Goal: Task Accomplishment & Management: Complete application form

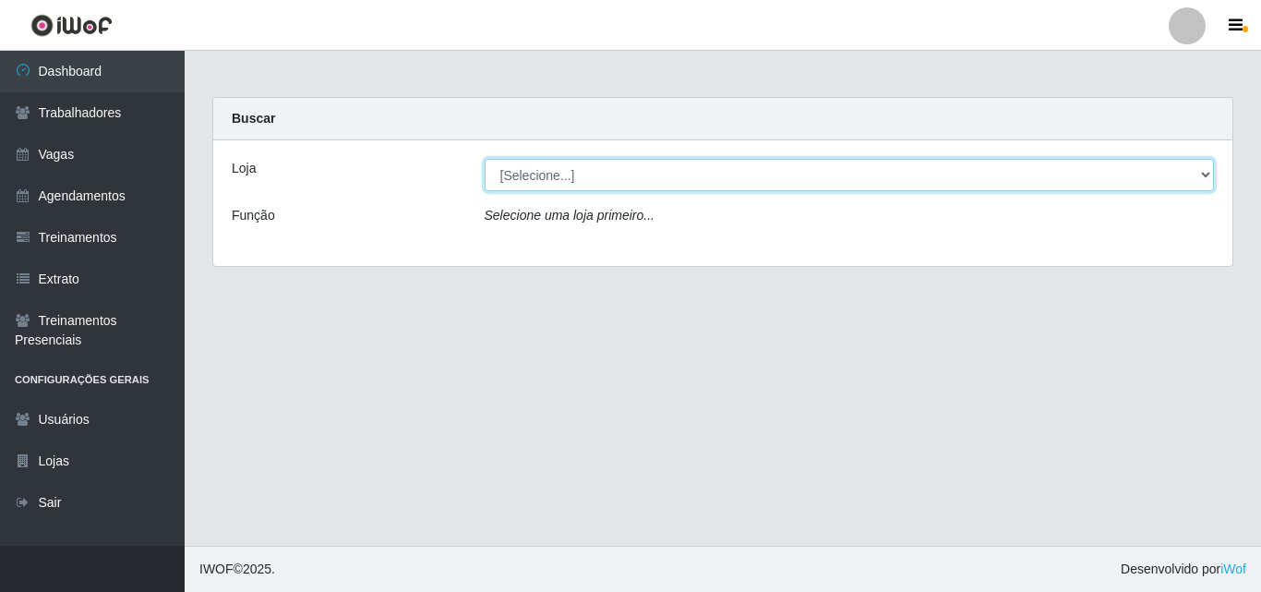
click at [1209, 174] on select "[Selecione...] Castelinho Supermercado" at bounding box center [850, 175] width 730 height 32
select select "377"
click at [485, 159] on select "[Selecione...] Castelinho Supermercado" at bounding box center [850, 175] width 730 height 32
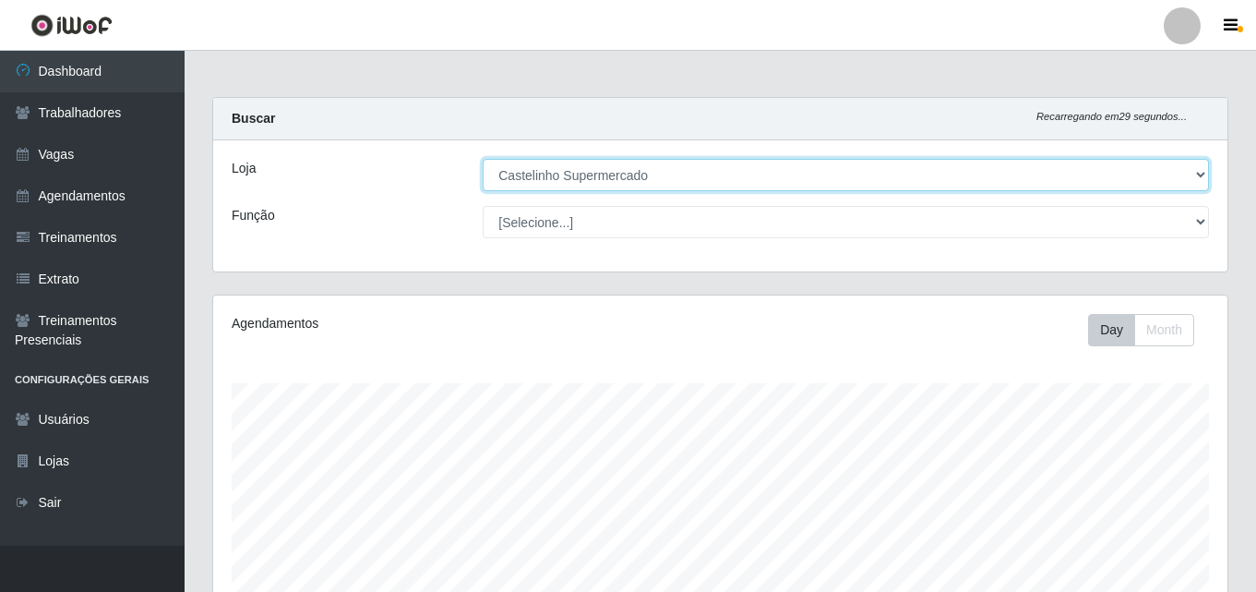
scroll to position [383, 1015]
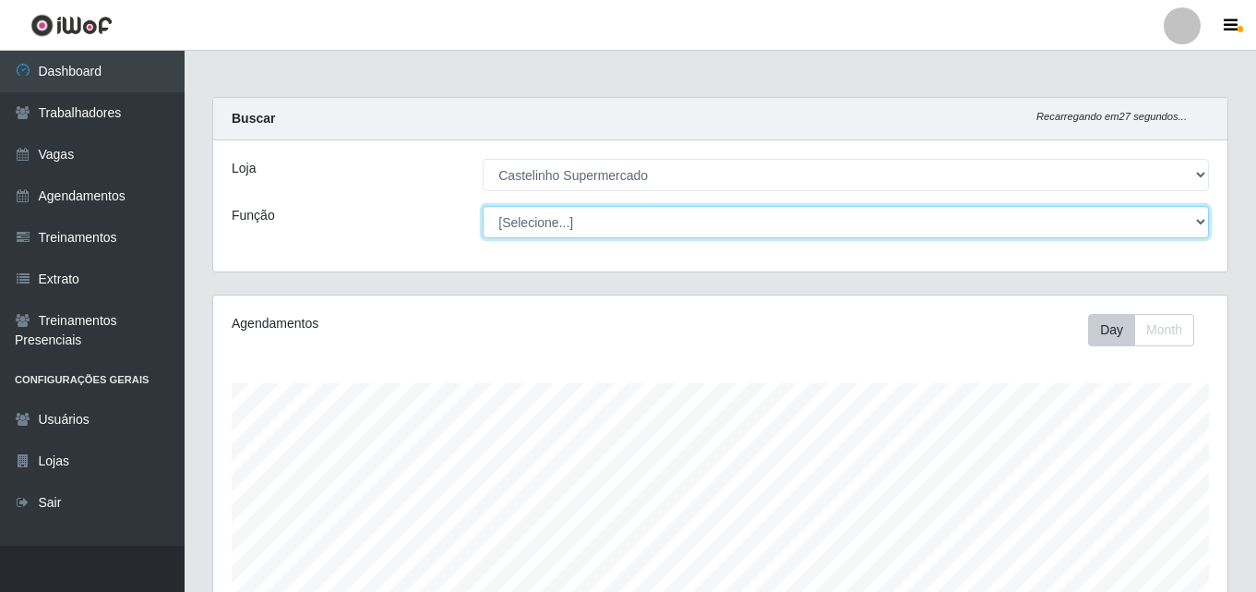
click at [1200, 219] on select "[Selecione...] ASG ASG + ASG ++ Balconista de Açougue Balconista de Açougue + B…" at bounding box center [846, 222] width 727 height 32
select select "1"
click at [483, 206] on select "[Selecione...] ASG ASG + ASG ++ Balconista de Açougue Balconista de Açougue + B…" at bounding box center [846, 222] width 727 height 32
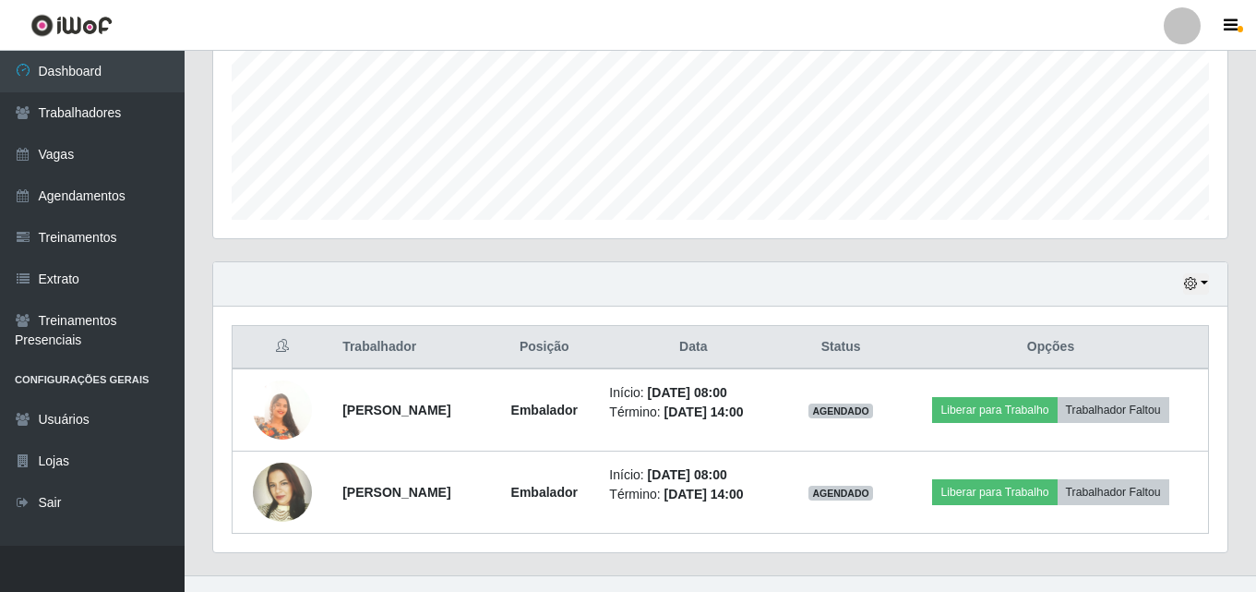
scroll to position [470, 0]
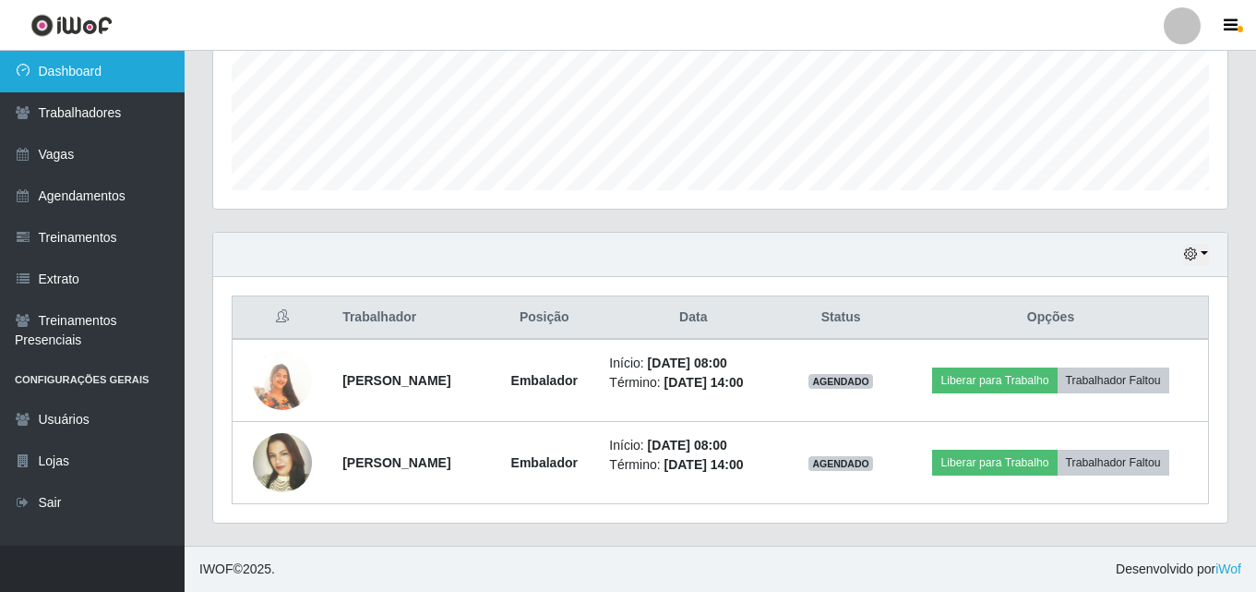
click at [78, 64] on link "Dashboard" at bounding box center [92, 72] width 185 height 42
click at [78, 63] on link "Dashboard" at bounding box center [92, 72] width 185 height 42
click at [78, 77] on link "Dashboard" at bounding box center [92, 72] width 185 height 42
click at [76, 72] on link "Dashboard" at bounding box center [92, 72] width 185 height 42
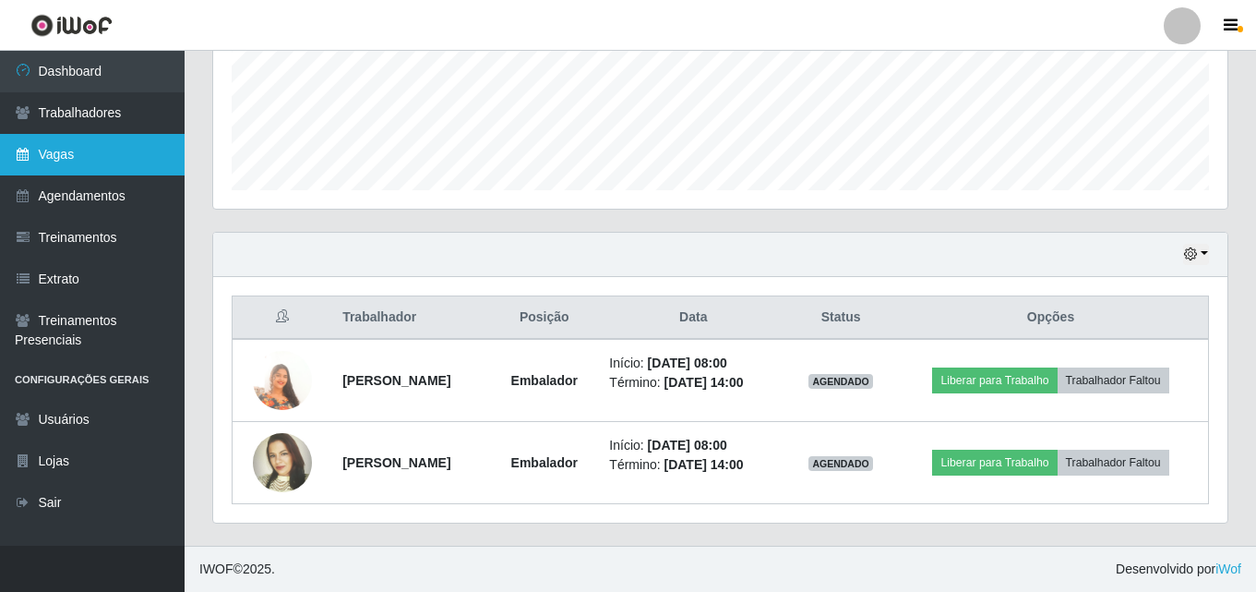
click at [62, 156] on link "Vagas" at bounding box center [92, 155] width 185 height 42
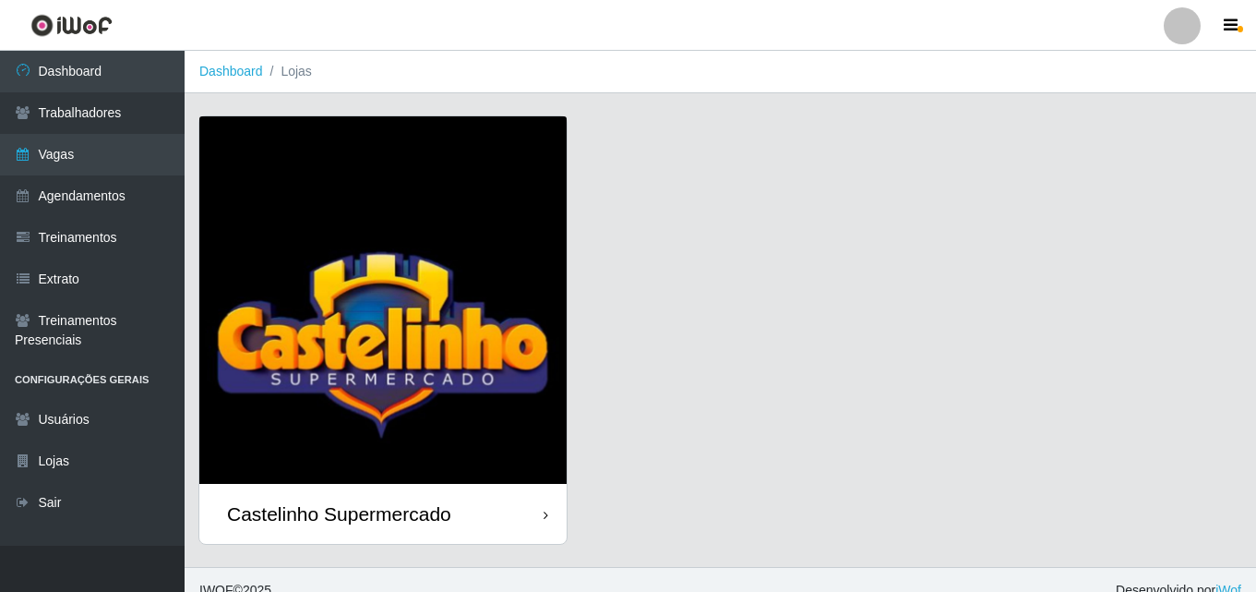
click at [387, 512] on div "Castelinho Supermercado" at bounding box center [339, 513] width 224 height 23
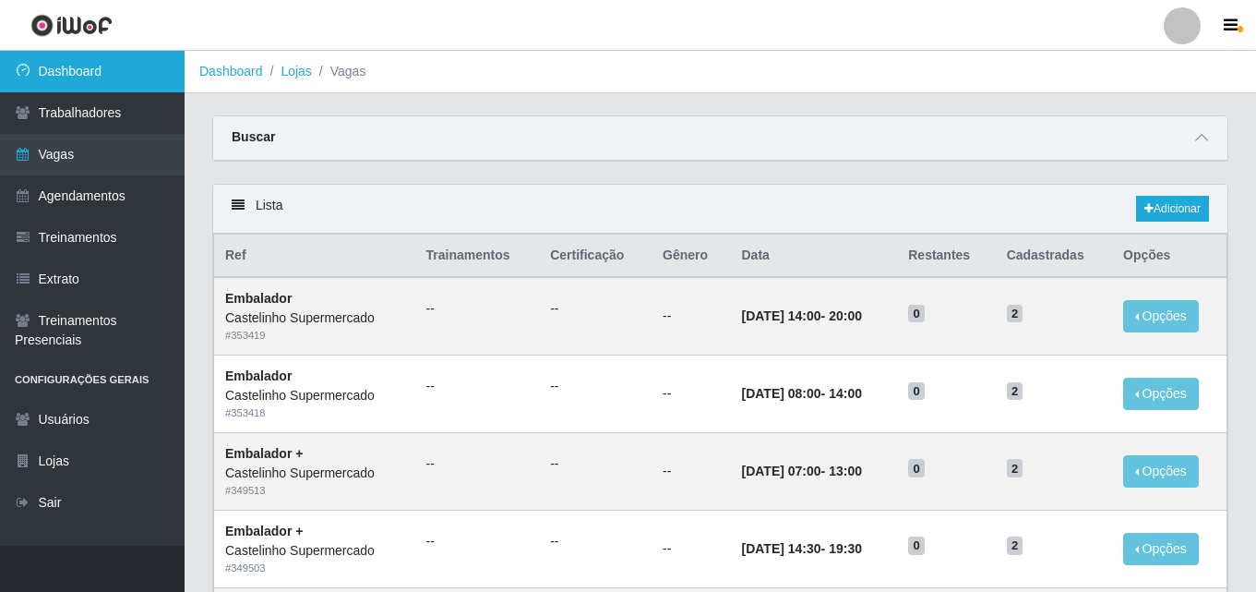
click at [70, 66] on link "Dashboard" at bounding box center [92, 72] width 185 height 42
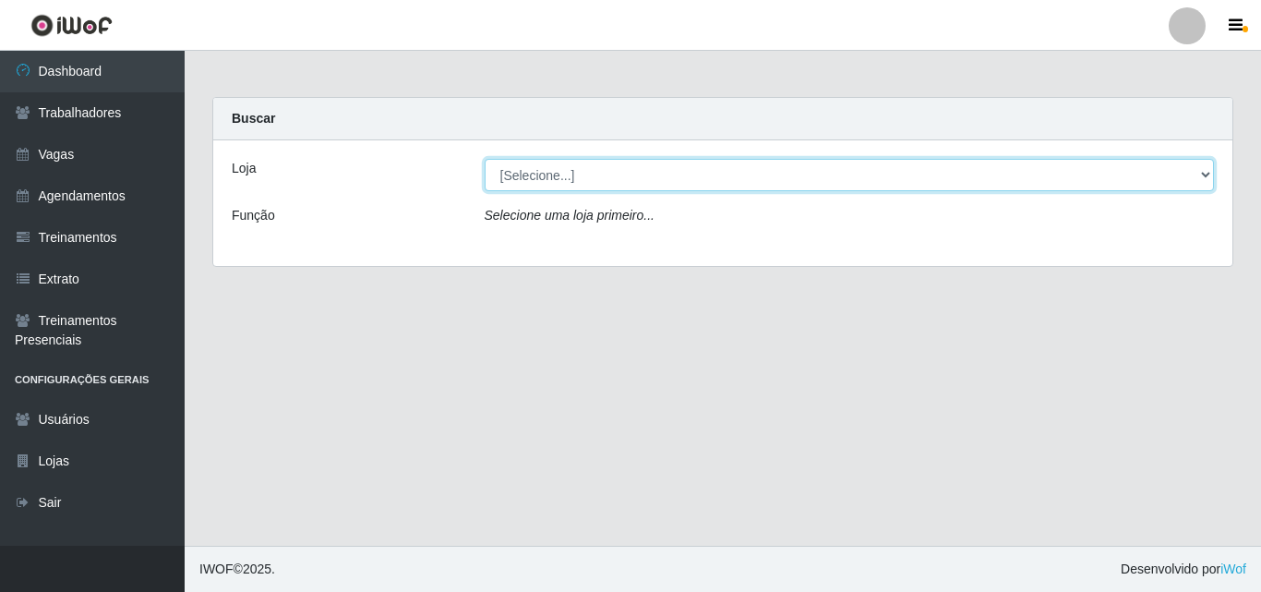
click at [1194, 172] on select "[Selecione...] Castelinho Supermercado" at bounding box center [850, 175] width 730 height 32
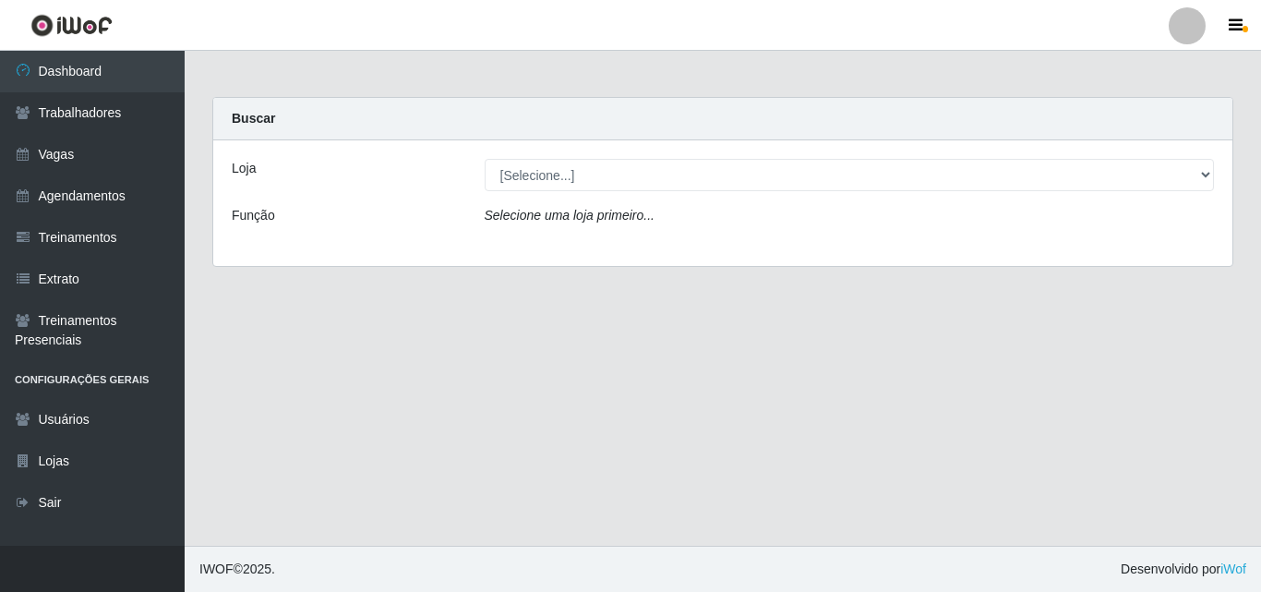
click at [1097, 244] on div "Loja [Selecione...] Castelinho Supermercado Função Selecione uma loja primeiro.…" at bounding box center [722, 203] width 1019 height 126
click at [522, 212] on icon "Selecione uma loja primeiro..." at bounding box center [570, 215] width 170 height 15
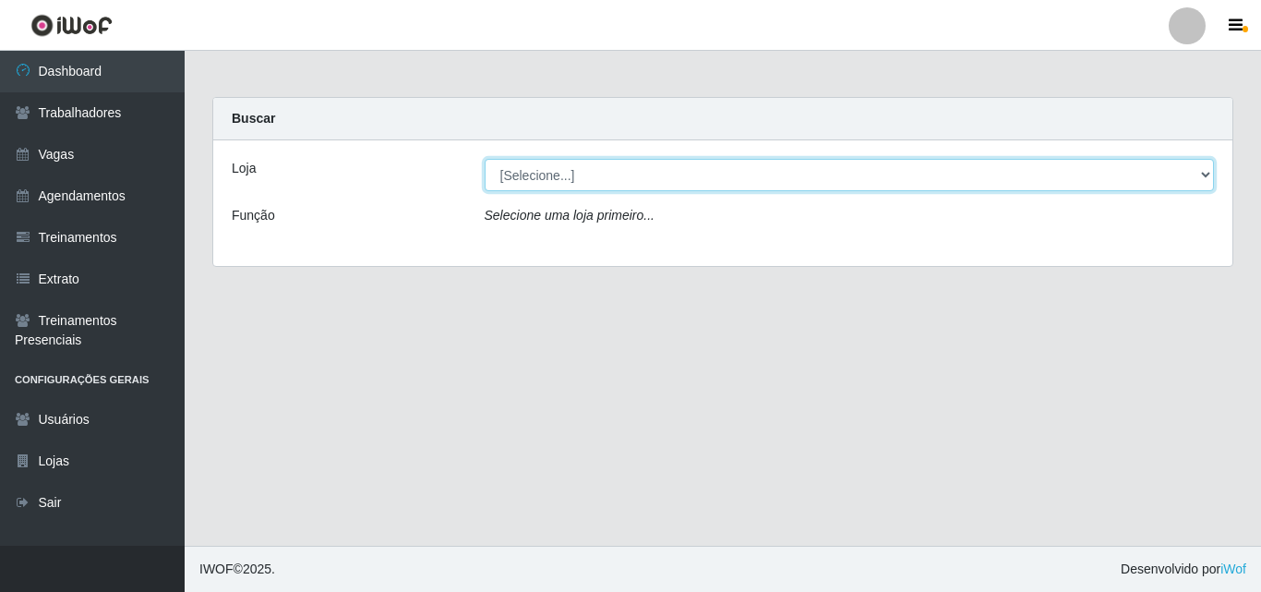
click at [1206, 164] on select "[Selecione...] Castelinho Supermercado" at bounding box center [850, 175] width 730 height 32
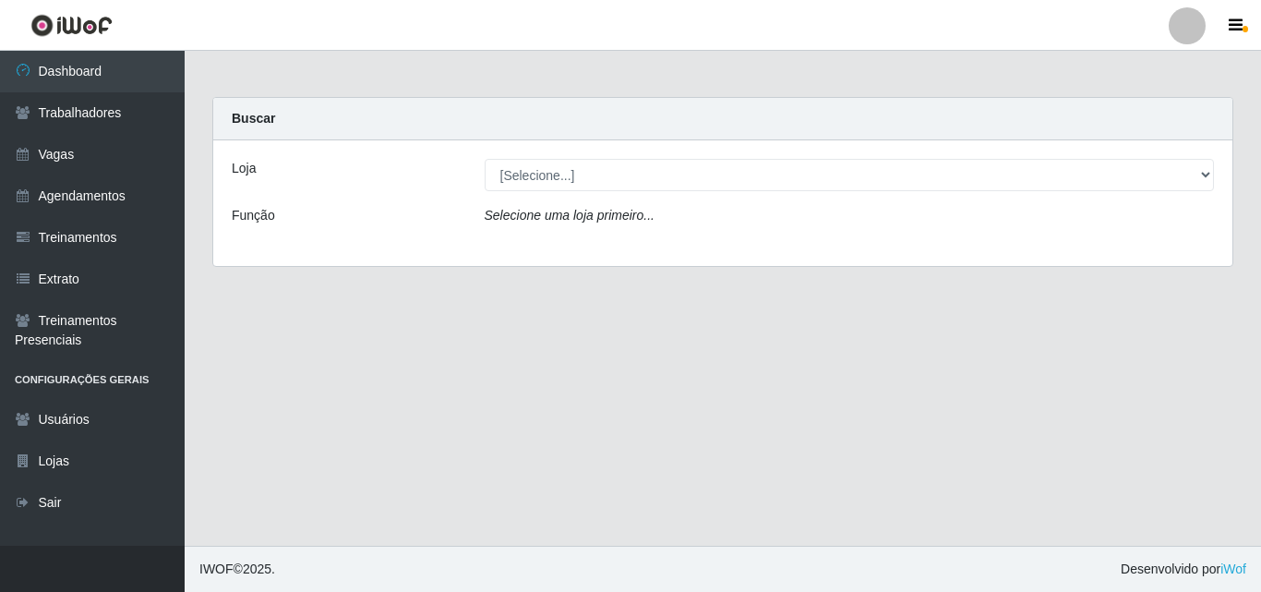
click at [849, 243] on div "Loja [Selecione...] Castelinho Supermercado Função Selecione uma loja primeiro.…" at bounding box center [722, 203] width 1019 height 126
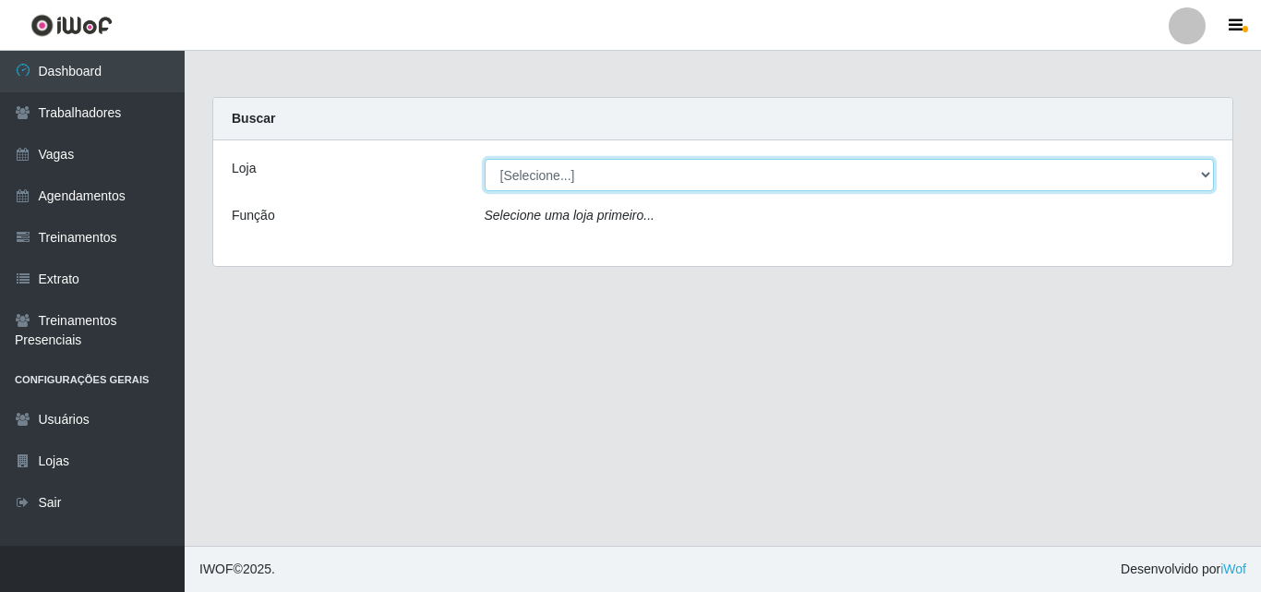
click at [1207, 170] on select "[Selecione...] Castelinho Supermercado" at bounding box center [850, 175] width 730 height 32
select select "377"
click at [485, 159] on select "[Selecione...] Castelinho Supermercado" at bounding box center [850, 175] width 730 height 32
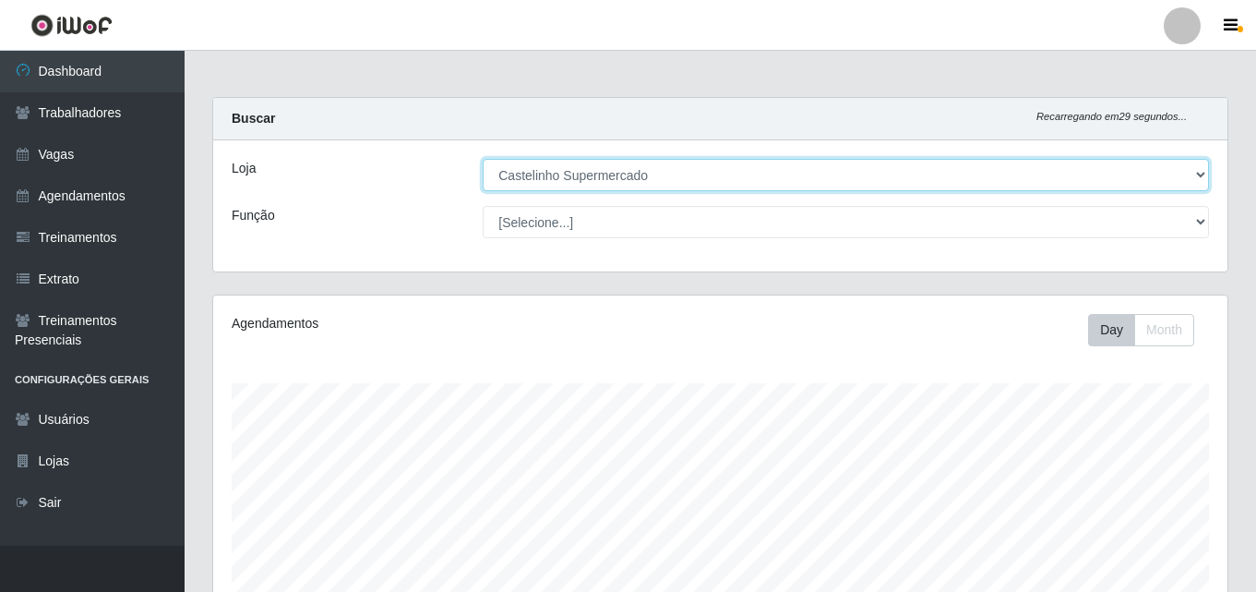
scroll to position [383, 1015]
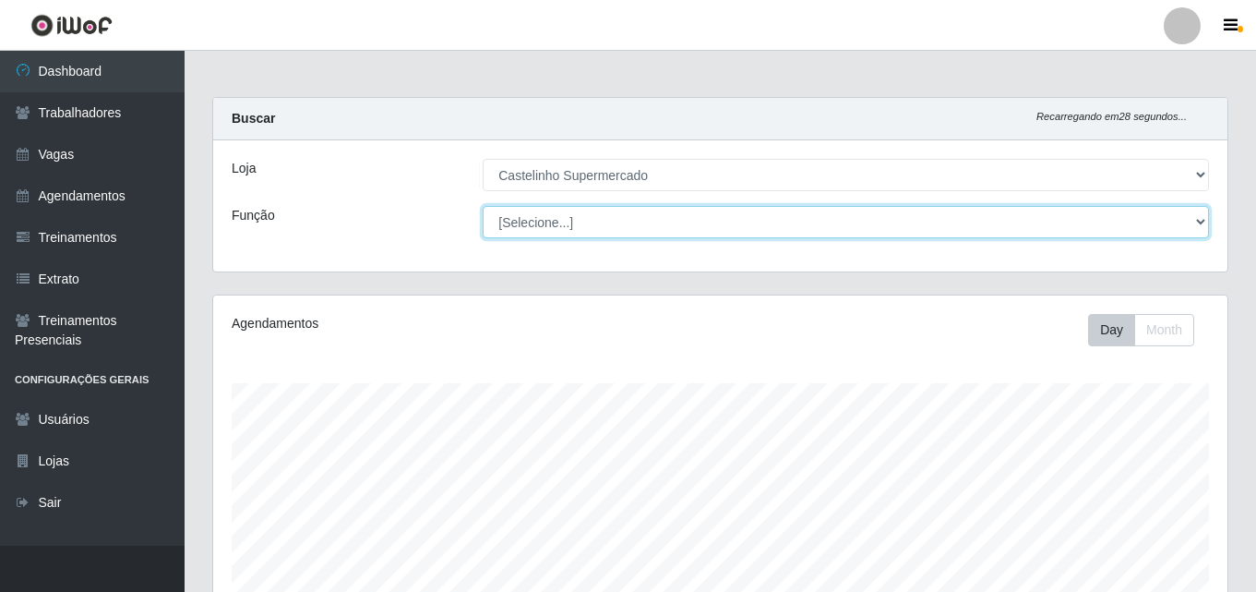
click at [601, 227] on select "[Selecione...] ASG ASG + ASG ++ Balconista de Açougue Balconista de Açougue + B…" at bounding box center [846, 222] width 727 height 32
select select "1"
click at [483, 206] on select "[Selecione...] ASG ASG + ASG ++ Balconista de Açougue Balconista de Açougue + B…" at bounding box center [846, 222] width 727 height 32
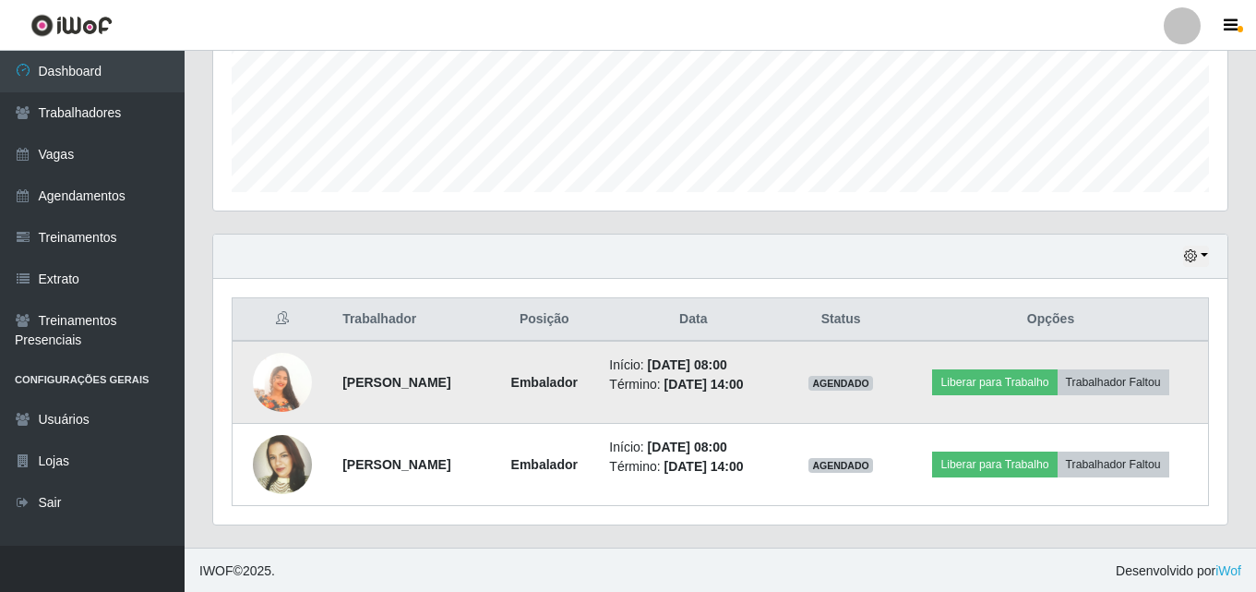
scroll to position [470, 0]
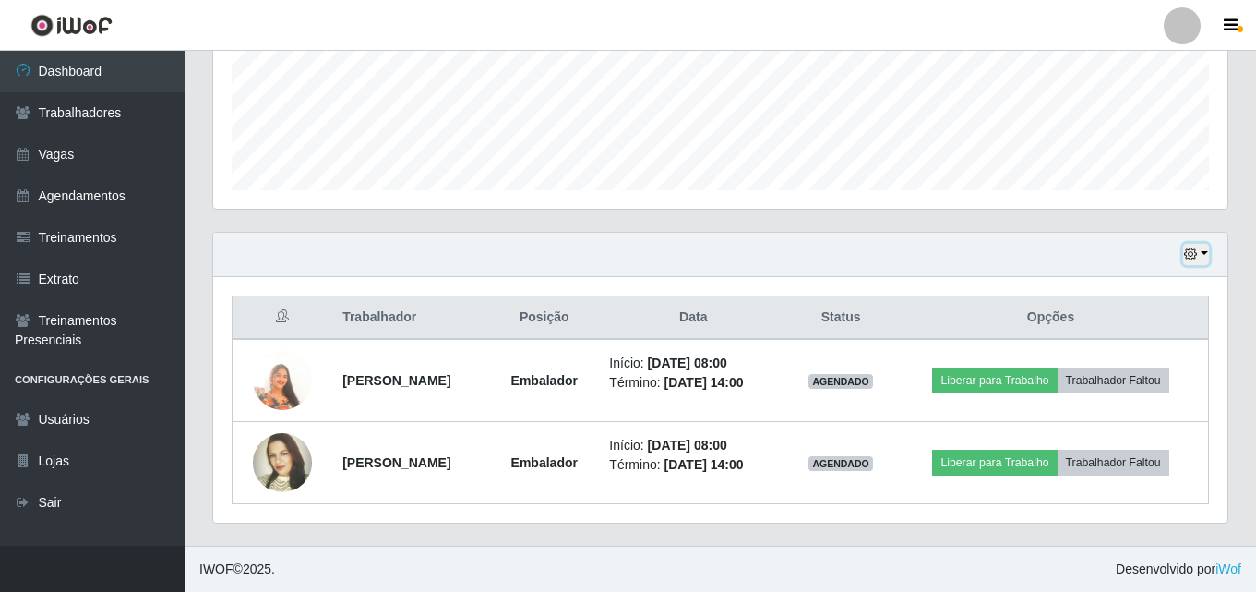
click at [1204, 256] on button "button" at bounding box center [1196, 254] width 26 height 21
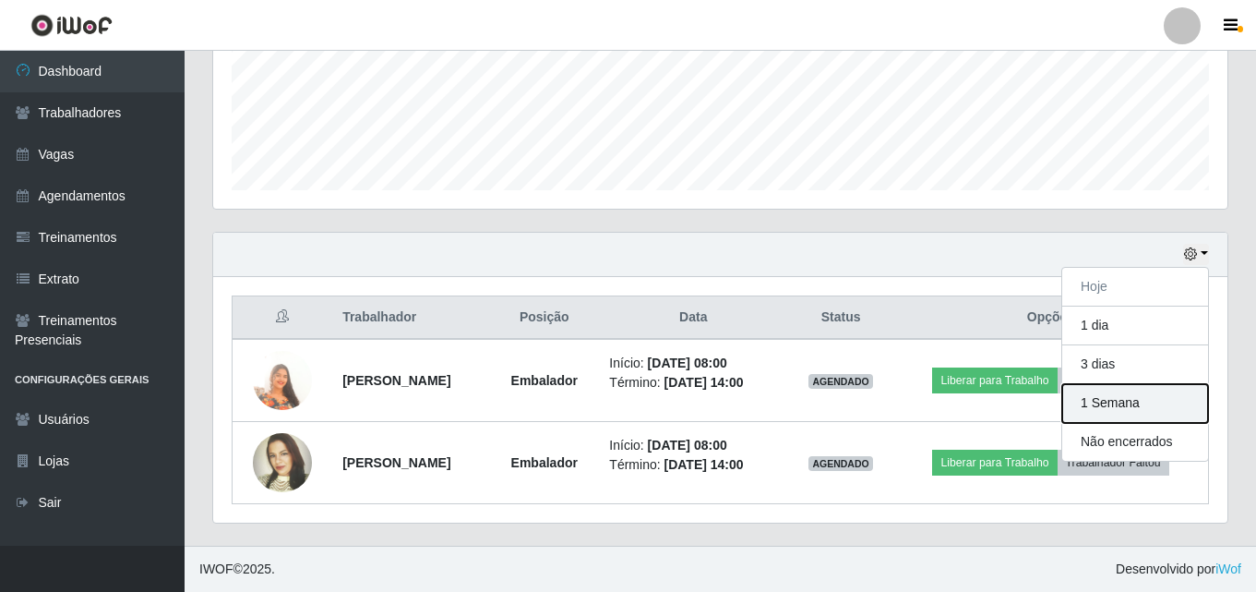
click at [1102, 409] on button "1 Semana" at bounding box center [1136, 403] width 146 height 39
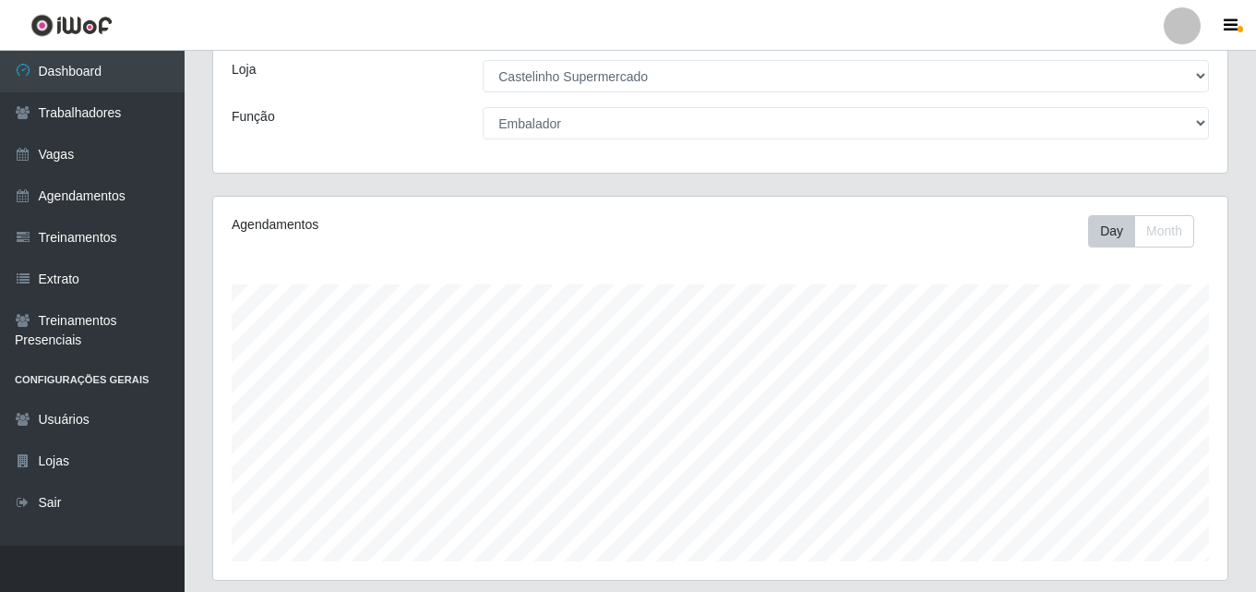
scroll to position [0, 0]
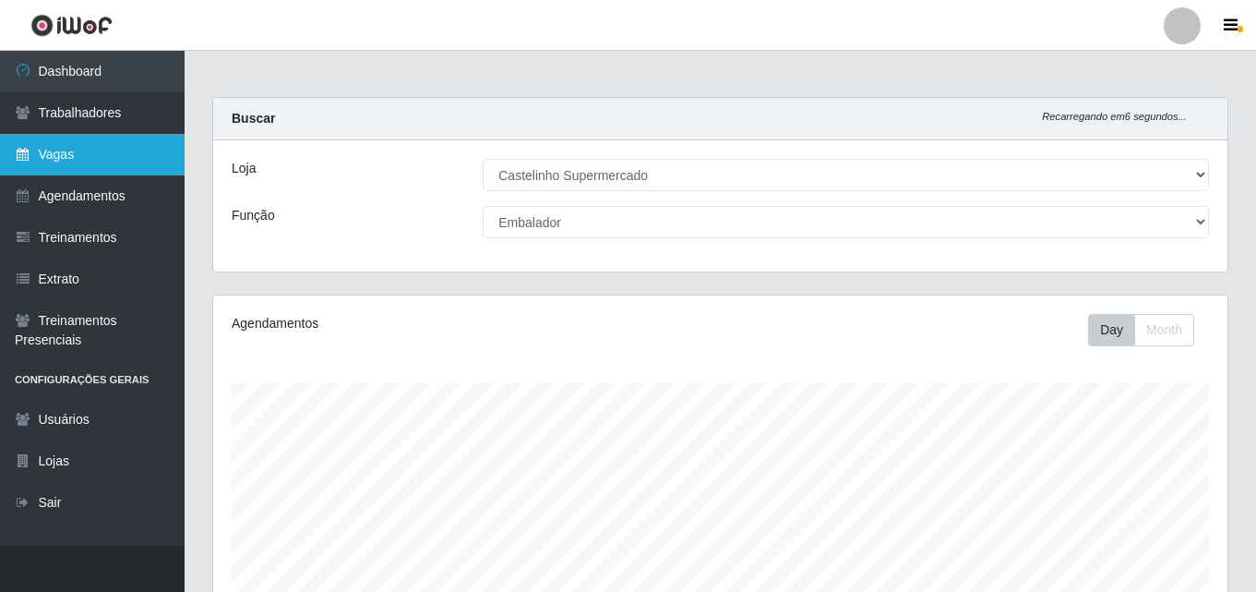
click at [61, 150] on link "Vagas" at bounding box center [92, 155] width 185 height 42
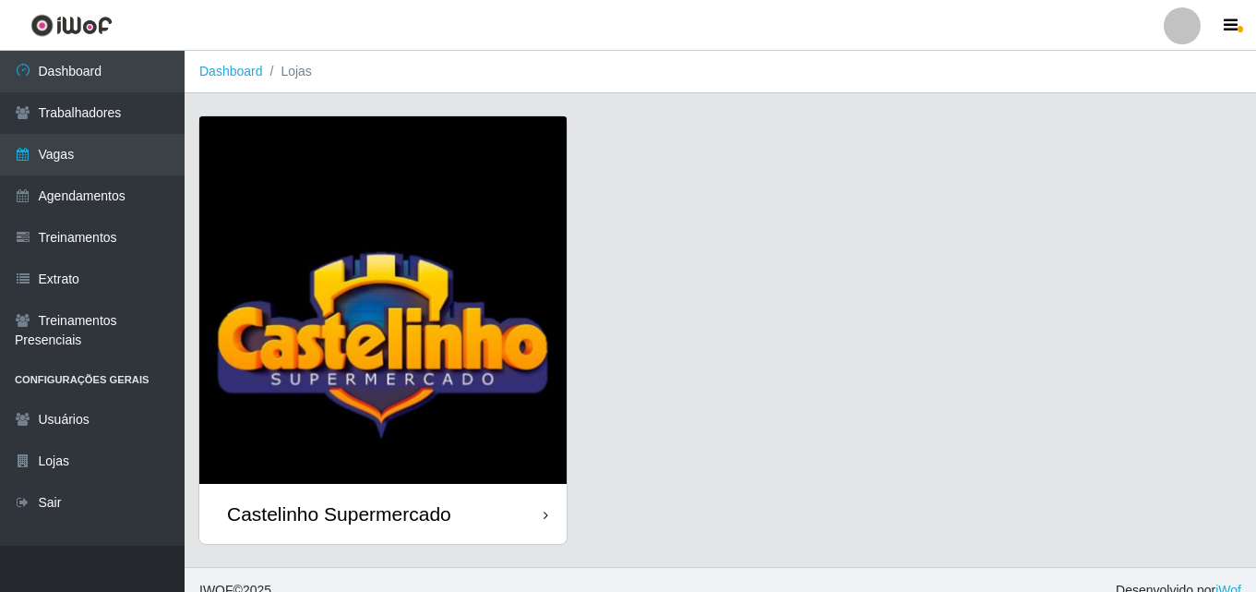
click at [379, 512] on div "Castelinho Supermercado" at bounding box center [339, 513] width 224 height 23
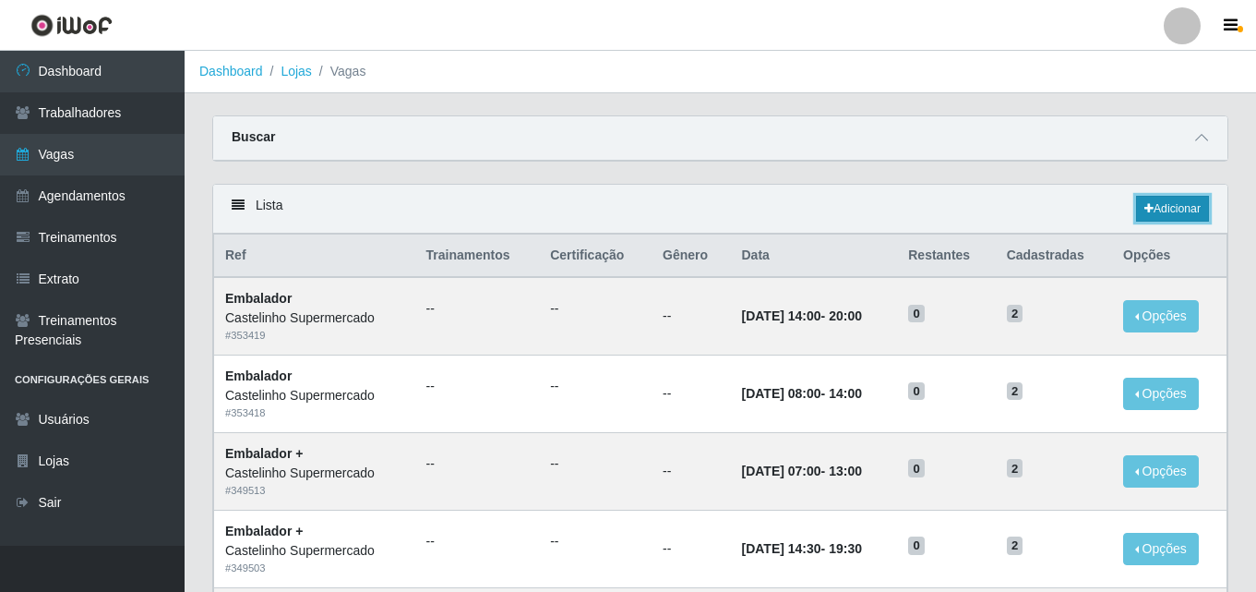
click at [1179, 203] on link "Adicionar" at bounding box center [1172, 209] width 73 height 26
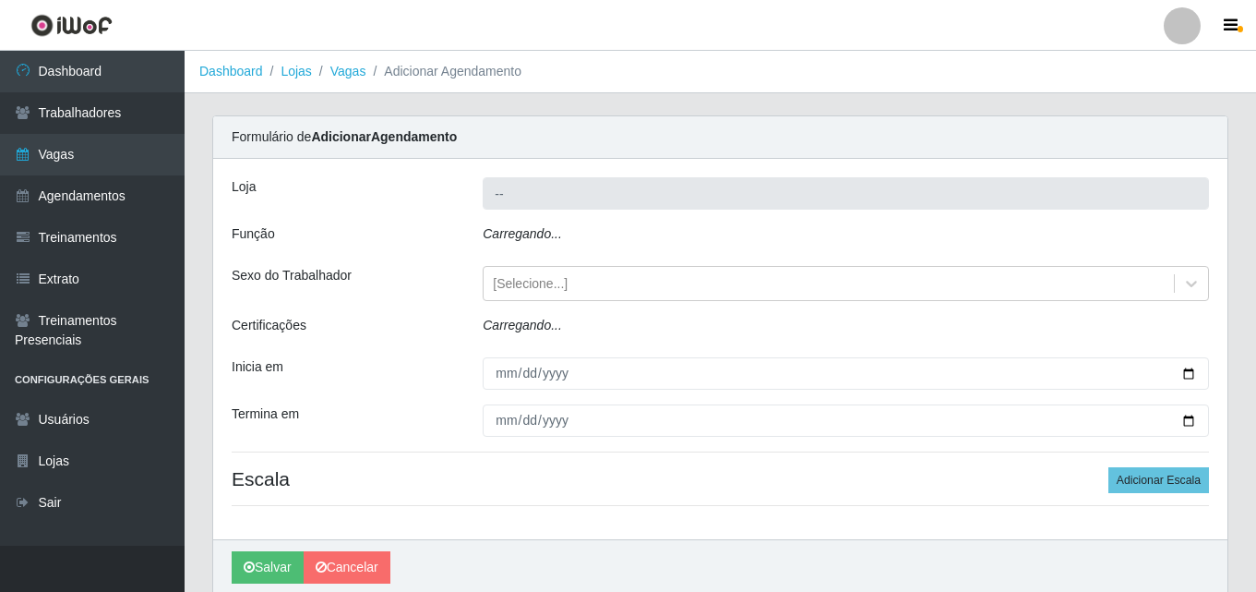
type input "Castelinho Supermercado"
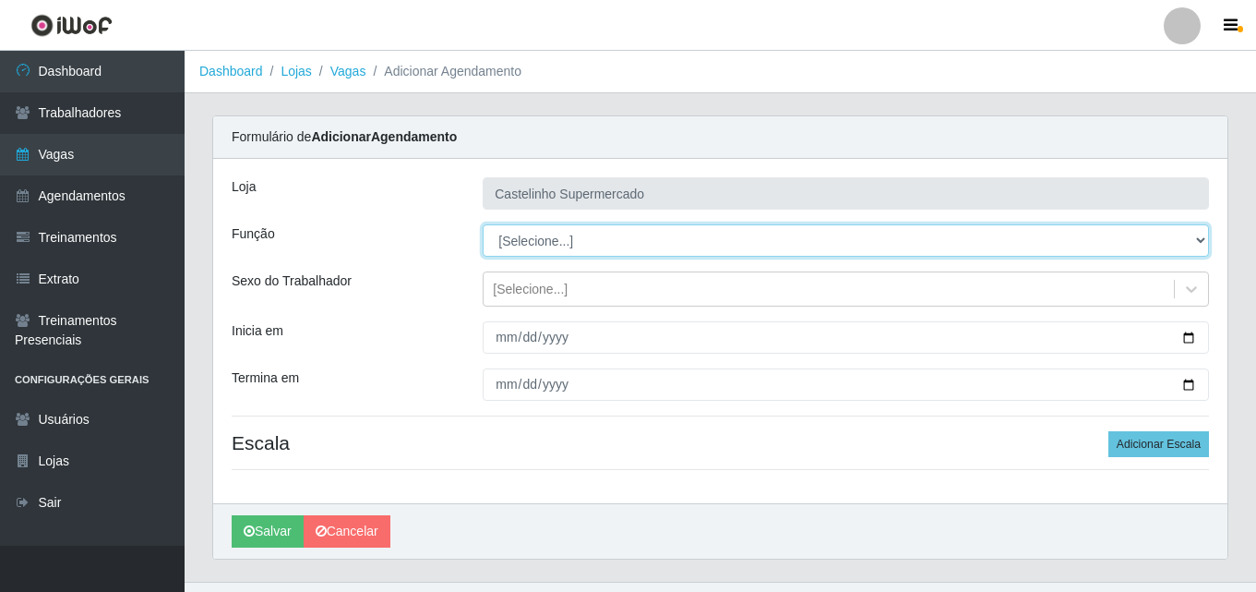
click at [566, 249] on select "[Selecione...] ASG ASG + ASG ++ Balconista de Açougue Balconista de Açougue + B…" at bounding box center [846, 240] width 727 height 32
select select "1"
click at [483, 224] on select "[Selecione...] ASG ASG + ASG ++ Balconista de Açougue Balconista de Açougue + B…" at bounding box center [846, 240] width 727 height 32
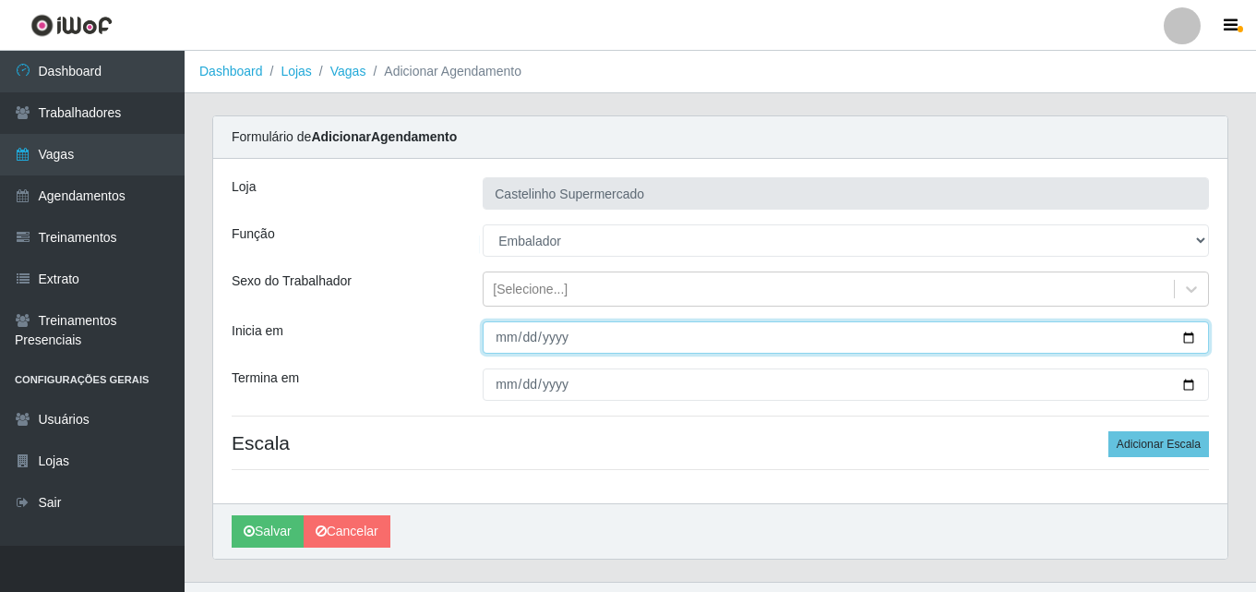
click at [530, 342] on input "Inicia em" at bounding box center [846, 337] width 727 height 32
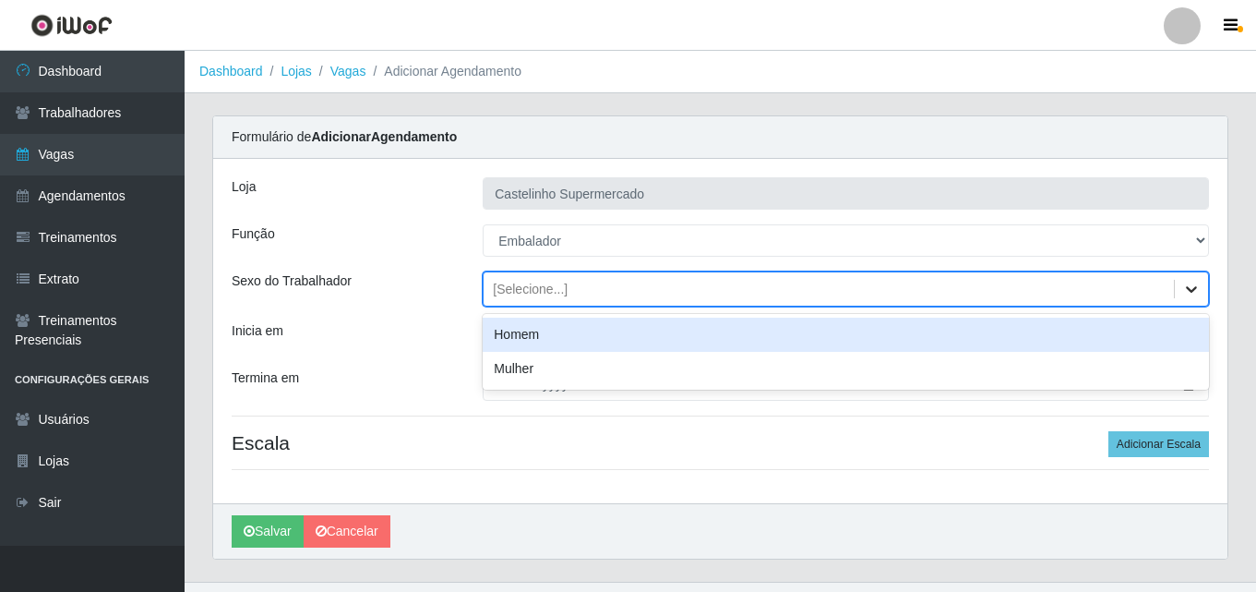
click at [1191, 286] on icon at bounding box center [1192, 289] width 18 height 18
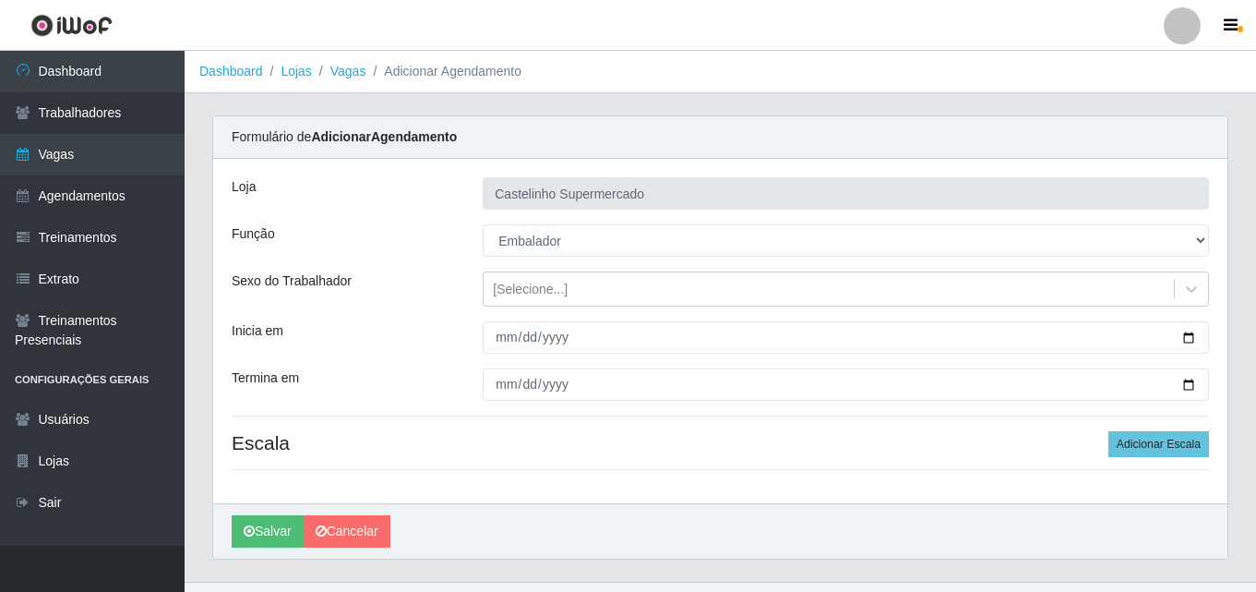
click at [417, 315] on div "Loja Castelinho Supermercado Função [Selecione...] ASG ASG + ASG ++ Balconista …" at bounding box center [720, 331] width 1015 height 344
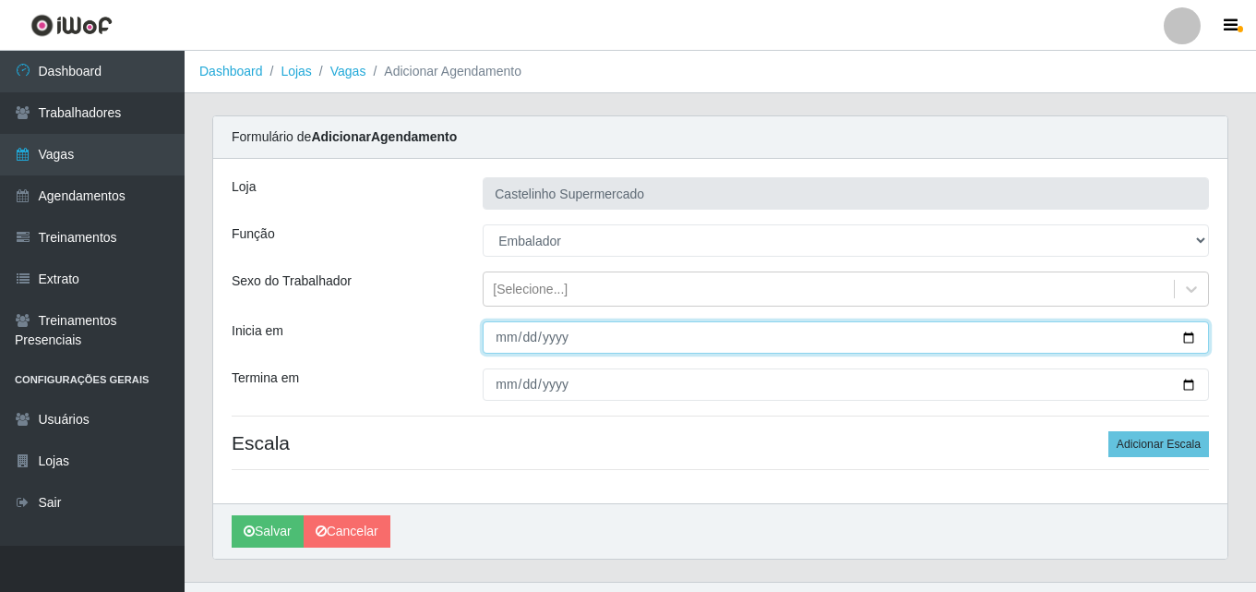
click at [511, 342] on input "Inicia em" at bounding box center [846, 337] width 727 height 32
type input "[DATE]"
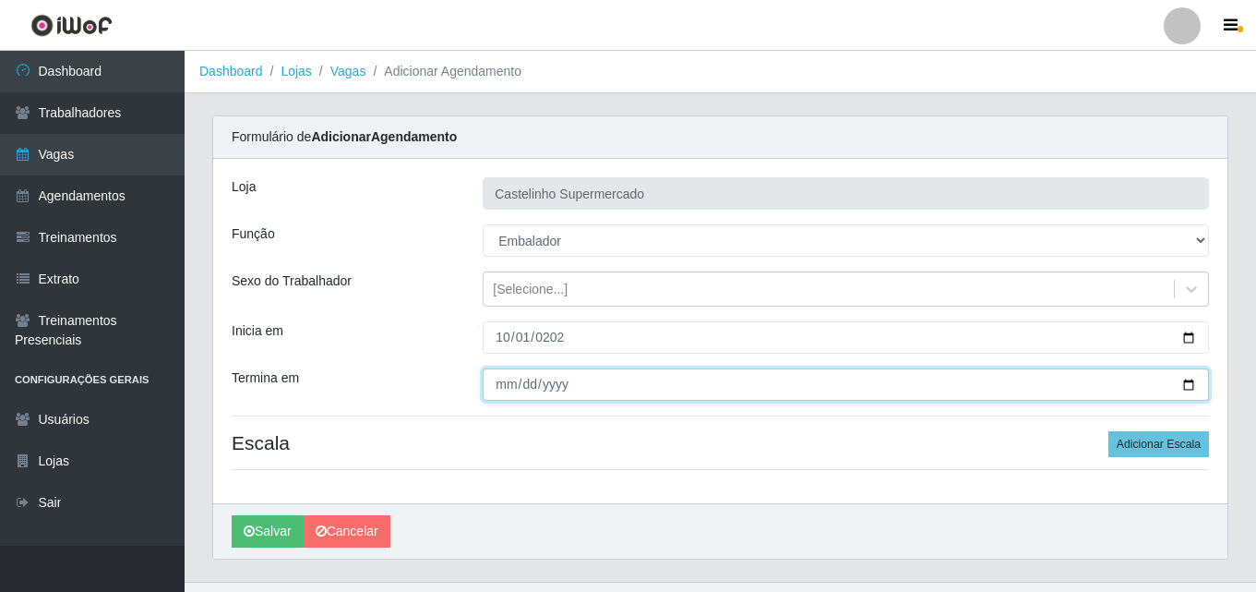
click at [505, 384] on input "Termina em" at bounding box center [846, 384] width 727 height 32
type input "2025-10-10"
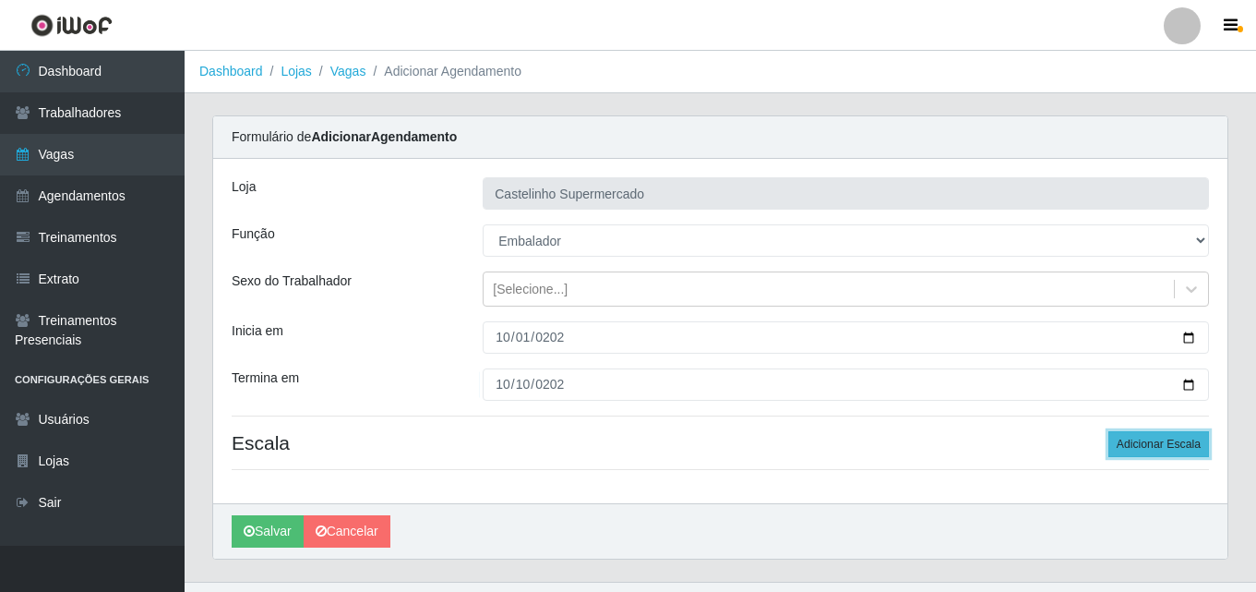
click at [1141, 440] on button "Adicionar Escala" at bounding box center [1159, 444] width 101 height 26
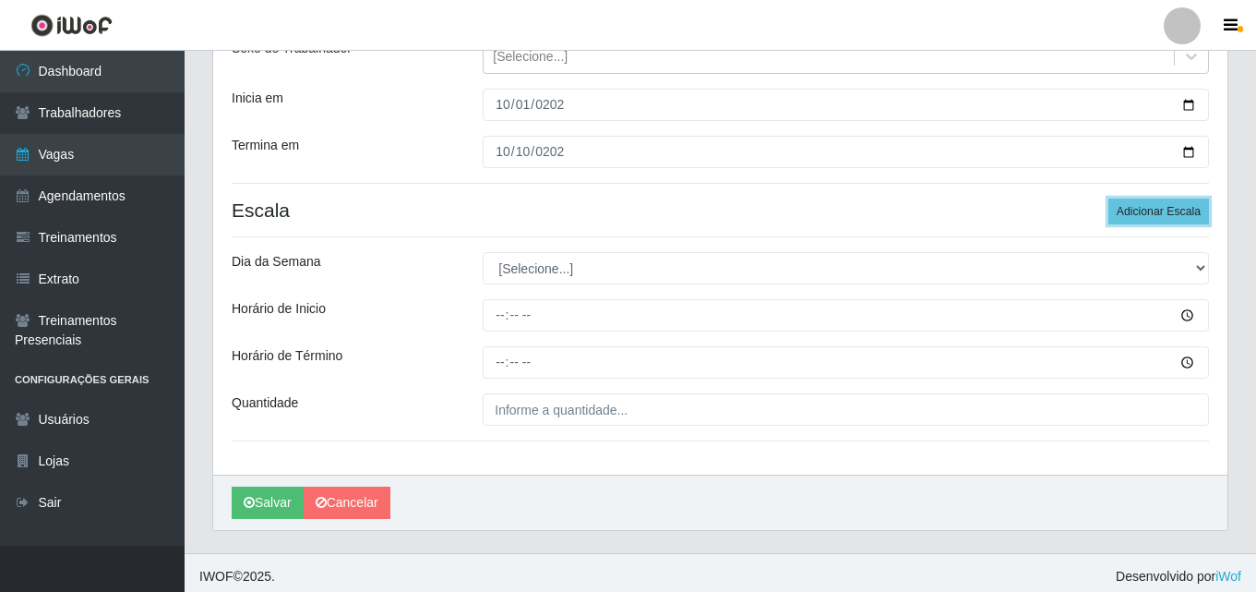
scroll to position [240, 0]
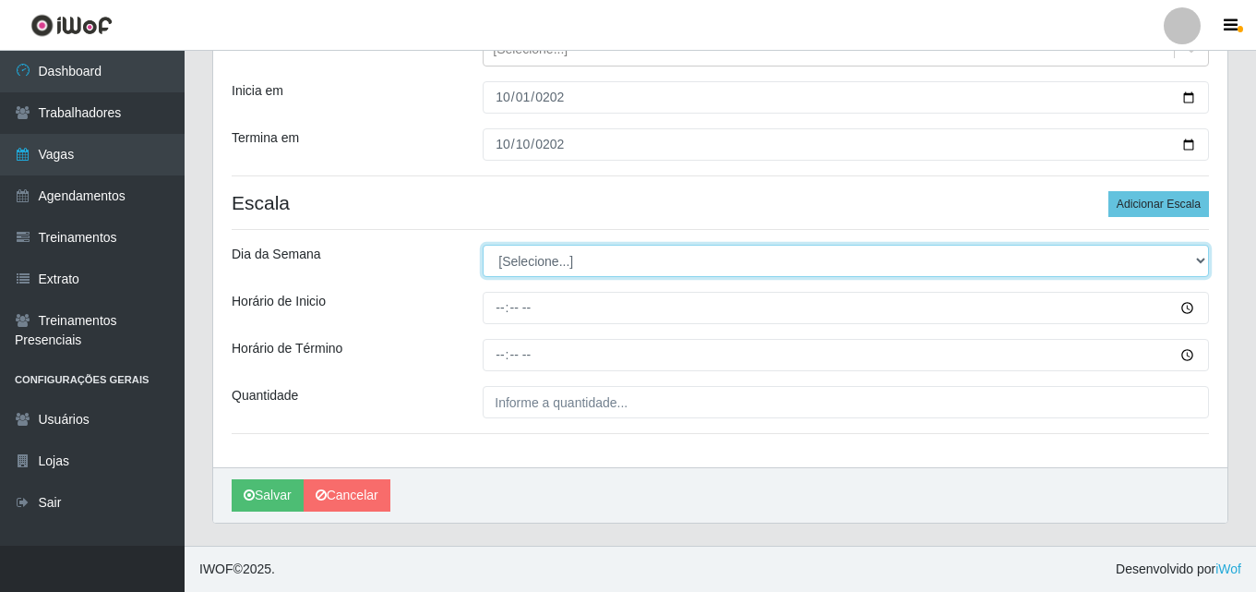
click at [571, 268] on select "[Selecione...] Segunda Terça Quarta Quinta Sexta Sábado Domingo" at bounding box center [846, 261] width 727 height 32
select select "3"
click at [483, 245] on select "[Selecione...] Segunda Terça Quarta Quinta Sexta Sábado Domingo" at bounding box center [846, 261] width 727 height 32
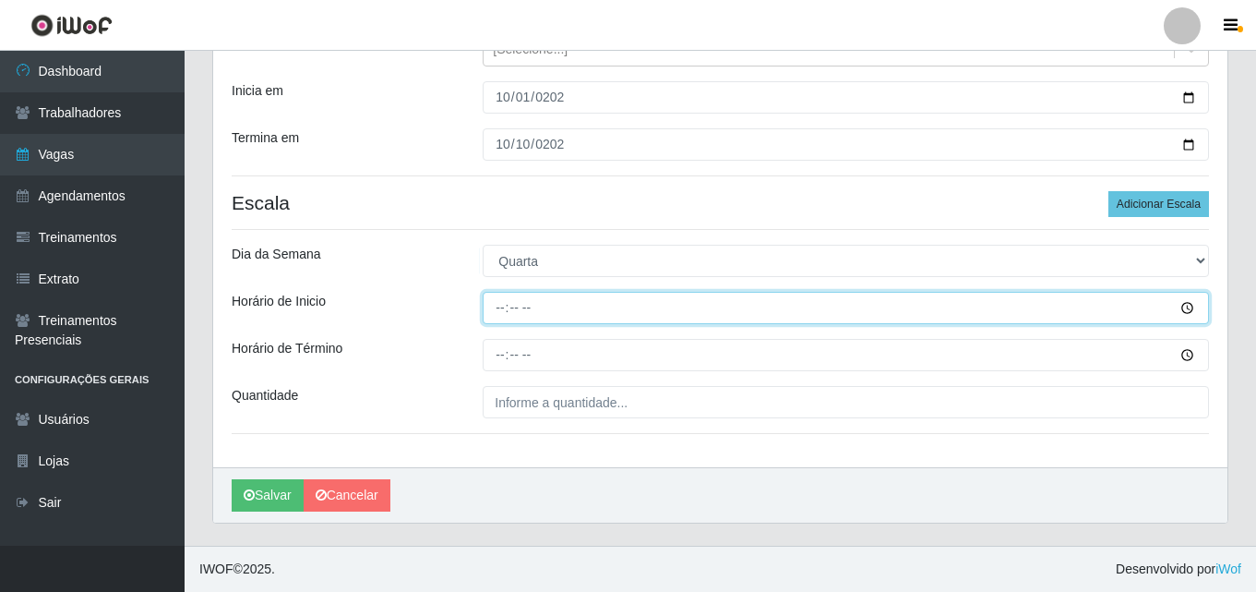
click at [499, 304] on input "Horário de Inicio" at bounding box center [846, 308] width 727 height 32
type input "14:00"
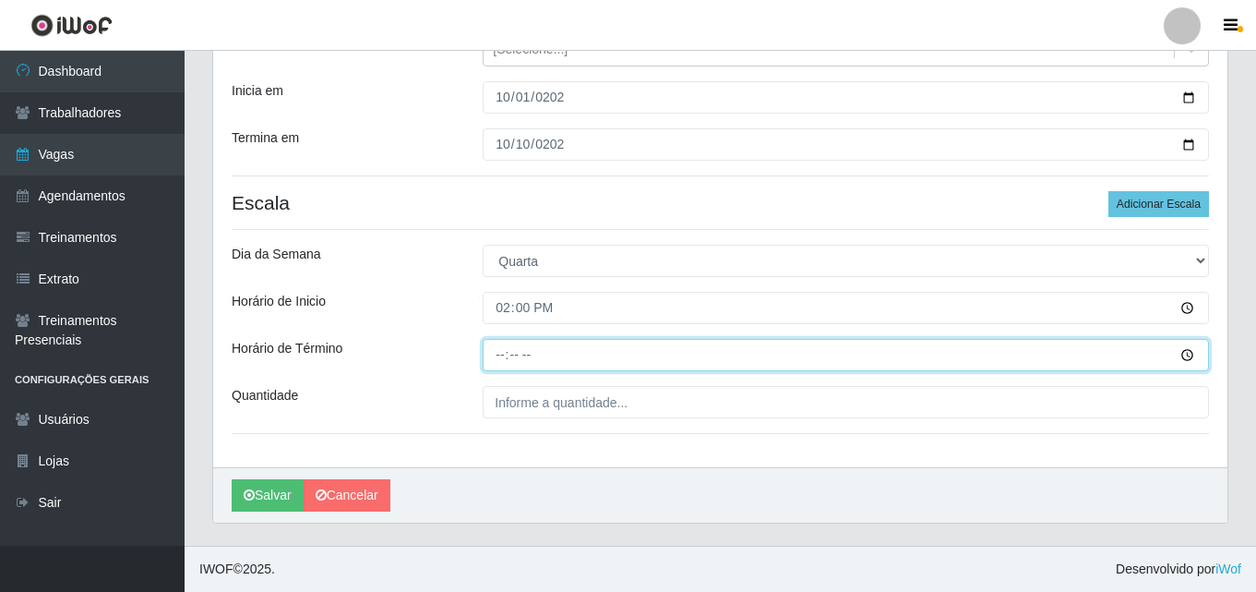
click at [495, 347] on input "Horário de Término" at bounding box center [846, 355] width 727 height 32
type input "20:00"
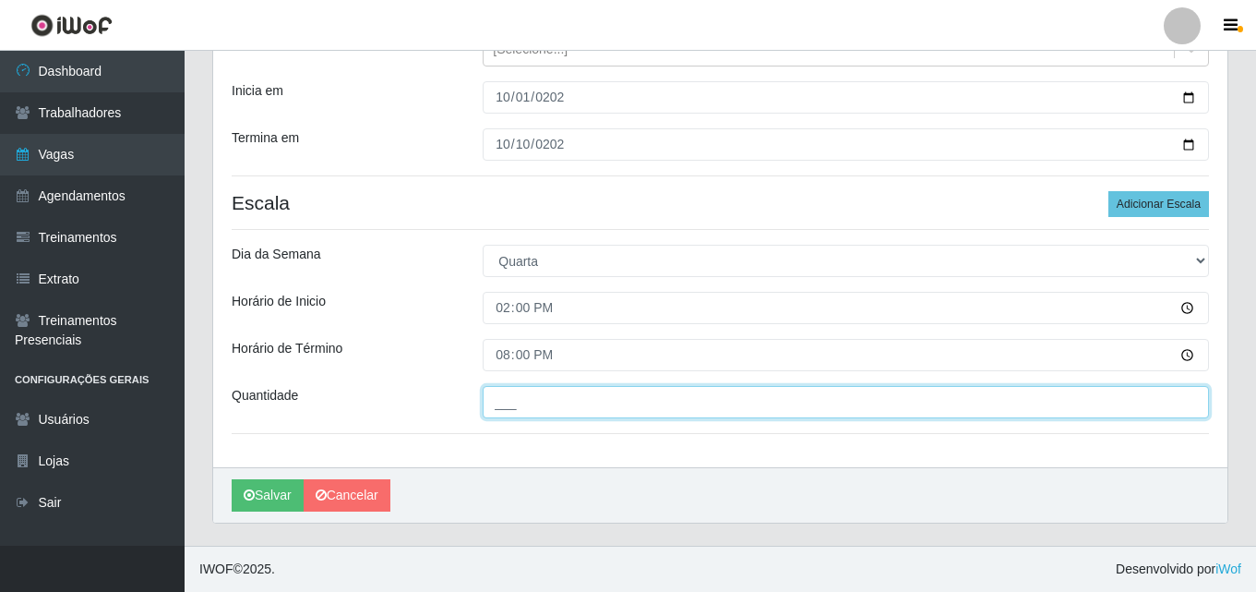
click at [515, 412] on input "___" at bounding box center [846, 402] width 727 height 32
type input "2__"
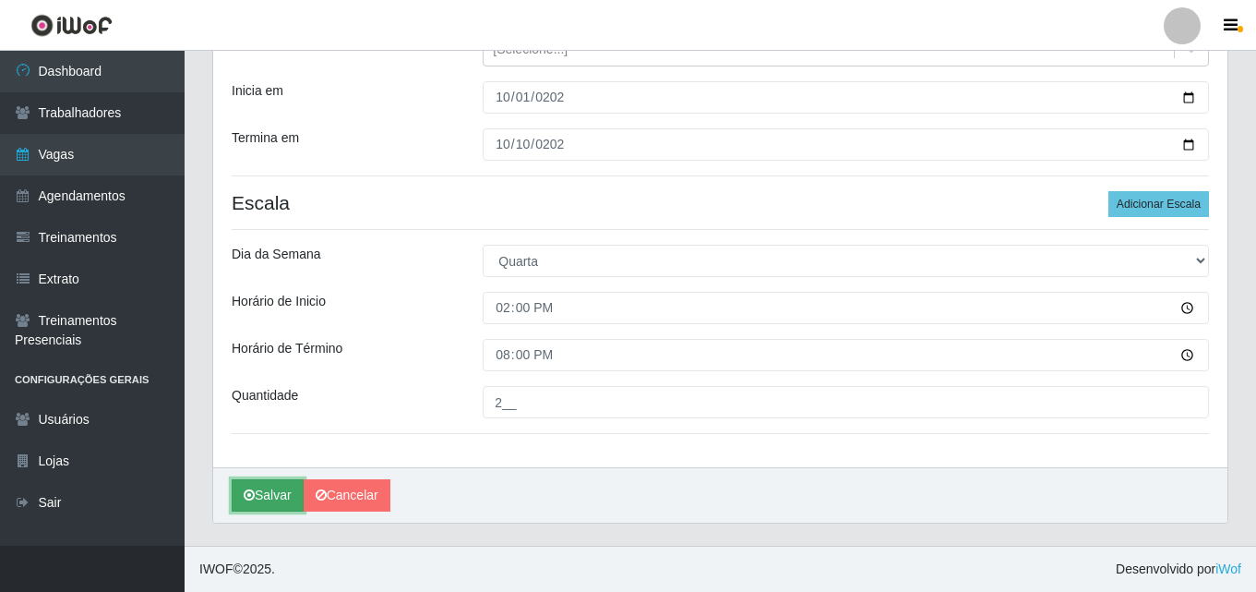
click at [264, 494] on button "Salvar" at bounding box center [268, 495] width 72 height 32
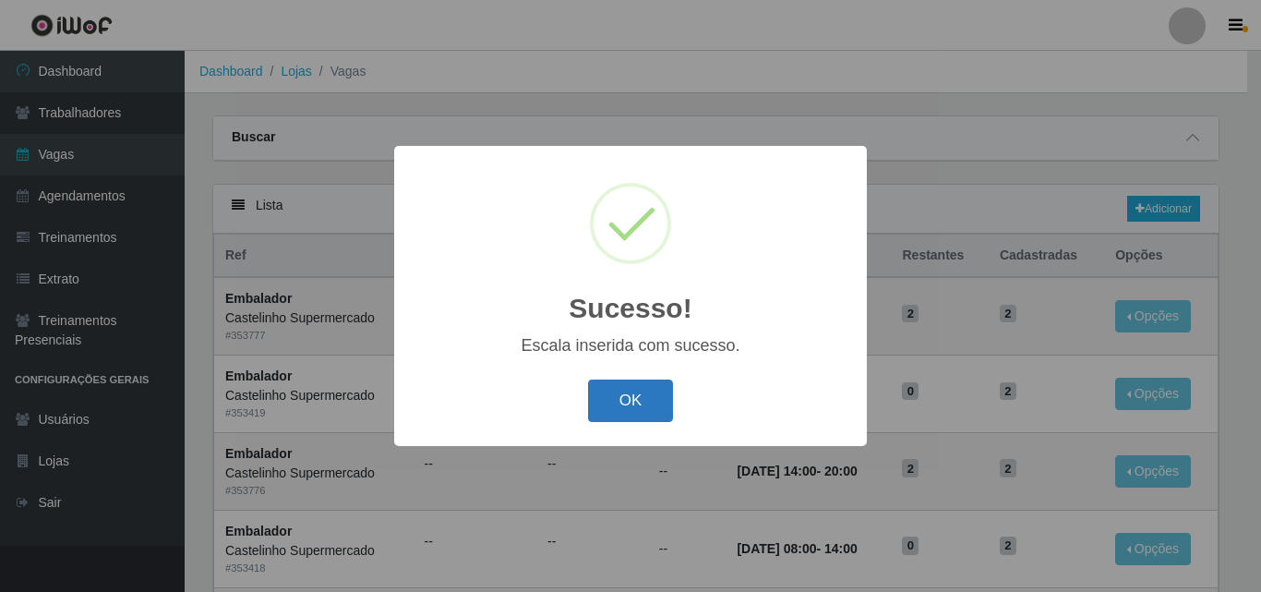
click at [648, 408] on button "OK" at bounding box center [631, 400] width 86 height 43
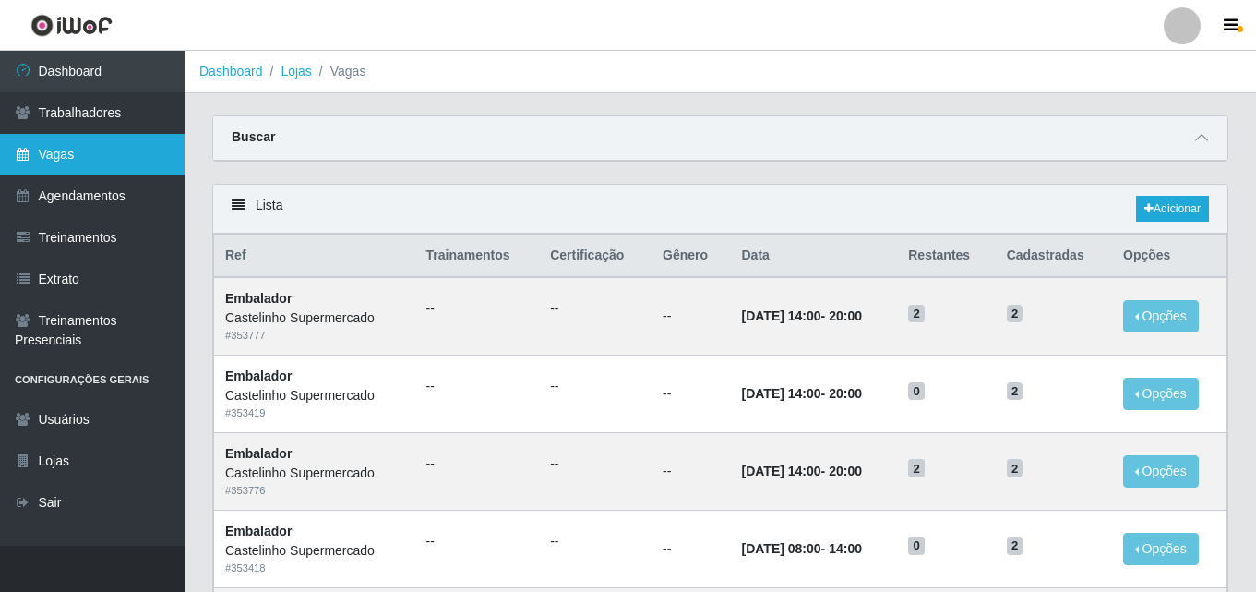
click at [52, 144] on link "Vagas" at bounding box center [92, 155] width 185 height 42
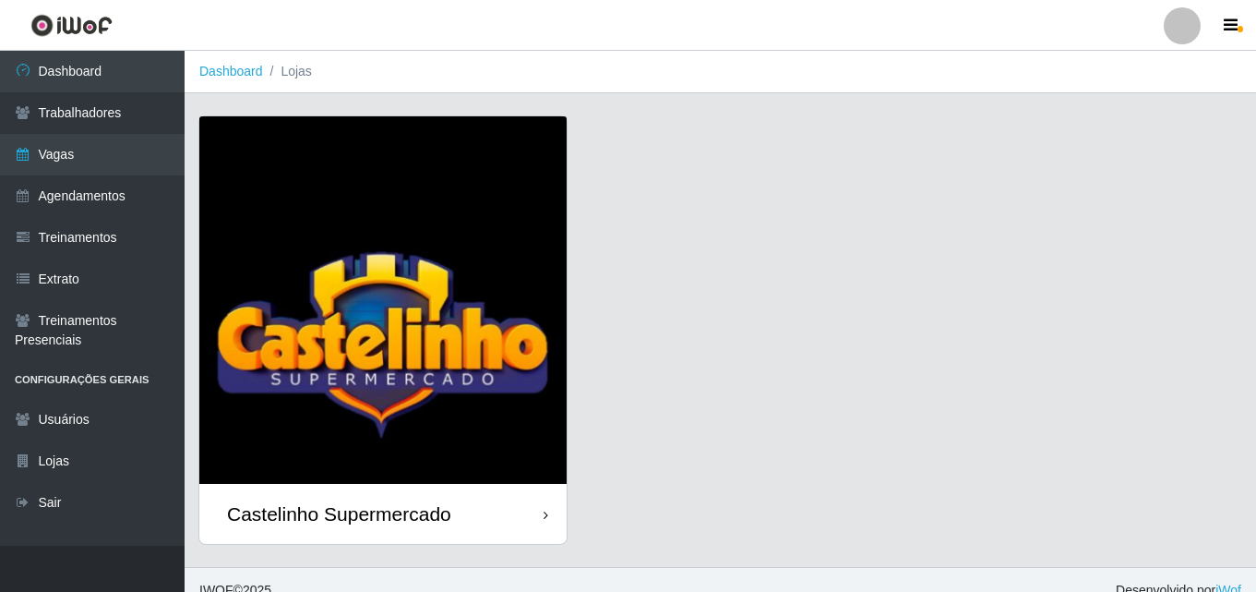
click at [282, 503] on div "Castelinho Supermercado" at bounding box center [339, 513] width 224 height 23
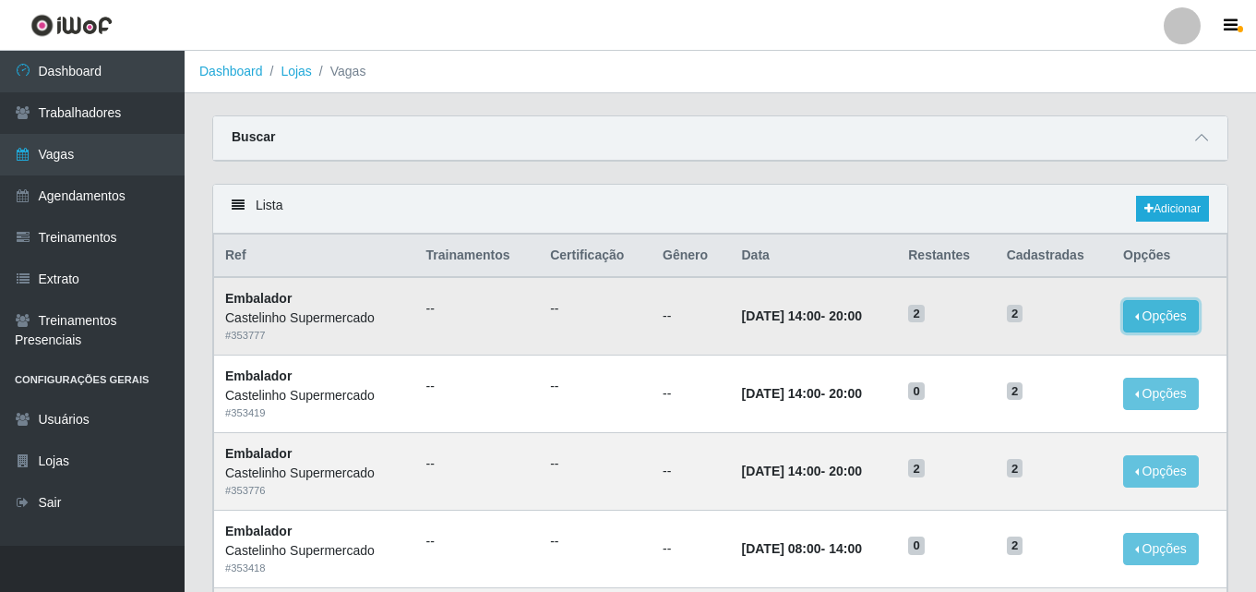
click at [1143, 319] on button "Opções" at bounding box center [1161, 316] width 76 height 32
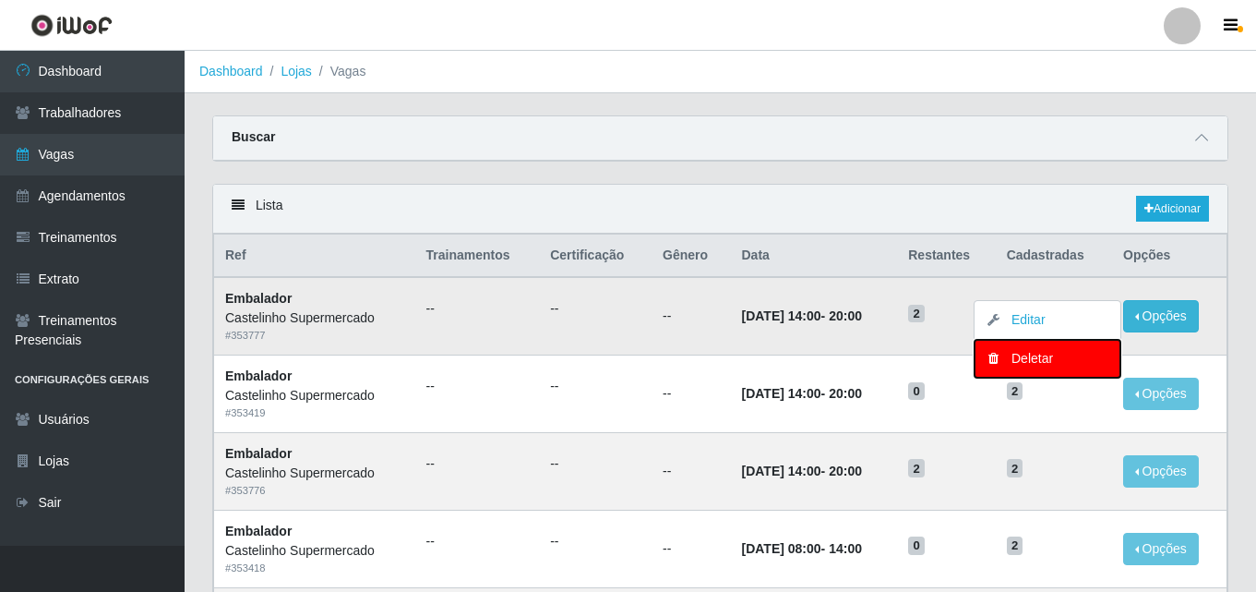
click at [1051, 362] on div "Deletar" at bounding box center [1047, 358] width 109 height 19
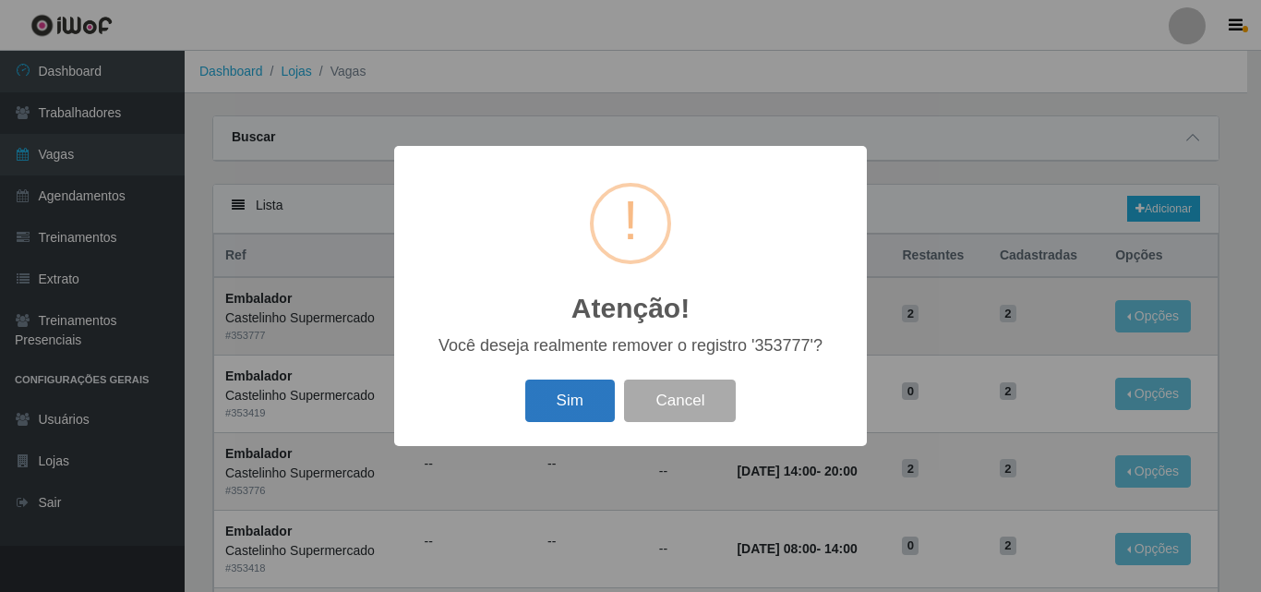
click at [574, 393] on button "Sim" at bounding box center [570, 400] width 90 height 43
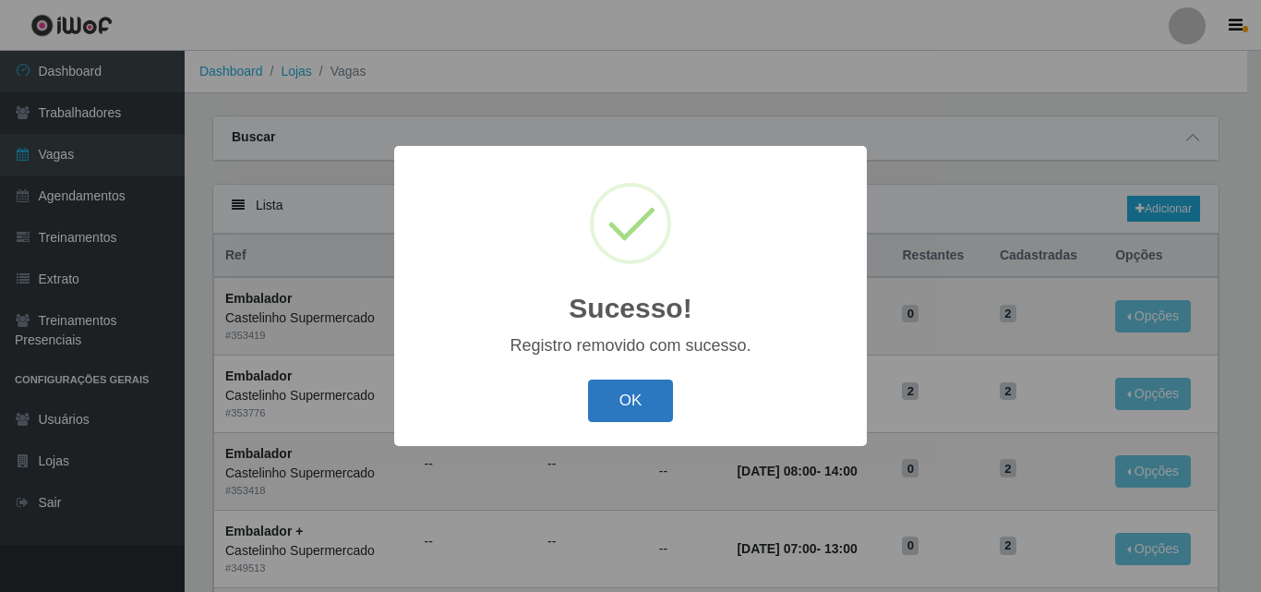
click at [633, 393] on button "OK" at bounding box center [631, 400] width 86 height 43
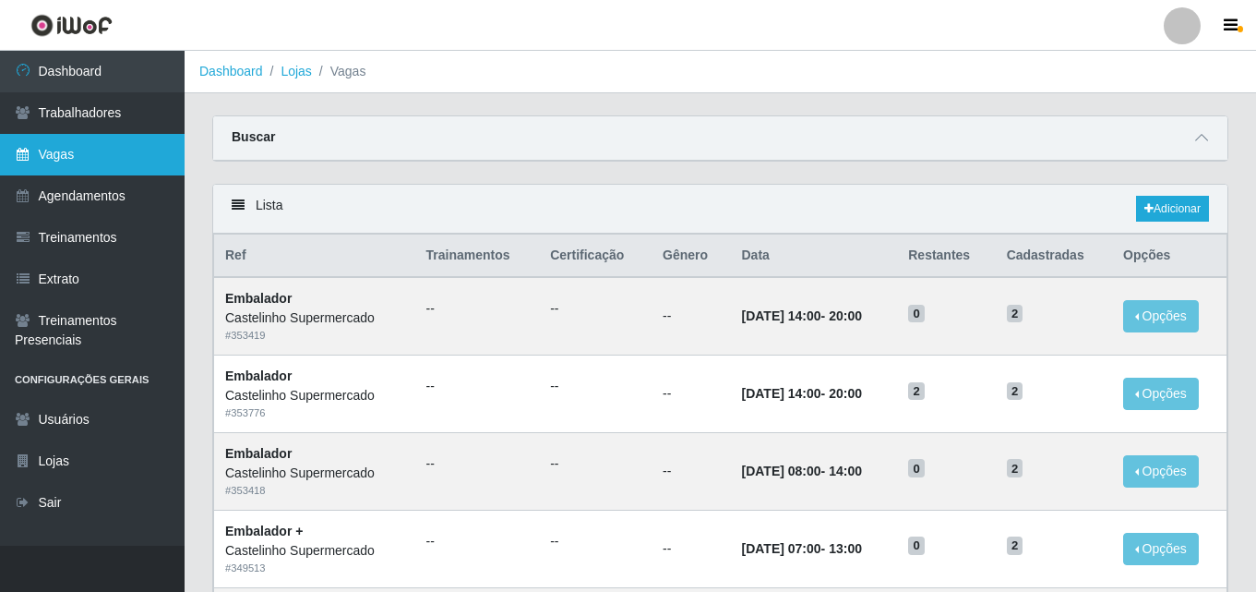
click at [47, 166] on link "Vagas" at bounding box center [92, 155] width 185 height 42
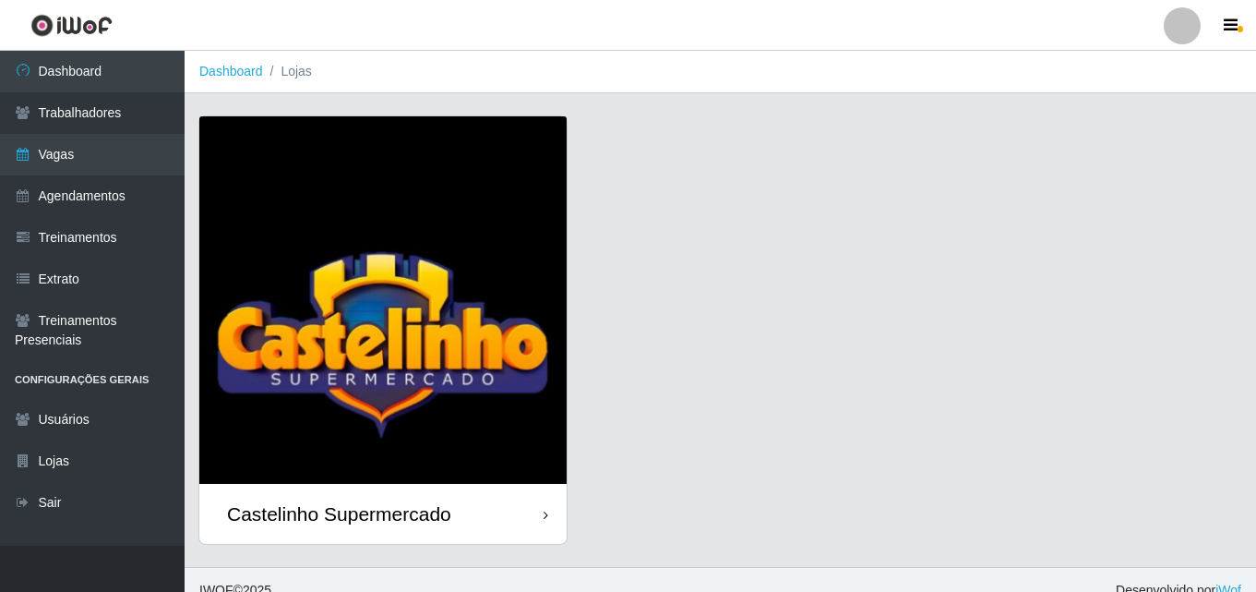
click at [322, 508] on div "Castelinho Supermercado" at bounding box center [339, 513] width 224 height 23
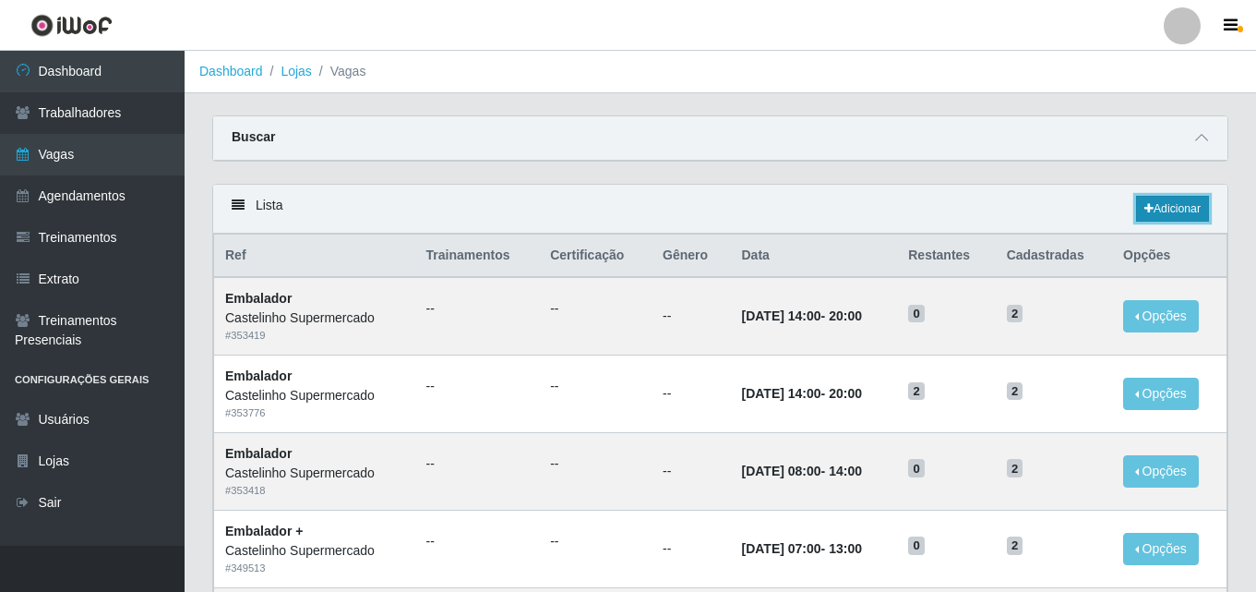
click at [1155, 213] on link "Adicionar" at bounding box center [1172, 209] width 73 height 26
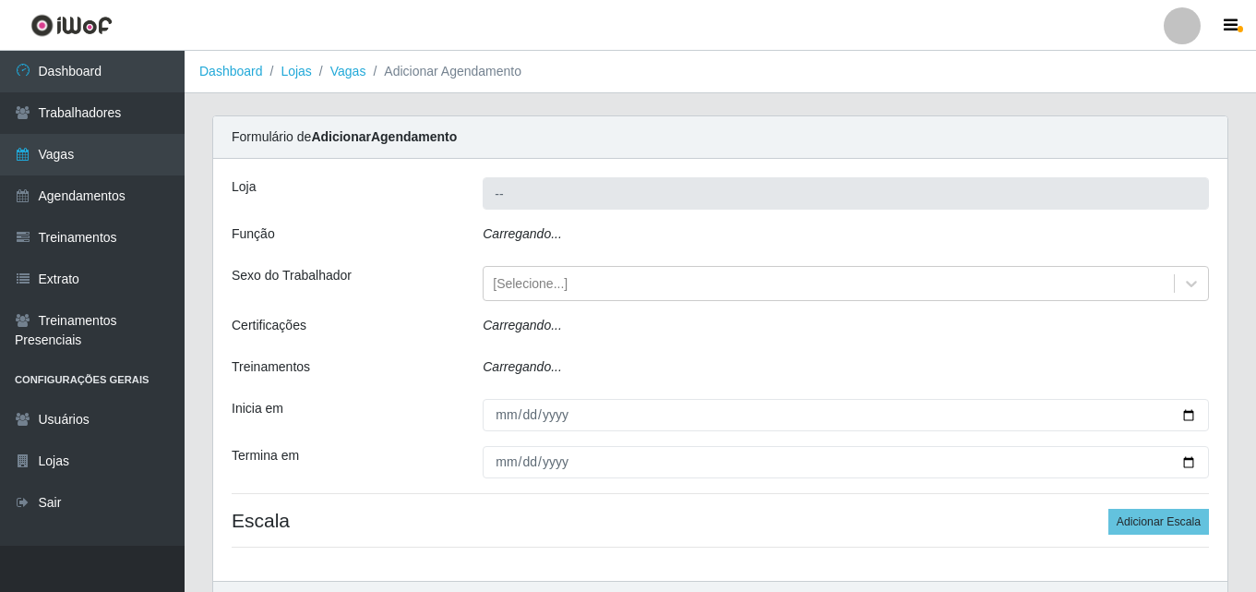
type input "Castelinho Supermercado"
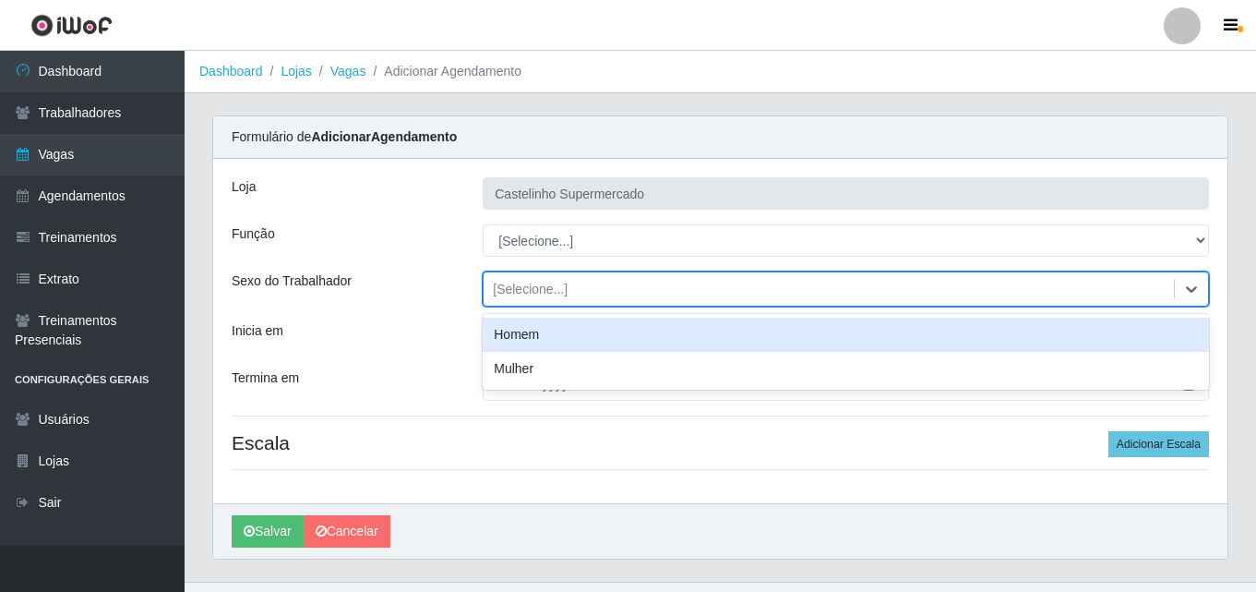
click at [532, 289] on div "[Selecione...]" at bounding box center [530, 289] width 75 height 19
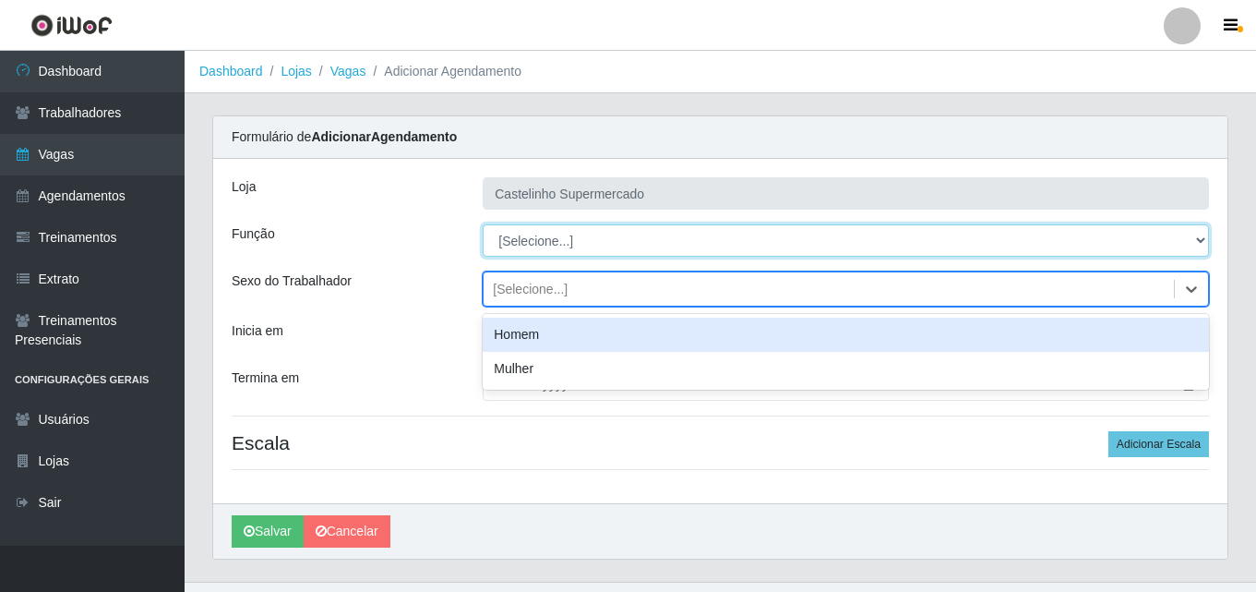
click at [552, 244] on select "[Selecione...] ASG ASG + ASG ++ Balconista de Açougue Balconista de Açougue + B…" at bounding box center [846, 240] width 727 height 32
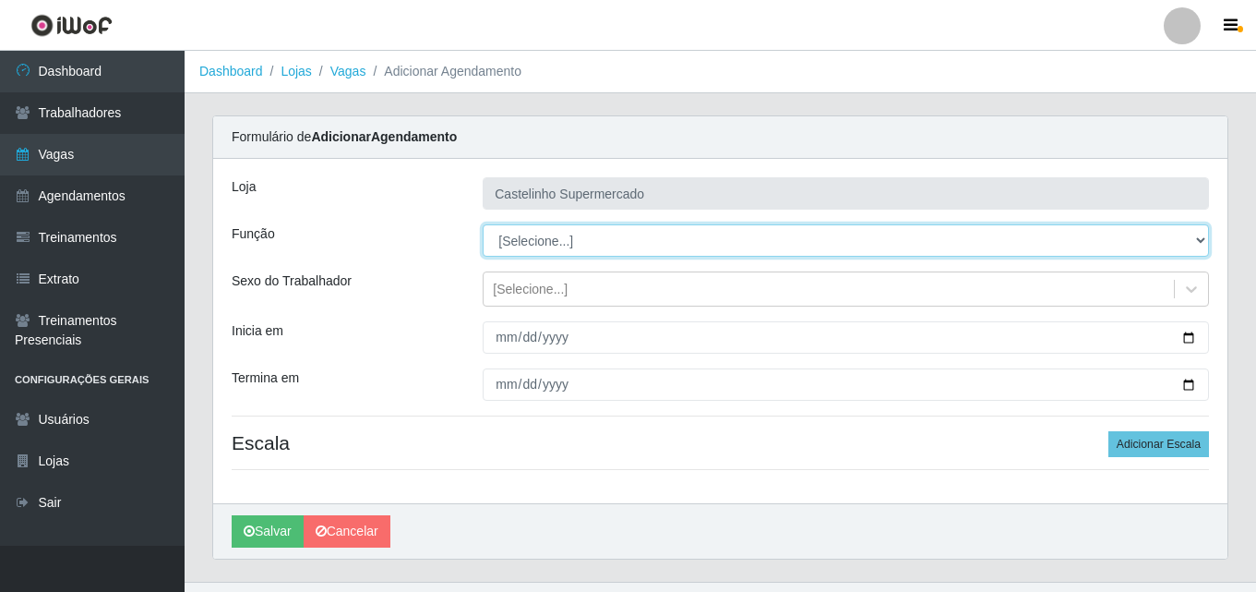
select select "1"
click at [483, 224] on select "[Selecione...] ASG ASG + ASG ++ Balconista de Açougue Balconista de Açougue + B…" at bounding box center [846, 240] width 727 height 32
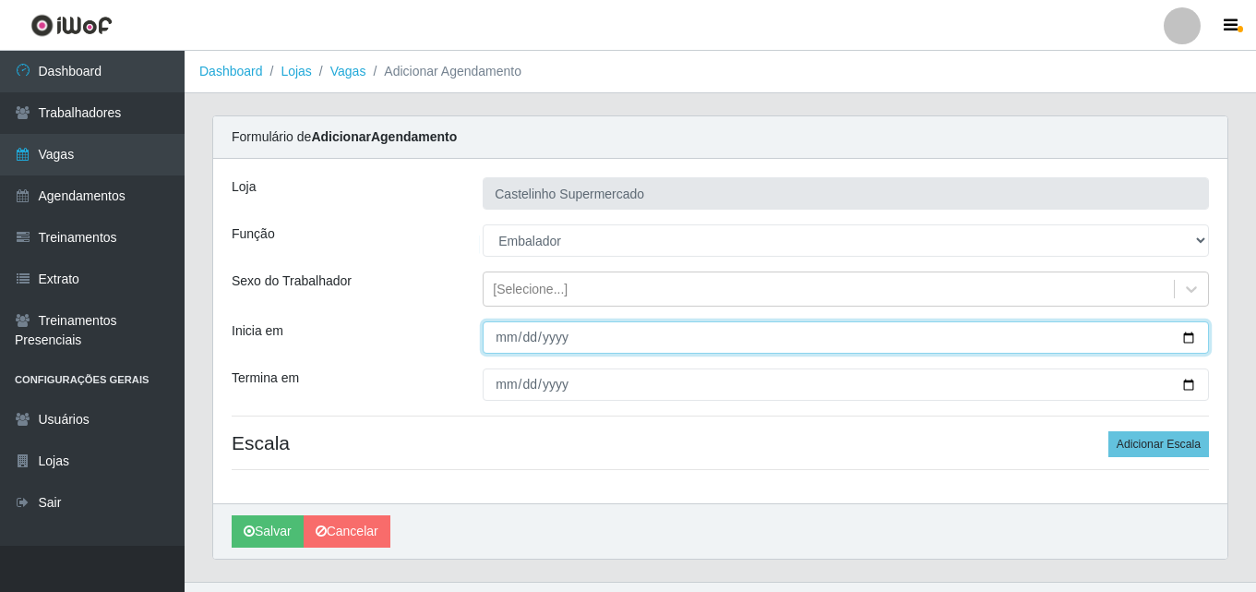
click at [502, 342] on input "Inicia em" at bounding box center [846, 337] width 727 height 32
type input "[DATE]"
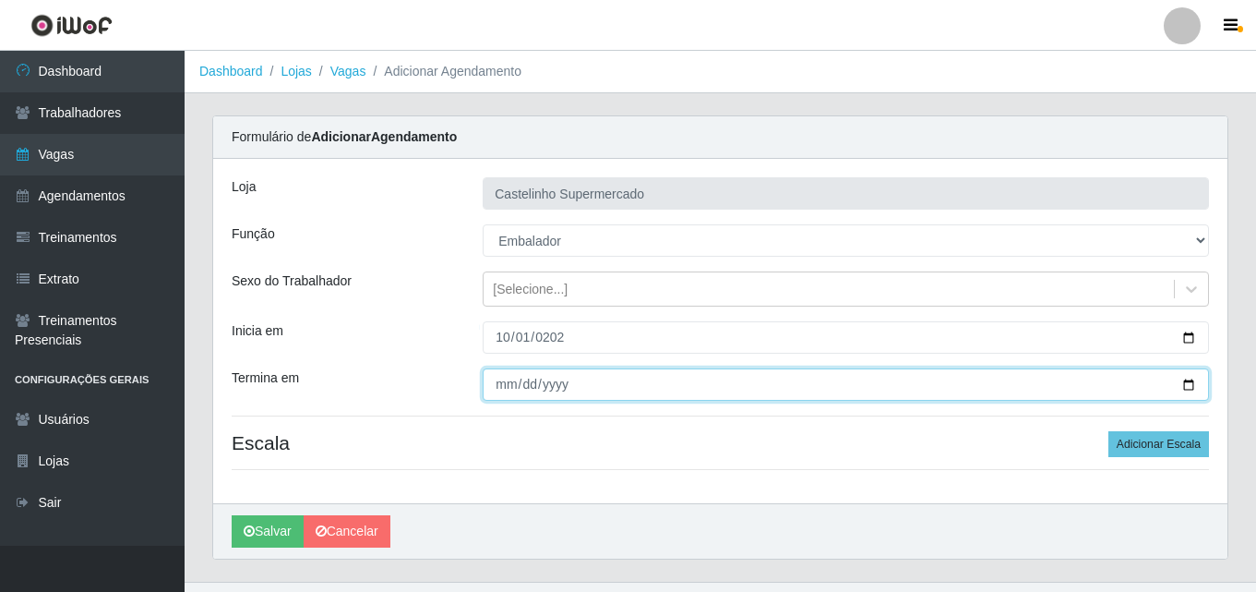
click at [502, 384] on input "Termina em" at bounding box center [846, 384] width 727 height 32
type input "[DATE]"
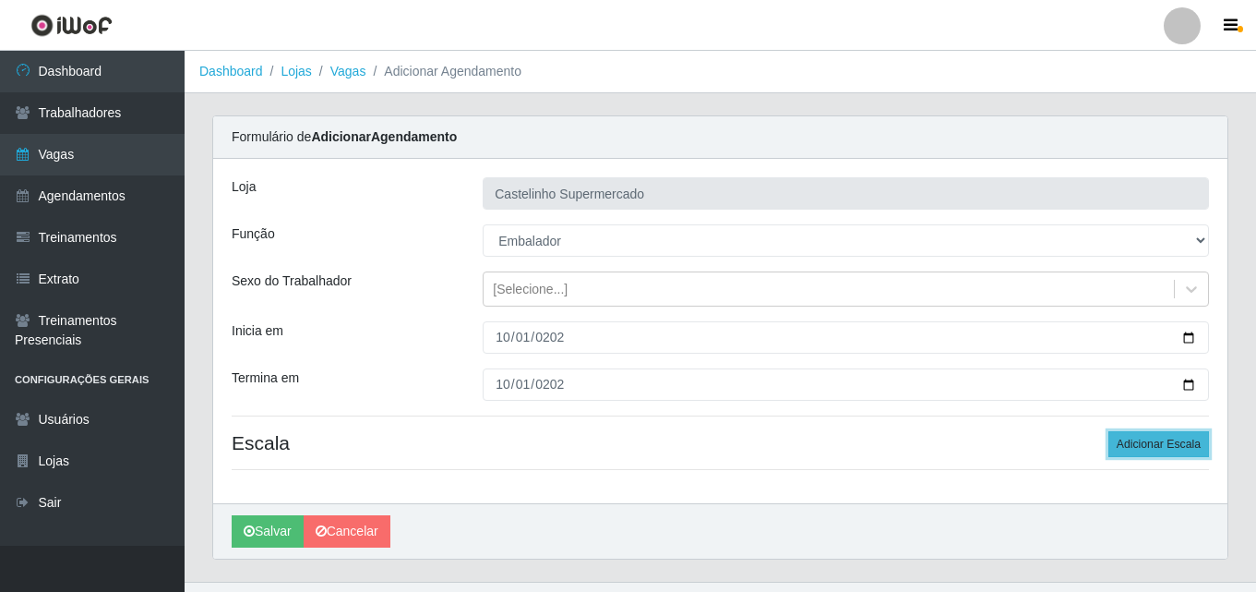
click at [1162, 445] on button "Adicionar Escala" at bounding box center [1159, 444] width 101 height 26
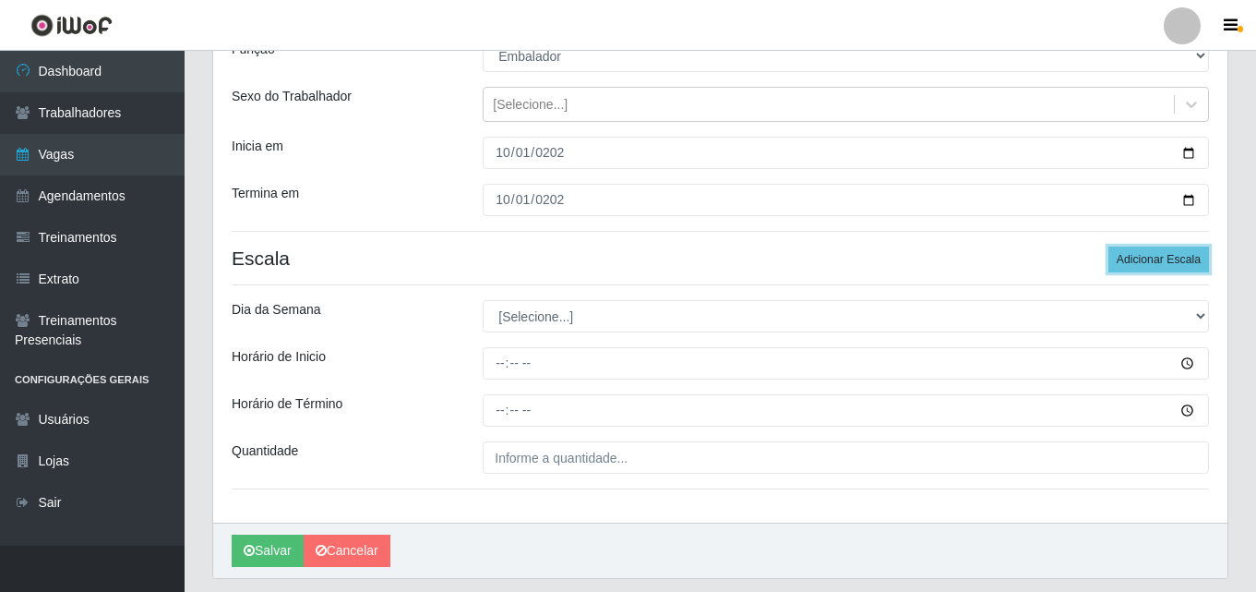
scroll to position [240, 0]
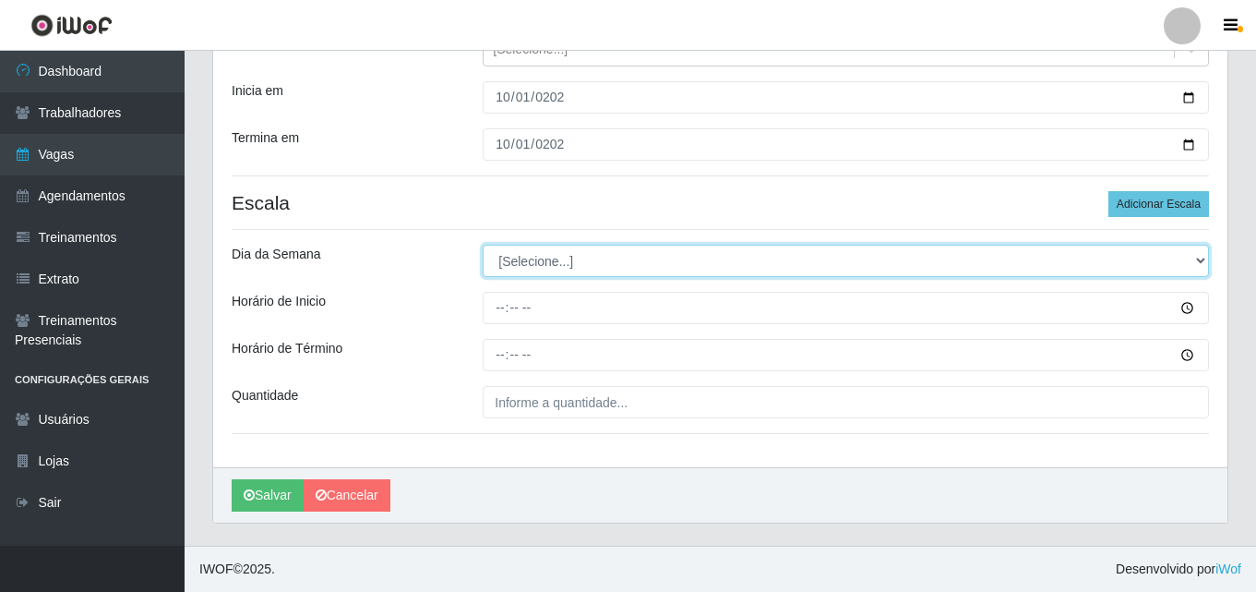
click at [536, 269] on select "[Selecione...] Segunda Terça Quarta Quinta Sexta Sábado Domingo" at bounding box center [846, 261] width 727 height 32
select select "3"
click at [483, 245] on select "[Selecione...] Segunda Terça Quarta Quinta Sexta Sábado Domingo" at bounding box center [846, 261] width 727 height 32
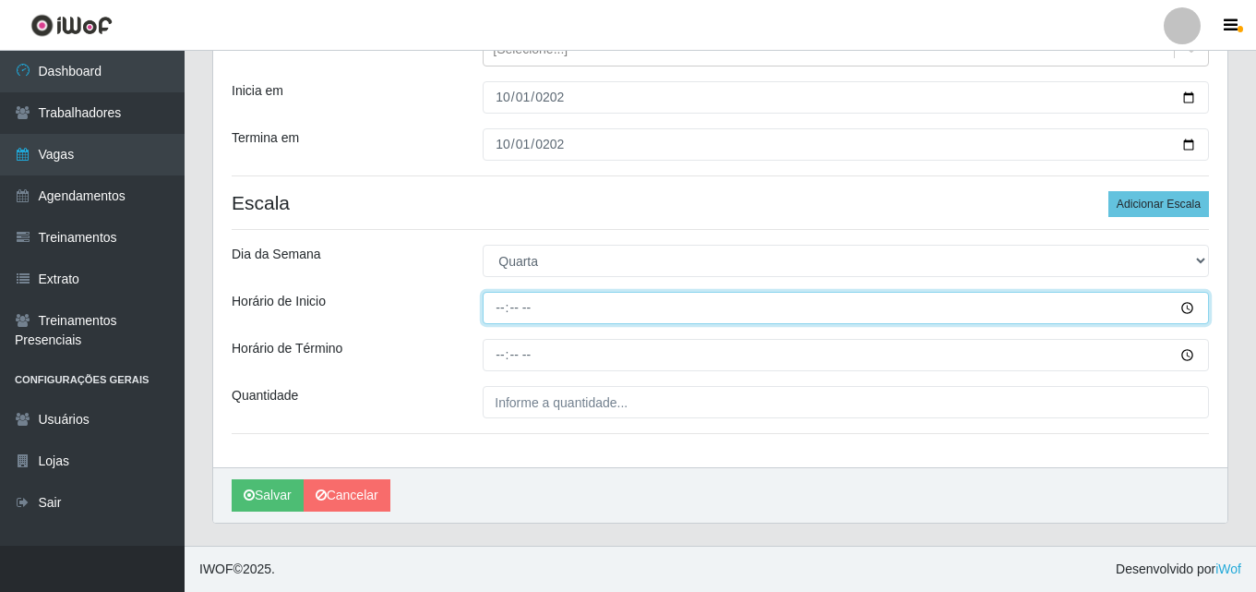
click at [502, 309] on input "Horário de Inicio" at bounding box center [846, 308] width 727 height 32
type input "14:00"
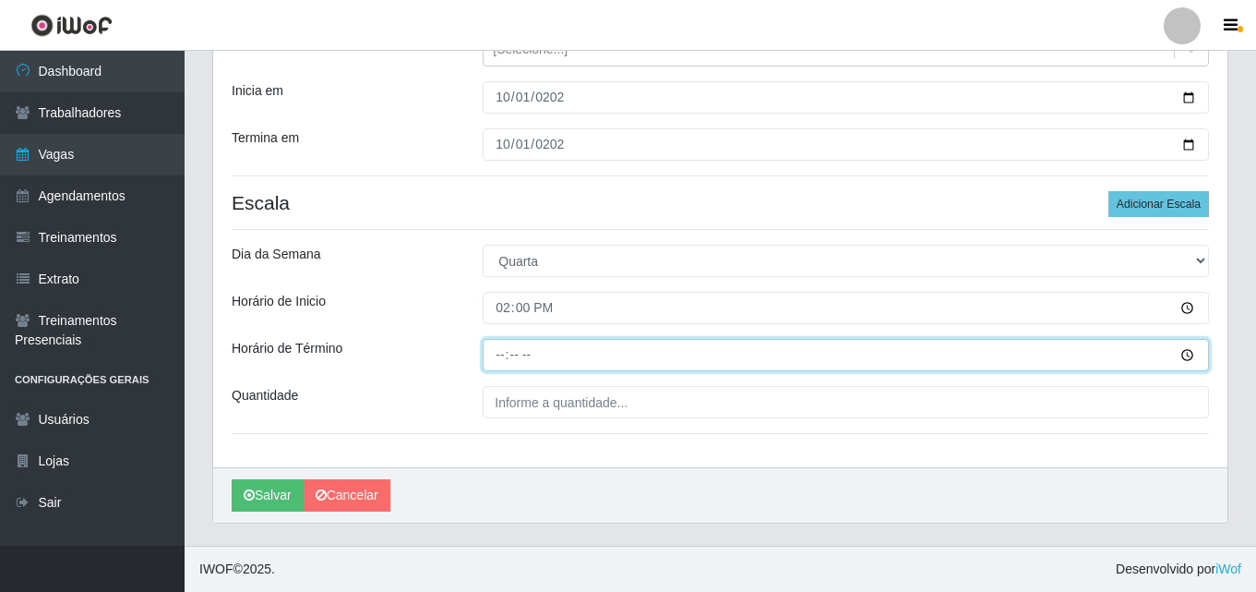
click at [498, 359] on input "Horário de Término" at bounding box center [846, 355] width 727 height 32
type input "20:00"
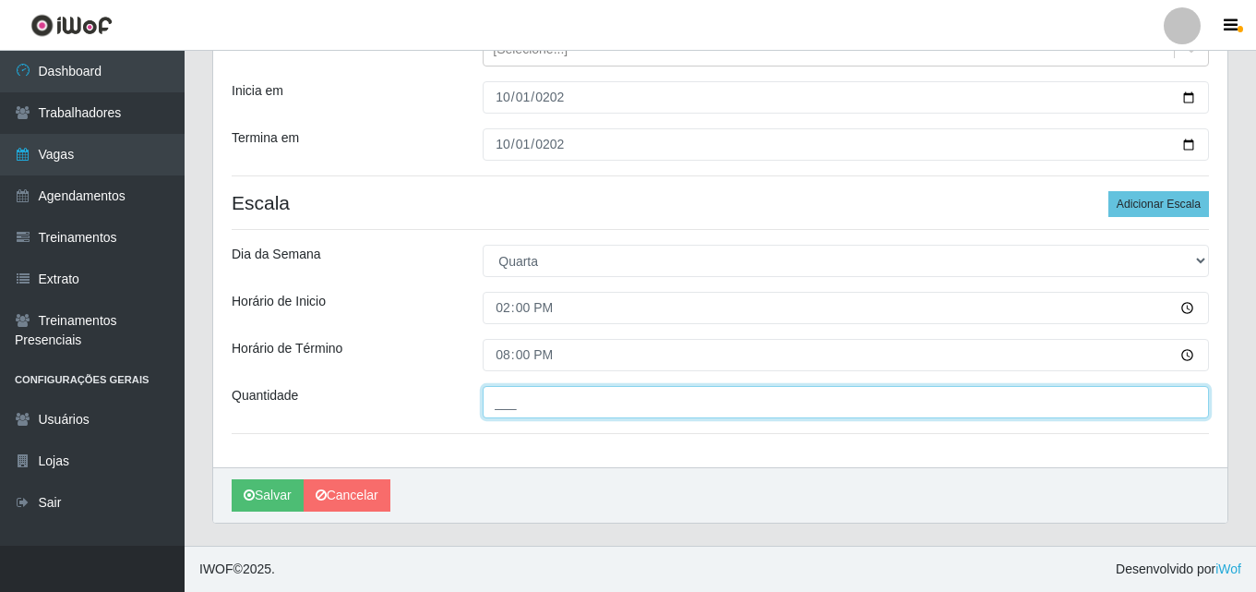
click at [523, 409] on input "___" at bounding box center [846, 402] width 727 height 32
type input "2__"
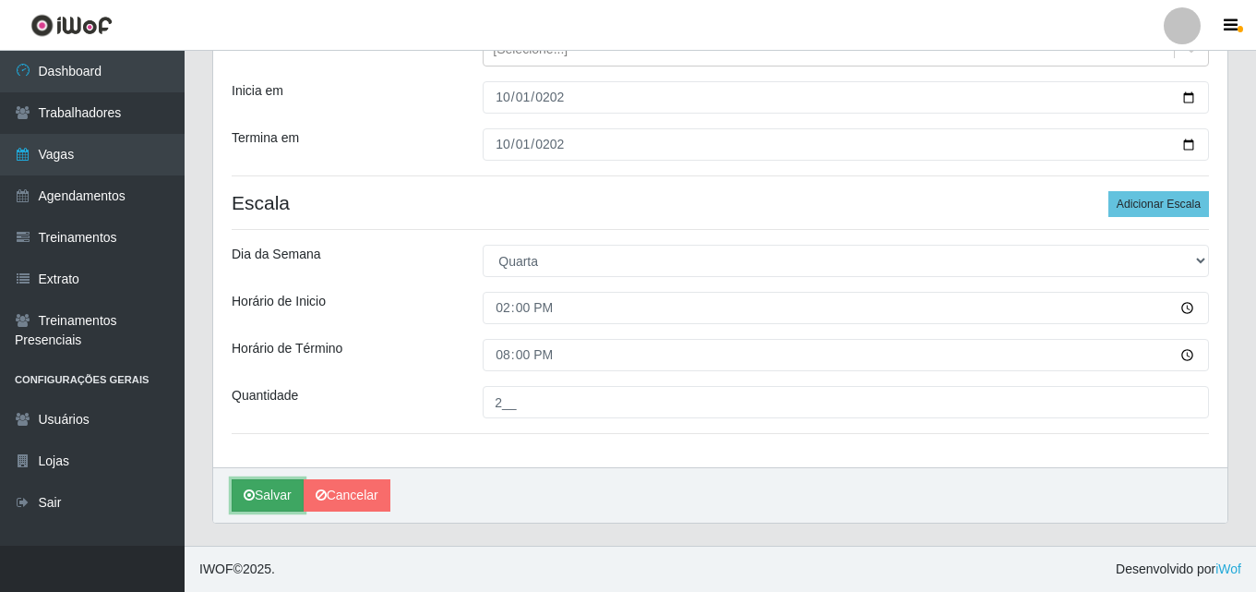
click at [262, 497] on button "Salvar" at bounding box center [268, 495] width 72 height 32
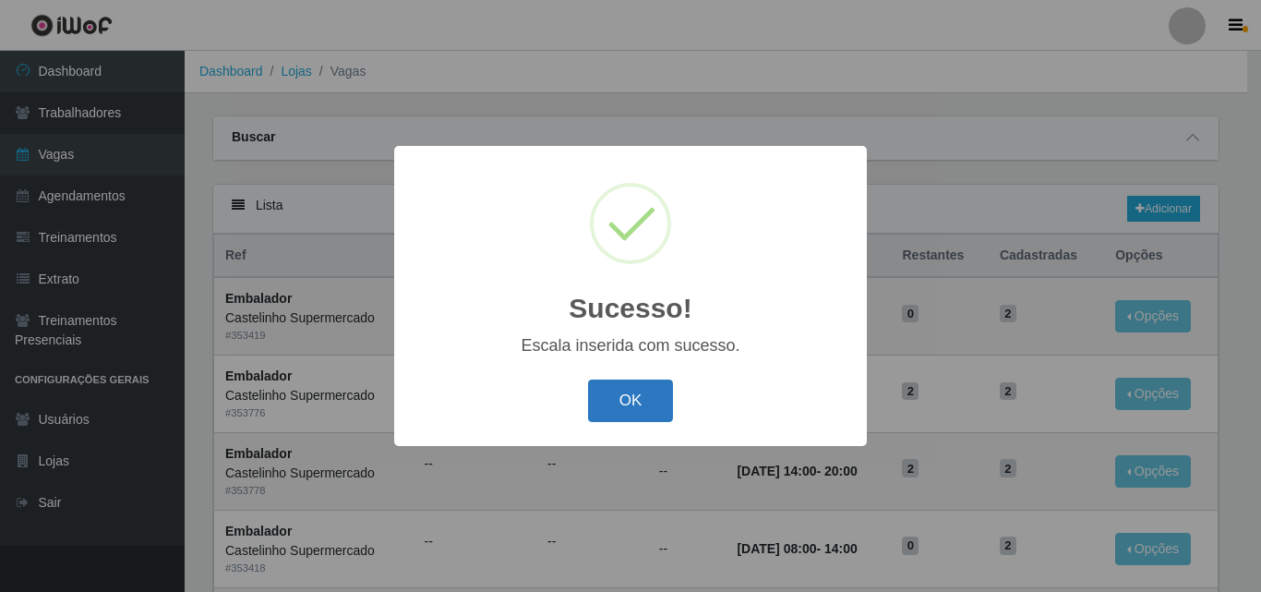
click at [645, 399] on button "OK" at bounding box center [631, 400] width 86 height 43
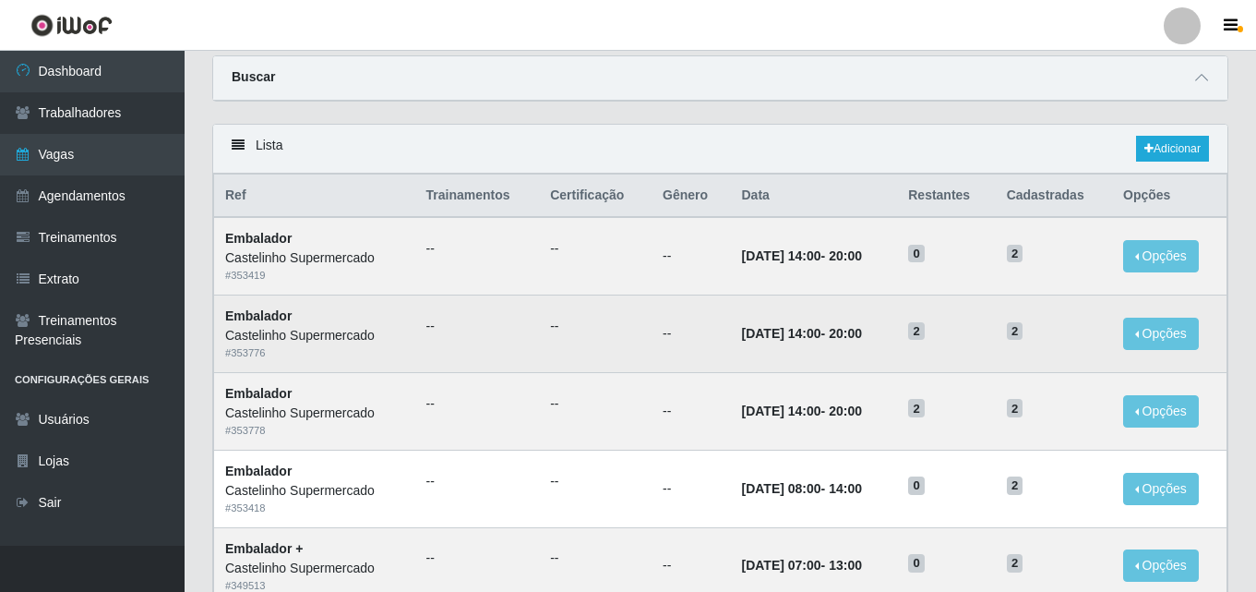
scroll to position [92, 0]
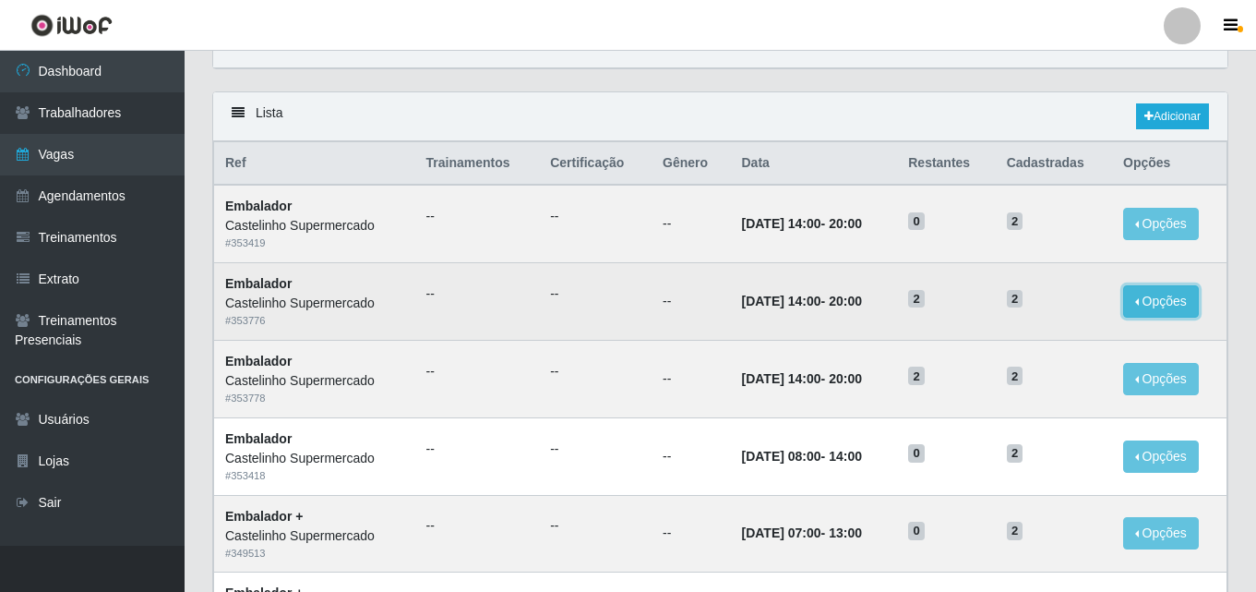
click at [1143, 302] on button "Opções" at bounding box center [1161, 301] width 76 height 32
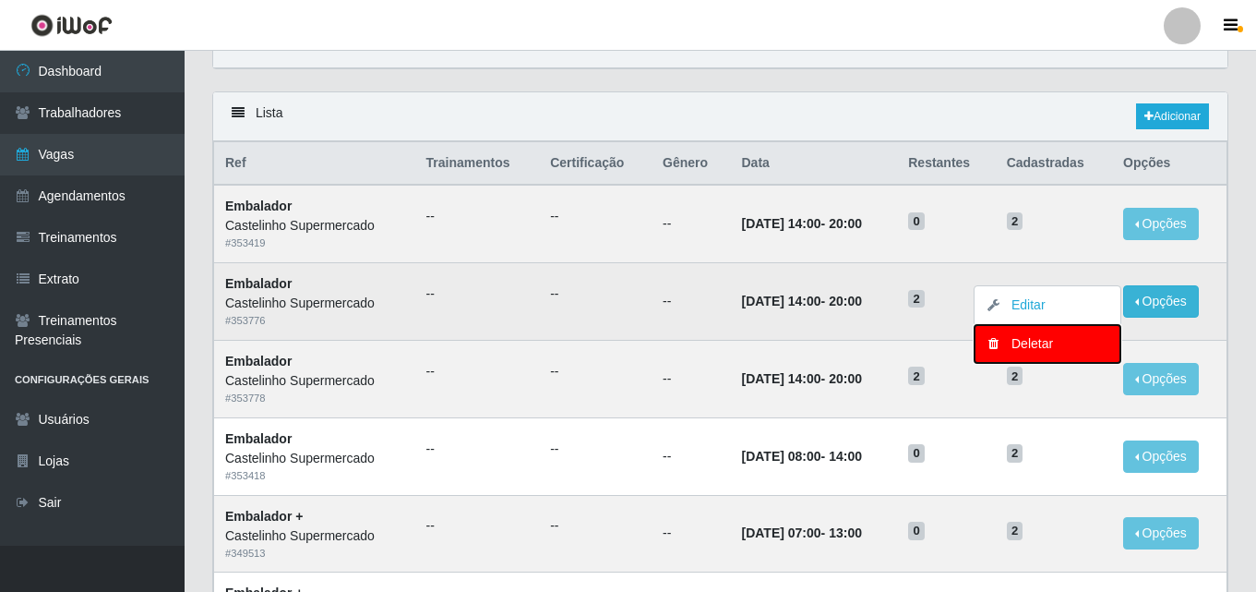
click at [1032, 342] on div "Deletar" at bounding box center [1047, 343] width 109 height 19
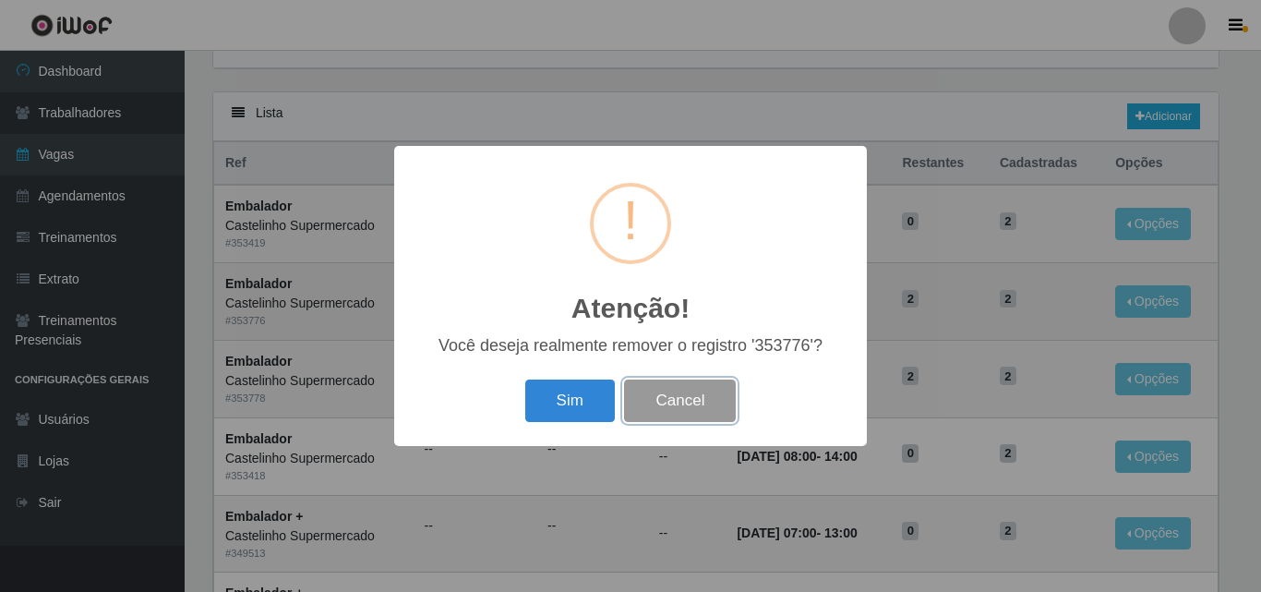
click at [688, 398] on button "Cancel" at bounding box center [680, 400] width 112 height 43
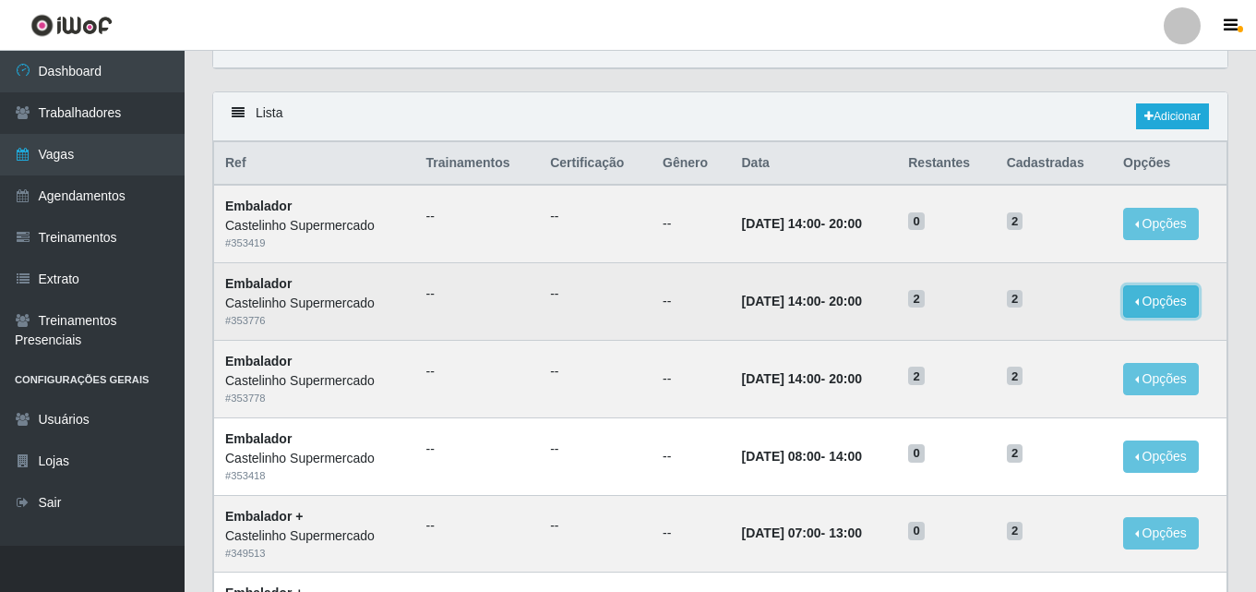
click at [1136, 297] on button "Opções" at bounding box center [1161, 301] width 76 height 32
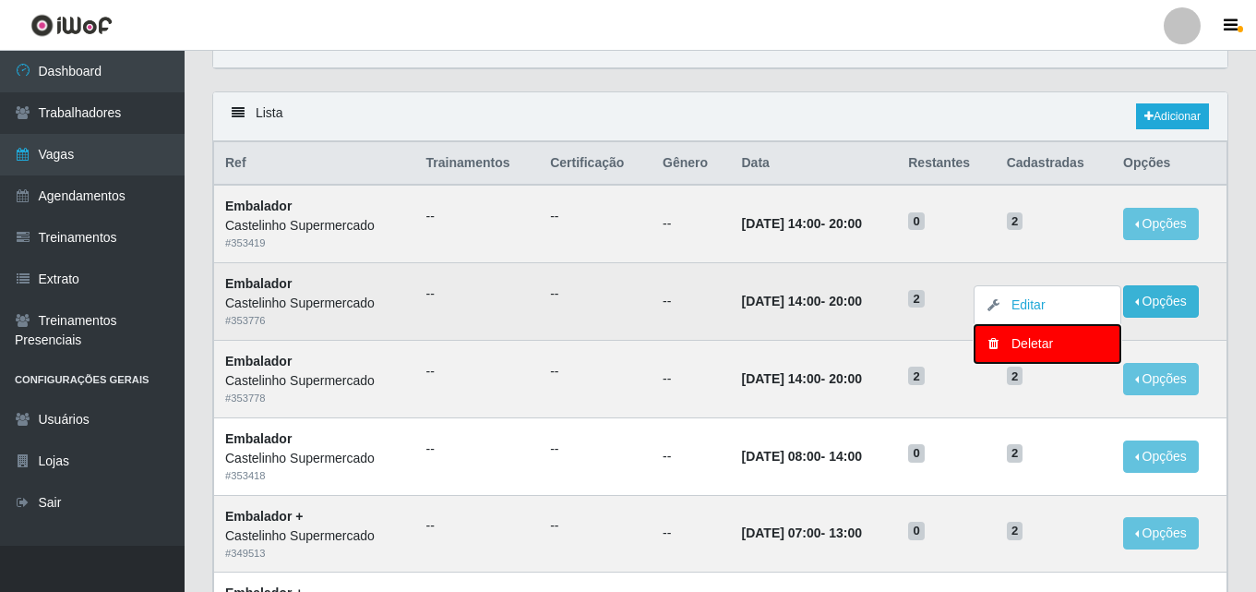
click at [1008, 347] on div "Deletar" at bounding box center [1047, 343] width 109 height 19
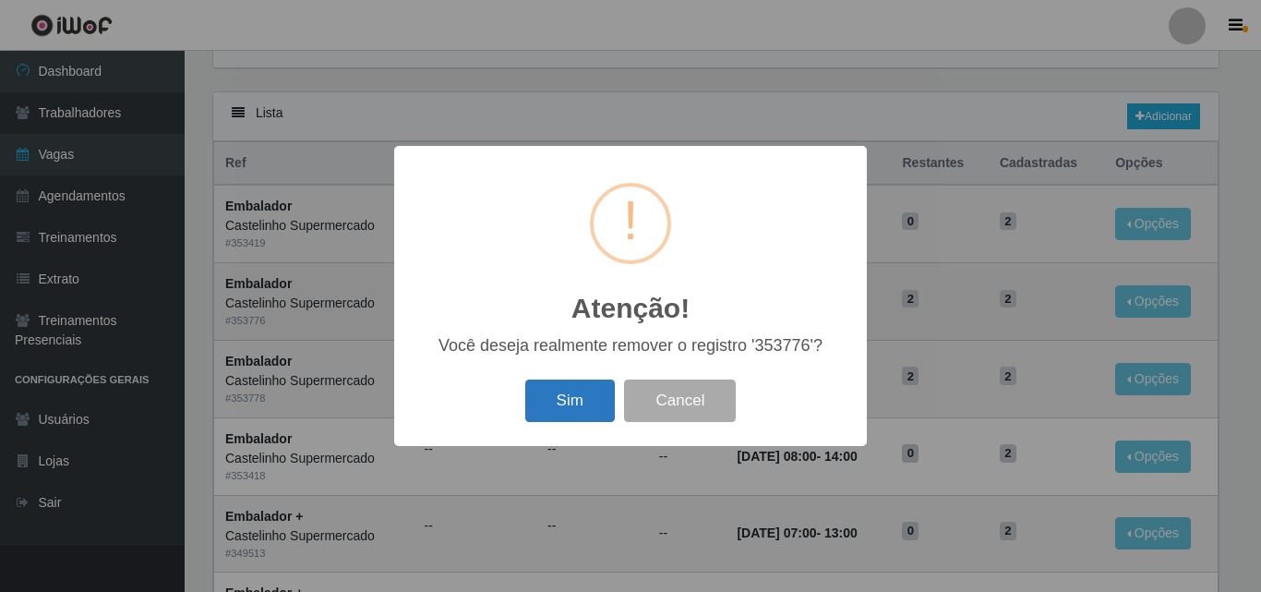
click at [564, 402] on button "Sim" at bounding box center [570, 400] width 90 height 43
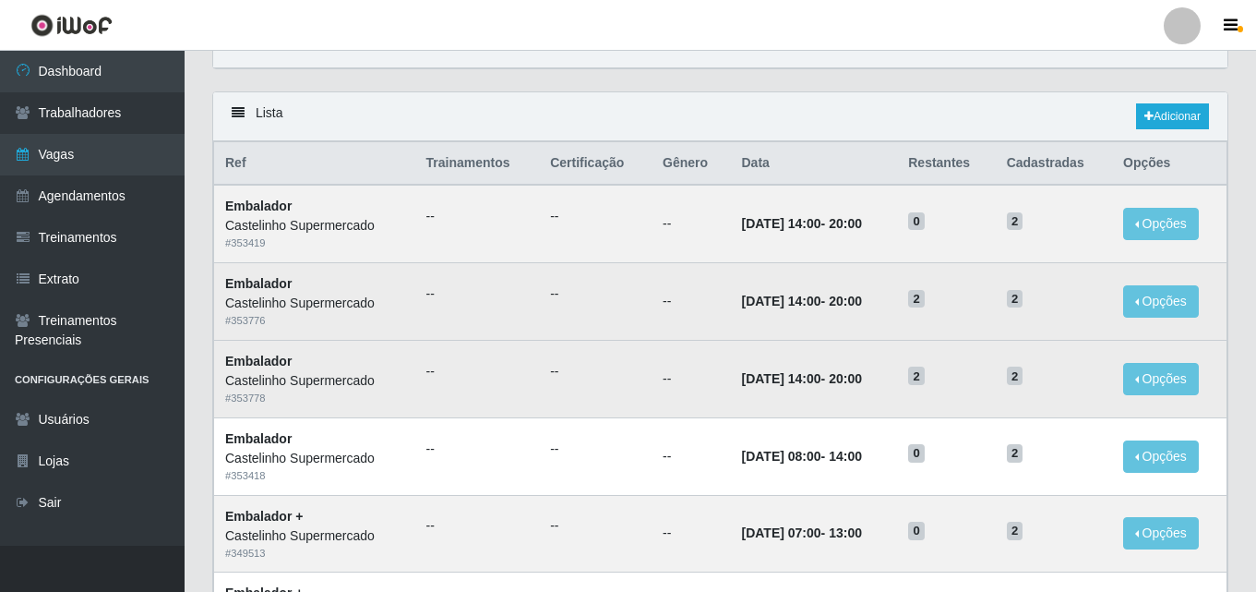
scroll to position [0, 0]
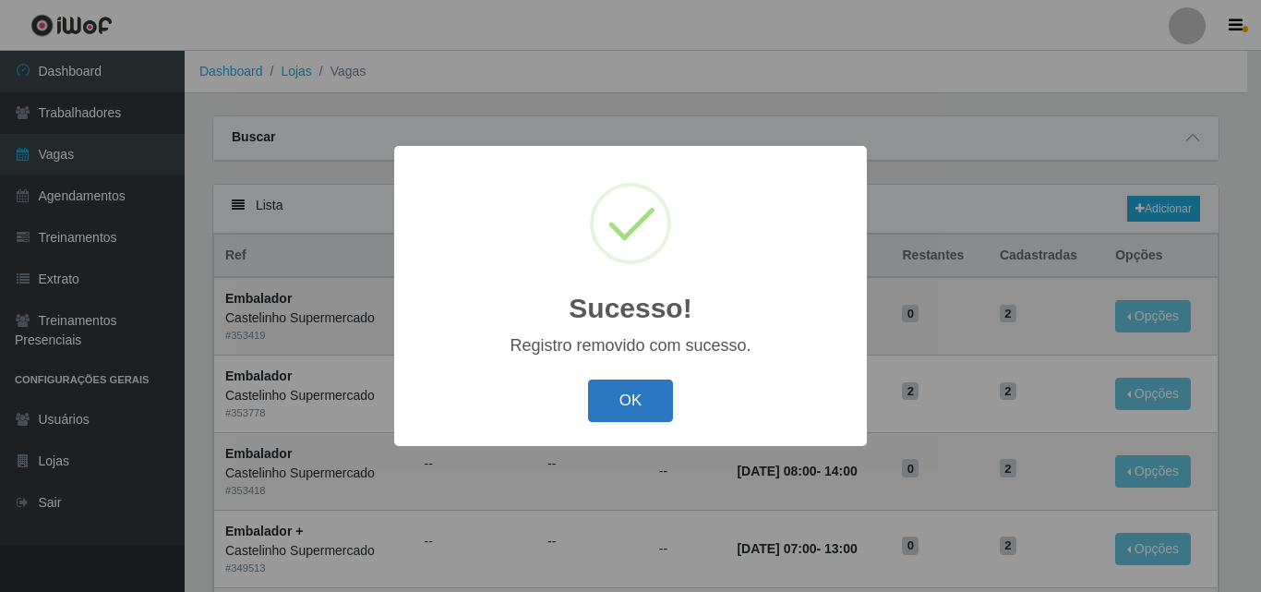
click at [603, 391] on button "OK" at bounding box center [631, 400] width 86 height 43
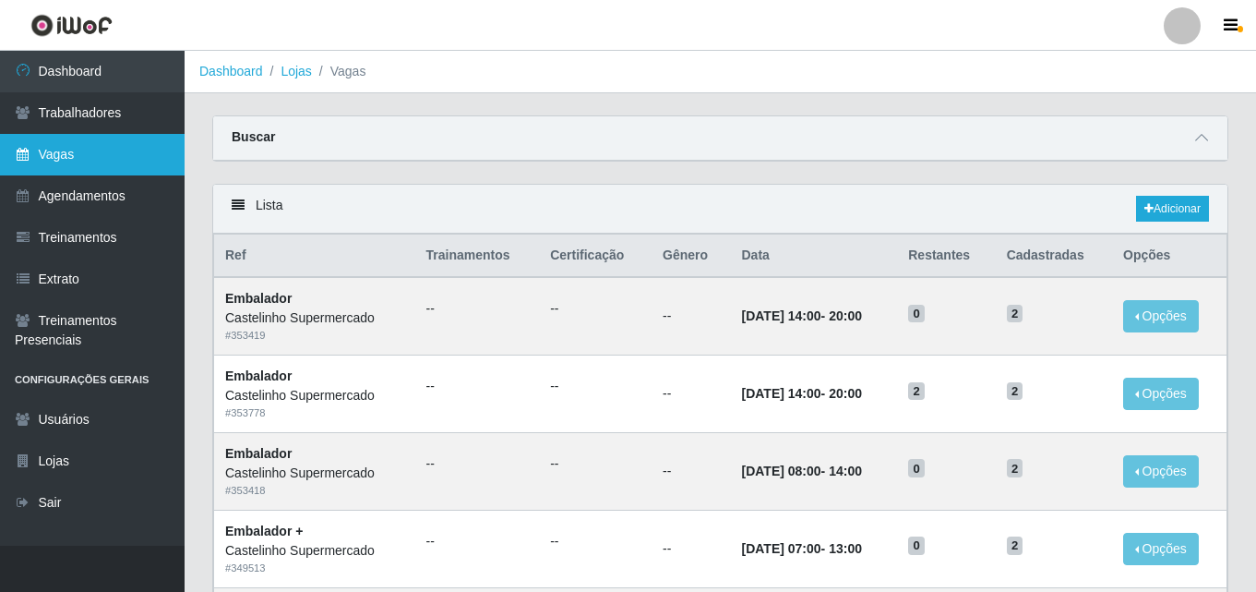
click at [62, 150] on link "Vagas" at bounding box center [92, 155] width 185 height 42
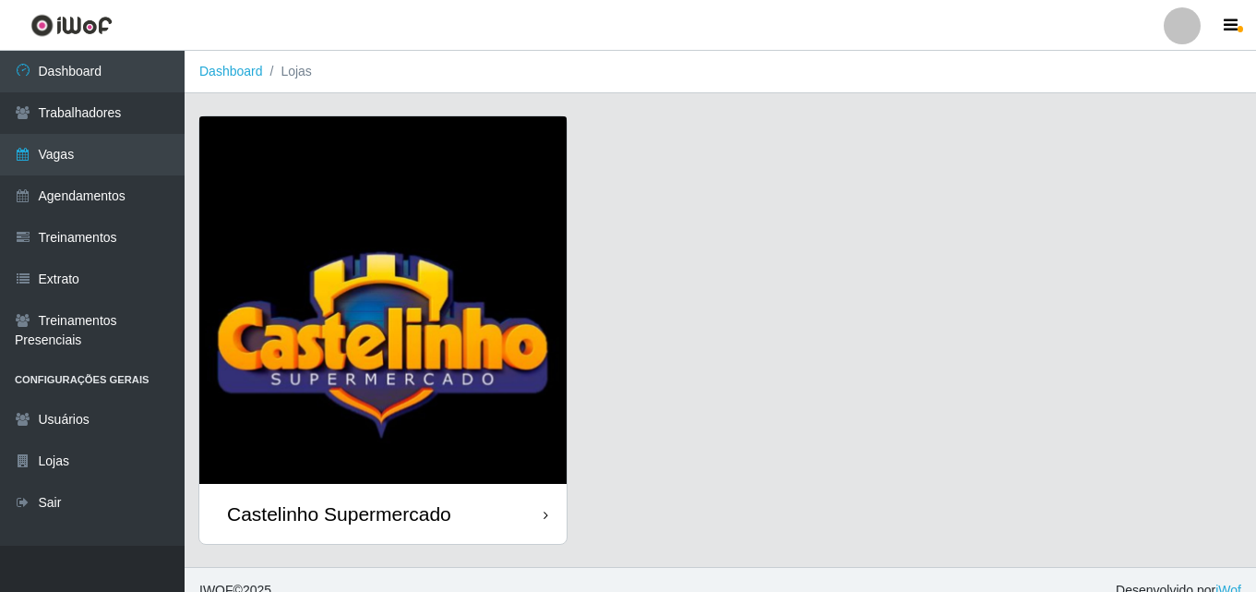
click at [272, 518] on div "Castelinho Supermercado" at bounding box center [339, 513] width 224 height 23
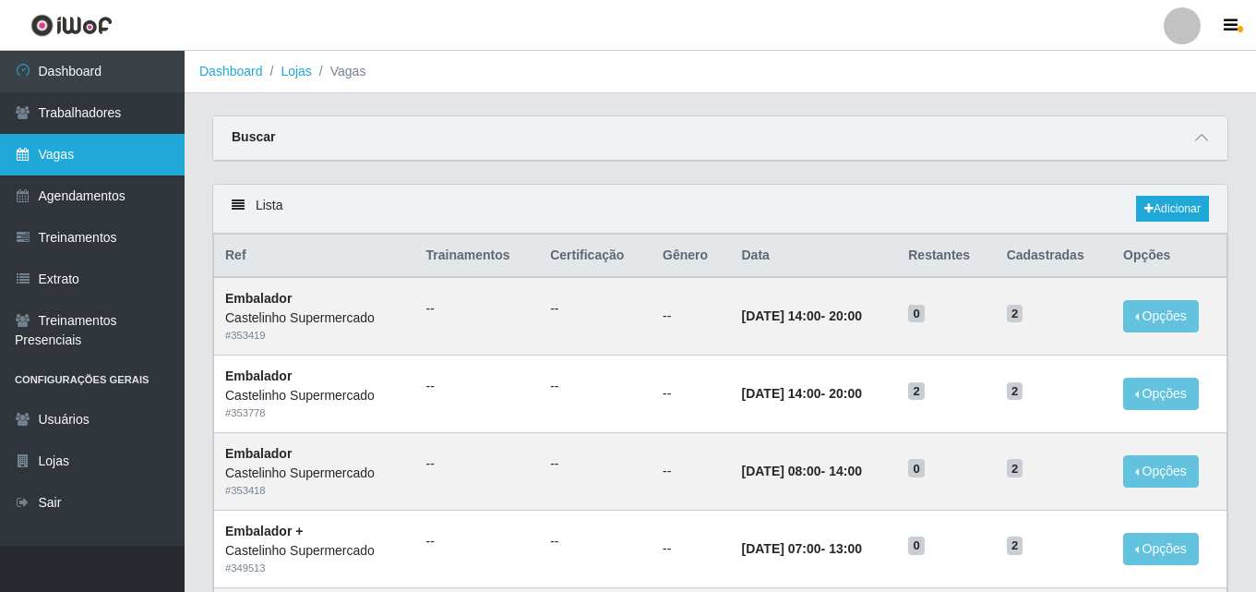
click at [57, 144] on link "Vagas" at bounding box center [92, 155] width 185 height 42
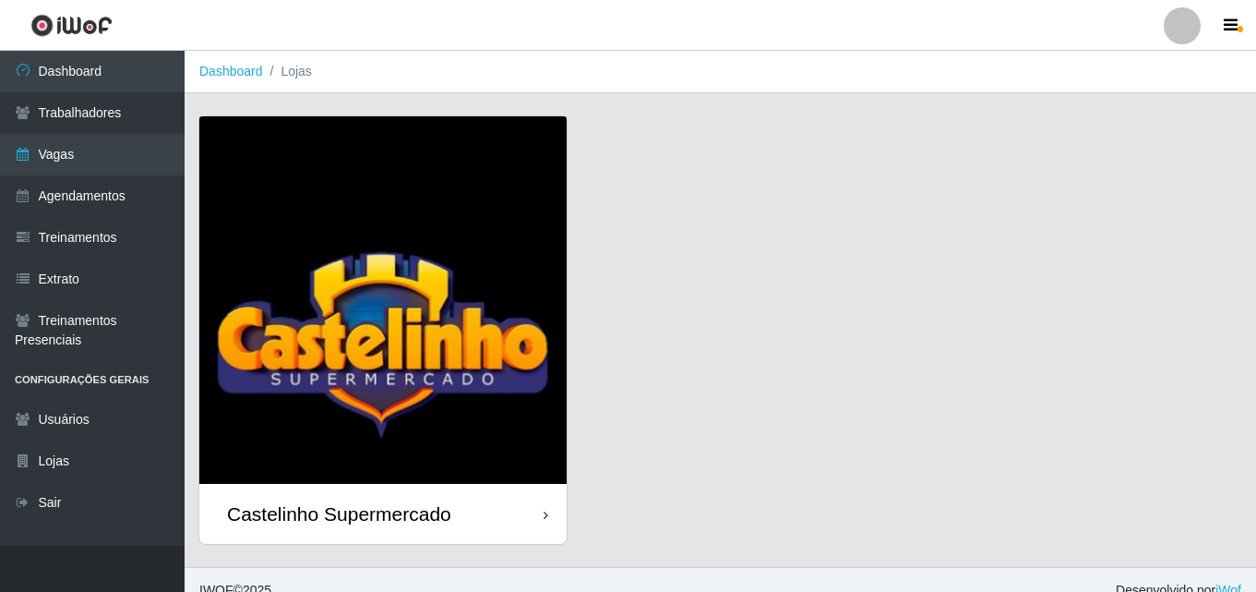
click at [336, 504] on div "Castelinho Supermercado" at bounding box center [339, 513] width 224 height 23
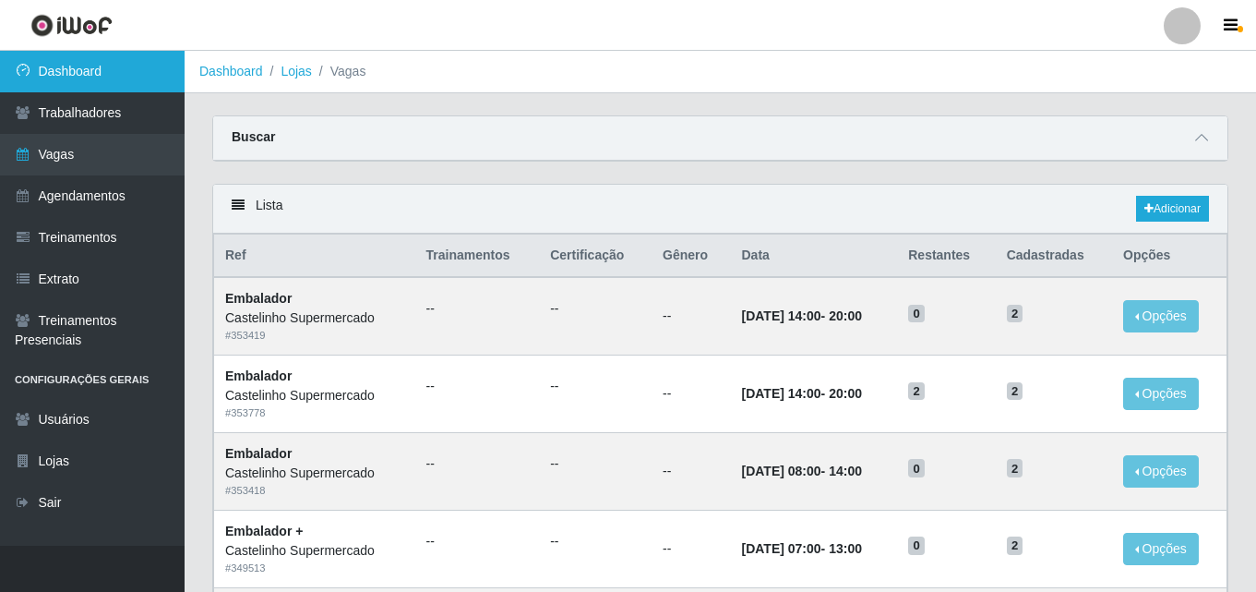
click at [62, 71] on link "Dashboard" at bounding box center [92, 72] width 185 height 42
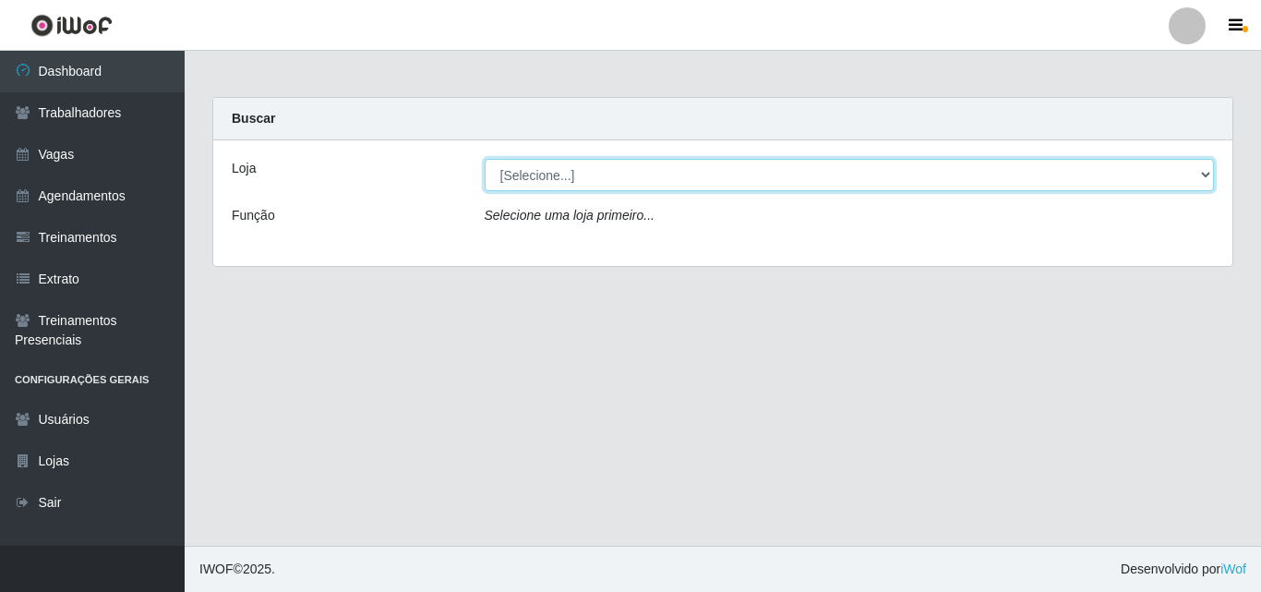
click at [1202, 175] on select "[Selecione...] Castelinho Supermercado" at bounding box center [850, 175] width 730 height 32
select select "377"
click at [485, 159] on select "[Selecione...] Castelinho Supermercado" at bounding box center [850, 175] width 730 height 32
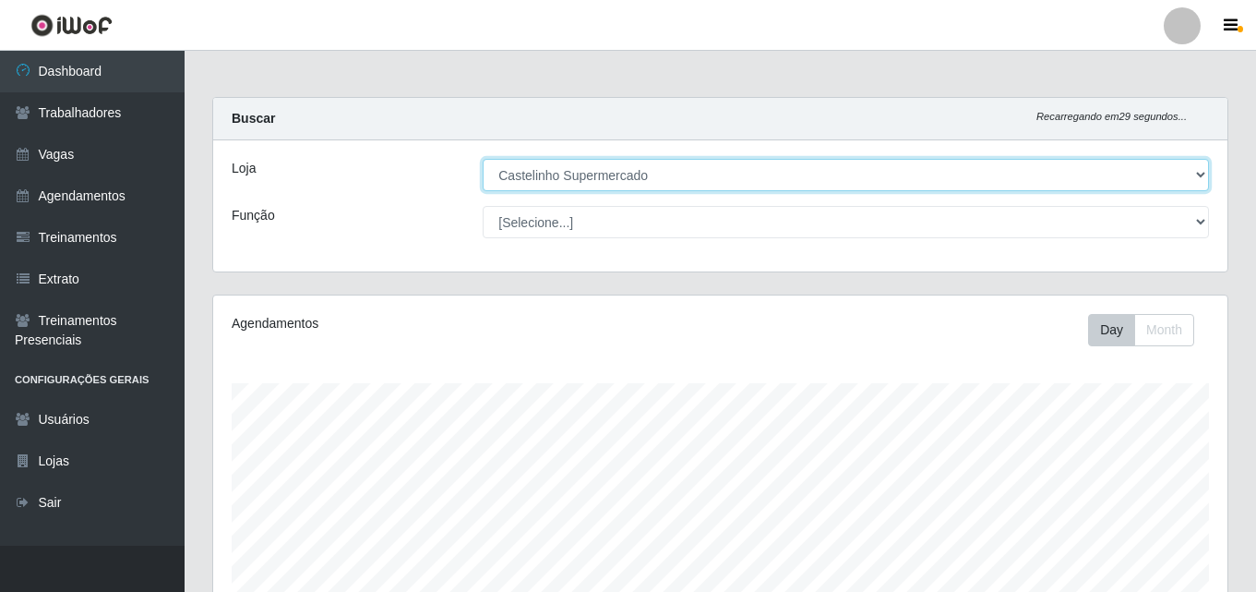
scroll to position [383, 1015]
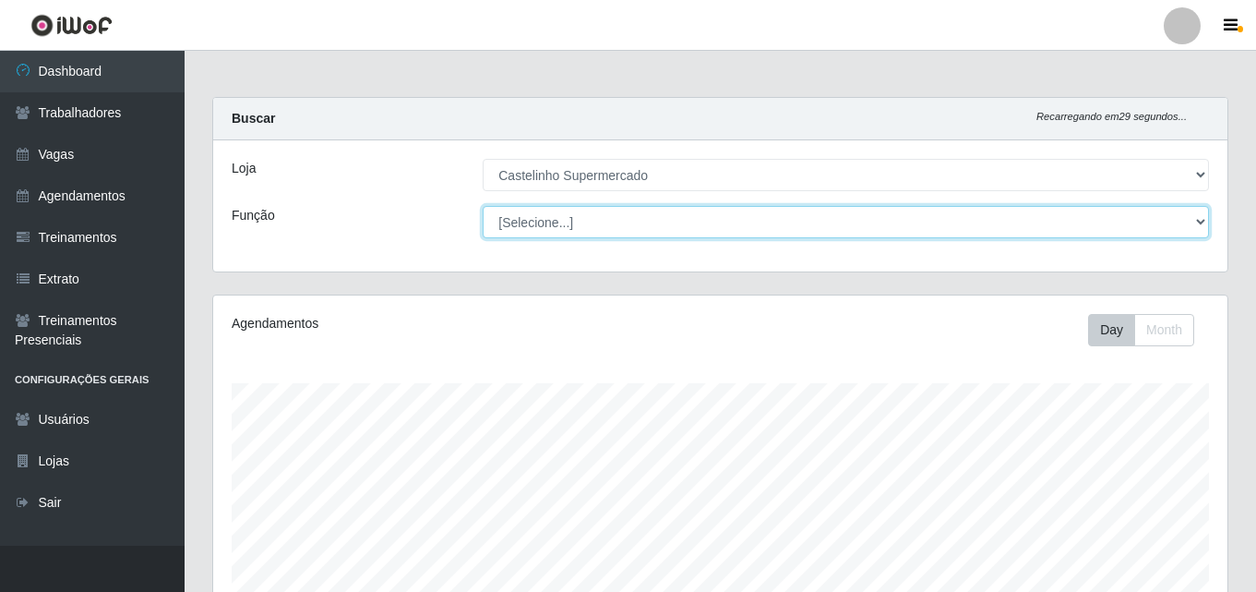
click at [522, 224] on select "[Selecione...] ASG ASG + ASG ++ Balconista de Açougue Balconista de Açougue + B…" at bounding box center [846, 222] width 727 height 32
select select "1"
click at [483, 206] on select "[Selecione...] ASG ASG + ASG ++ Balconista de Açougue Balconista de Açougue + B…" at bounding box center [846, 222] width 727 height 32
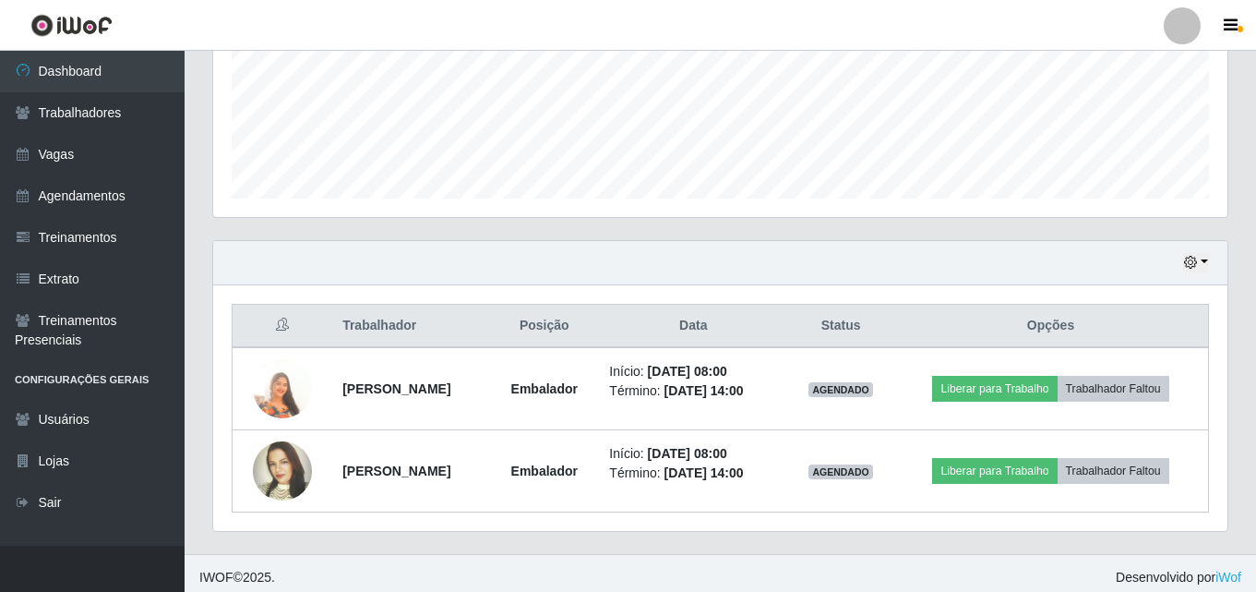
scroll to position [470, 0]
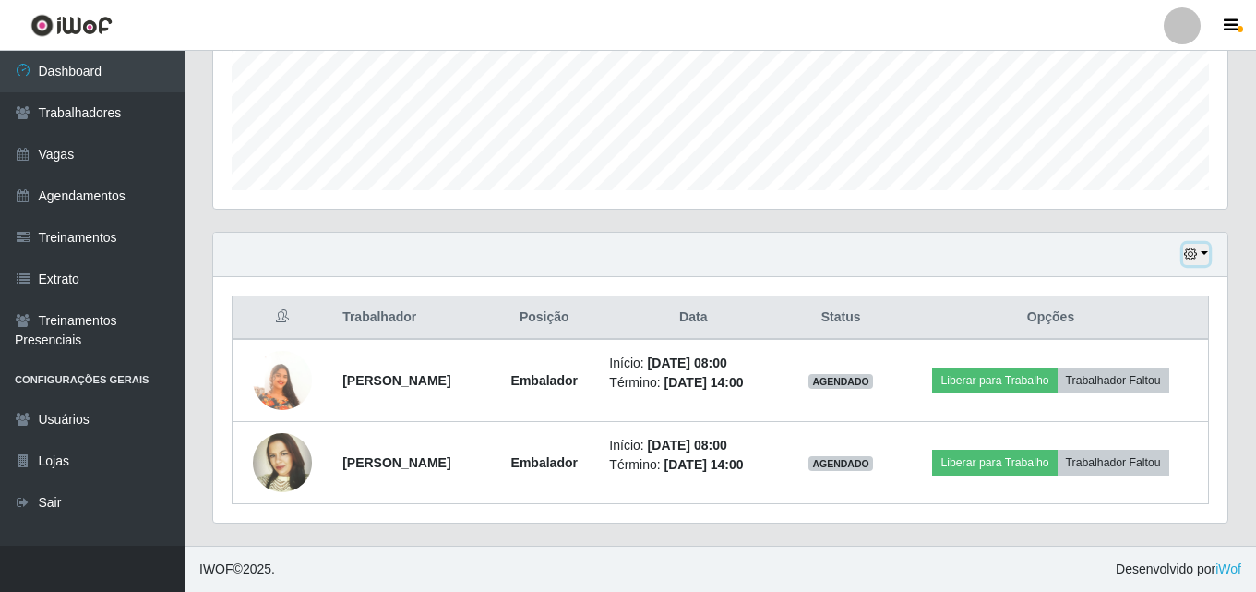
click at [1206, 257] on button "button" at bounding box center [1196, 254] width 26 height 21
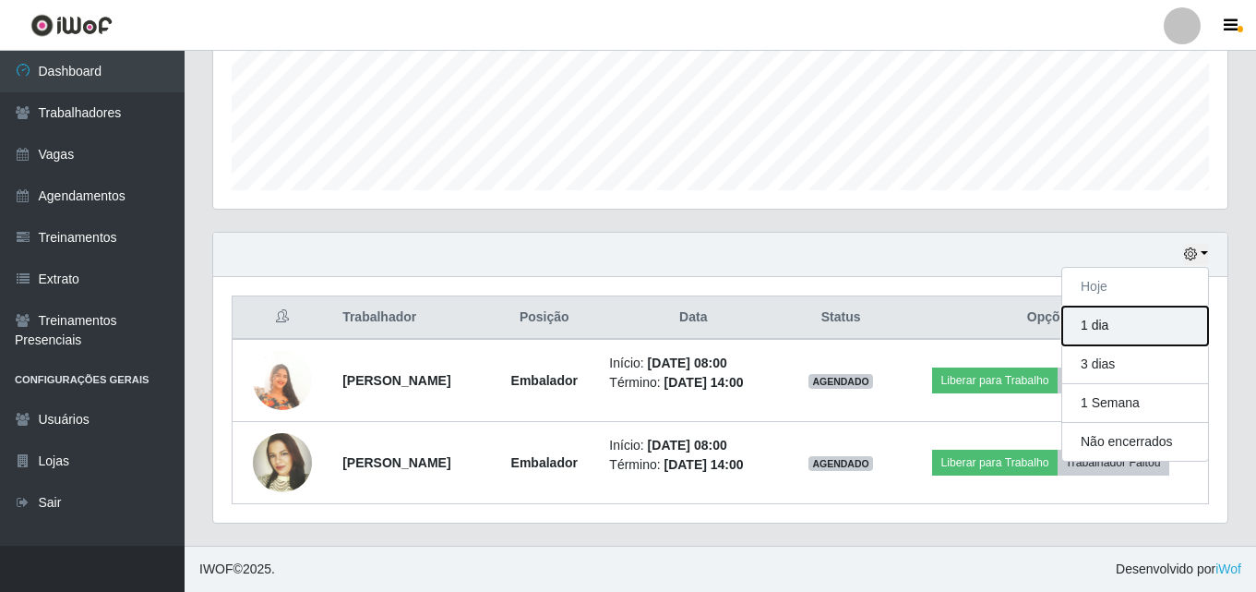
click at [1122, 326] on button "1 dia" at bounding box center [1136, 325] width 146 height 39
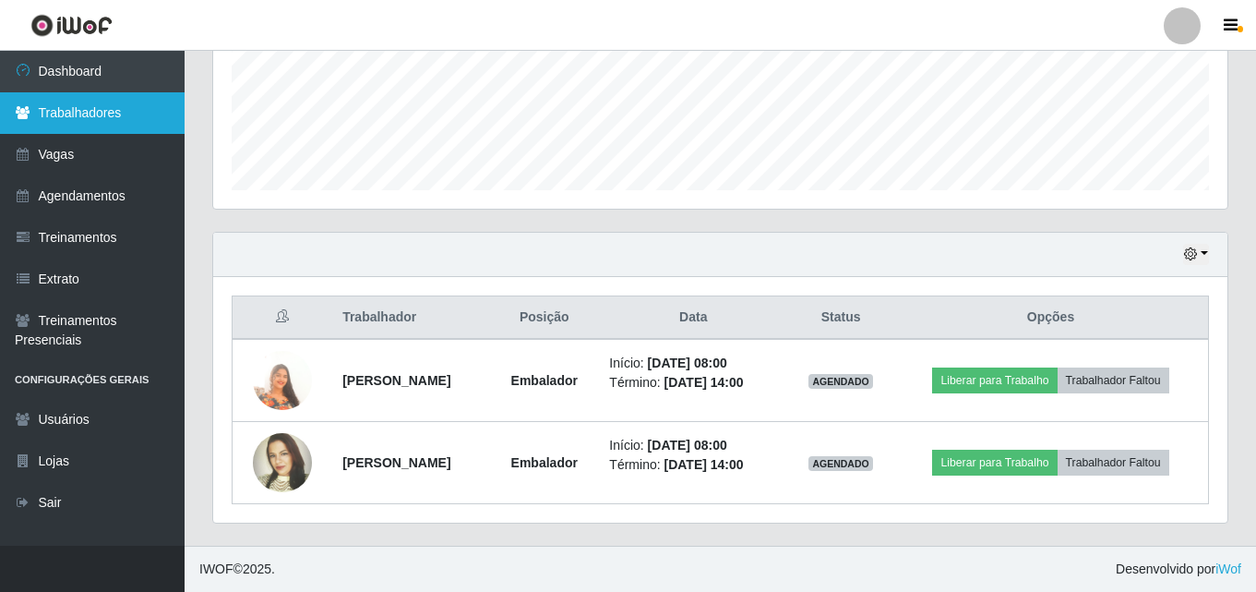
scroll to position [634, 0]
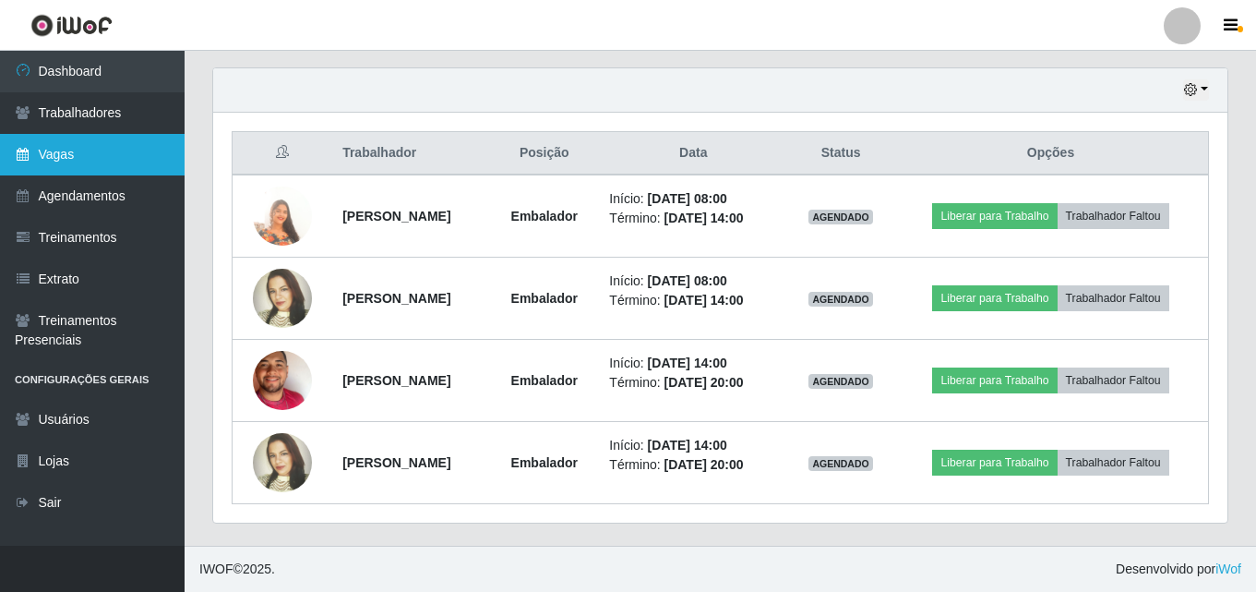
click at [56, 153] on link "Vagas" at bounding box center [92, 155] width 185 height 42
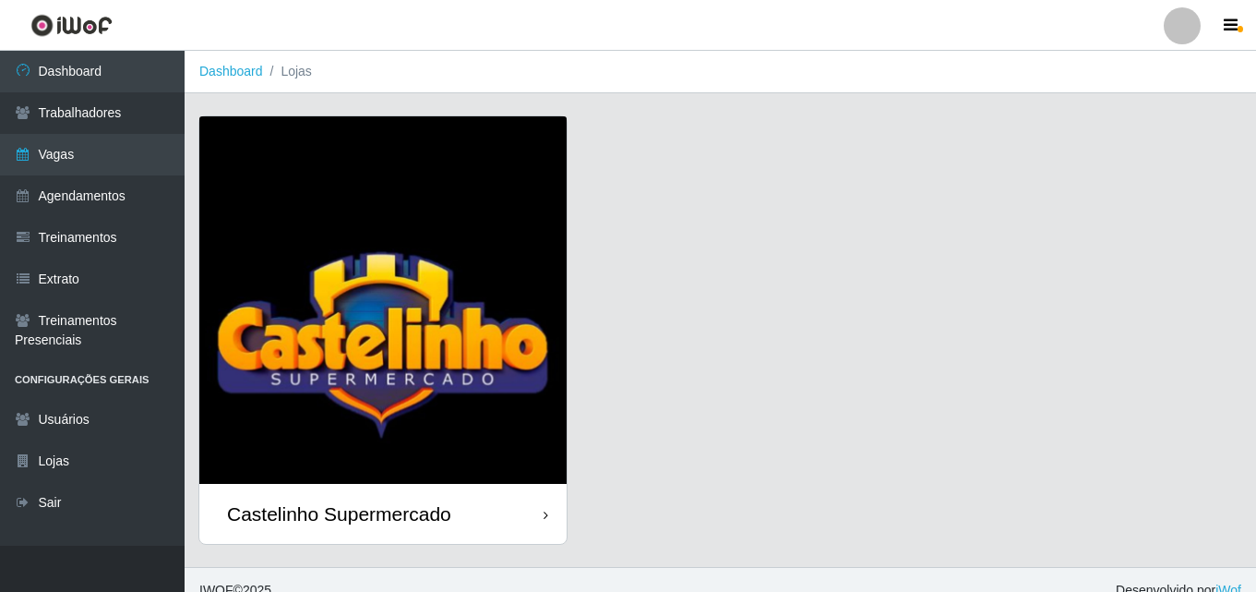
click at [321, 513] on div "Castelinho Supermercado" at bounding box center [339, 513] width 224 height 23
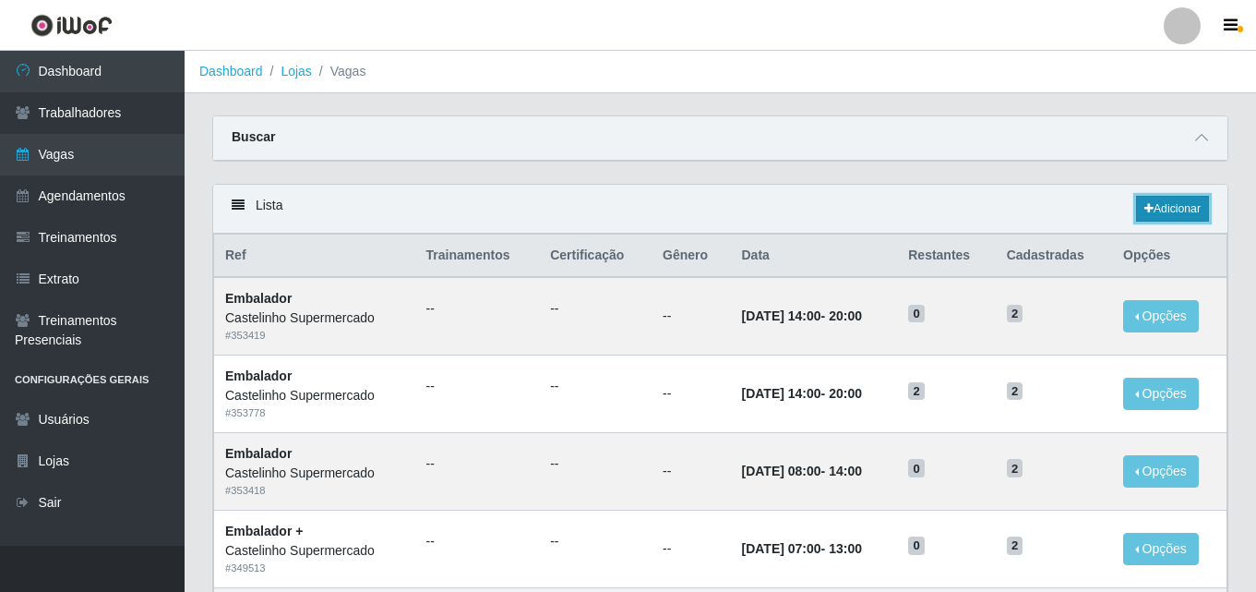
click at [1160, 210] on link "Adicionar" at bounding box center [1172, 209] width 73 height 26
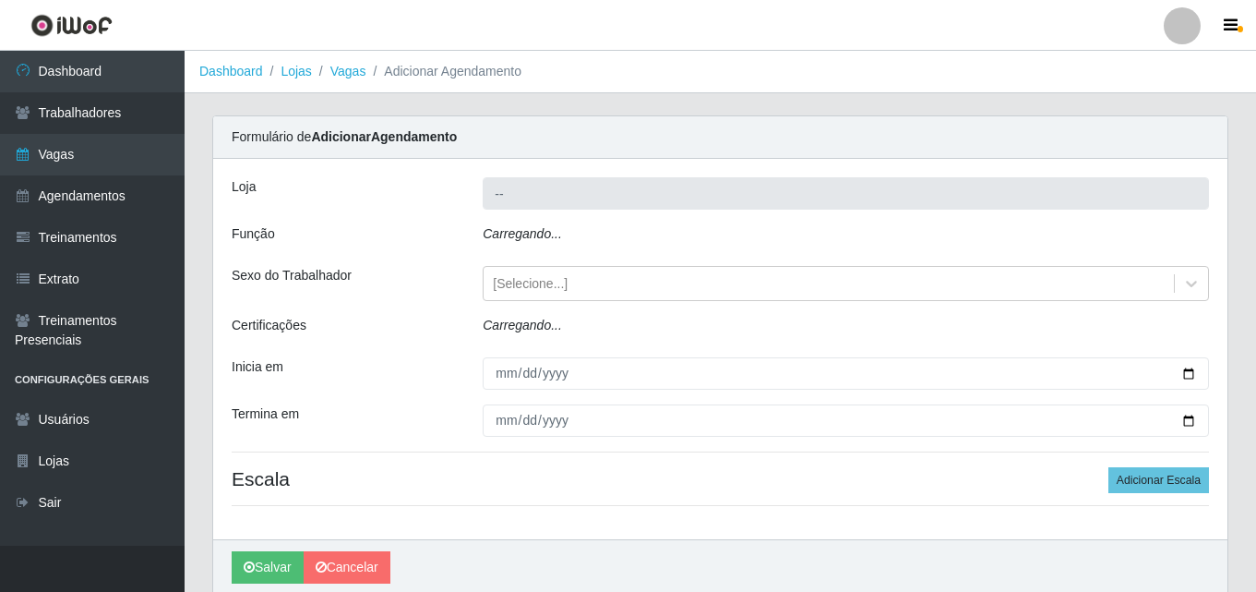
type input "Castelinho Supermercado"
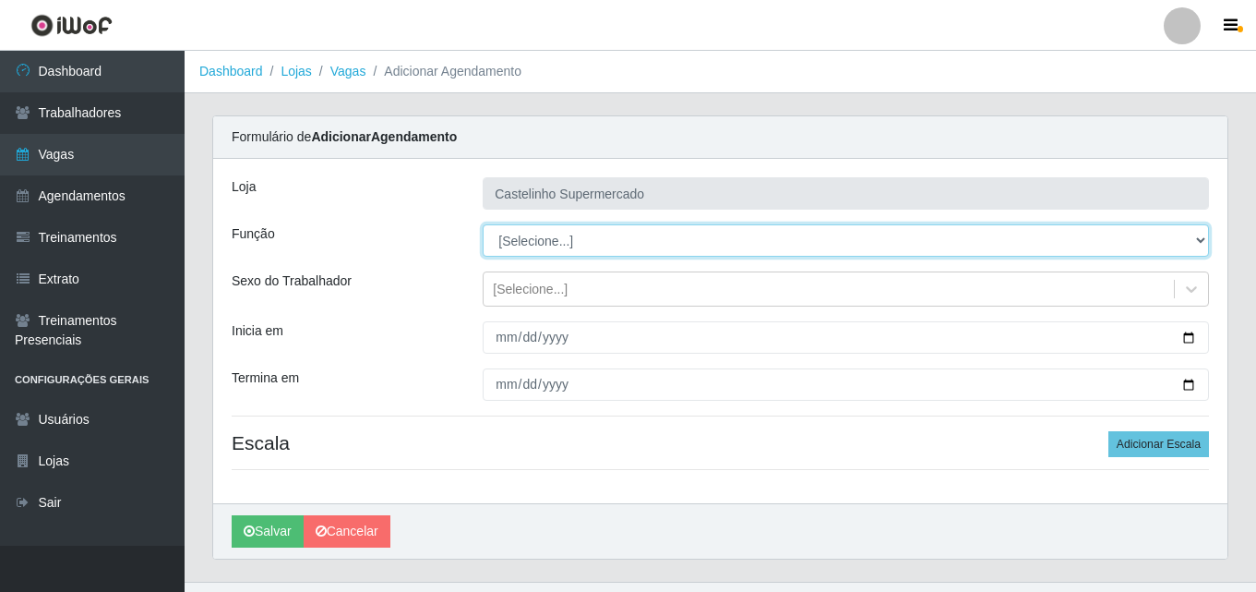
click at [806, 248] on select "[Selecione...] ASG ASG + ASG ++ Balconista de Açougue Balconista de Açougue + B…" at bounding box center [846, 240] width 727 height 32
select select "1"
click at [483, 224] on select "[Selecione...] ASG ASG + ASG ++ Balconista de Açougue Balconista de Açougue + B…" at bounding box center [846, 240] width 727 height 32
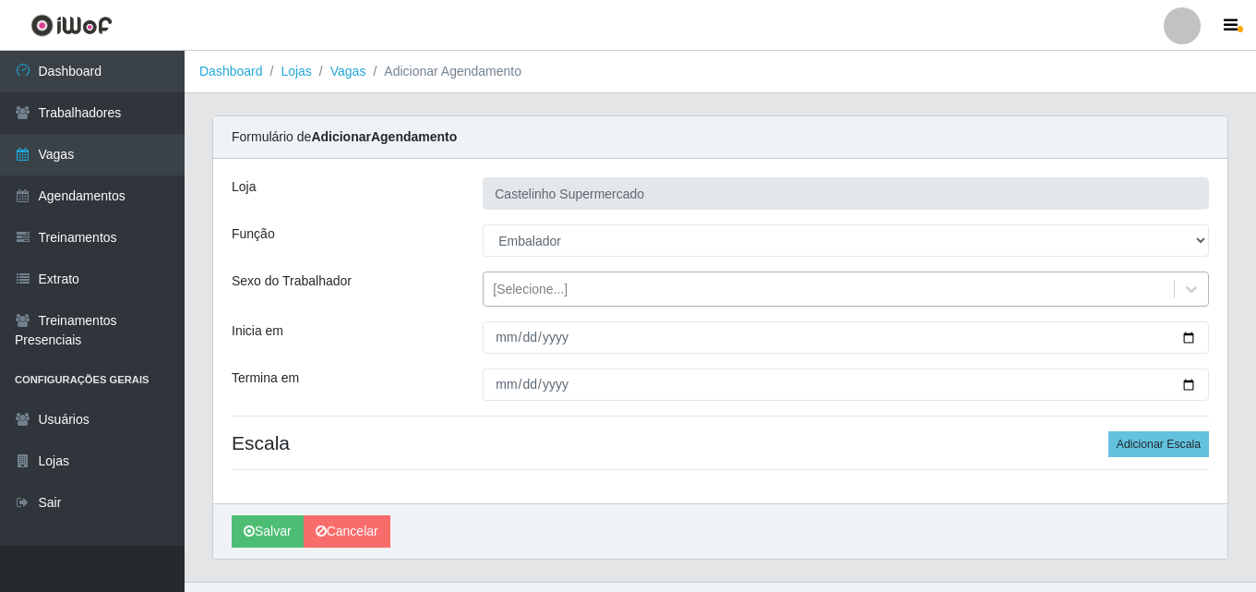
click at [540, 294] on div "[Selecione...]" at bounding box center [530, 289] width 75 height 19
click at [375, 334] on div "Inicia em" at bounding box center [343, 337] width 251 height 32
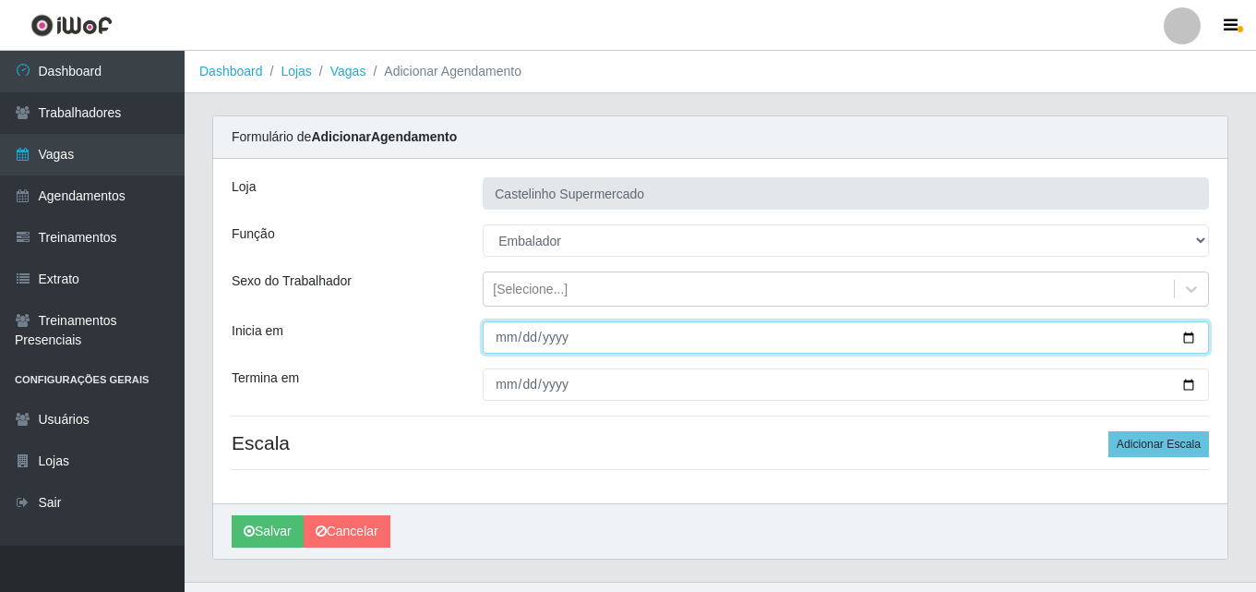
click at [506, 339] on input "Inicia em" at bounding box center [846, 337] width 727 height 32
type input "[DATE]"
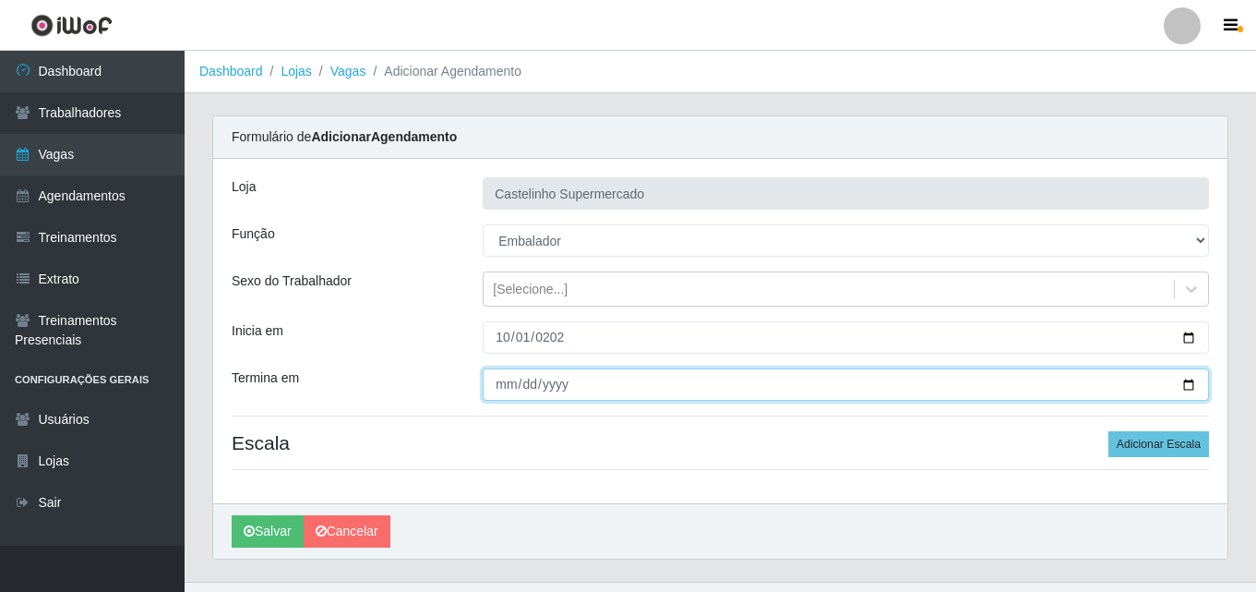
click at [527, 377] on input "Termina em" at bounding box center [846, 384] width 727 height 32
click at [518, 386] on input "Termina em" at bounding box center [846, 384] width 727 height 32
click at [502, 388] on input "Termina em" at bounding box center [846, 384] width 727 height 32
type input "[DATE]"
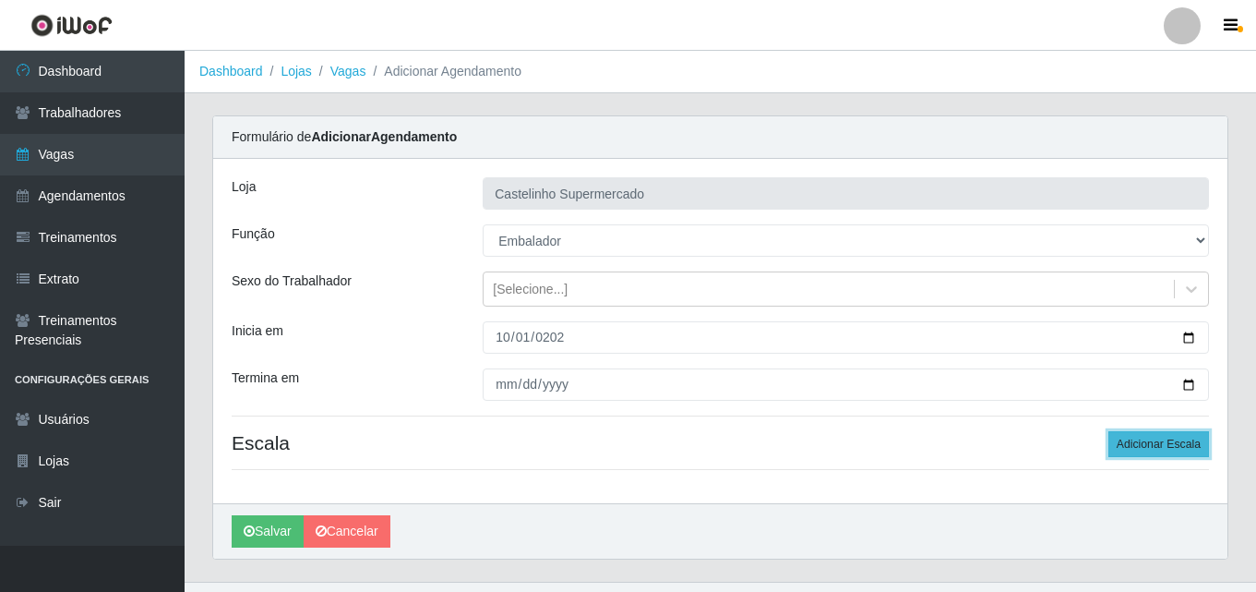
click at [1159, 439] on button "Adicionar Escala" at bounding box center [1159, 444] width 101 height 26
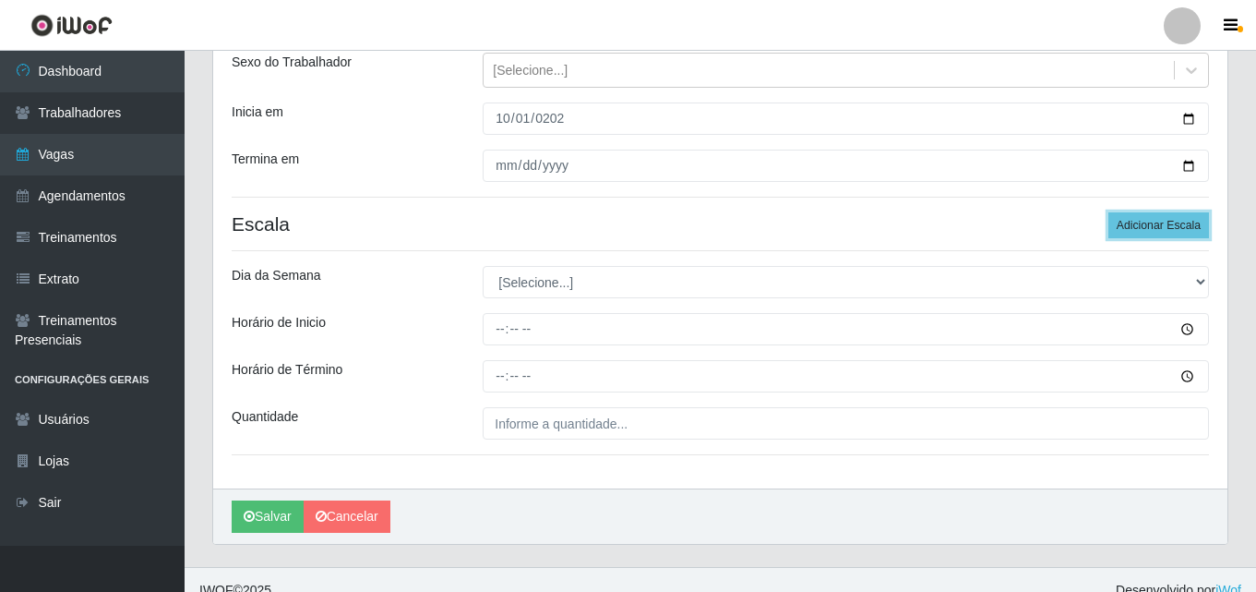
scroll to position [240, 0]
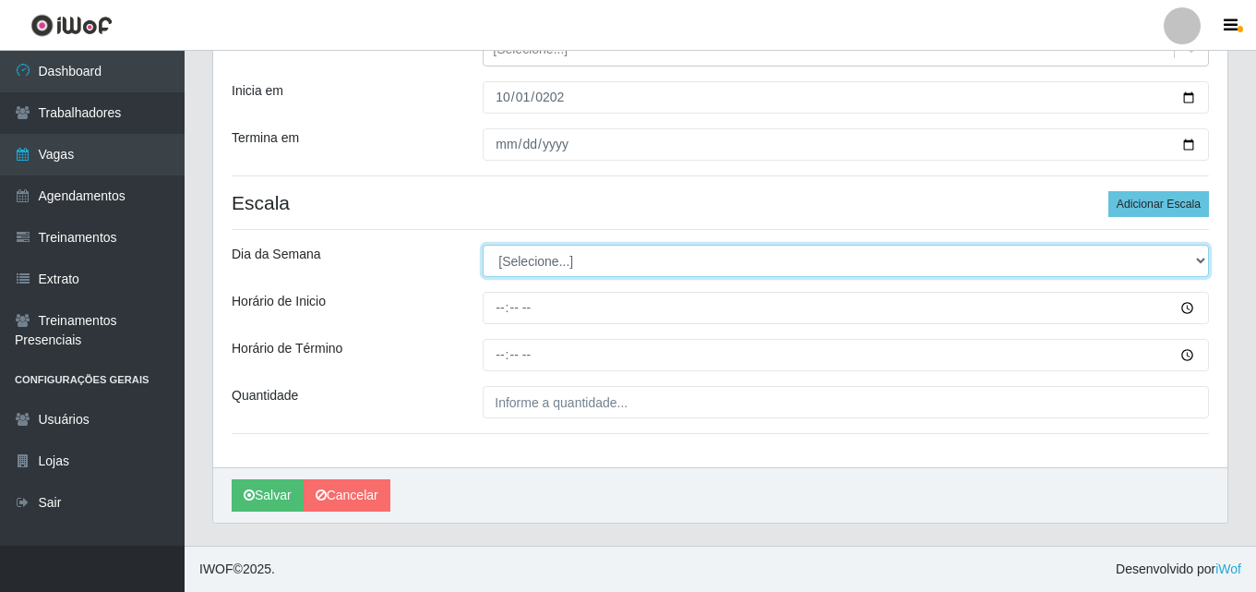
click at [575, 261] on select "[Selecione...] Segunda Terça Quarta Quinta Sexta Sábado Domingo" at bounding box center [846, 261] width 727 height 32
select select "3"
click at [483, 245] on select "[Selecione...] Segunda Terça Quarta Quinta Sexta Sábado Domingo" at bounding box center [846, 261] width 727 height 32
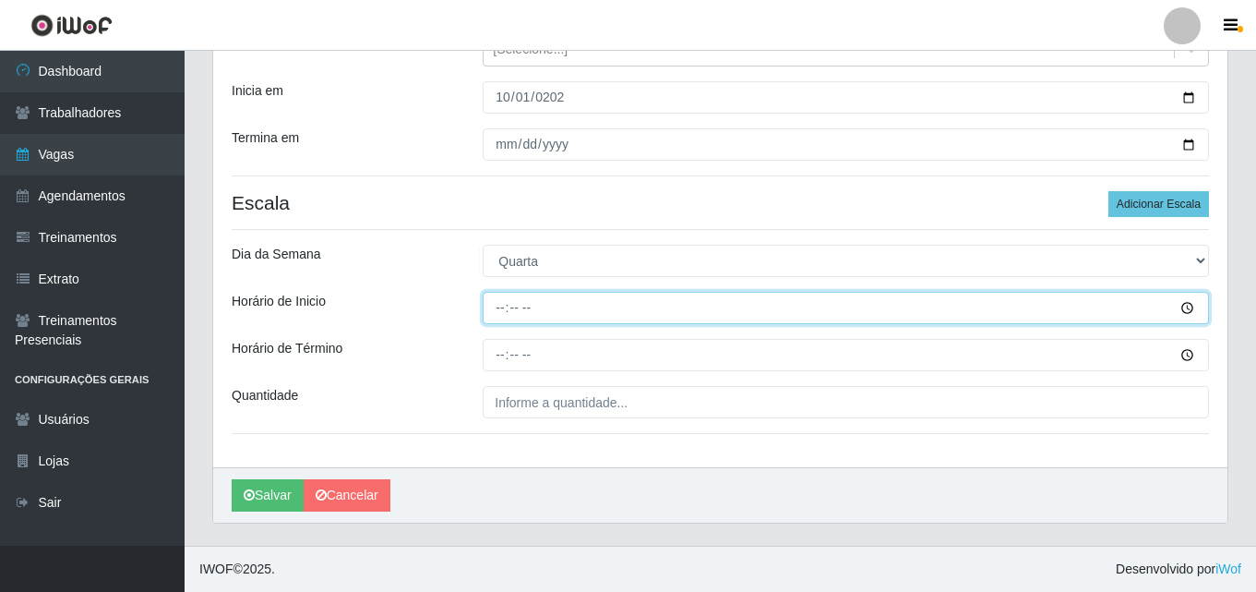
click at [506, 301] on input "Horário de Inicio" at bounding box center [846, 308] width 727 height 32
type input "14:00"
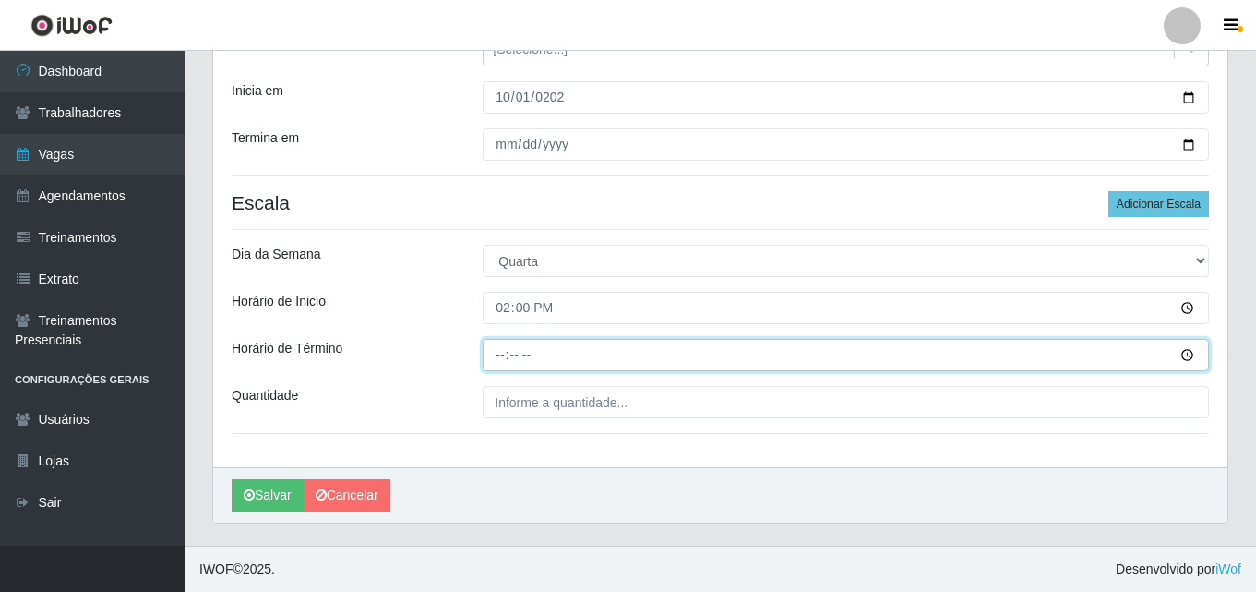
click at [501, 349] on input "Horário de Término" at bounding box center [846, 355] width 727 height 32
type input "20:00"
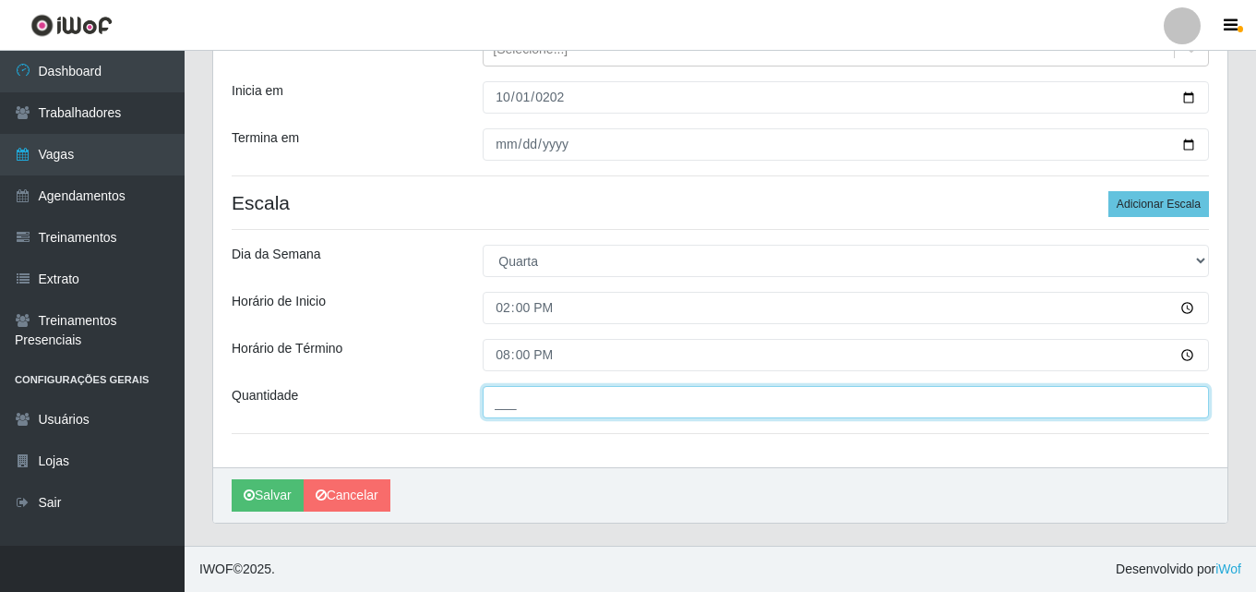
click at [517, 400] on input "___" at bounding box center [846, 402] width 727 height 32
type input "2__"
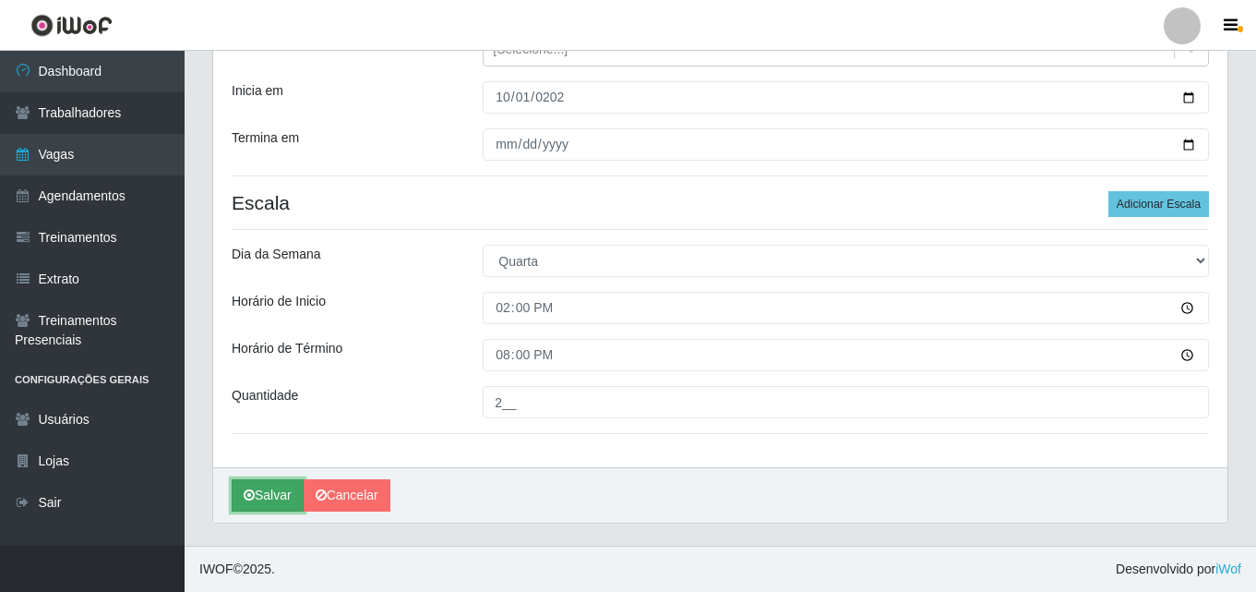
click at [270, 498] on button "Salvar" at bounding box center [268, 495] width 72 height 32
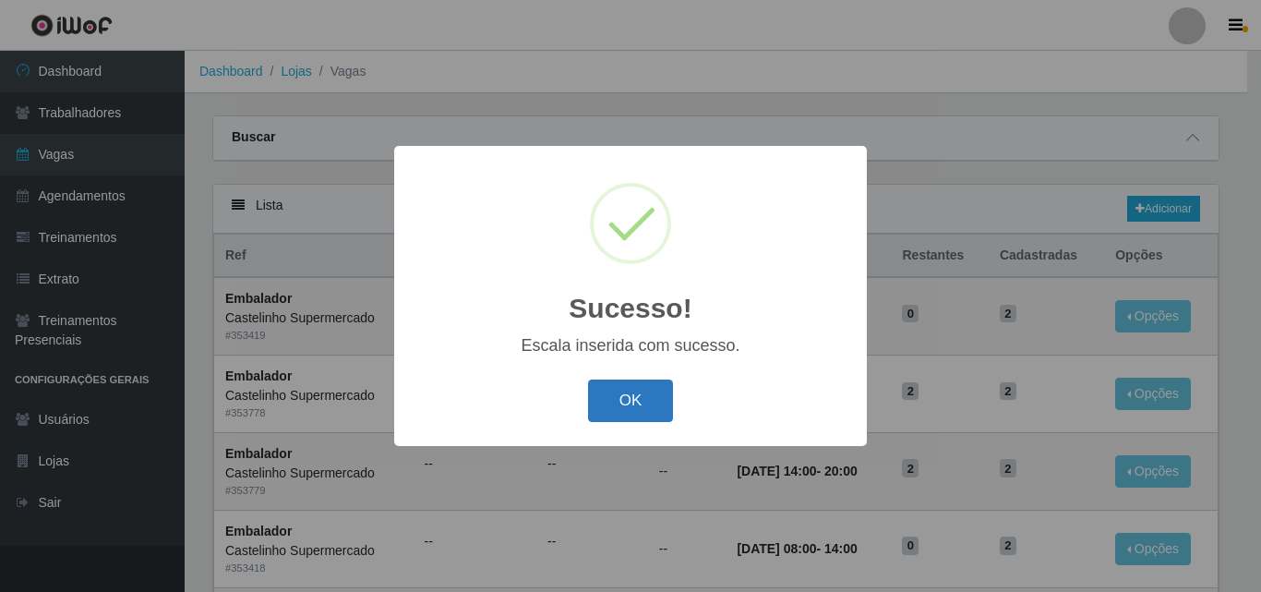
click at [654, 398] on button "OK" at bounding box center [631, 400] width 86 height 43
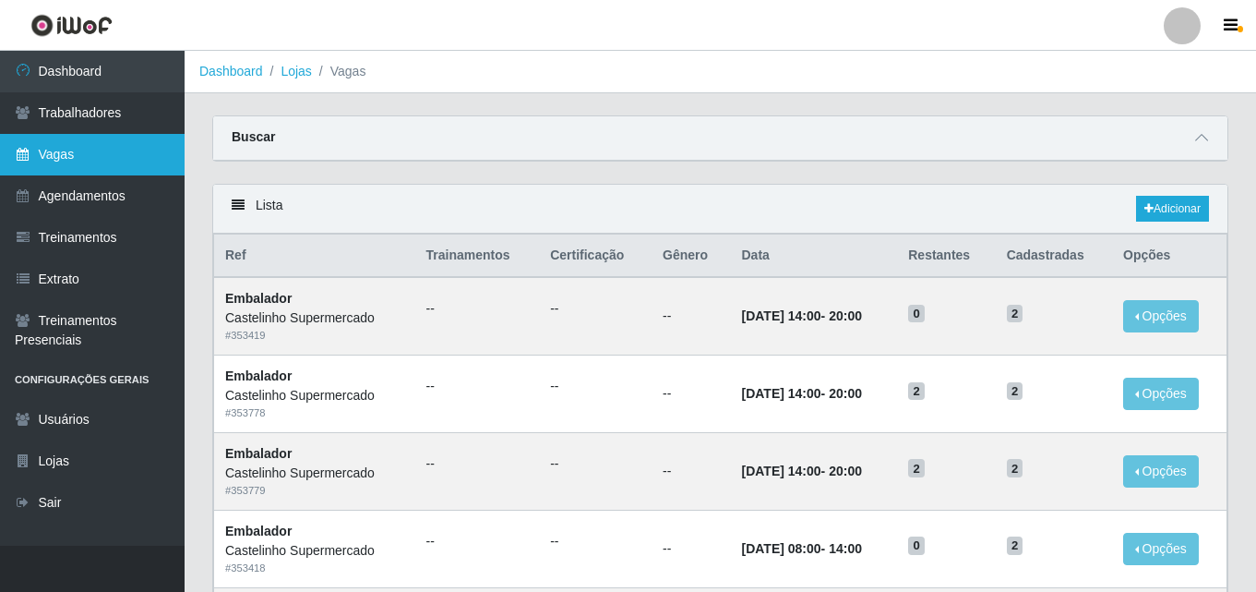
click at [79, 152] on link "Vagas" at bounding box center [92, 155] width 185 height 42
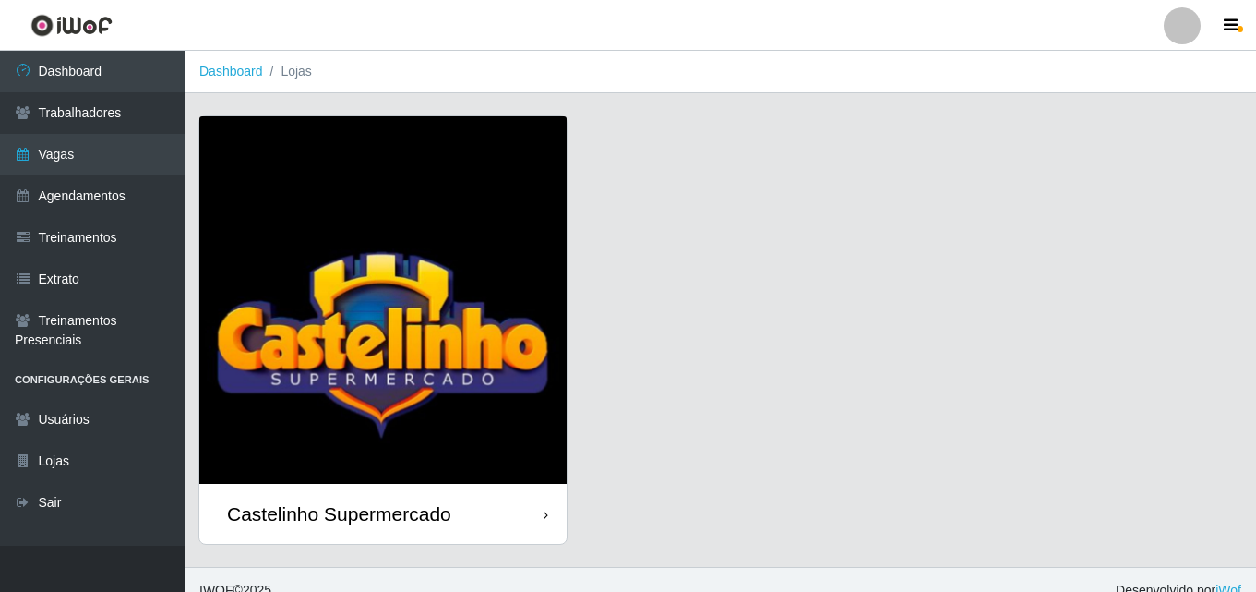
click at [285, 515] on div "Castelinho Supermercado" at bounding box center [339, 513] width 224 height 23
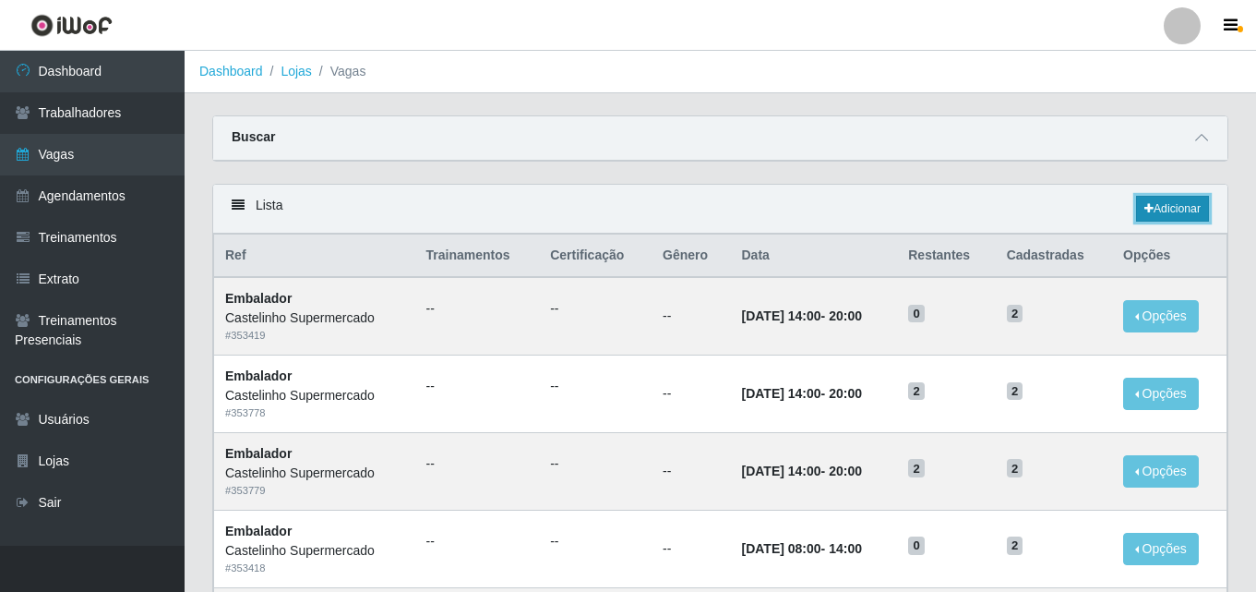
click at [1160, 206] on link "Adicionar" at bounding box center [1172, 209] width 73 height 26
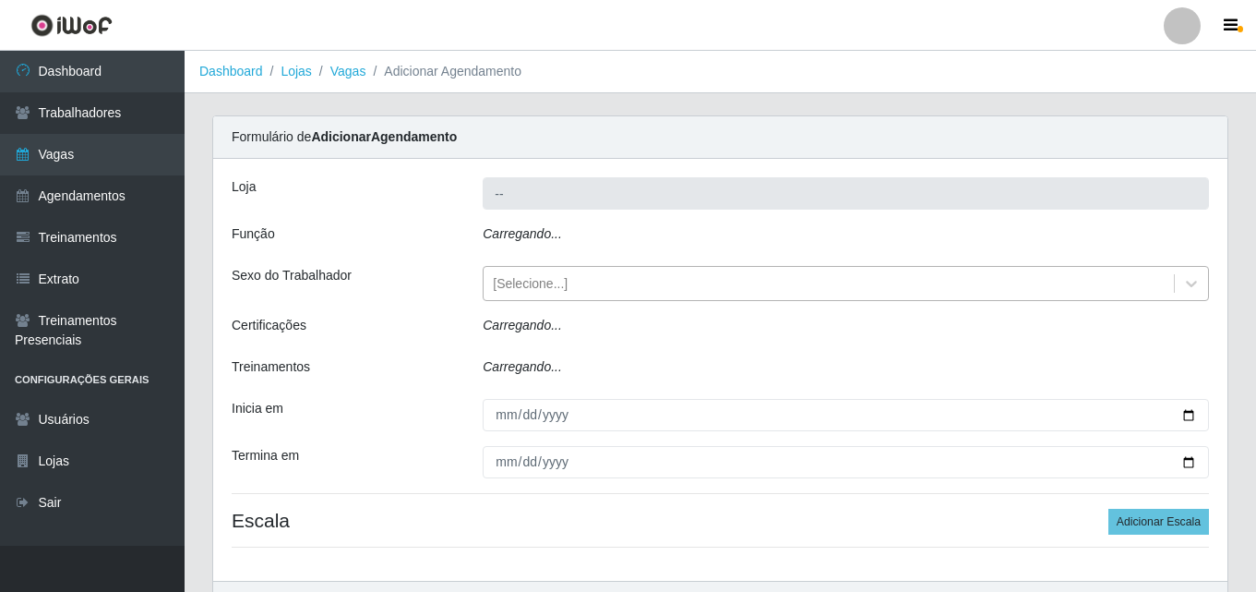
type input "Castelinho Supermercado"
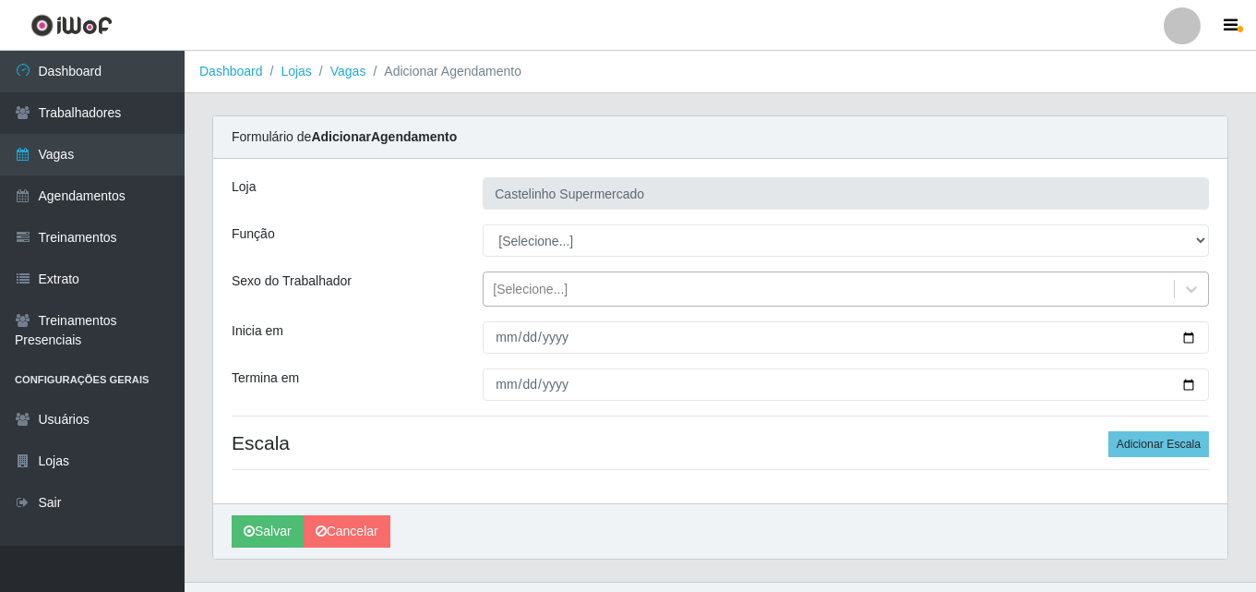
click at [563, 291] on div "[Selecione...]" at bounding box center [530, 289] width 75 height 19
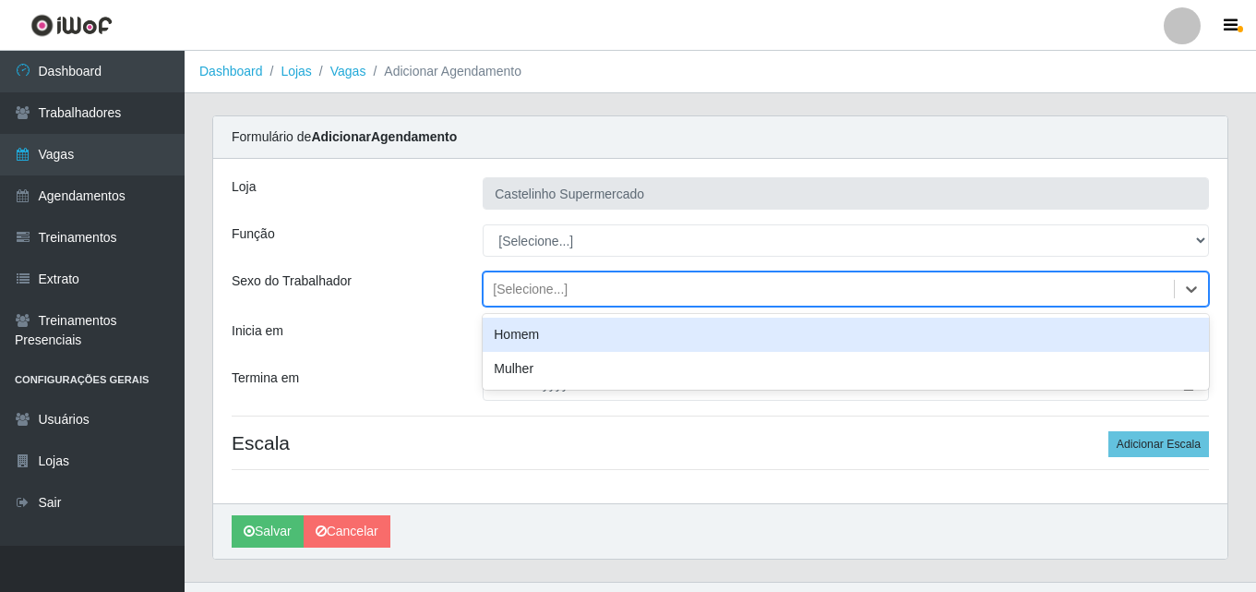
click at [438, 260] on div "Loja Castelinho Supermercado Função [Selecione...] ASG ASG + ASG ++ Balconista …" at bounding box center [720, 331] width 1015 height 344
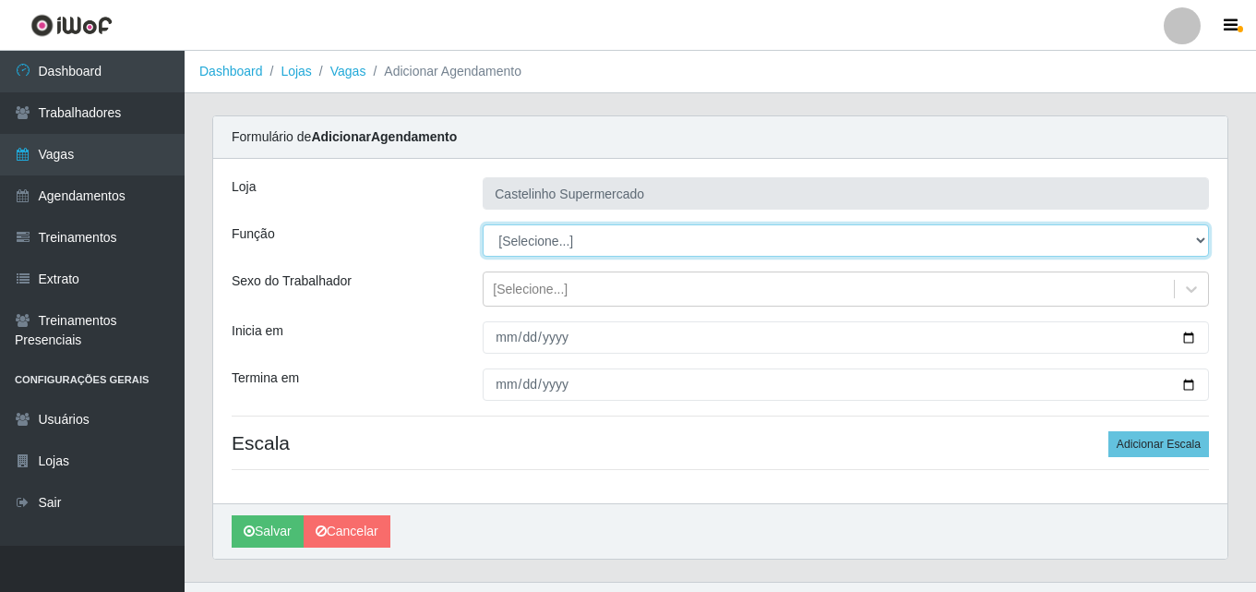
click at [566, 246] on select "[Selecione...] ASG ASG + ASG ++ Balconista de Açougue Balconista de Açougue + B…" at bounding box center [846, 240] width 727 height 32
select select "1"
click at [483, 224] on select "[Selecione...] ASG ASG + ASG ++ Balconista de Açougue Balconista de Açougue + B…" at bounding box center [846, 240] width 727 height 32
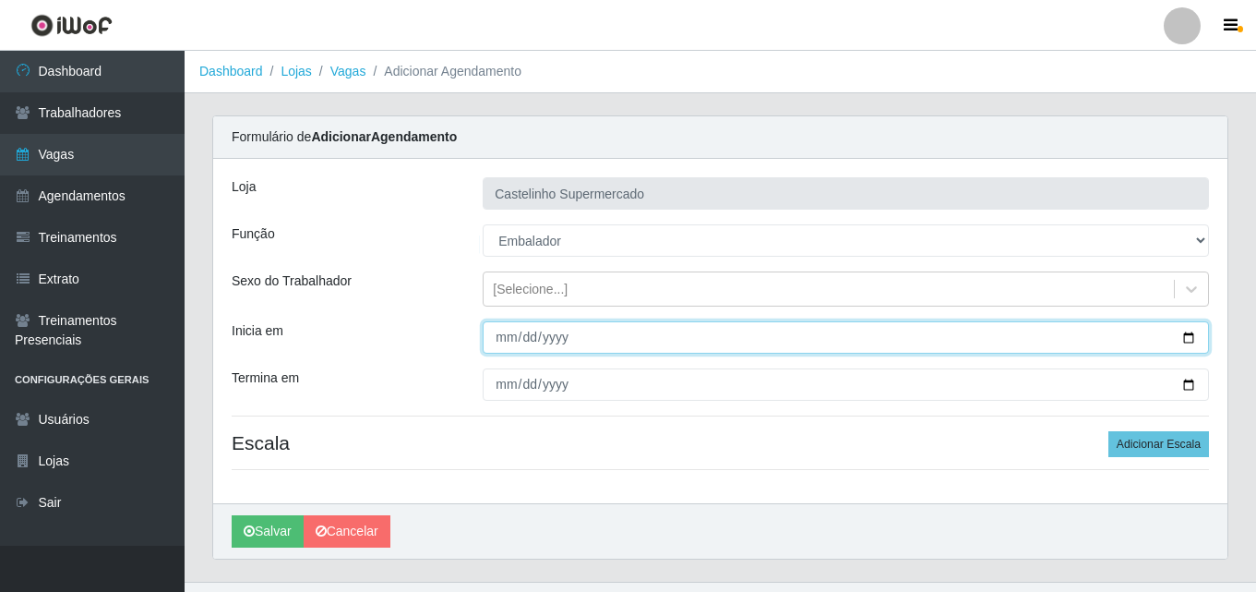
click at [506, 336] on input "Inicia em" at bounding box center [846, 337] width 727 height 32
type input "2025-10-02"
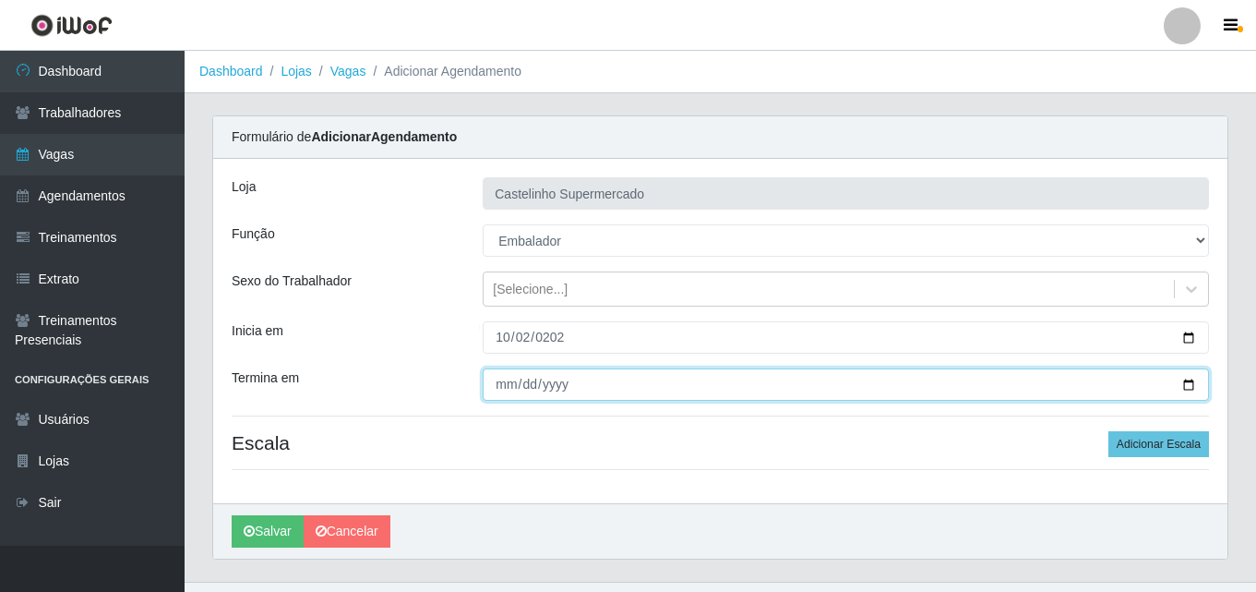
click at [524, 388] on input "Termina em" at bounding box center [846, 384] width 727 height 32
click at [499, 387] on input "Termina em" at bounding box center [846, 384] width 727 height 32
type input "0020-10-02"
type input "2025-10-02"
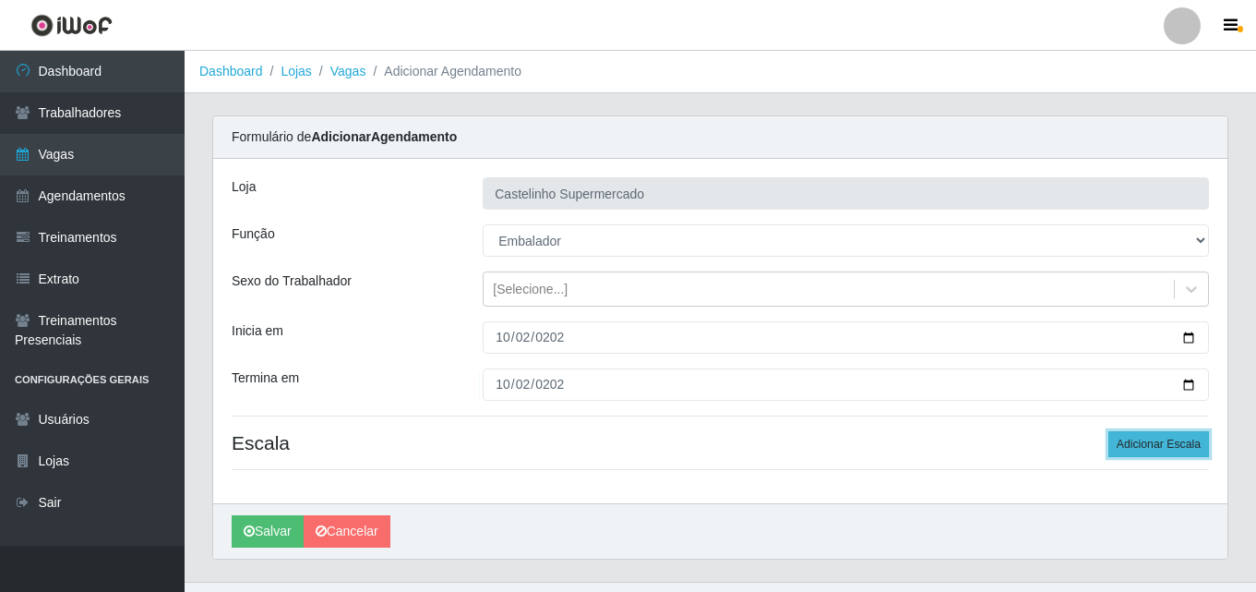
click at [1159, 442] on button "Adicionar Escala" at bounding box center [1159, 444] width 101 height 26
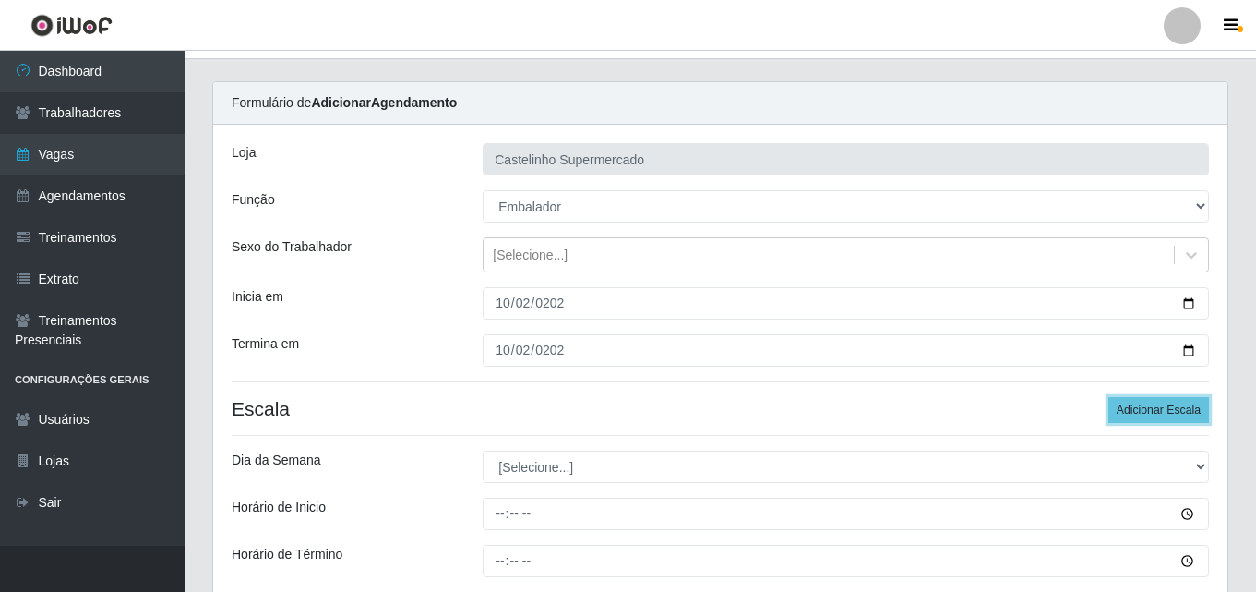
scroll to position [92, 0]
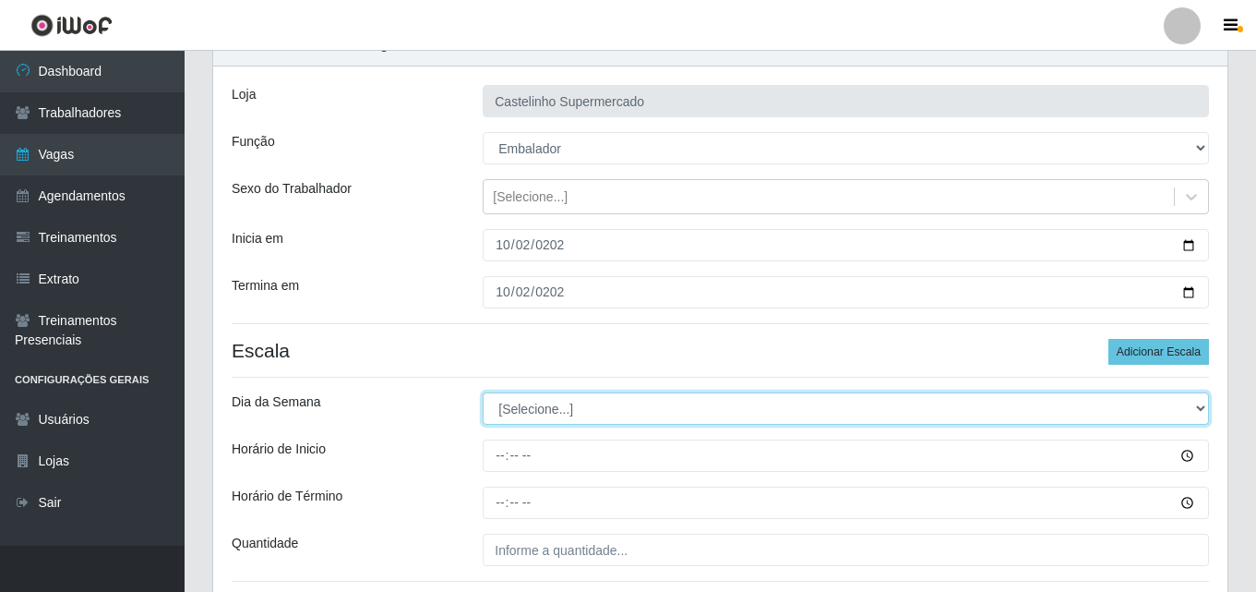
click at [563, 412] on select "[Selecione...] Segunda Terça Quarta Quinta Sexta Sábado Domingo" at bounding box center [846, 408] width 727 height 32
select select "4"
click at [483, 392] on select "[Selecione...] Segunda Terça Quarta Quinta Sexta Sábado Domingo" at bounding box center [846, 408] width 727 height 32
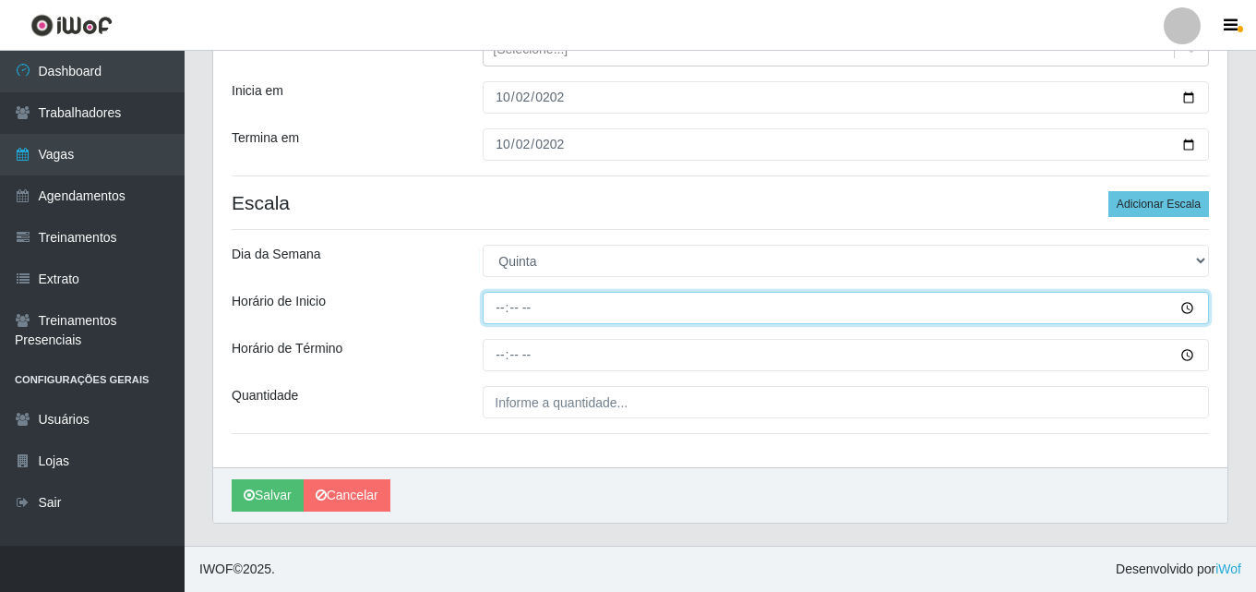
click at [499, 311] on input "Horário de Inicio" at bounding box center [846, 308] width 727 height 32
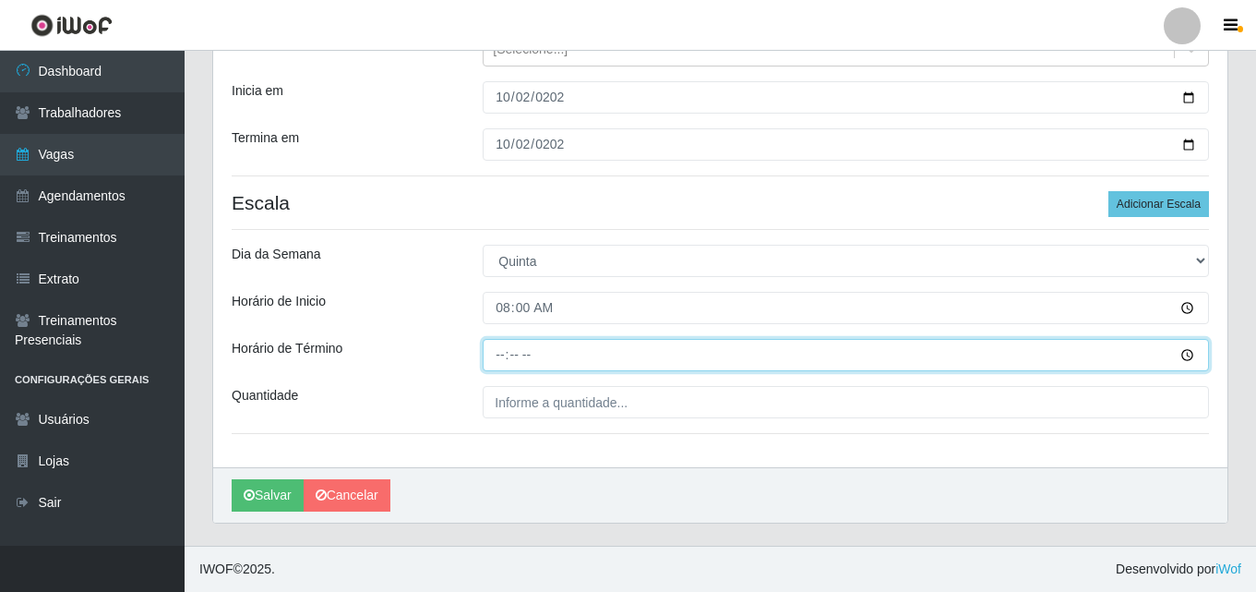
click at [505, 354] on input "Horário de Término" at bounding box center [846, 355] width 727 height 32
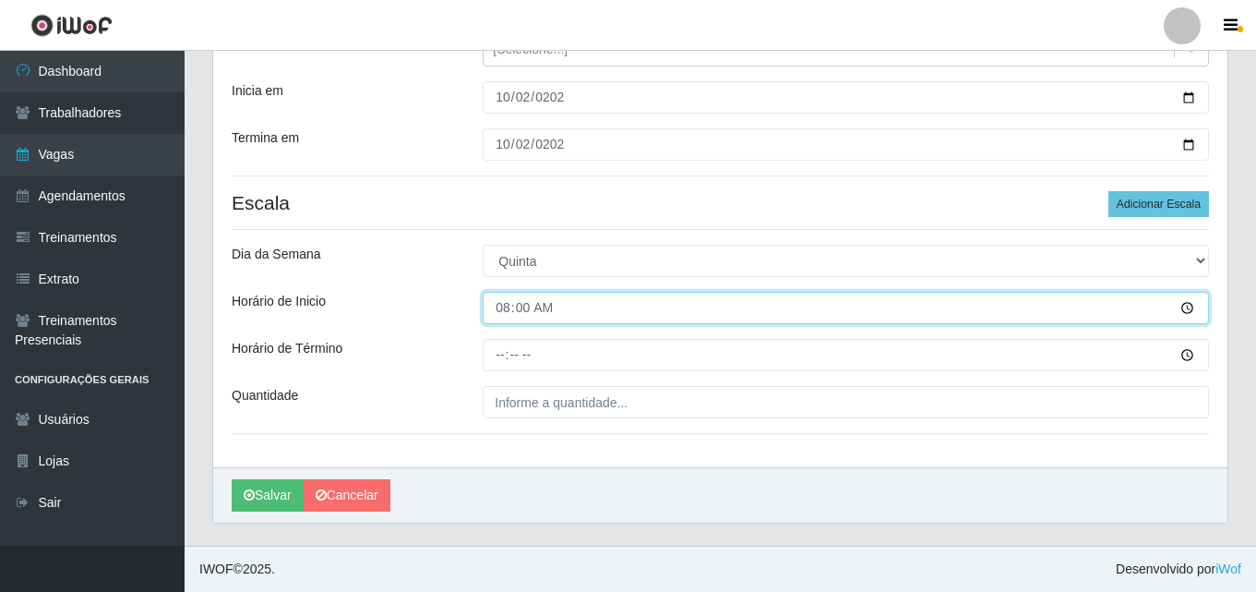
click at [515, 307] on input "08:00" at bounding box center [846, 308] width 727 height 32
click at [501, 306] on input "08:00" at bounding box center [846, 308] width 727 height 32
type input "14:00"
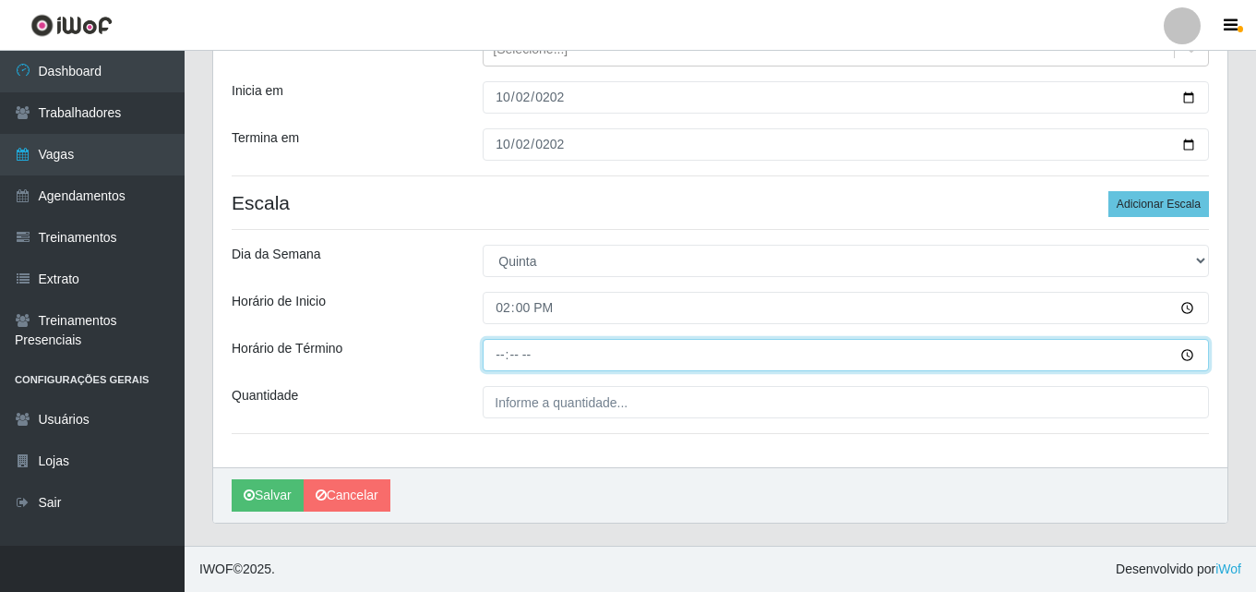
click at [498, 357] on input "Horário de Término" at bounding box center [846, 355] width 727 height 32
type input "20:00"
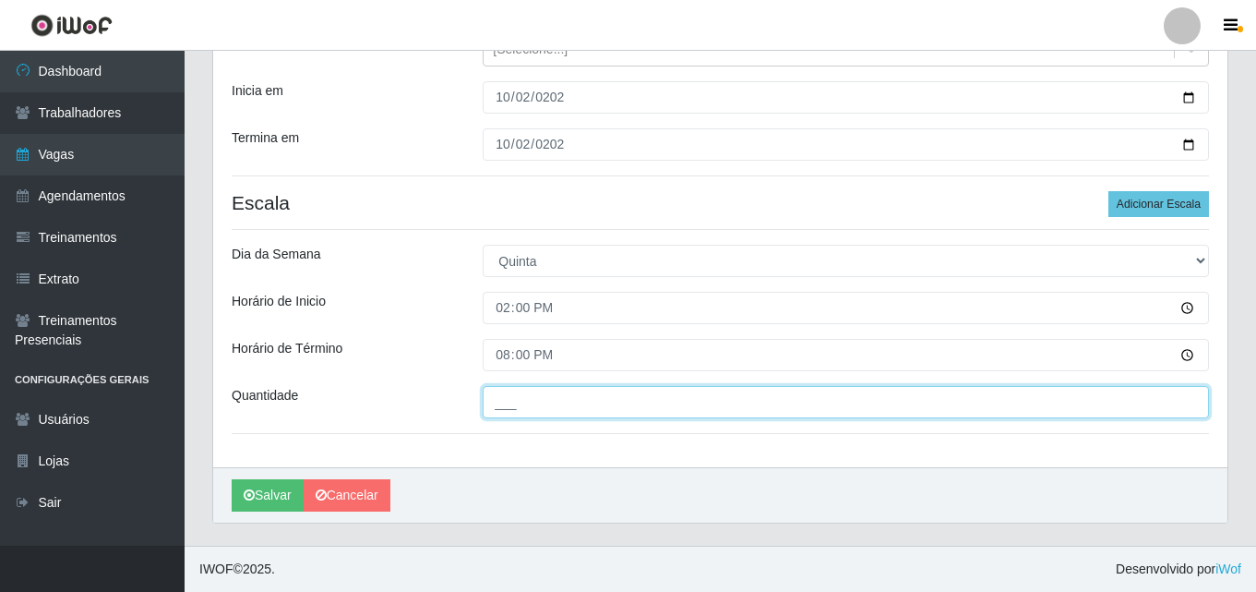
click at [516, 411] on input "___" at bounding box center [846, 402] width 727 height 32
type input "2__"
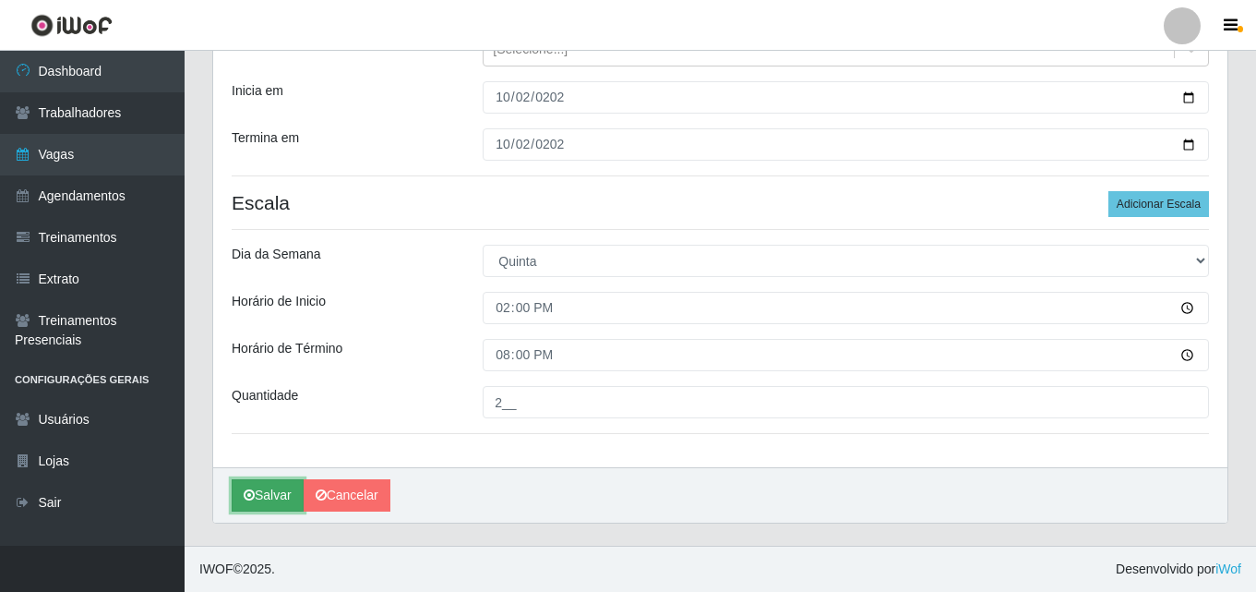
click at [282, 488] on button "Salvar" at bounding box center [268, 495] width 72 height 32
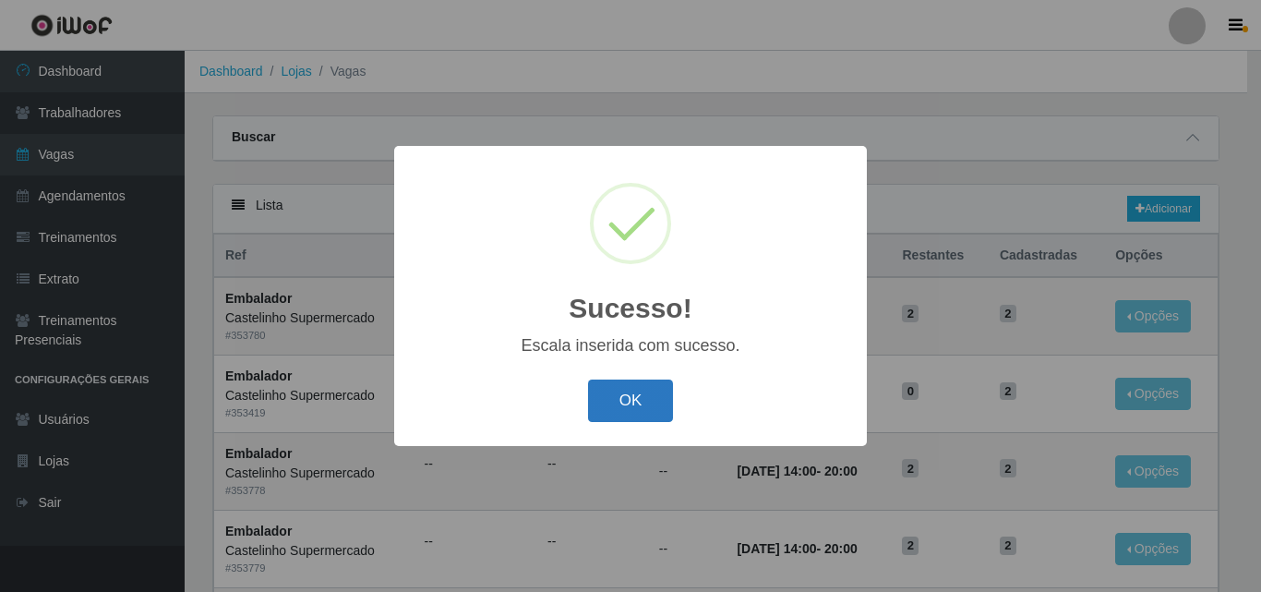
click at [617, 404] on button "OK" at bounding box center [631, 400] width 86 height 43
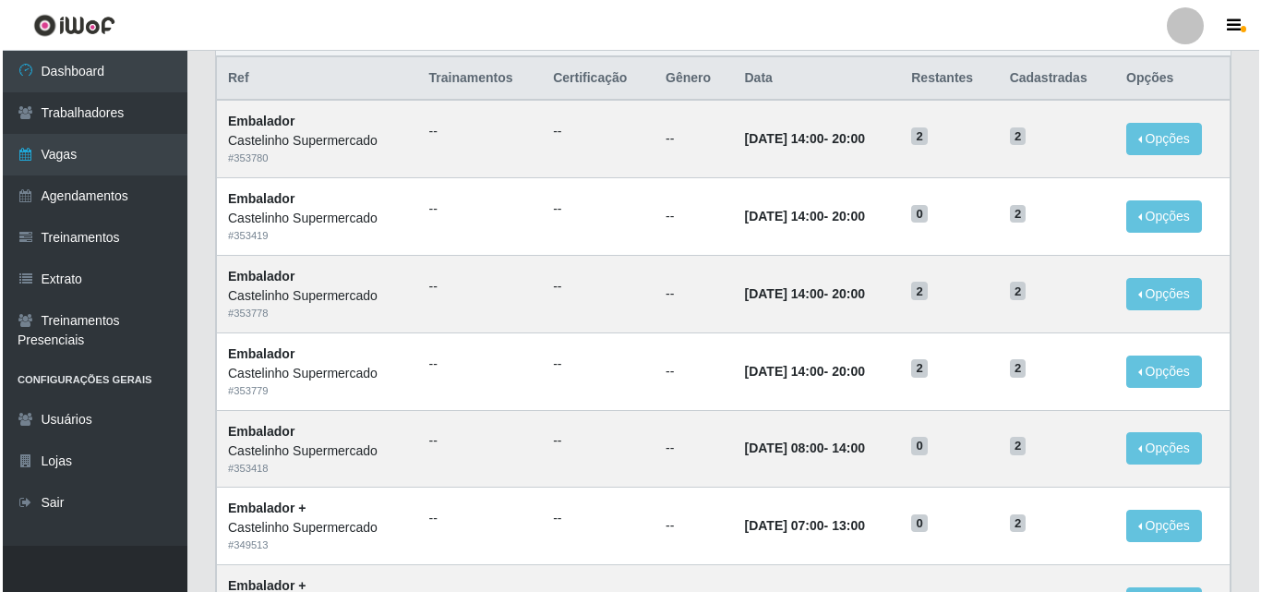
scroll to position [185, 0]
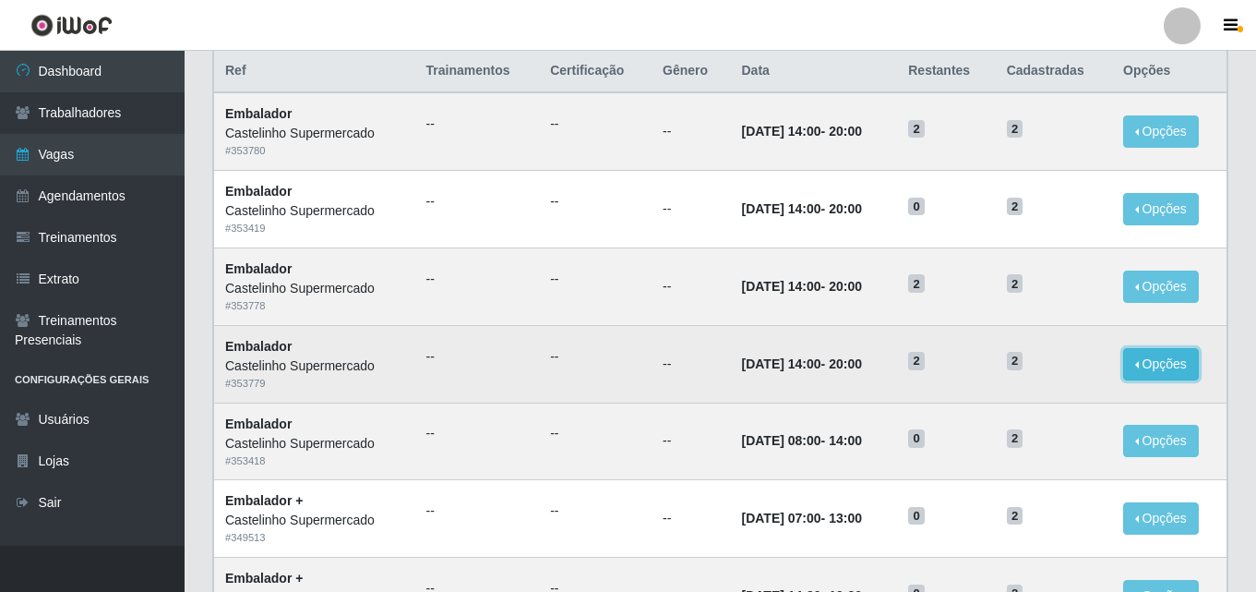
click at [1171, 357] on button "Opções" at bounding box center [1161, 364] width 76 height 32
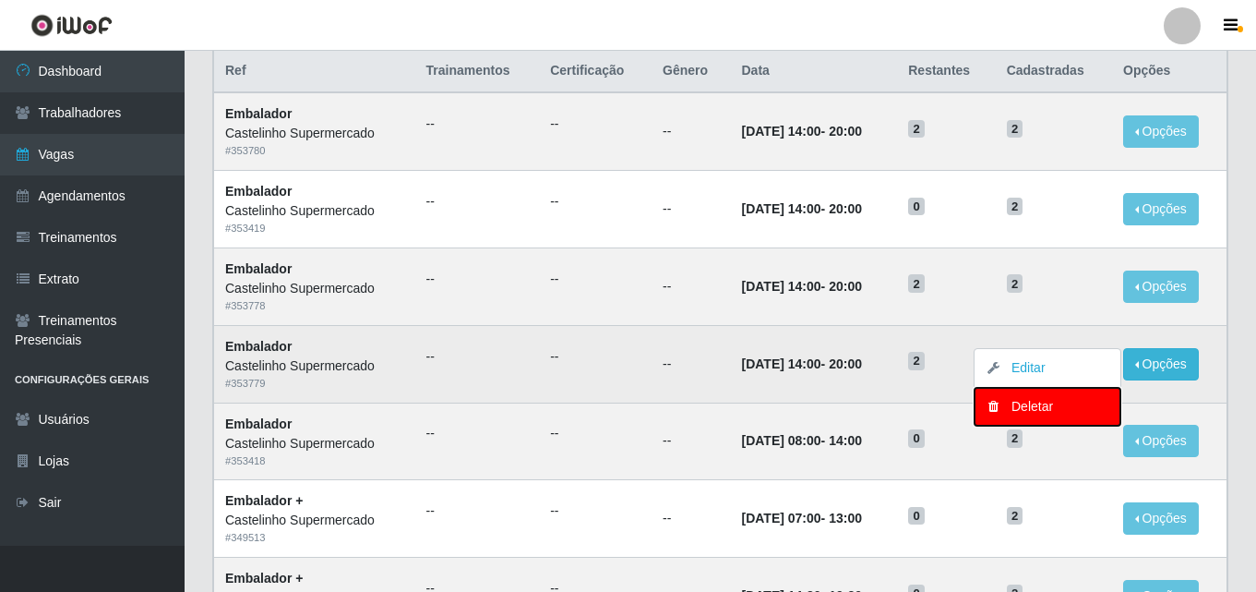
click at [1042, 410] on div "Deletar" at bounding box center [1047, 406] width 109 height 19
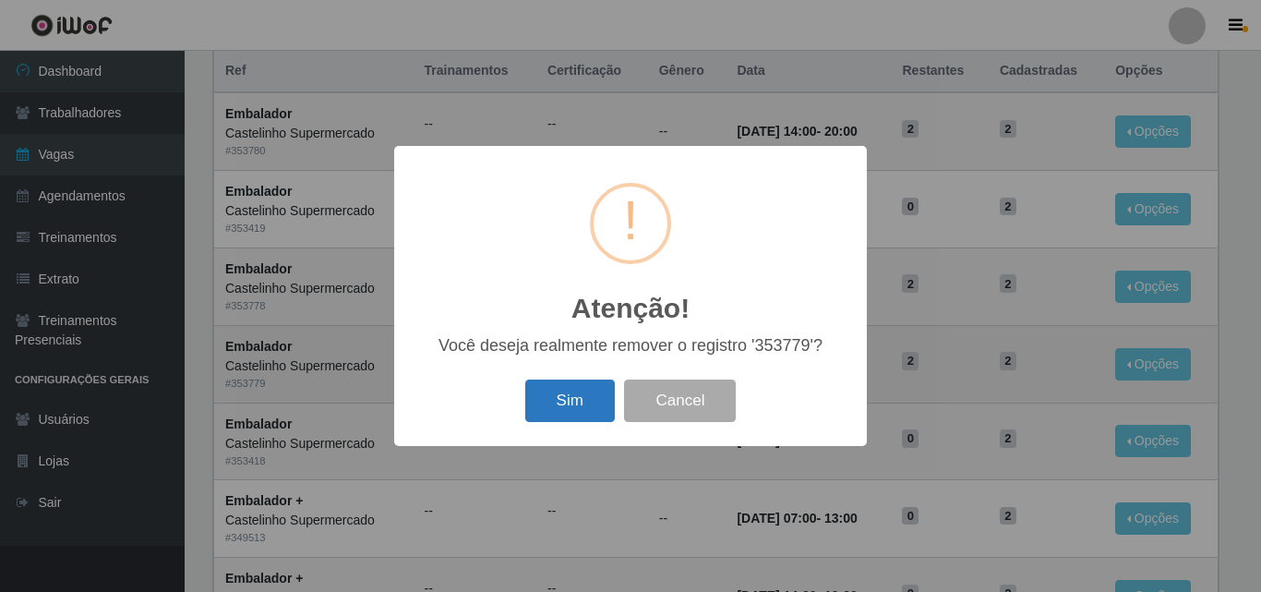
click at [582, 400] on button "Sim" at bounding box center [570, 400] width 90 height 43
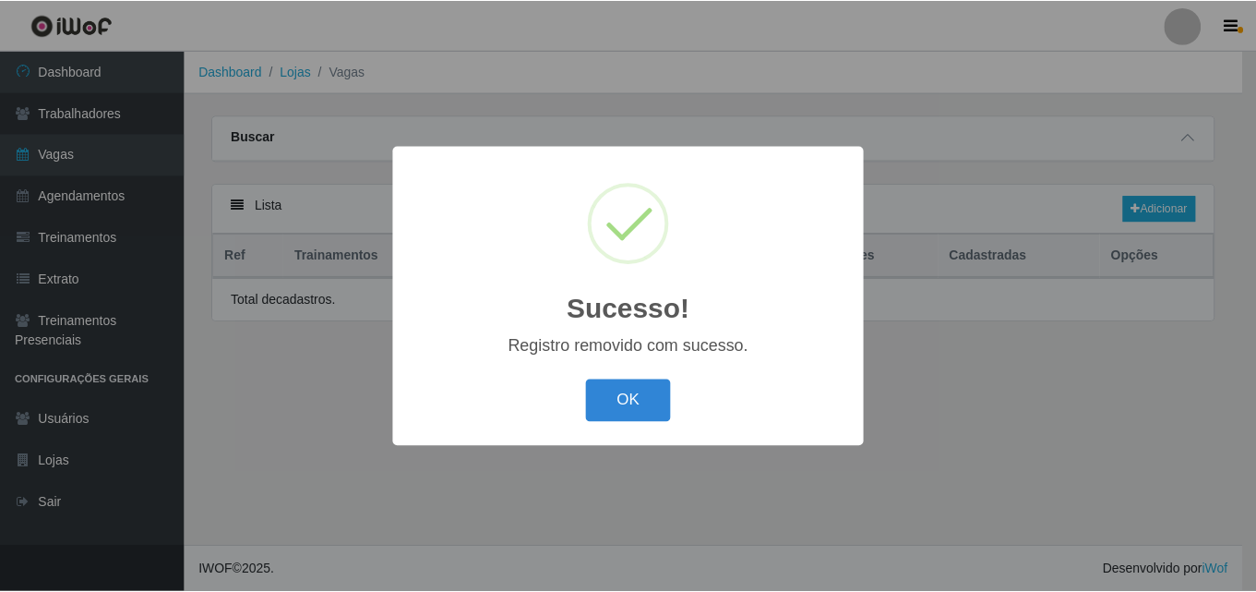
scroll to position [0, 0]
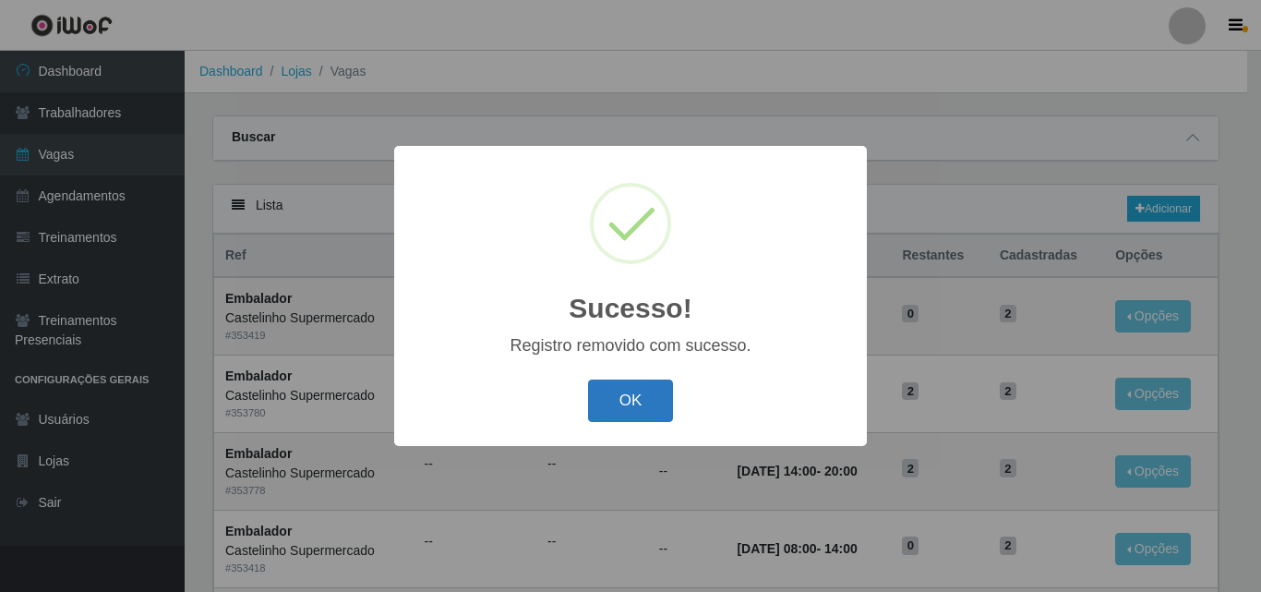
click at [626, 405] on button "OK" at bounding box center [631, 400] width 86 height 43
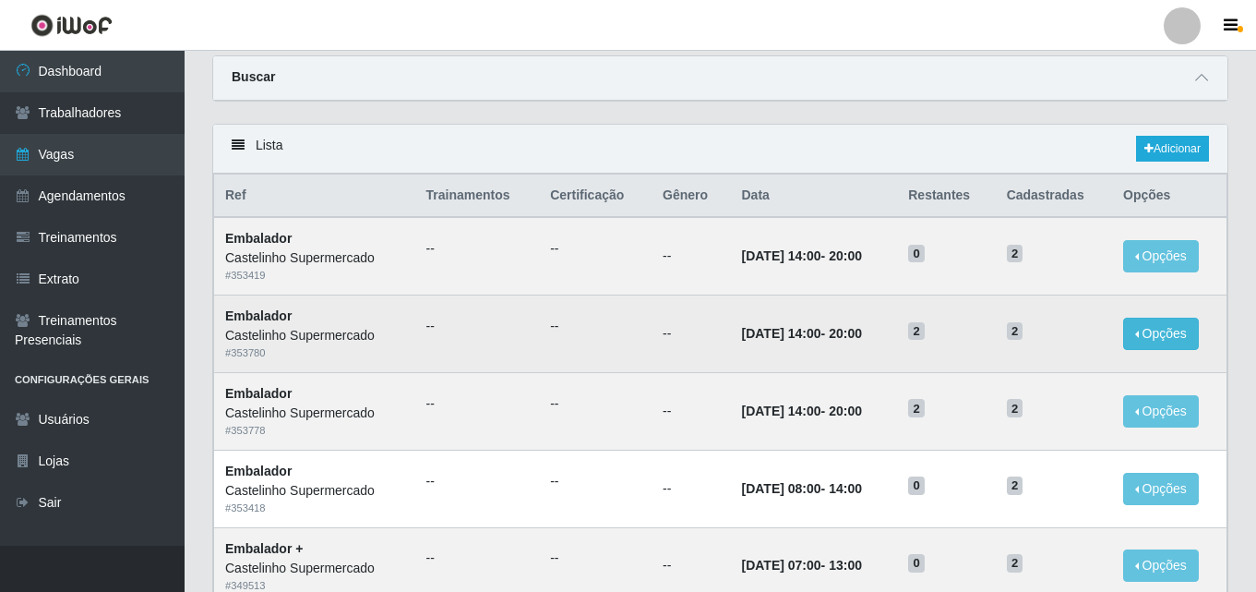
scroll to position [92, 0]
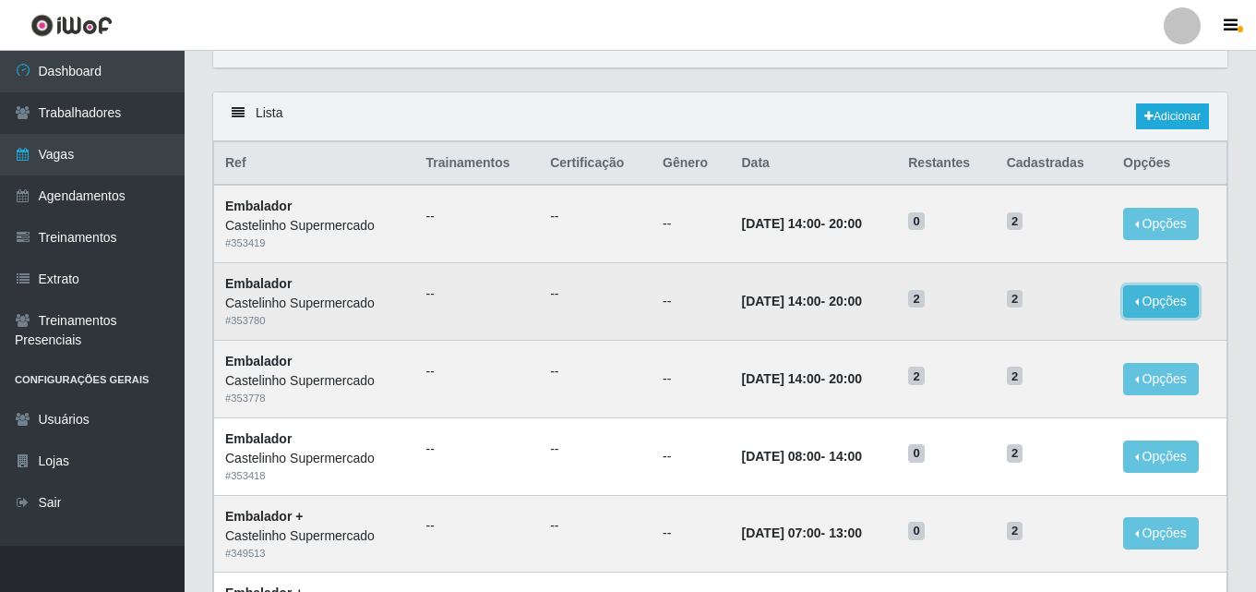
click at [1158, 305] on button "Opções" at bounding box center [1161, 301] width 76 height 32
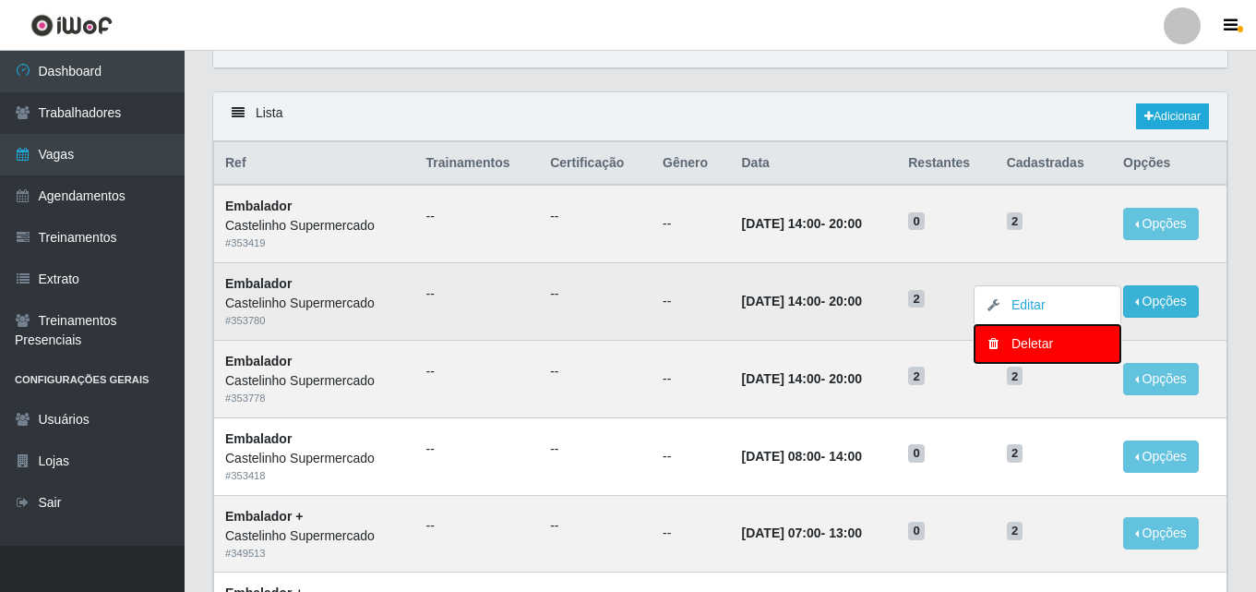
click at [1046, 342] on div "Deletar" at bounding box center [1047, 343] width 109 height 19
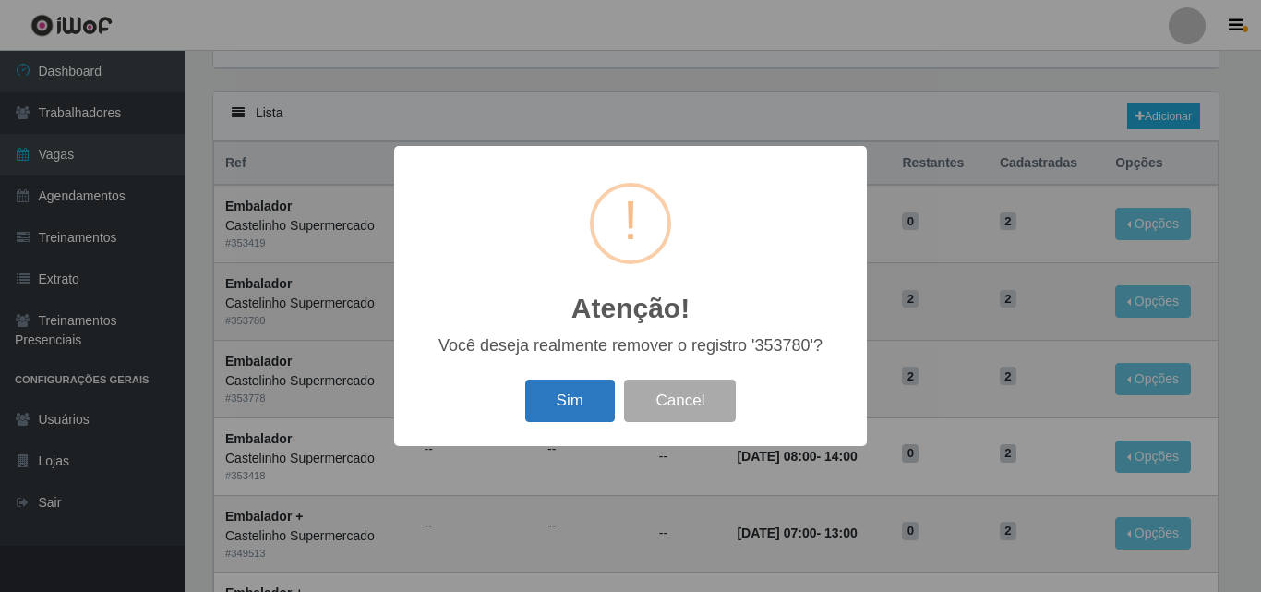
click at [552, 405] on button "Sim" at bounding box center [570, 400] width 90 height 43
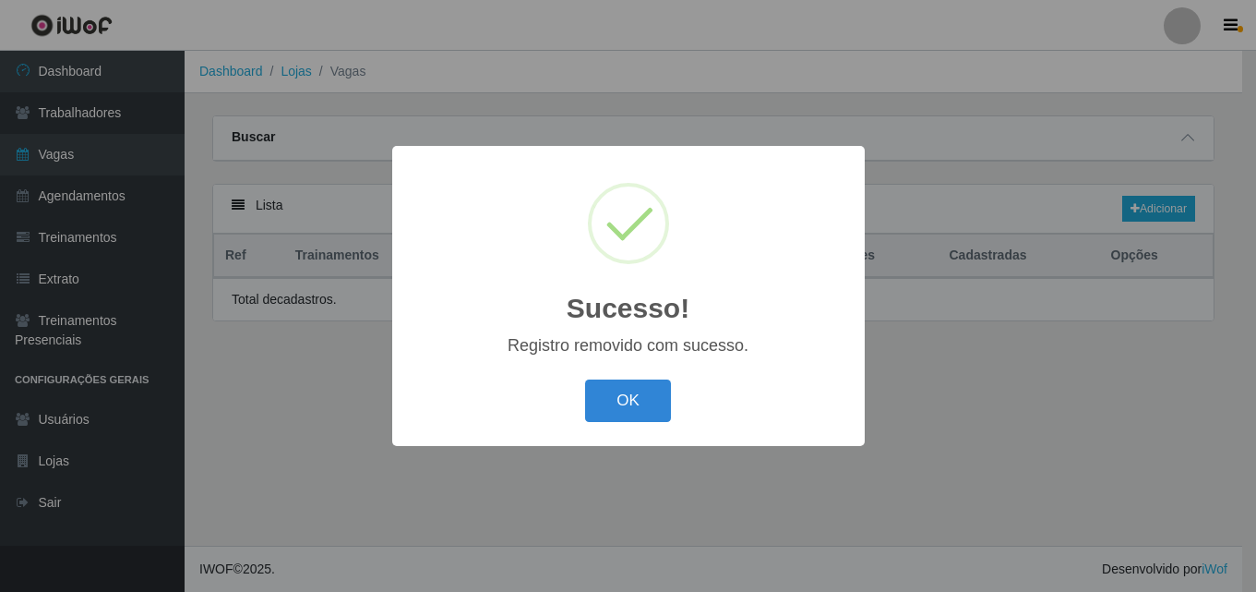
scroll to position [0, 0]
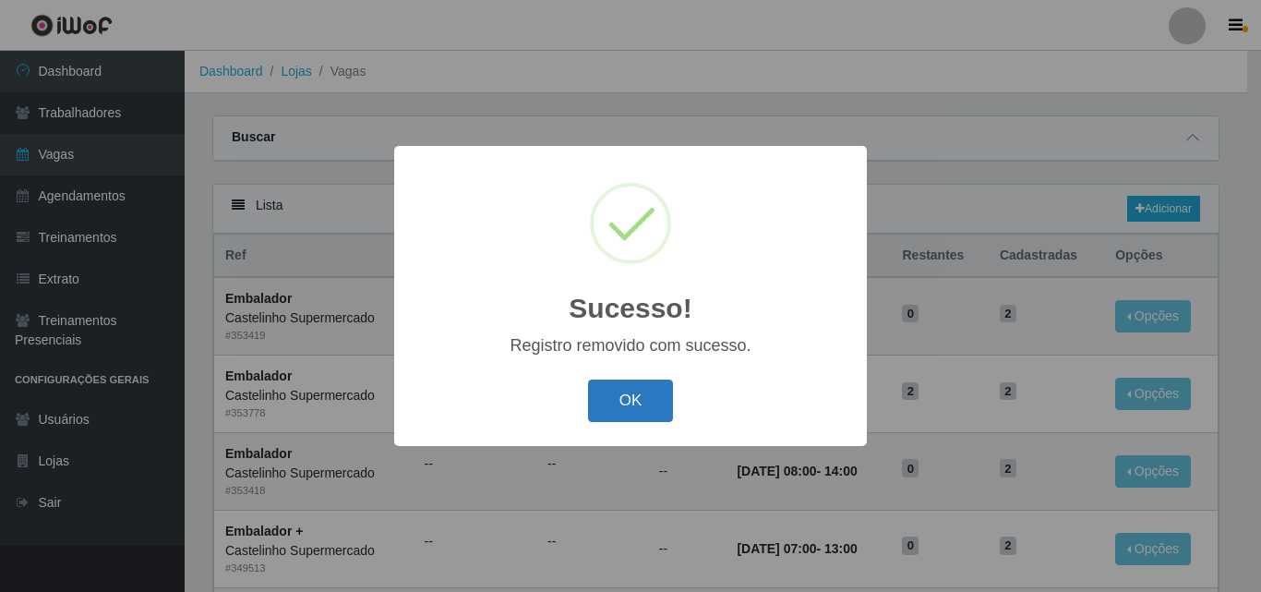
click at [647, 404] on button "OK" at bounding box center [631, 400] width 86 height 43
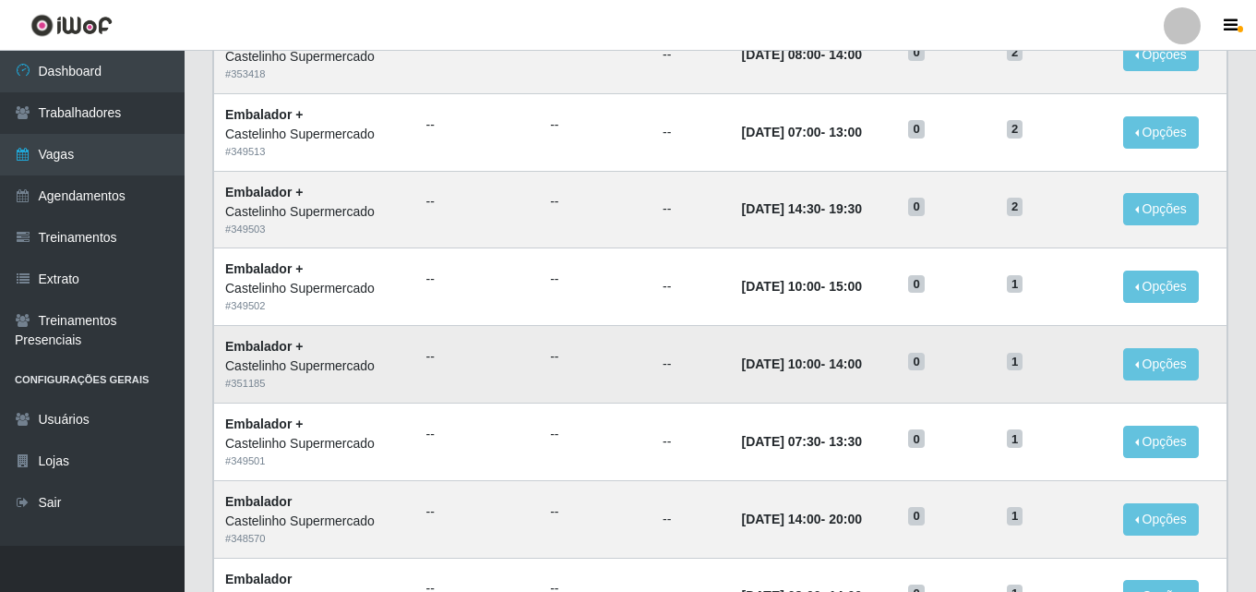
scroll to position [462, 0]
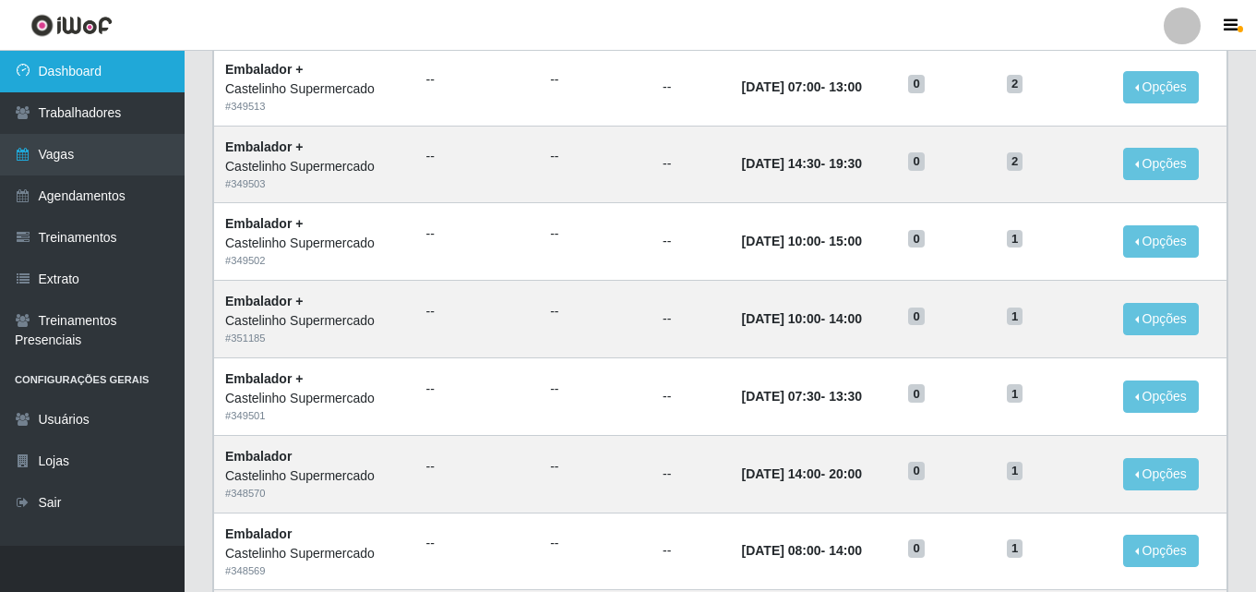
click at [65, 66] on link "Dashboard" at bounding box center [92, 72] width 185 height 42
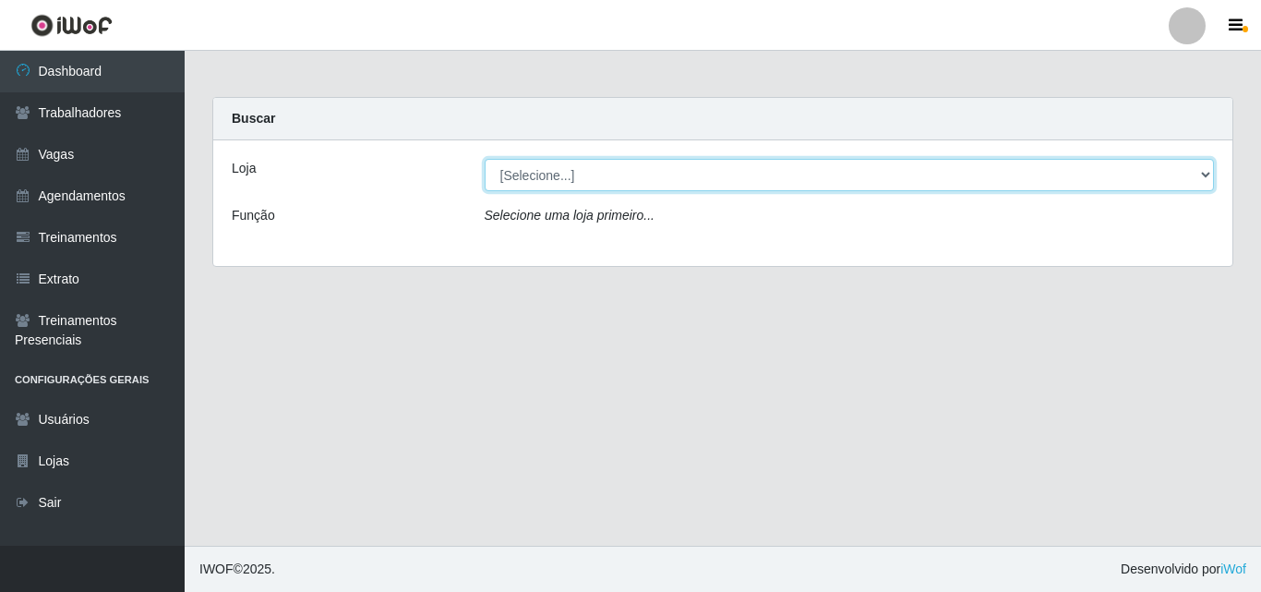
click at [487, 170] on select "[Selecione...] Castelinho Supermercado" at bounding box center [850, 175] width 730 height 32
select select "377"
click at [485, 159] on select "[Selecione...] Castelinho Supermercado" at bounding box center [850, 175] width 730 height 32
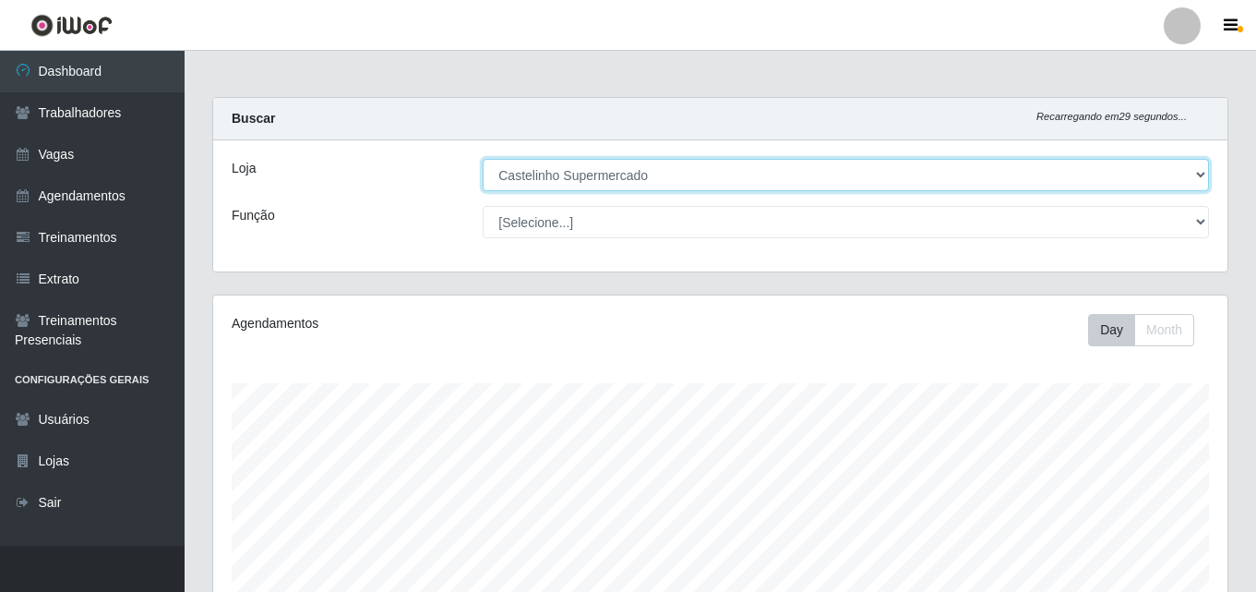
scroll to position [383, 1015]
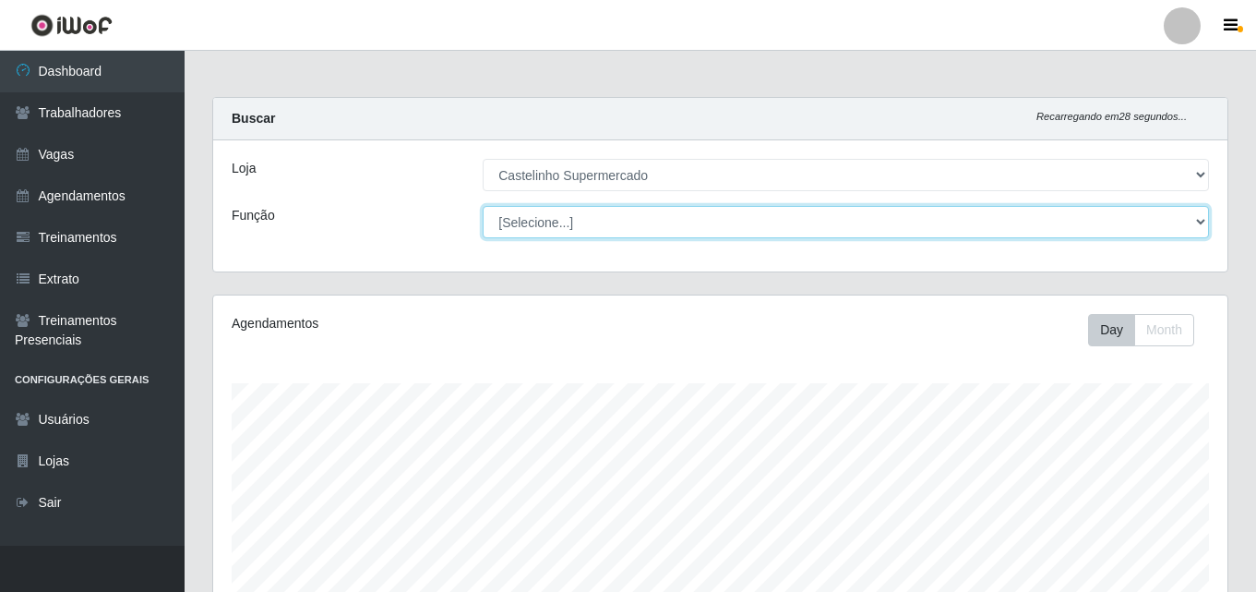
click at [549, 231] on select "[Selecione...] ASG ASG + ASG ++ Balconista de Açougue Balconista de Açougue + B…" at bounding box center [846, 222] width 727 height 32
select select "1"
click at [483, 206] on select "[Selecione...] ASG ASG + ASG ++ Balconista de Açougue Balconista de Açougue + B…" at bounding box center [846, 222] width 727 height 32
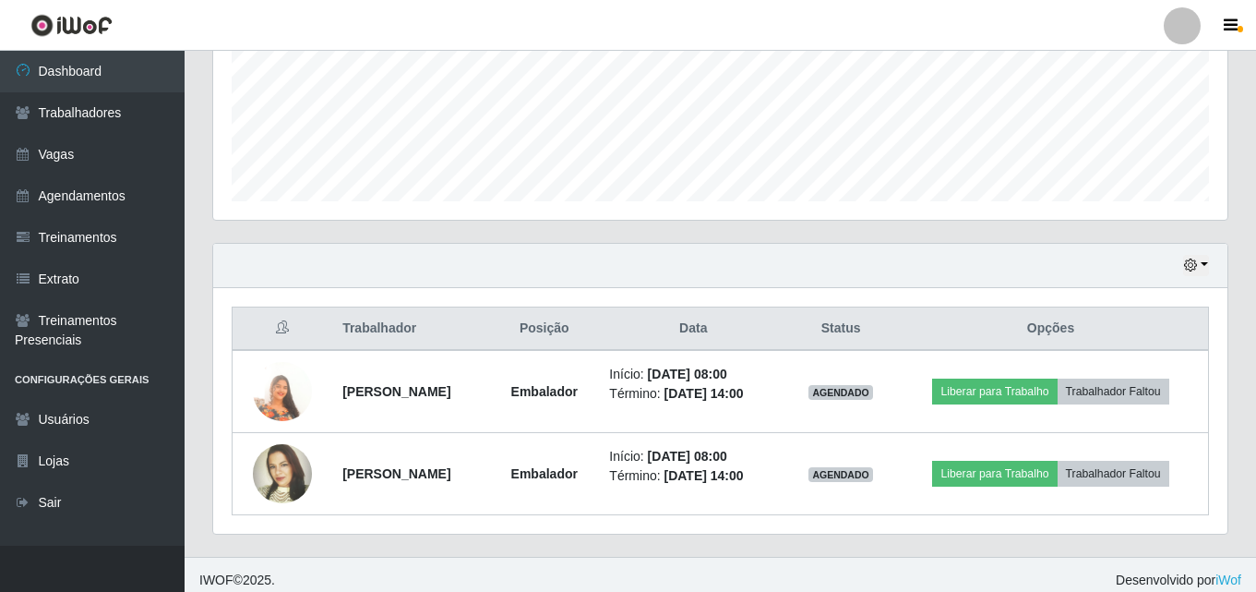
scroll to position [470, 0]
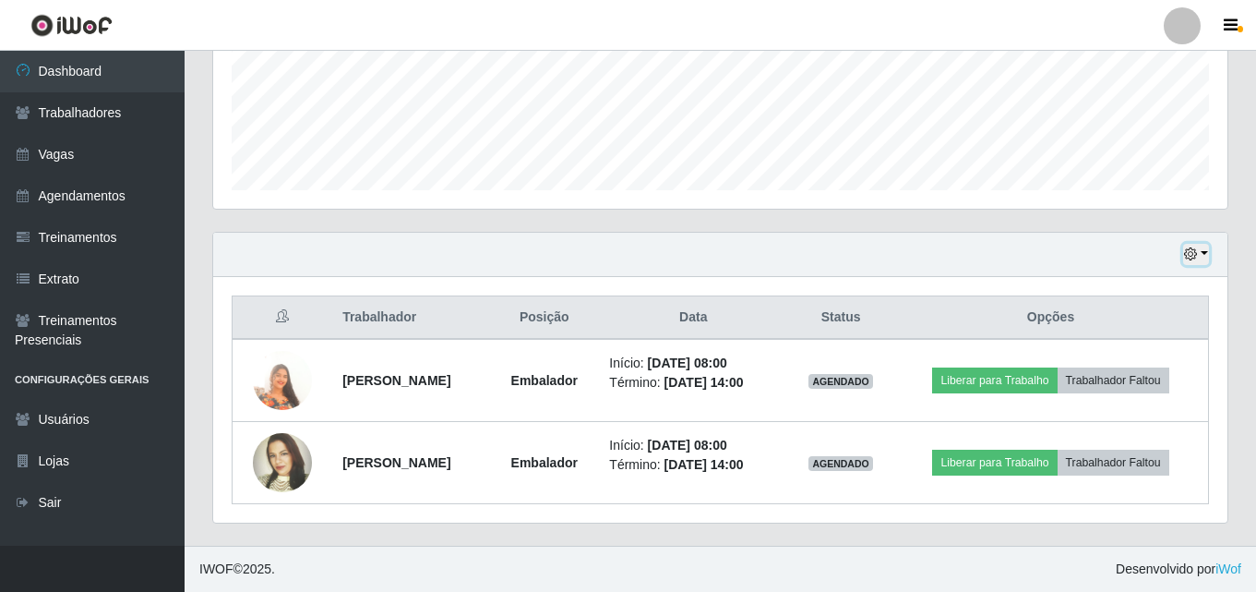
click at [1204, 252] on button "button" at bounding box center [1196, 254] width 26 height 21
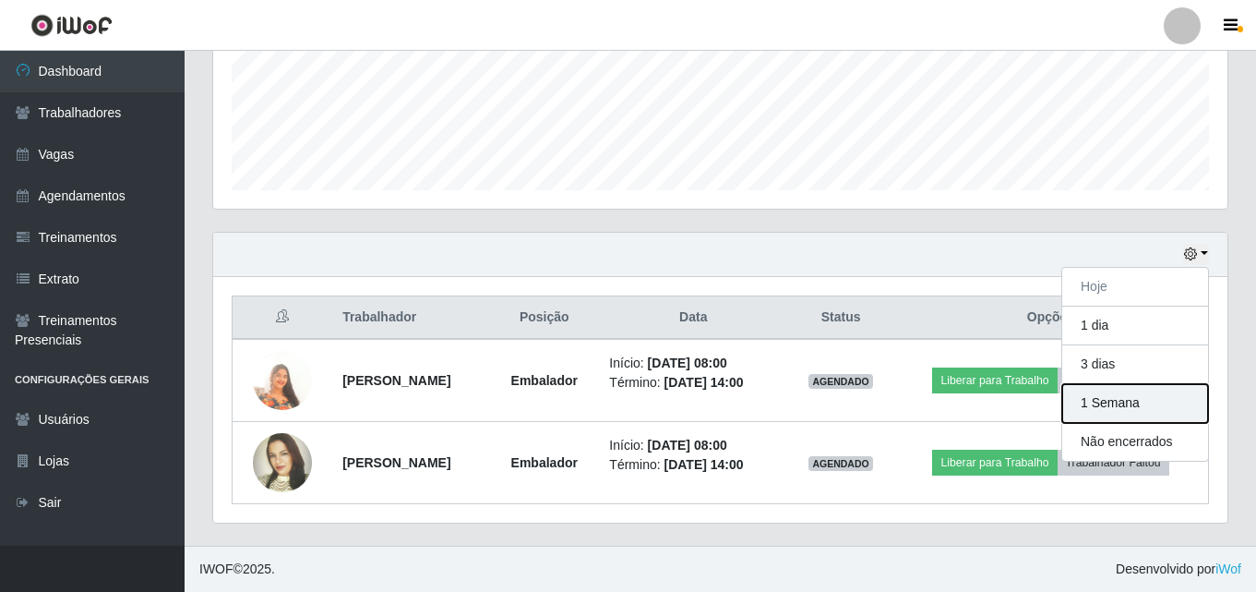
click at [1096, 402] on button "1 Semana" at bounding box center [1136, 403] width 146 height 39
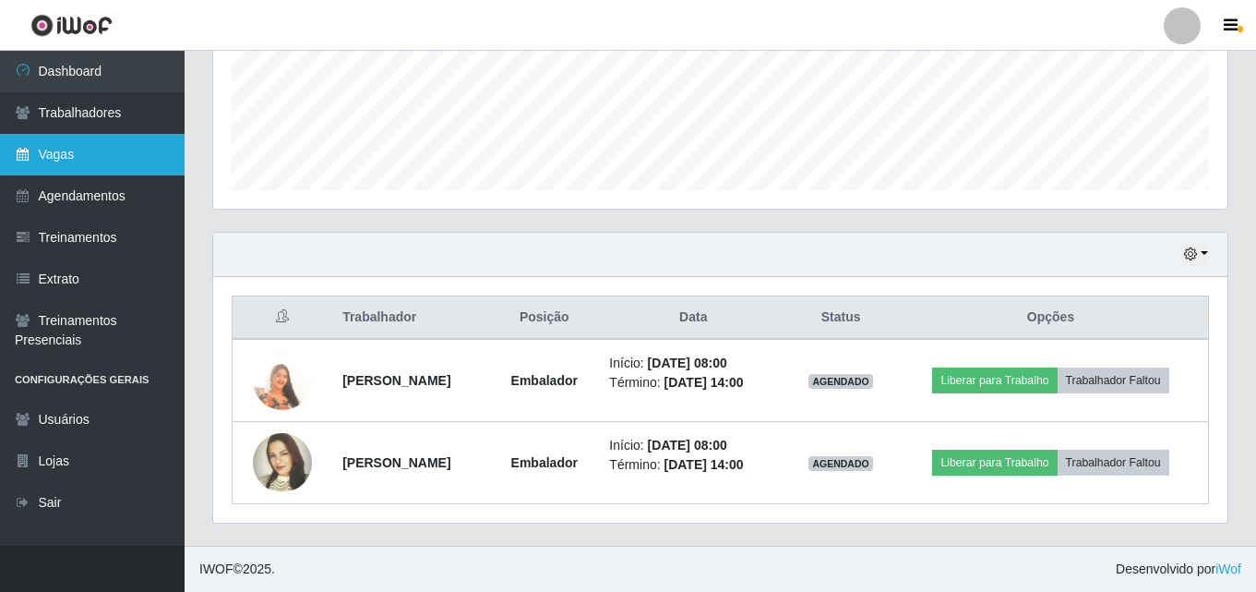
click at [54, 147] on link "Vagas" at bounding box center [92, 155] width 185 height 42
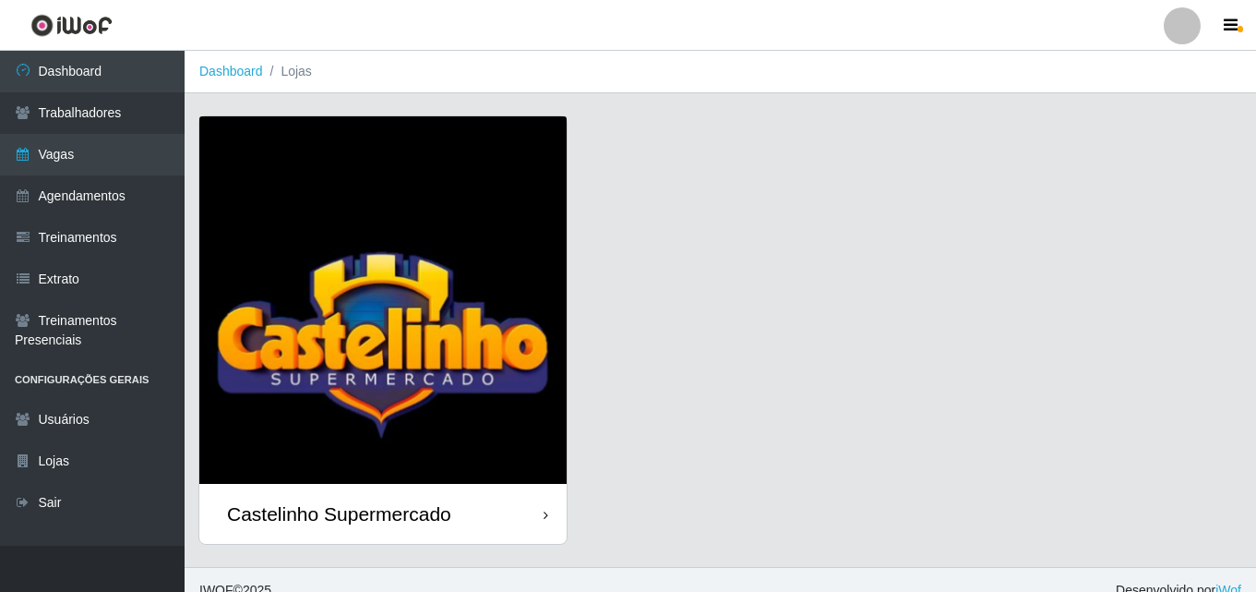
click at [321, 517] on div "Castelinho Supermercado" at bounding box center [339, 513] width 224 height 23
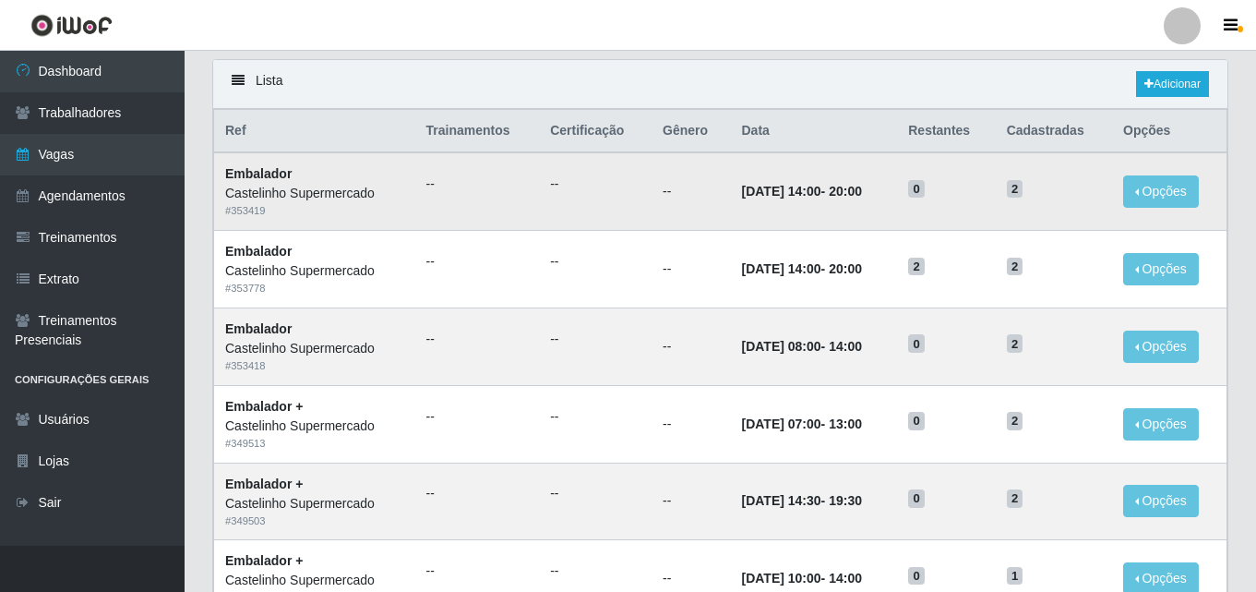
scroll to position [92, 0]
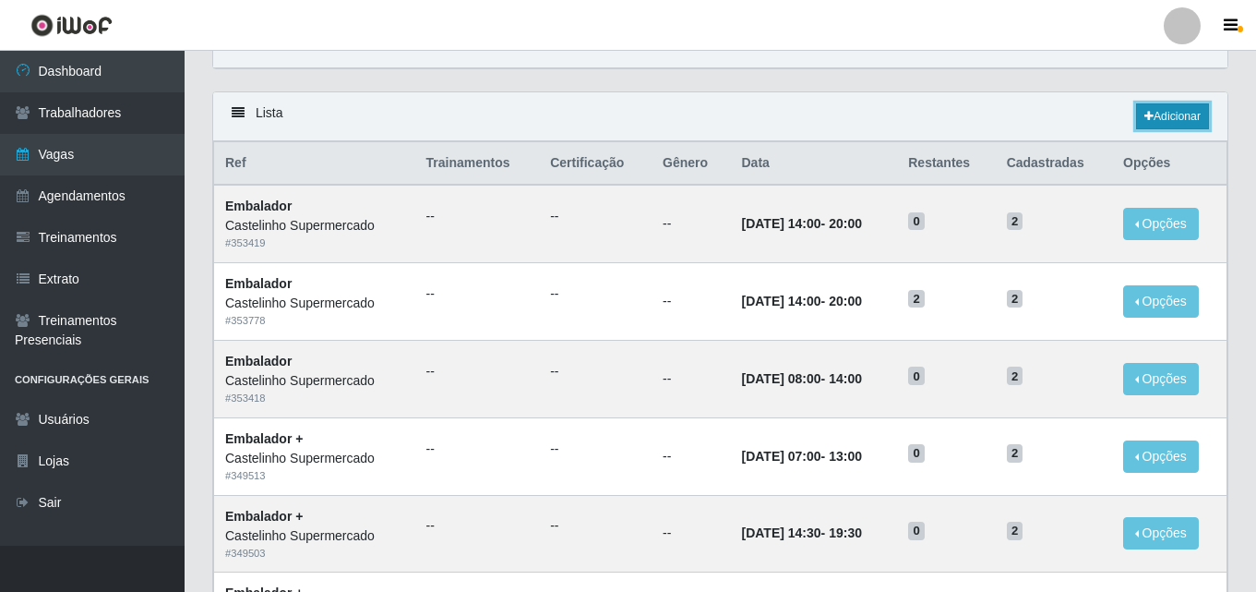
click at [1169, 114] on link "Adicionar" at bounding box center [1172, 116] width 73 height 26
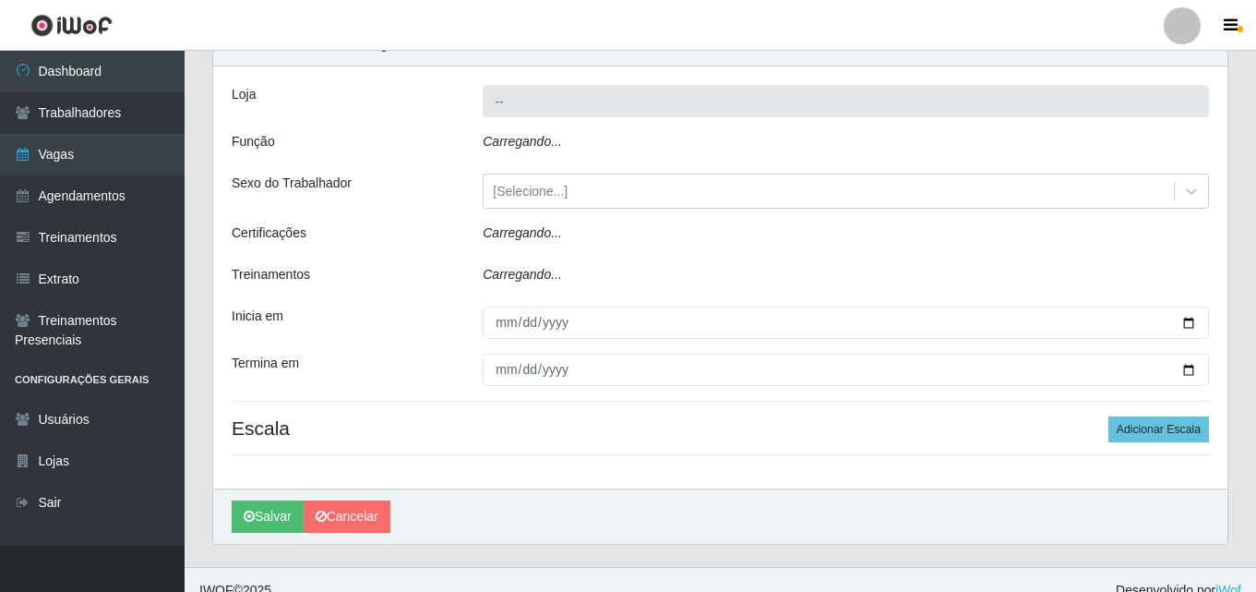
type input "Castelinho Supermercado"
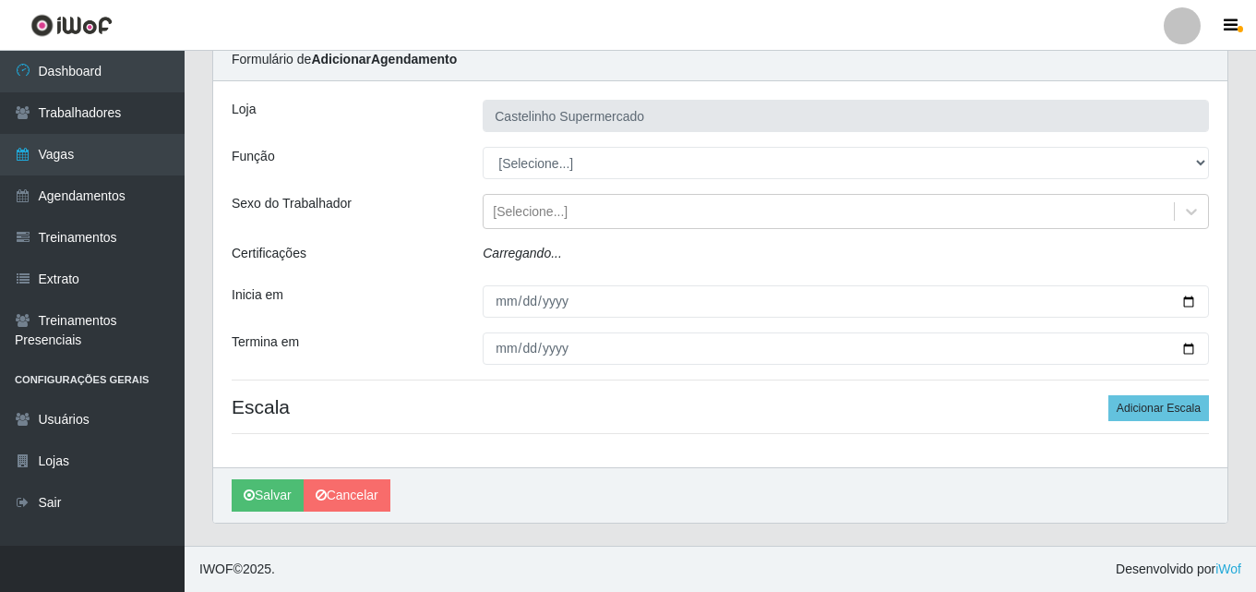
scroll to position [36, 0]
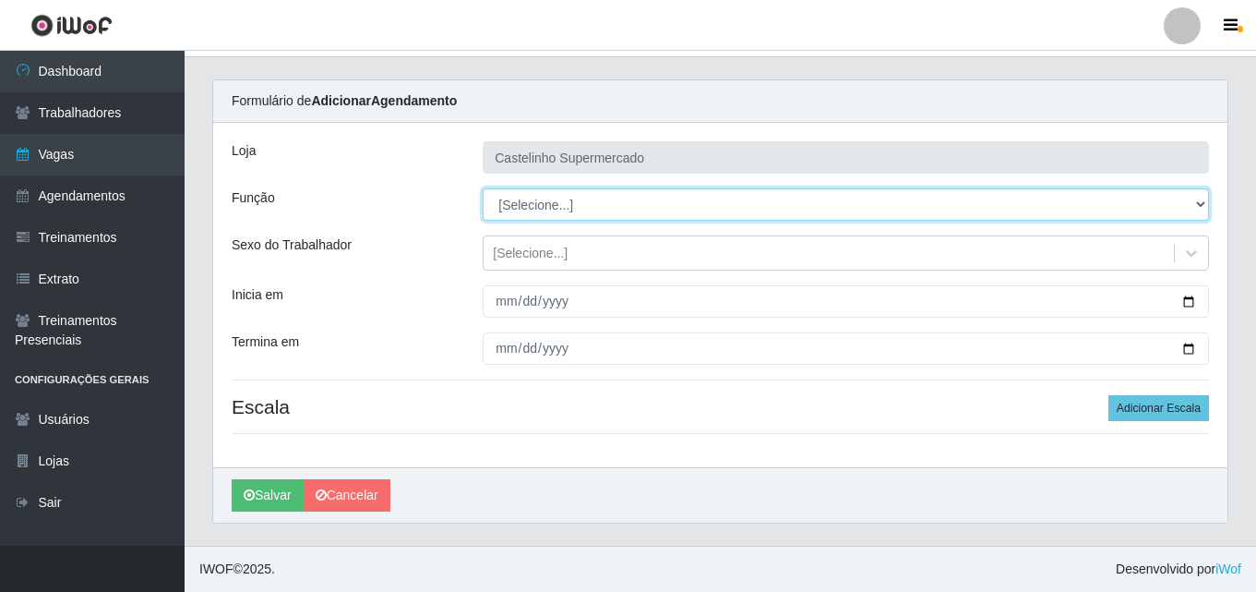
click at [540, 207] on select "[Selecione...] ASG ASG + ASG ++ Balconista de Açougue Balconista de Açougue + B…" at bounding box center [846, 204] width 727 height 32
select select "1"
click at [483, 188] on select "[Selecione...] ASG ASG + ASG ++ Balconista de Açougue Balconista de Açougue + B…" at bounding box center [846, 204] width 727 height 32
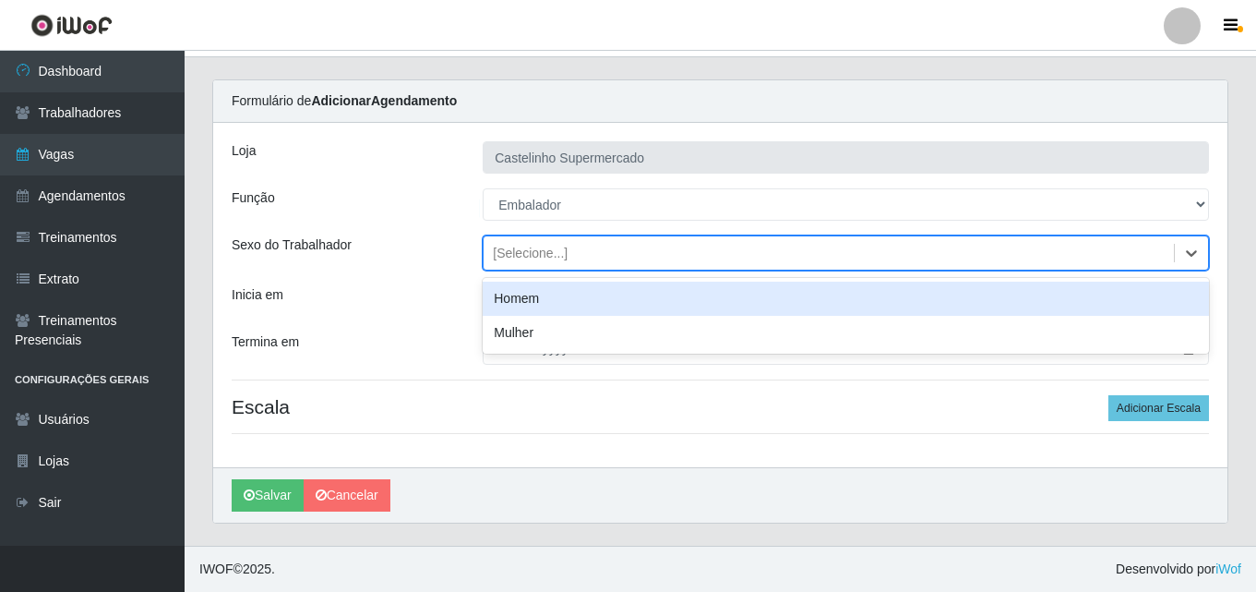
click at [523, 261] on div "[Selecione...]" at bounding box center [530, 253] width 75 height 19
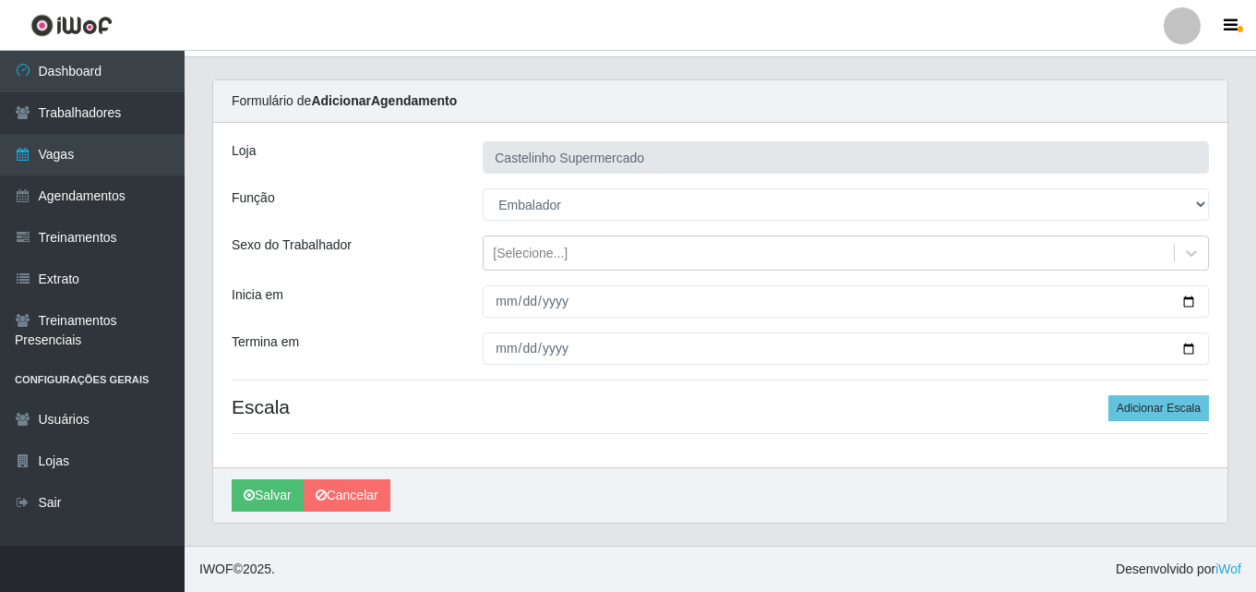
click at [433, 253] on div "Sexo do Trabalhador" at bounding box center [343, 252] width 251 height 35
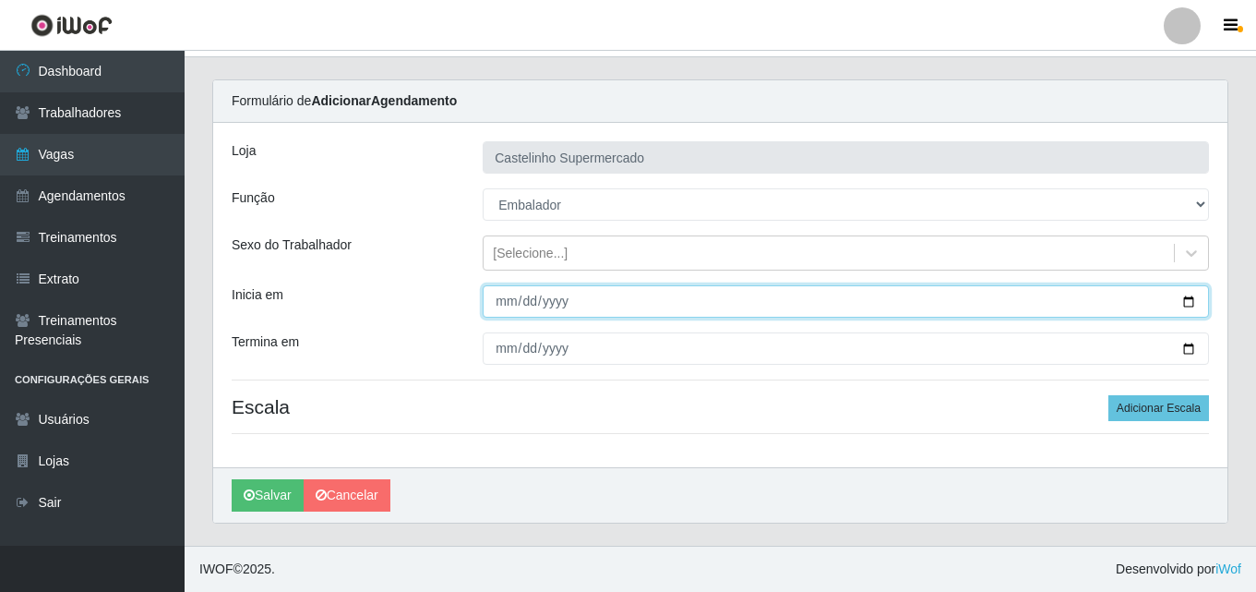
click at [523, 304] on input "Inicia em" at bounding box center [846, 301] width 727 height 32
click at [499, 301] on input "Inicia em" at bounding box center [846, 301] width 727 height 32
type input "2025-10-02"
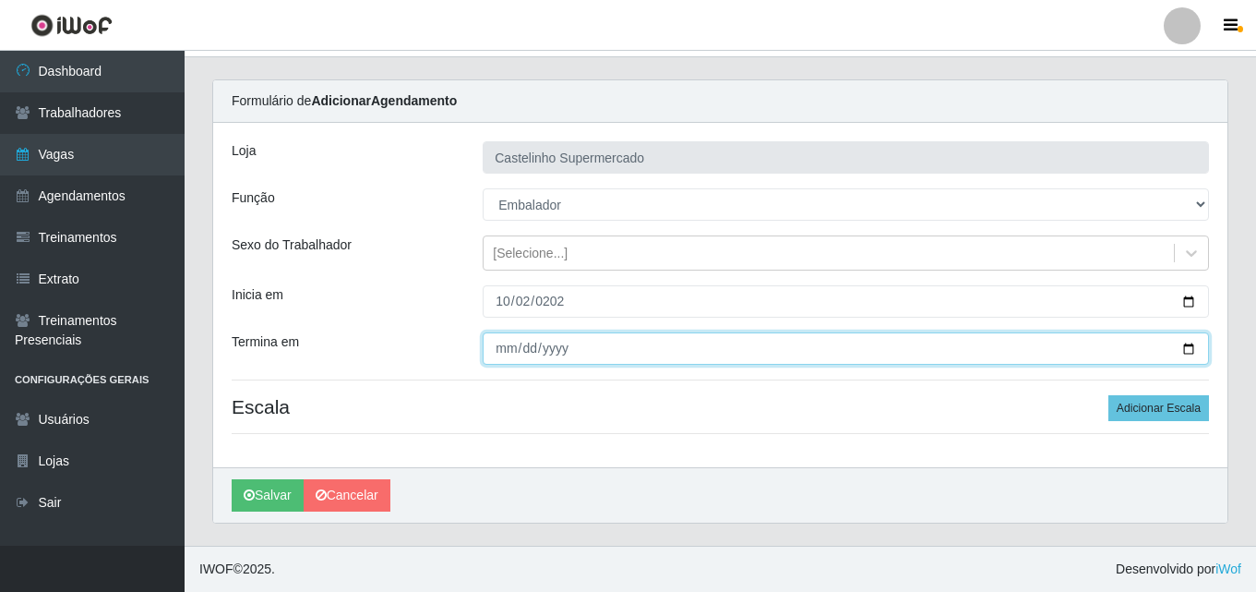
click at [511, 343] on input "Termina em" at bounding box center [846, 348] width 727 height 32
type input "2025-10-02"
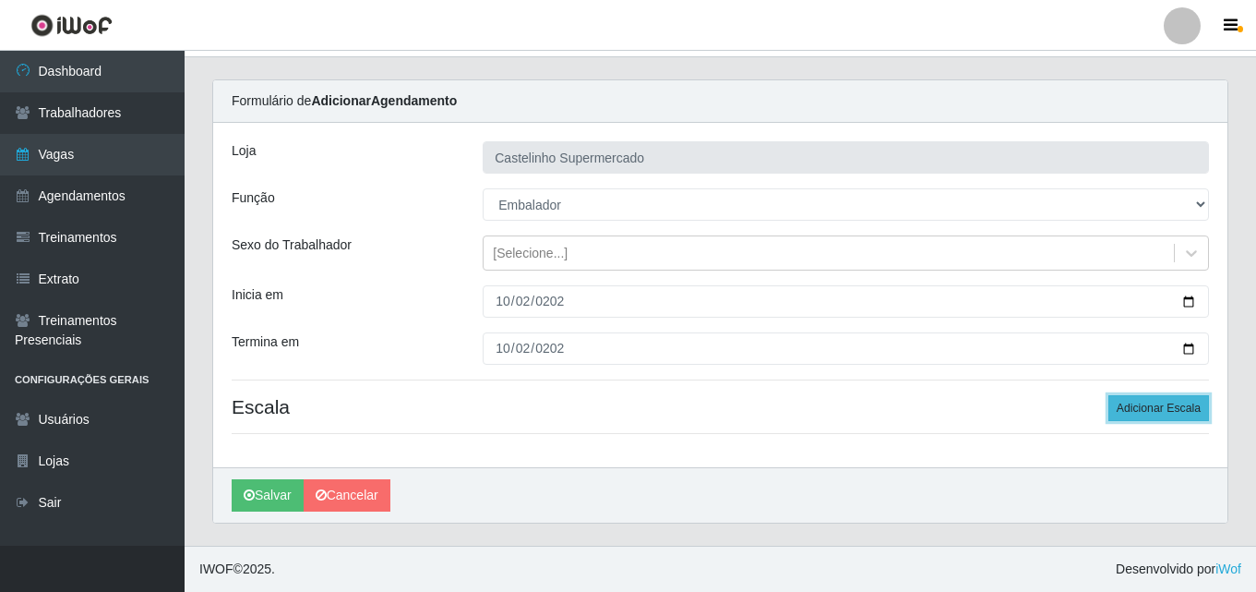
click at [1166, 409] on button "Adicionar Escala" at bounding box center [1159, 408] width 101 height 26
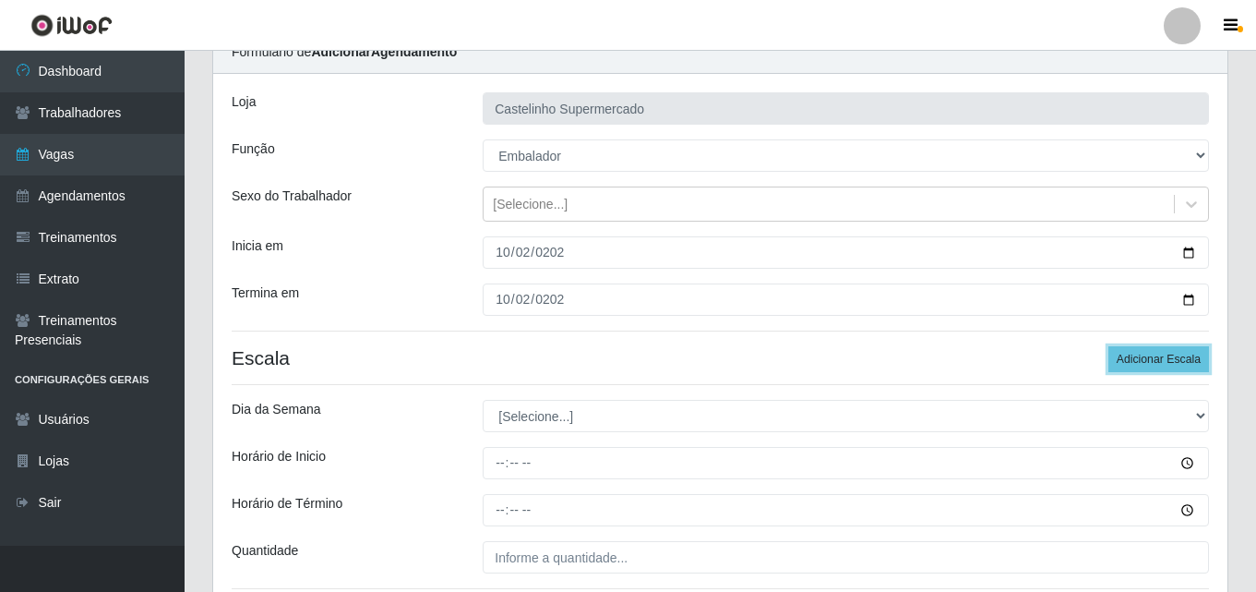
scroll to position [128, 0]
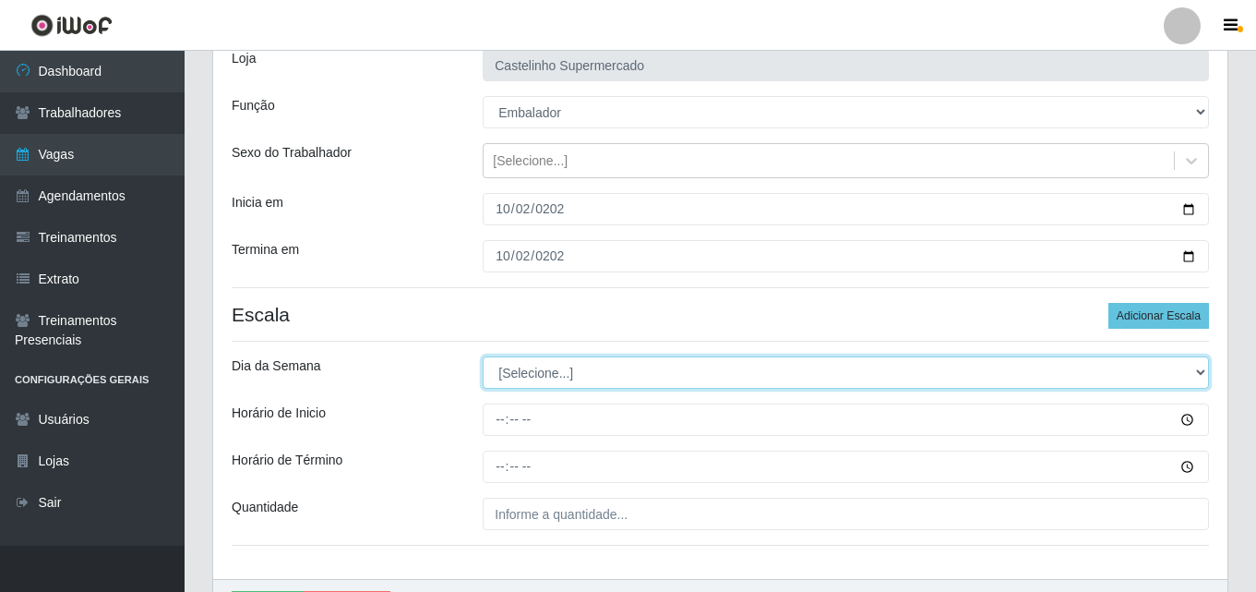
click at [535, 380] on select "[Selecione...] Segunda Terça Quarta Quinta Sexta Sábado Domingo" at bounding box center [846, 372] width 727 height 32
select select "4"
click at [483, 356] on select "[Selecione...] Segunda Terça Quarta Quinta Sexta Sábado Domingo" at bounding box center [846, 372] width 727 height 32
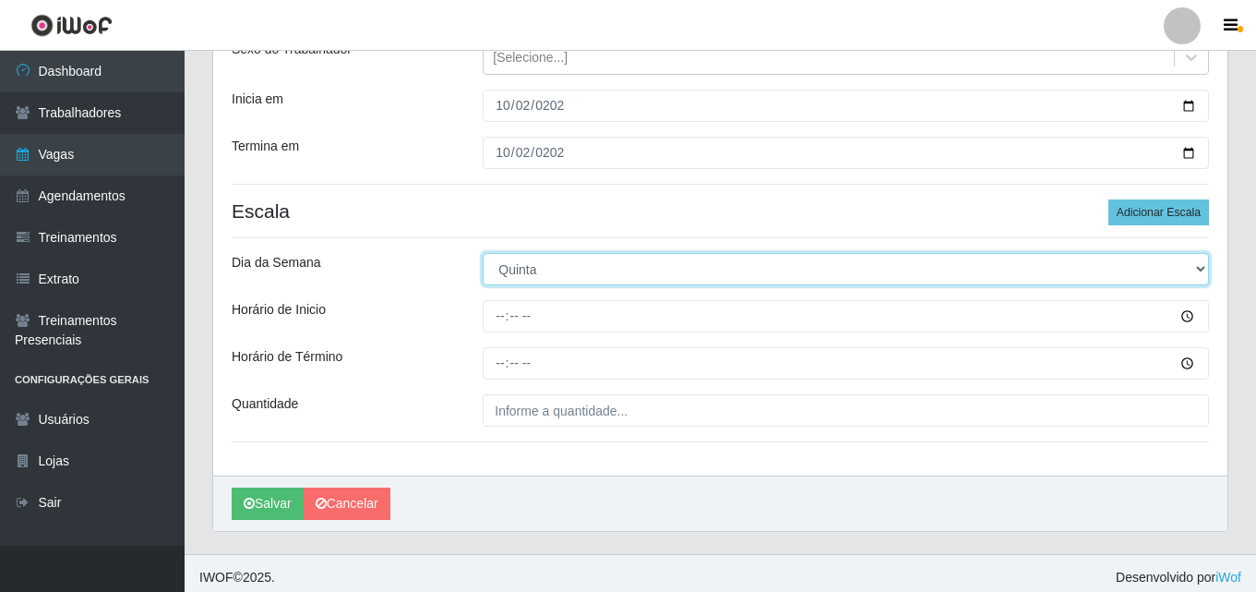
scroll to position [240, 0]
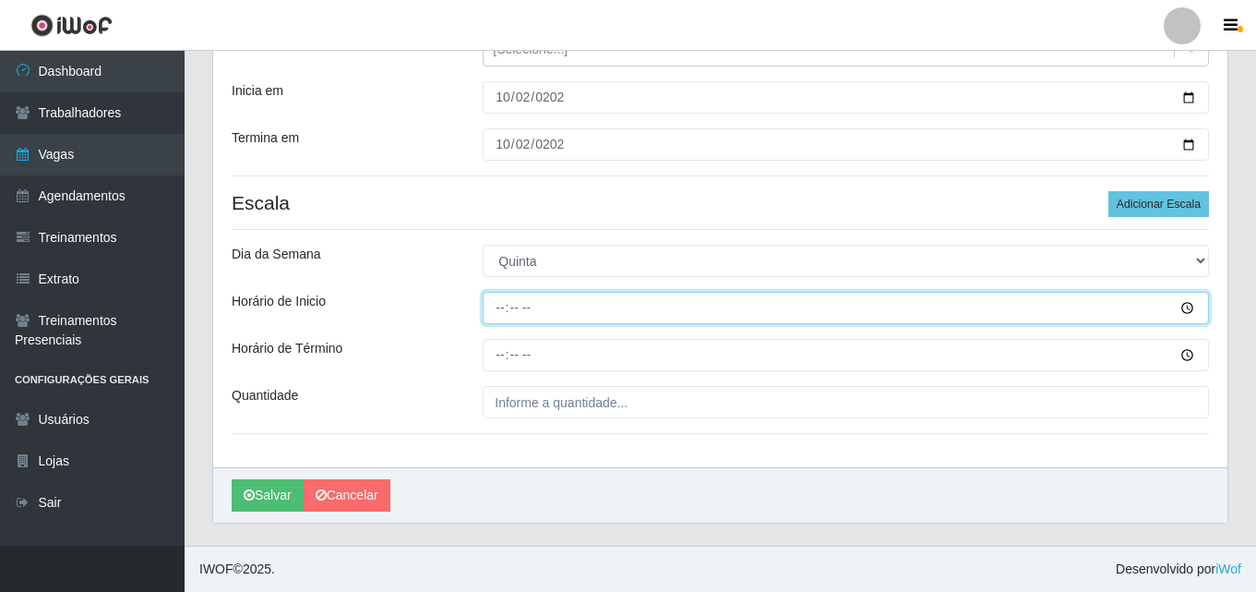
click at [500, 308] on input "Horário de Inicio" at bounding box center [846, 308] width 727 height 32
type input "08:00"
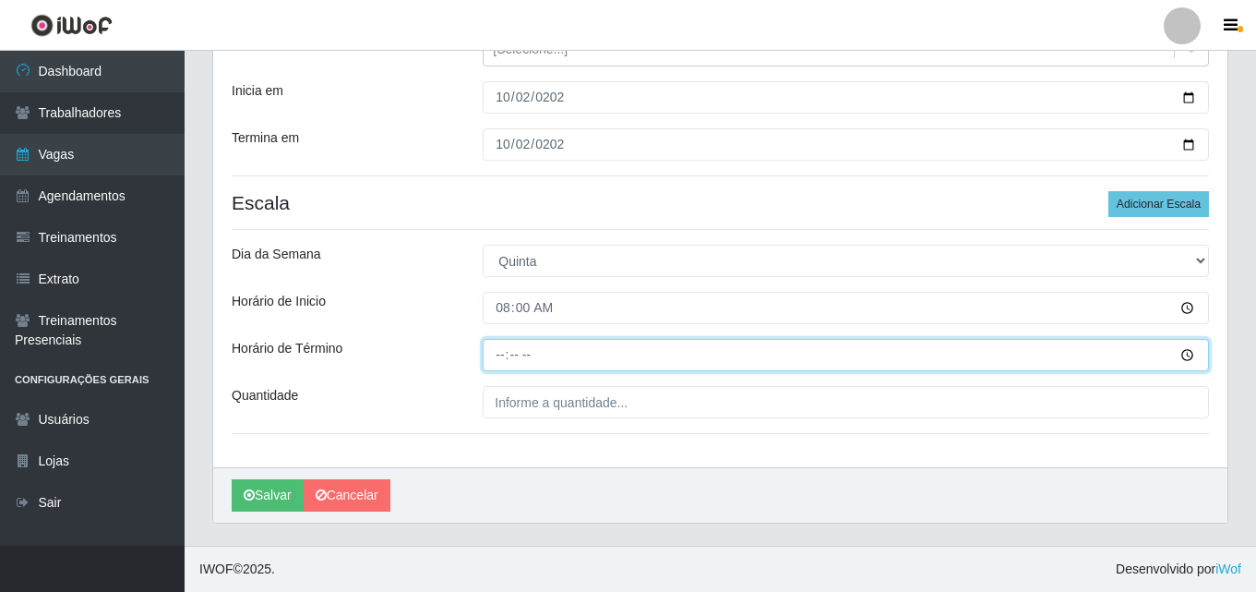
click at [494, 355] on input "Horário de Término" at bounding box center [846, 355] width 727 height 32
type input "14:00"
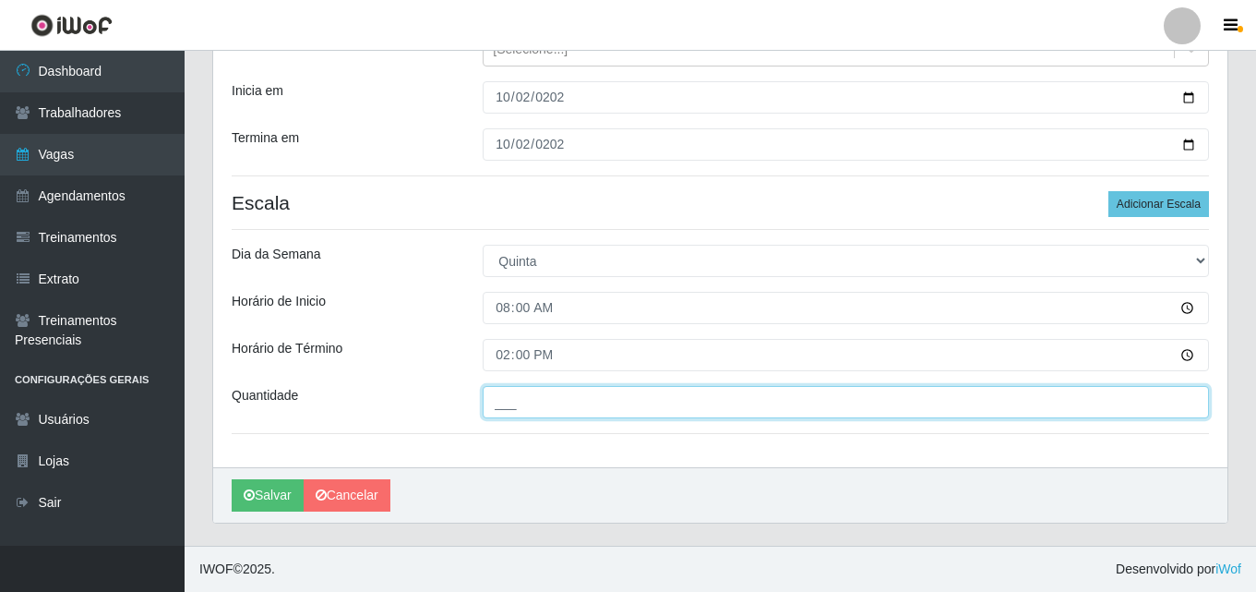
click at [510, 411] on input "___" at bounding box center [846, 402] width 727 height 32
type input "2__"
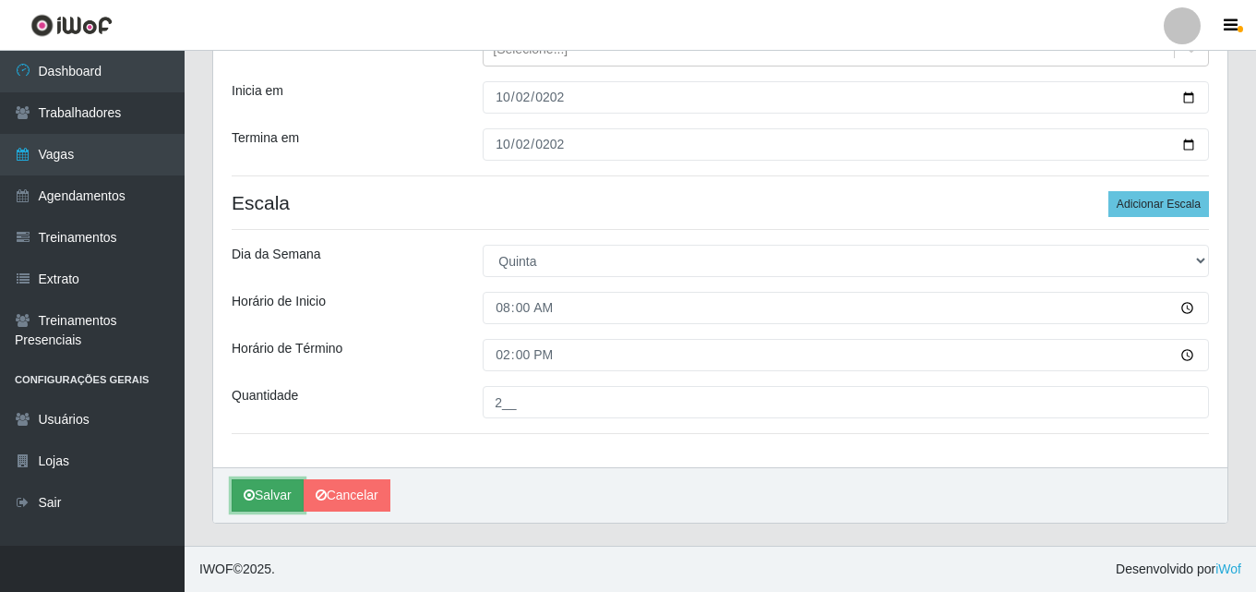
click at [269, 489] on button "Salvar" at bounding box center [268, 495] width 72 height 32
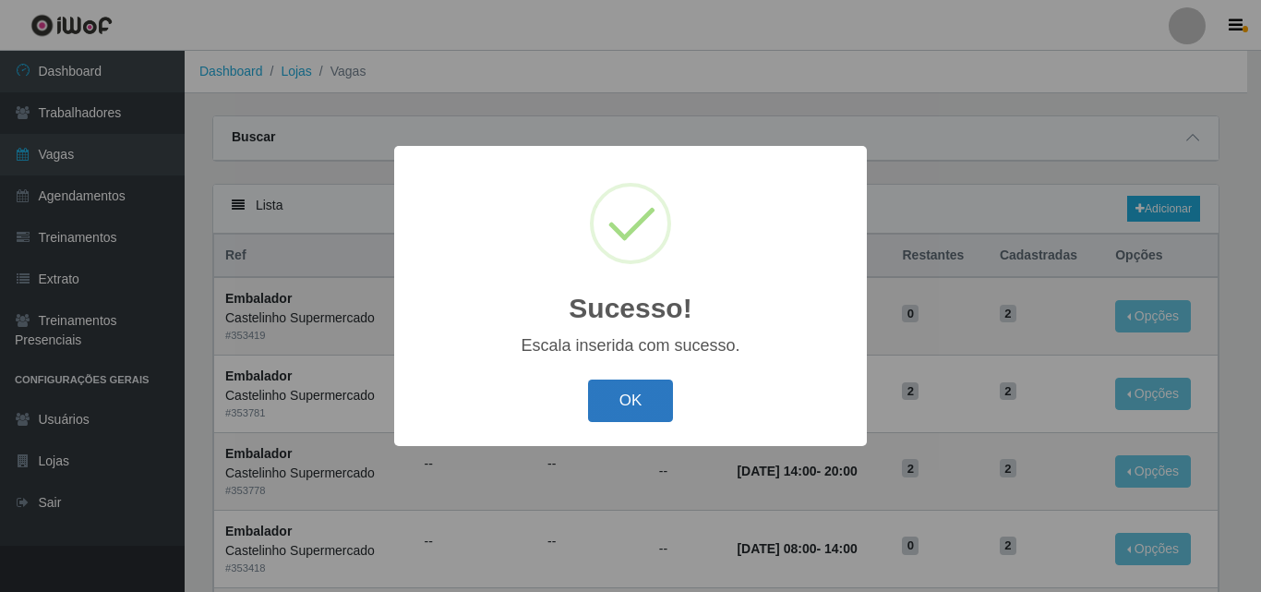
click at [618, 390] on button "OK" at bounding box center [631, 400] width 86 height 43
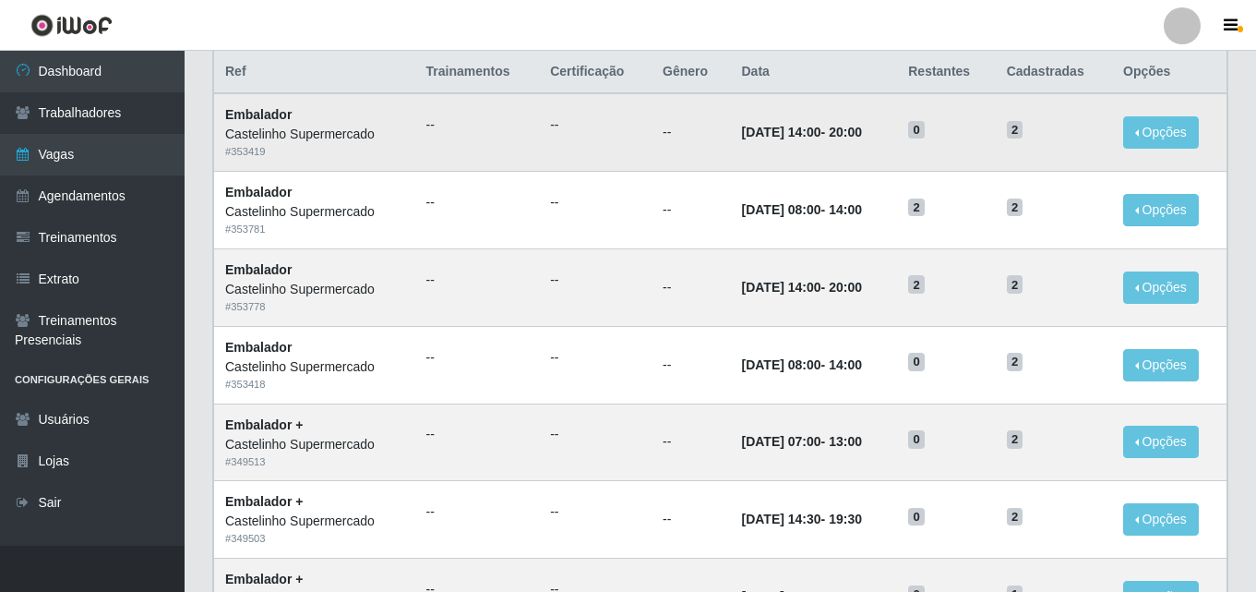
scroll to position [185, 0]
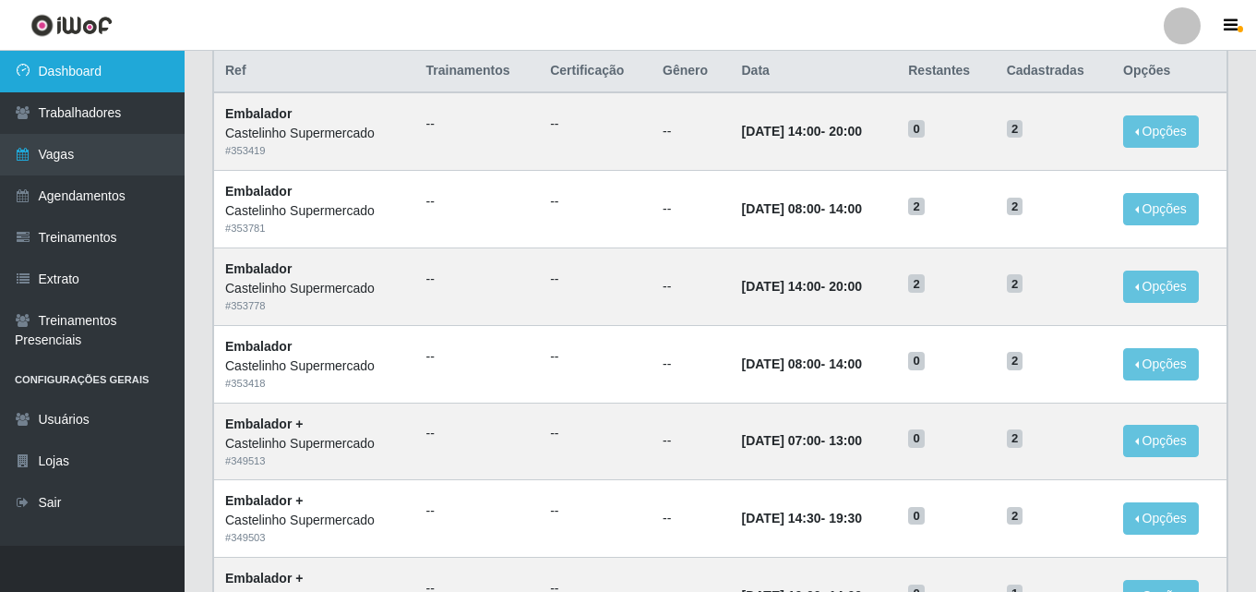
click at [50, 74] on link "Dashboard" at bounding box center [92, 72] width 185 height 42
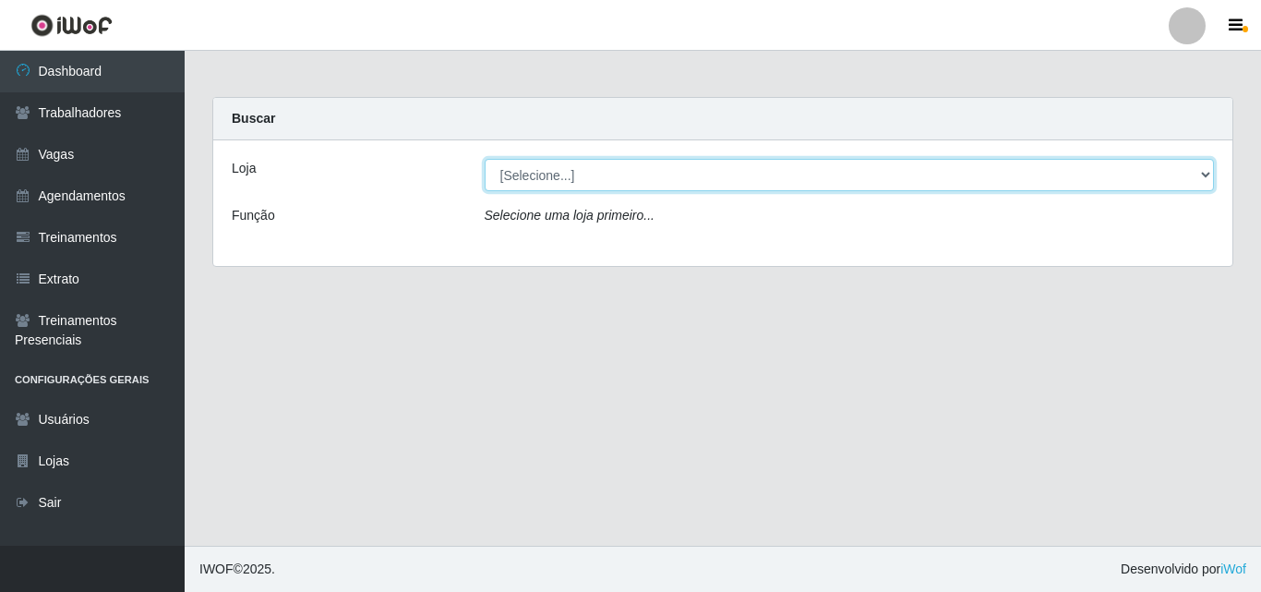
click at [502, 174] on select "[Selecione...] Castelinho Supermercado" at bounding box center [850, 175] width 730 height 32
click at [485, 159] on select "[Selecione...] Castelinho Supermercado" at bounding box center [850, 175] width 730 height 32
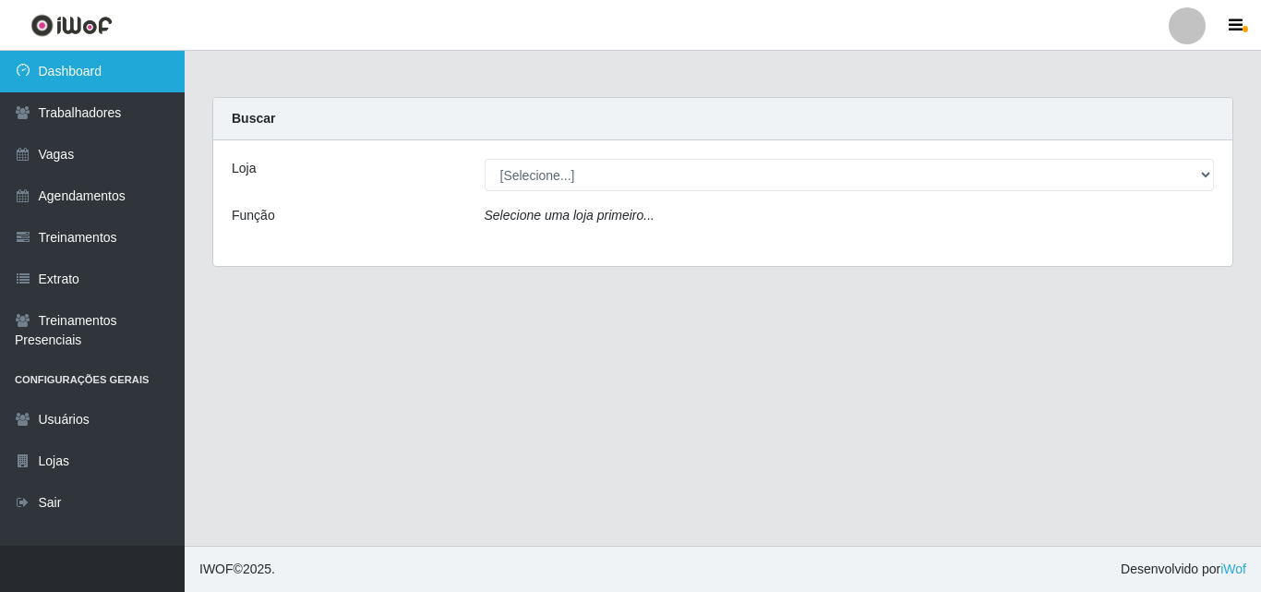
click at [60, 66] on link "Dashboard" at bounding box center [92, 72] width 185 height 42
click at [98, 61] on link "Dashboard" at bounding box center [92, 72] width 185 height 42
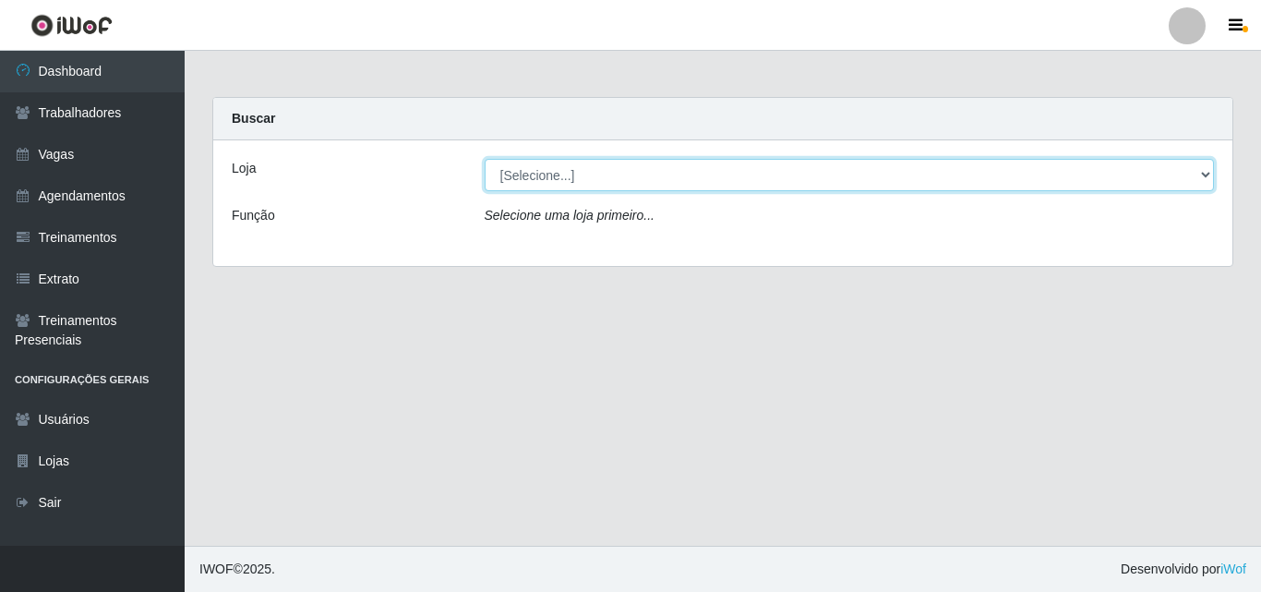
click at [1204, 171] on select "[Selecione...] Castelinho Supermercado" at bounding box center [850, 175] width 730 height 32
select select "377"
click at [485, 159] on select "[Selecione...] Castelinho Supermercado" at bounding box center [850, 175] width 730 height 32
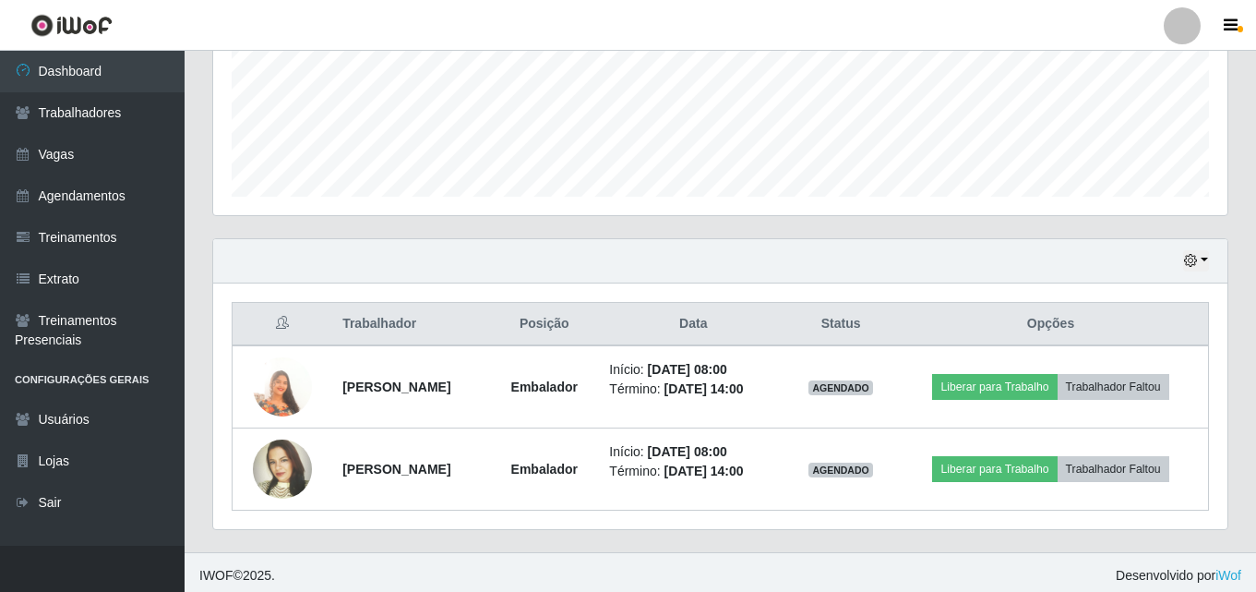
scroll to position [470, 0]
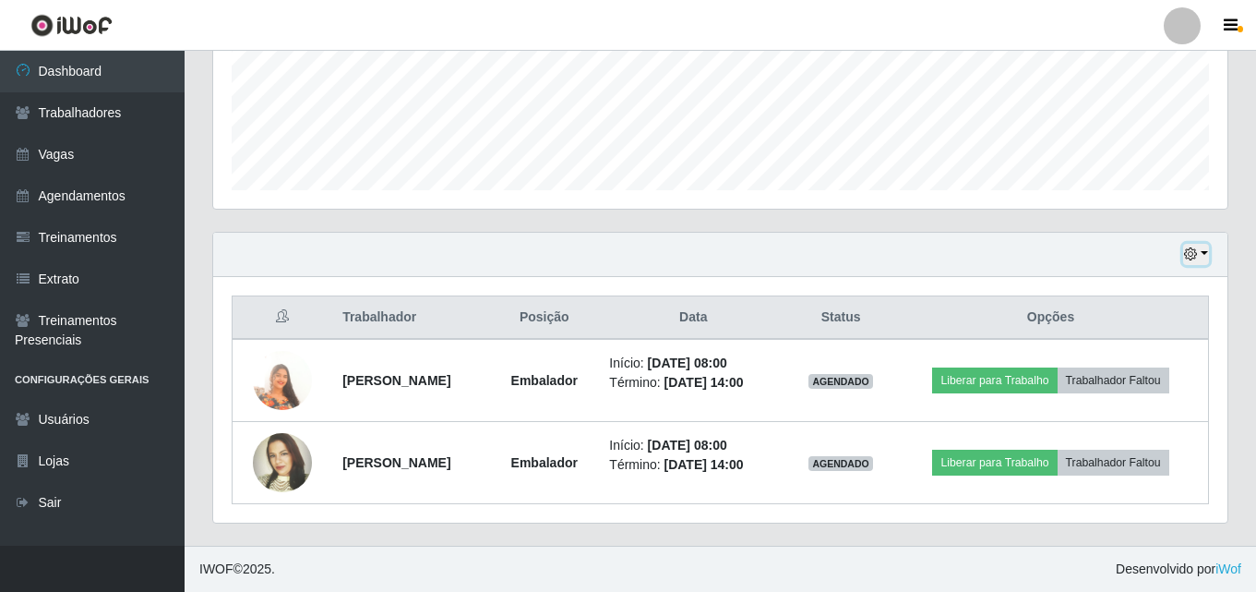
click at [1196, 248] on icon "button" at bounding box center [1190, 253] width 13 height 13
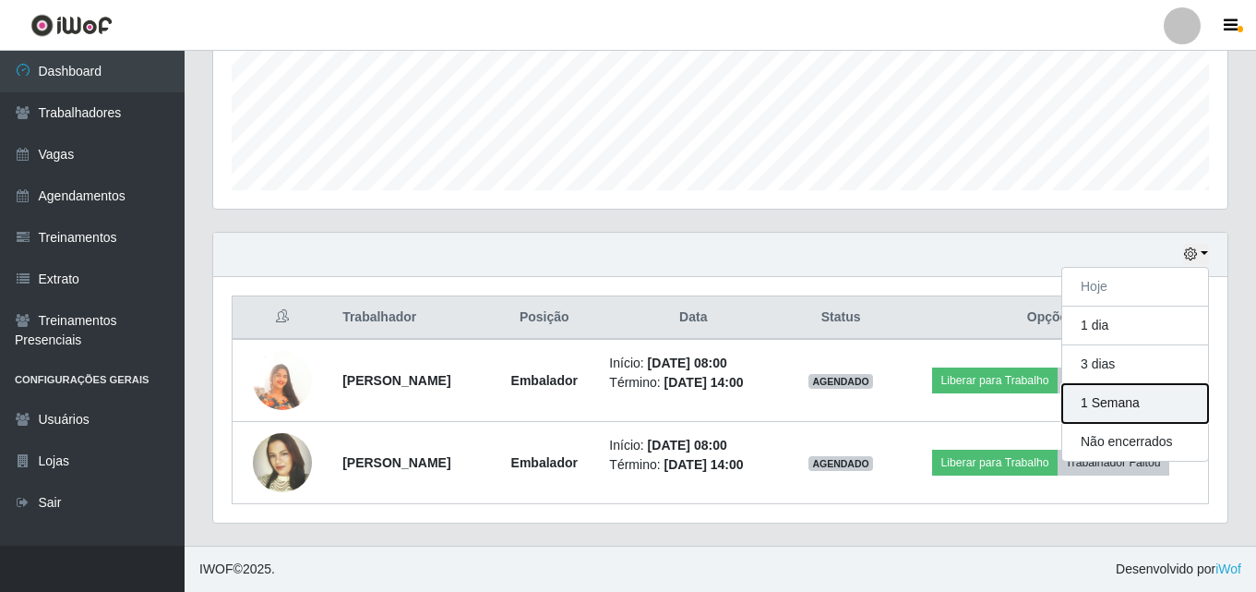
click at [1155, 411] on button "1 Semana" at bounding box center [1136, 403] width 146 height 39
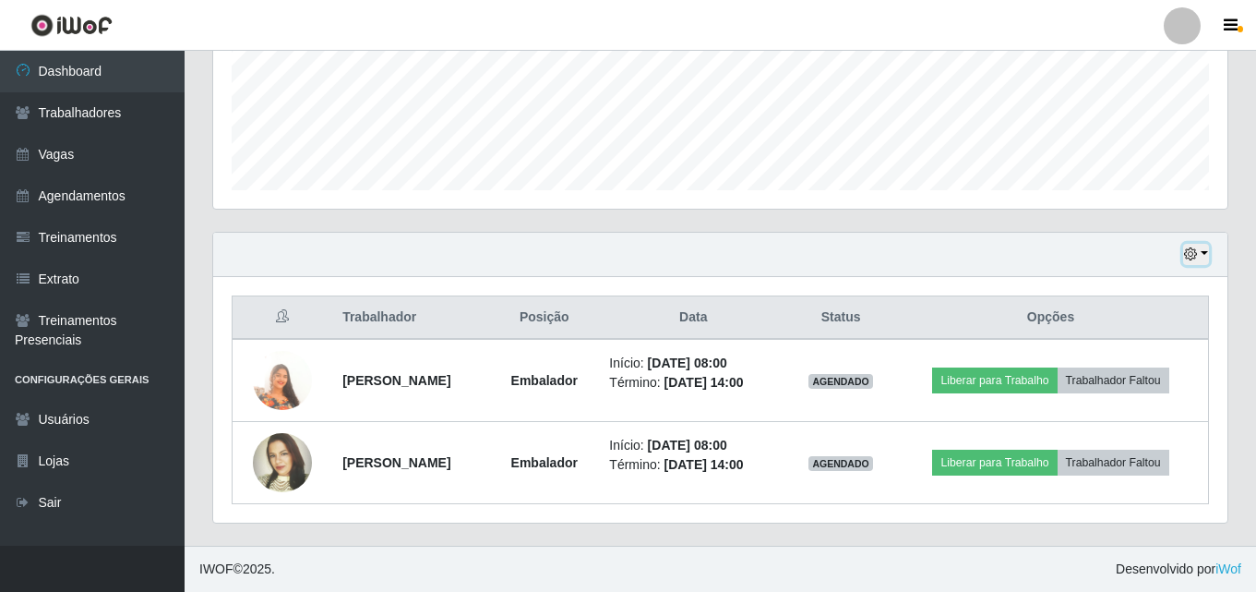
click at [1189, 258] on icon "button" at bounding box center [1190, 253] width 13 height 13
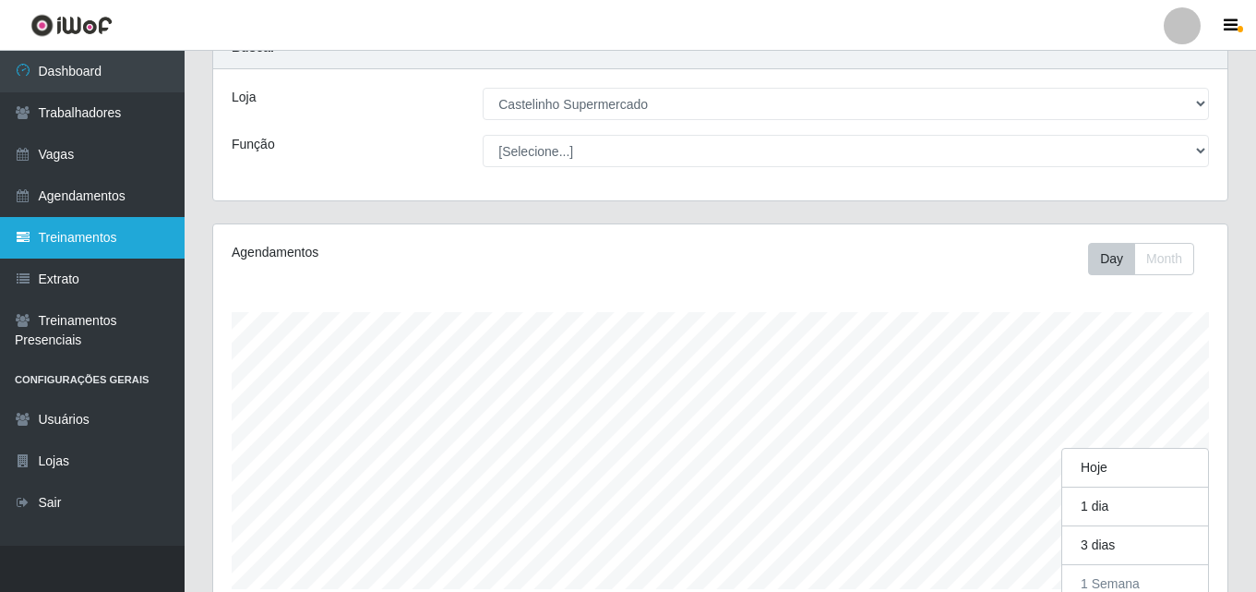
scroll to position [0, 0]
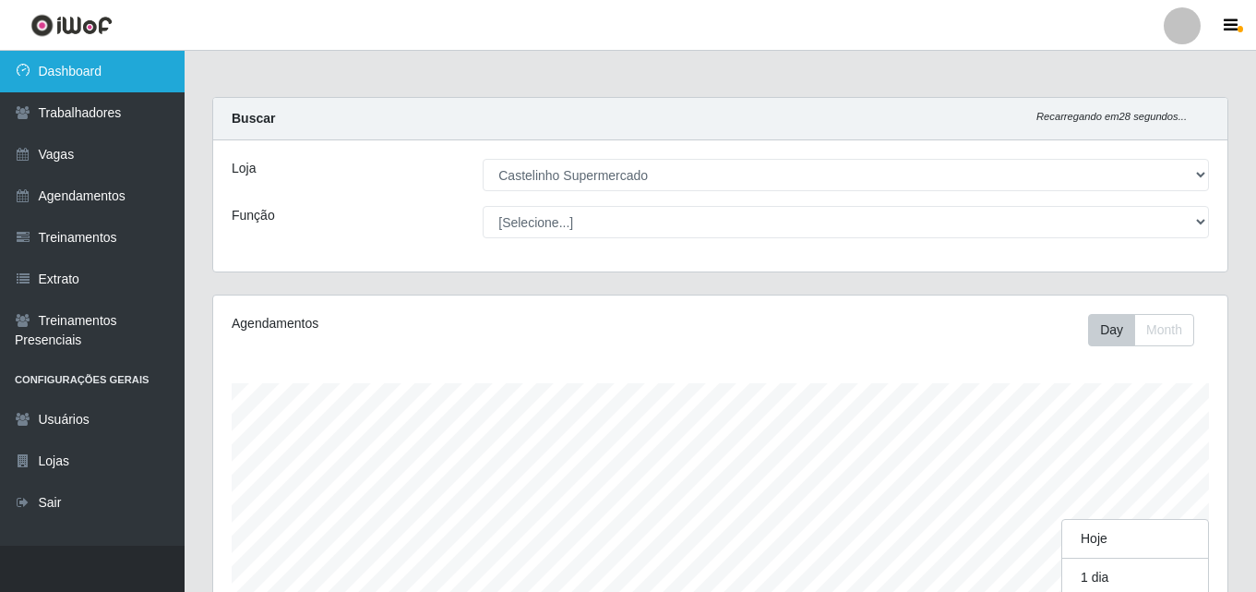
click at [77, 69] on link "Dashboard" at bounding box center [92, 72] width 185 height 42
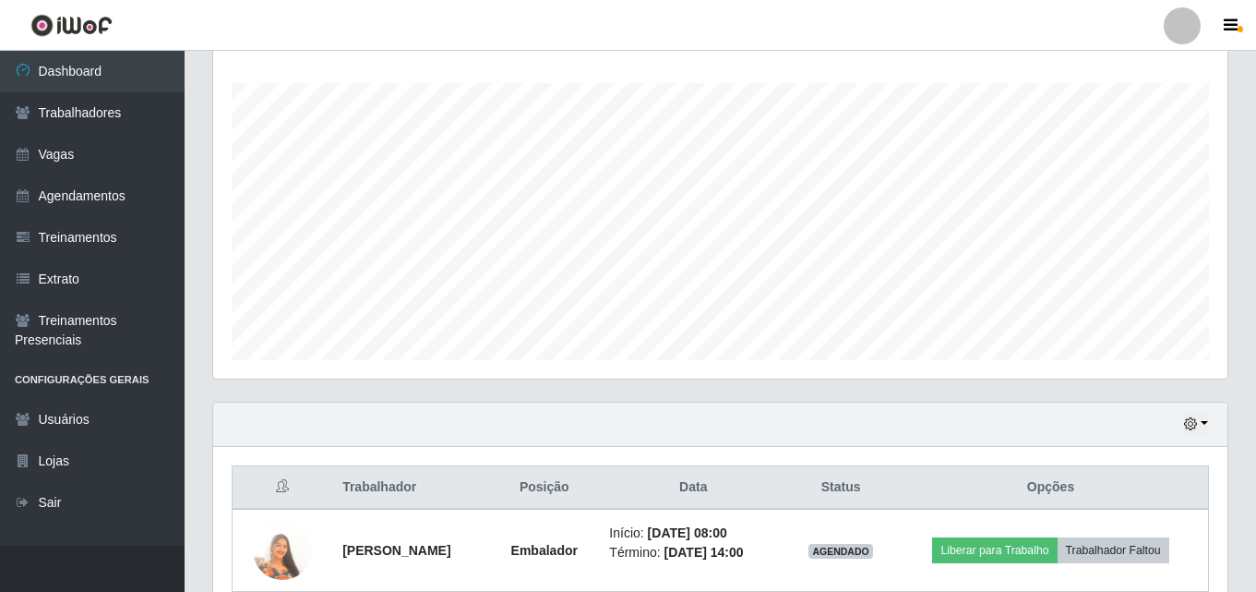
scroll to position [470, 0]
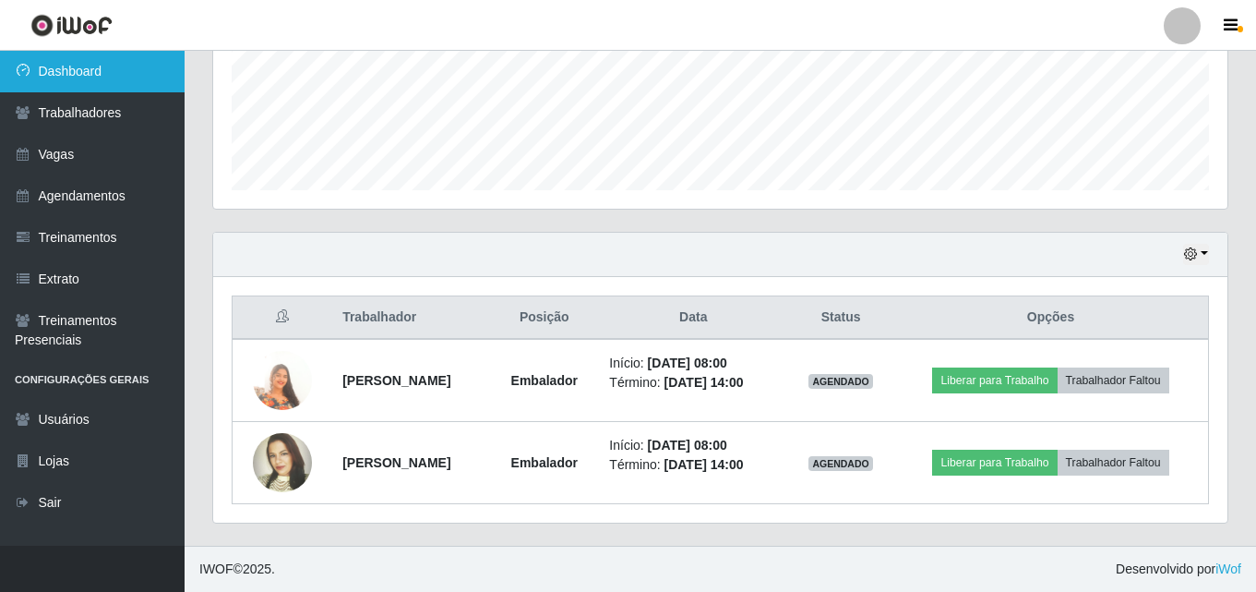
click at [61, 72] on link "Dashboard" at bounding box center [92, 72] width 185 height 42
click at [60, 72] on link "Dashboard" at bounding box center [92, 72] width 185 height 42
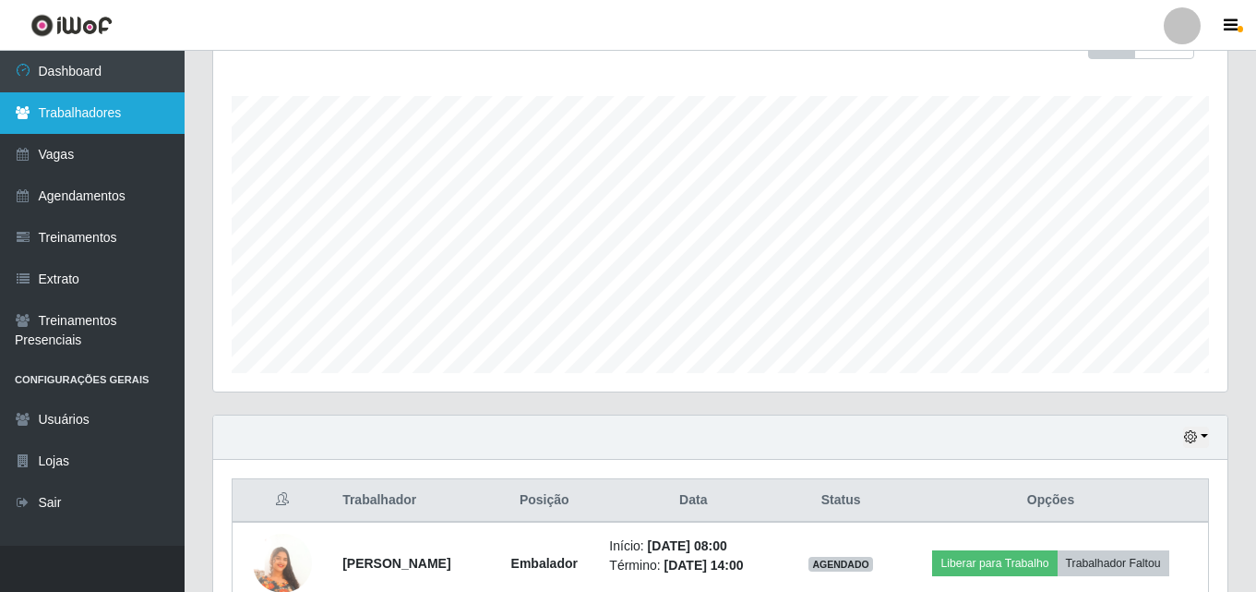
scroll to position [285, 0]
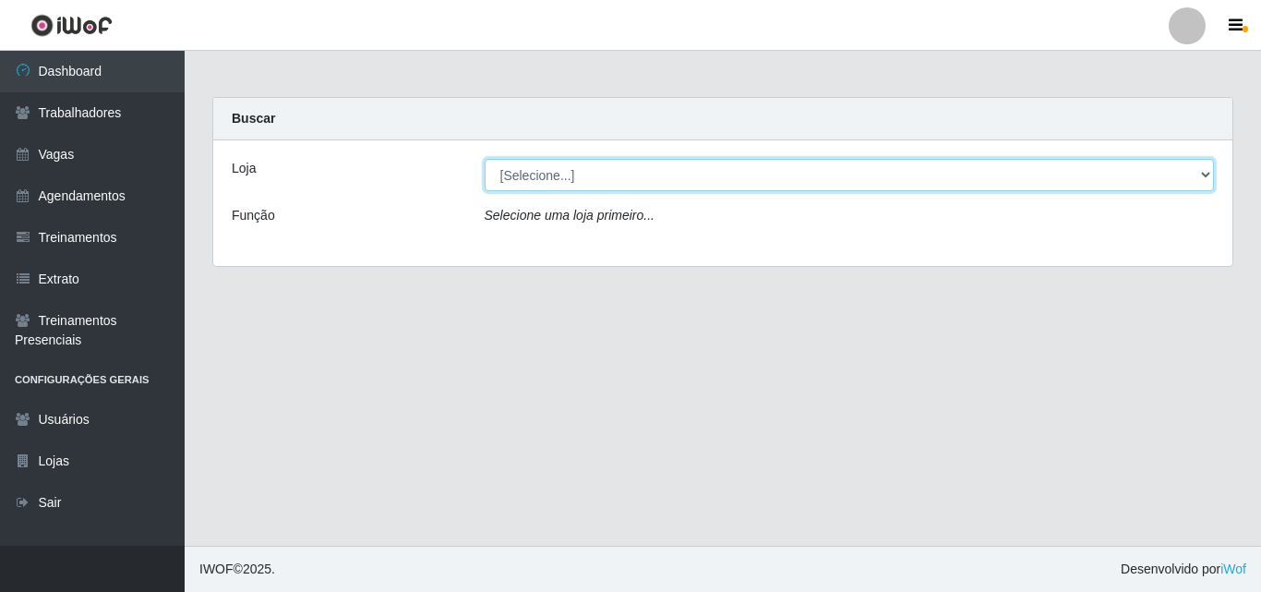
click at [578, 174] on select "[Selecione...] Castelinho Supermercado" at bounding box center [850, 175] width 730 height 32
select select "377"
click at [485, 159] on select "[Selecione...] Castelinho Supermercado" at bounding box center [850, 175] width 730 height 32
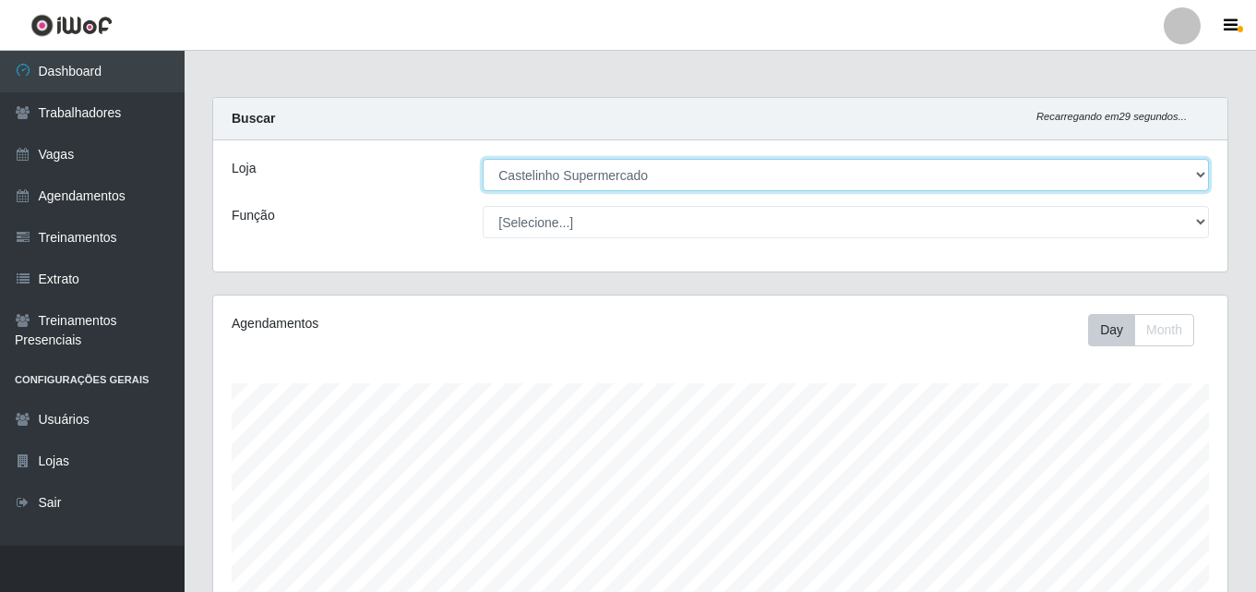
scroll to position [383, 1015]
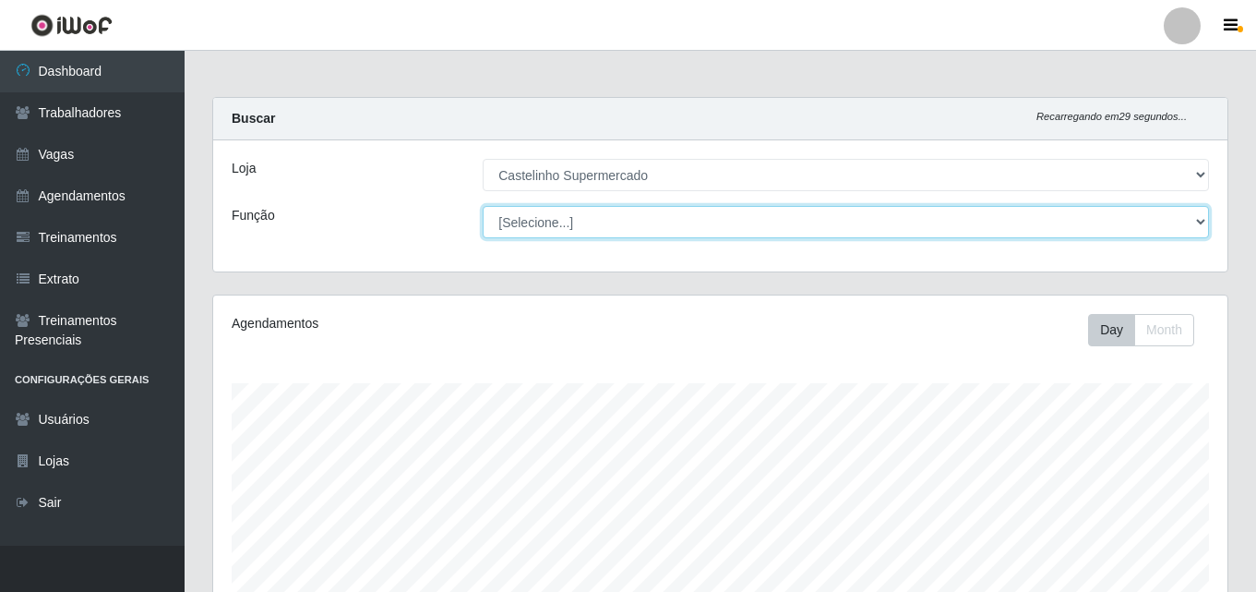
click at [539, 218] on select "[Selecione...] ASG ASG + ASG ++ Balconista de Açougue Balconista de Açougue + B…" at bounding box center [846, 222] width 727 height 32
select select "1"
click at [483, 206] on select "[Selecione...] ASG ASG + ASG ++ Balconista de Açougue Balconista de Açougue + B…" at bounding box center [846, 222] width 727 height 32
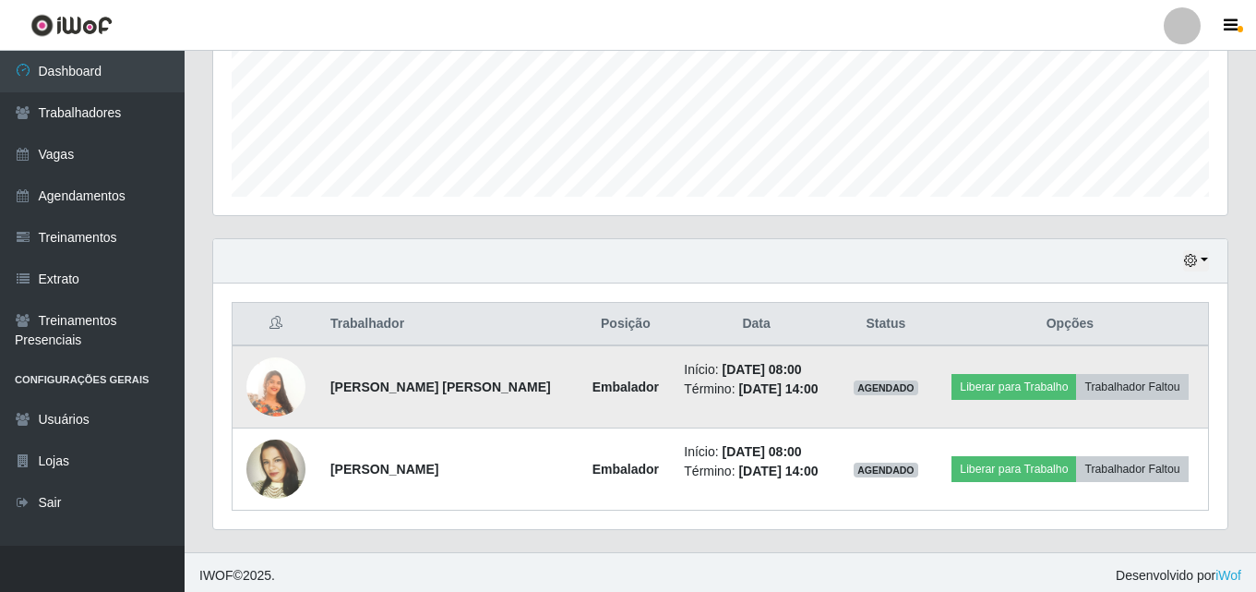
scroll to position [470, 0]
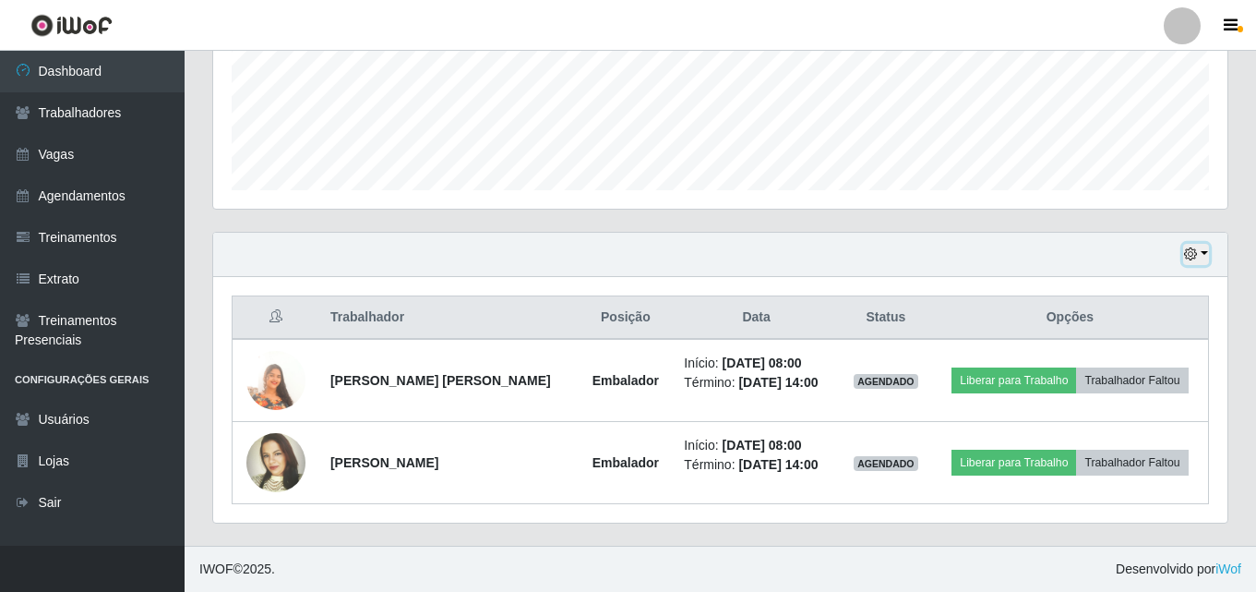
click at [1202, 253] on button "button" at bounding box center [1196, 254] width 26 height 21
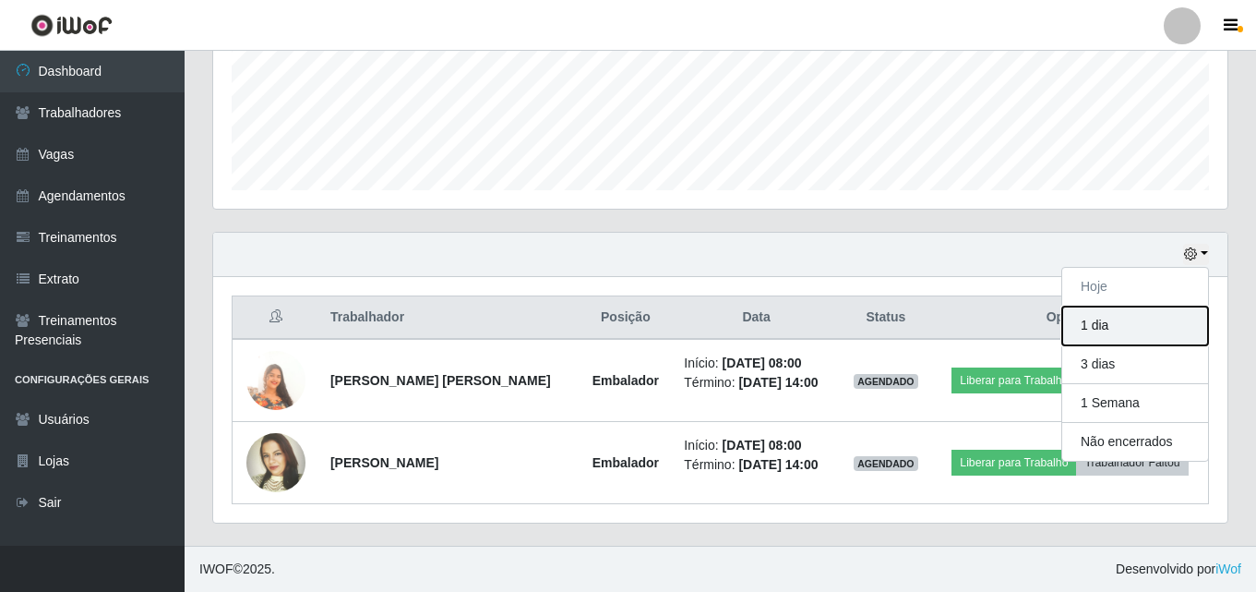
click at [1096, 325] on button "1 dia" at bounding box center [1136, 325] width 146 height 39
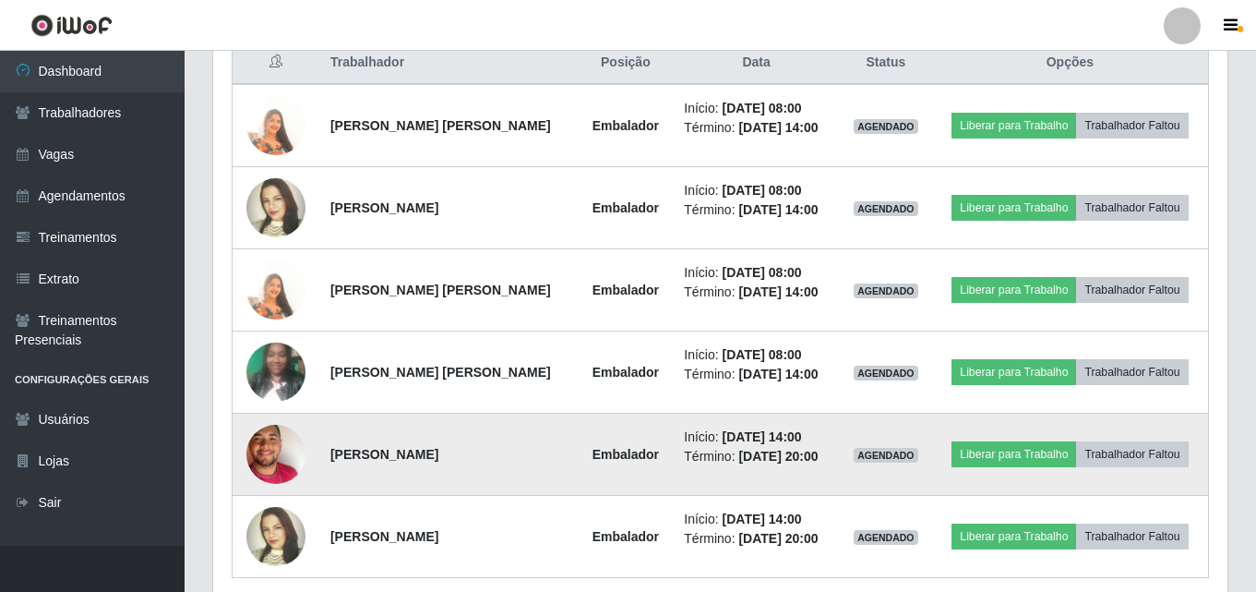
scroll to position [614, 0]
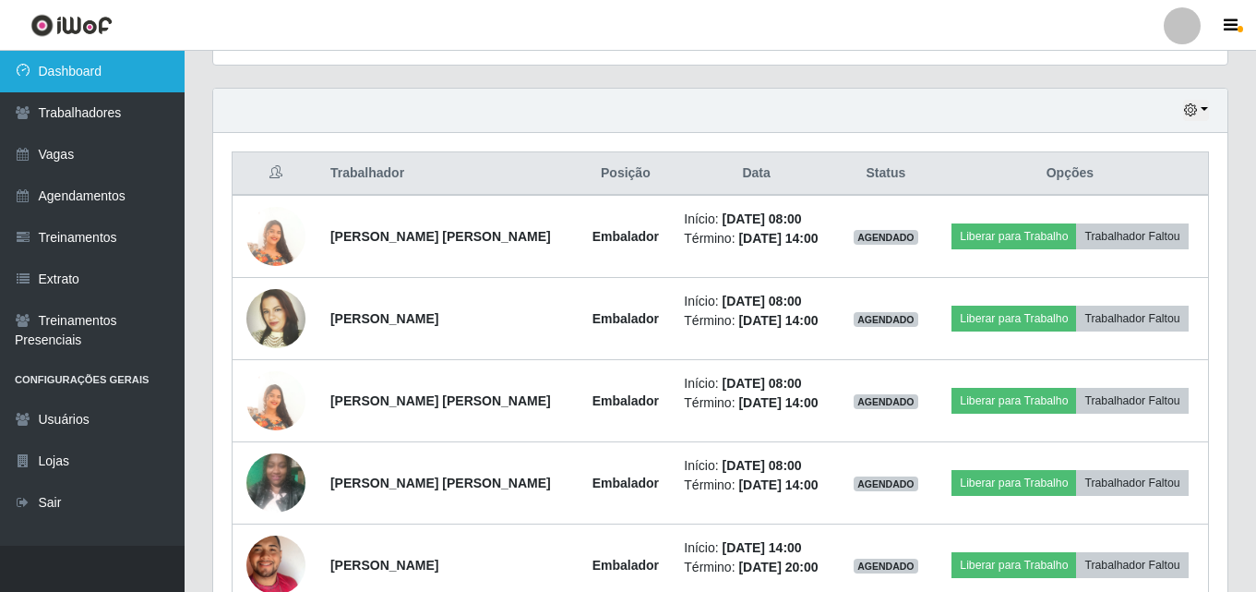
click at [63, 63] on link "Dashboard" at bounding box center [92, 72] width 185 height 42
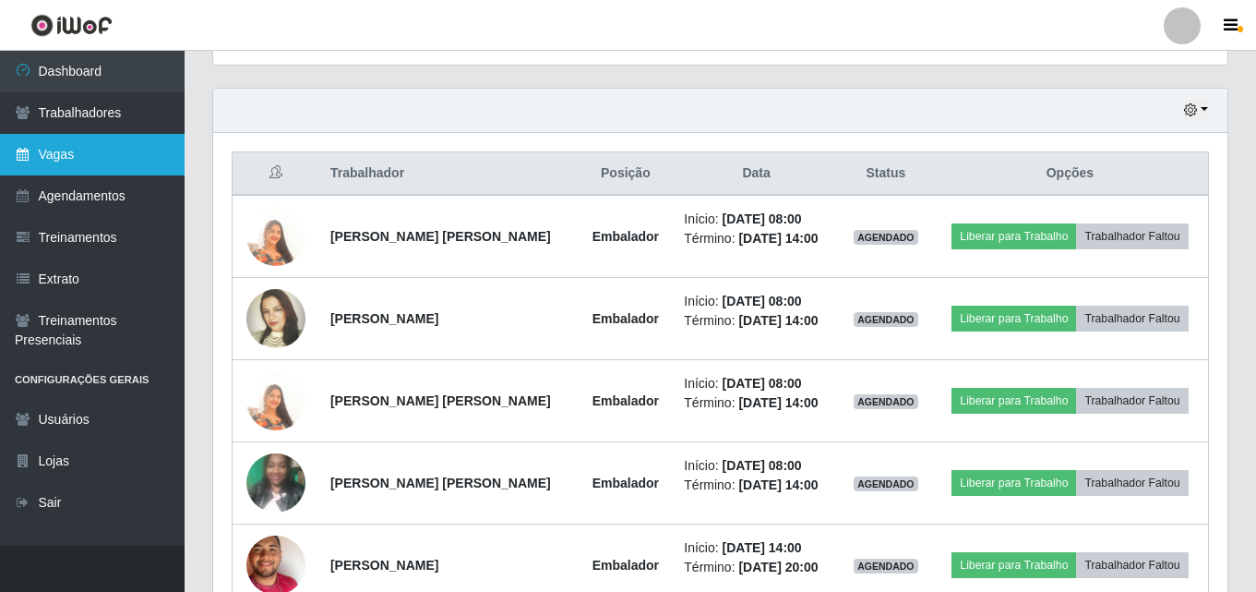
click at [54, 151] on link "Vagas" at bounding box center [92, 155] width 185 height 42
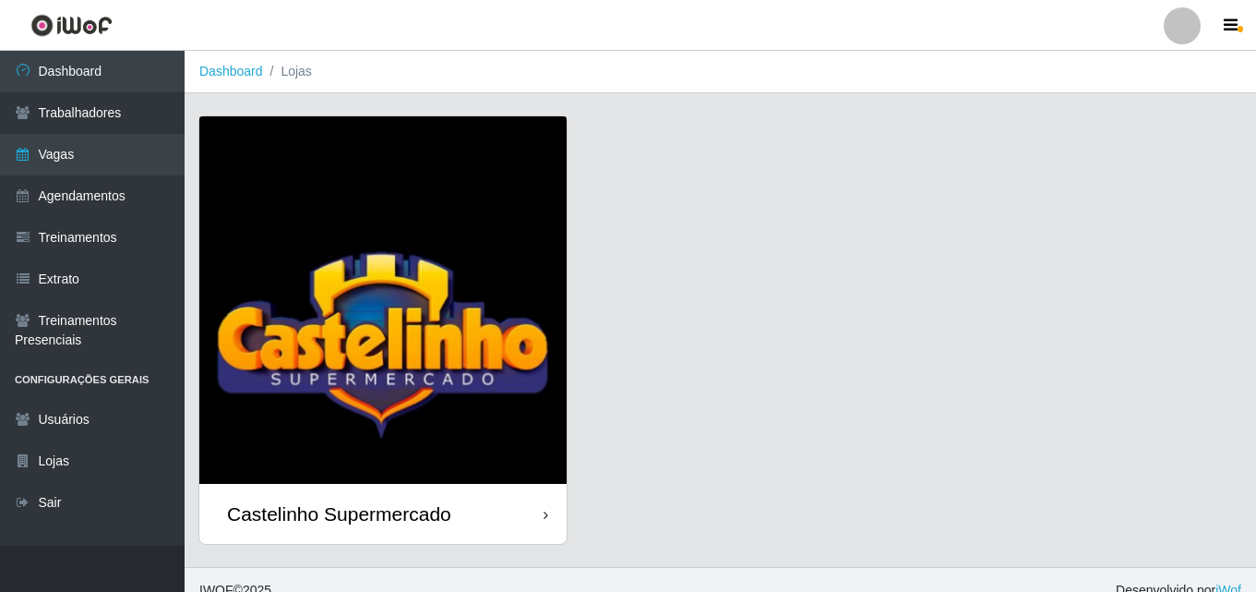
click at [292, 511] on div "Castelinho Supermercado" at bounding box center [339, 513] width 224 height 23
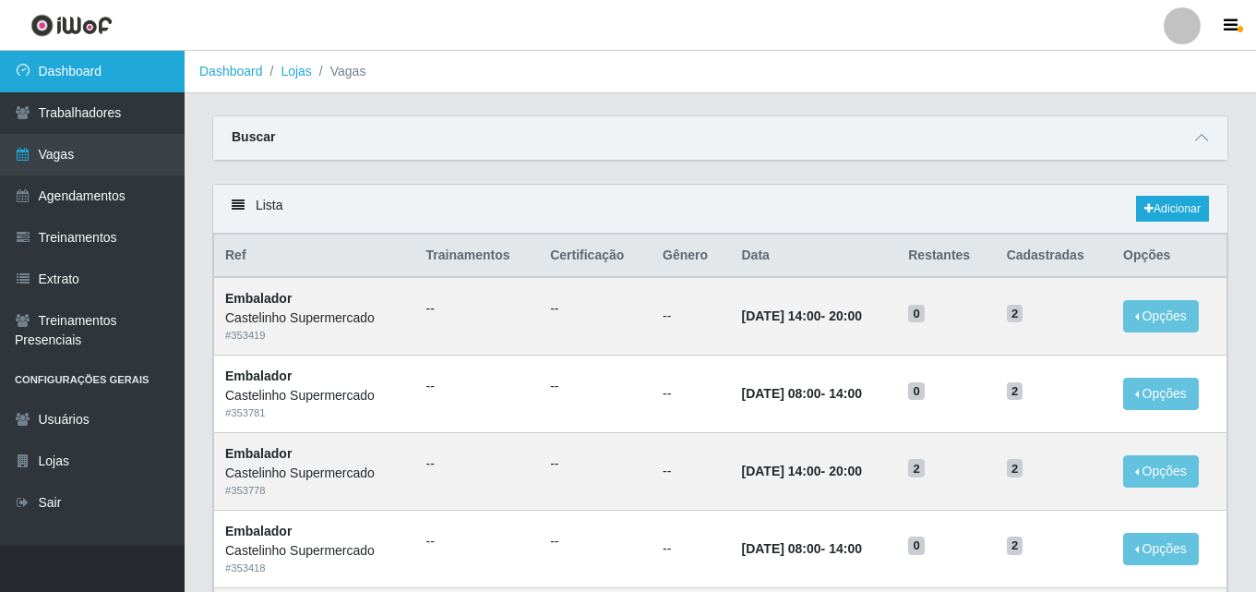
click at [65, 75] on link "Dashboard" at bounding box center [92, 72] width 185 height 42
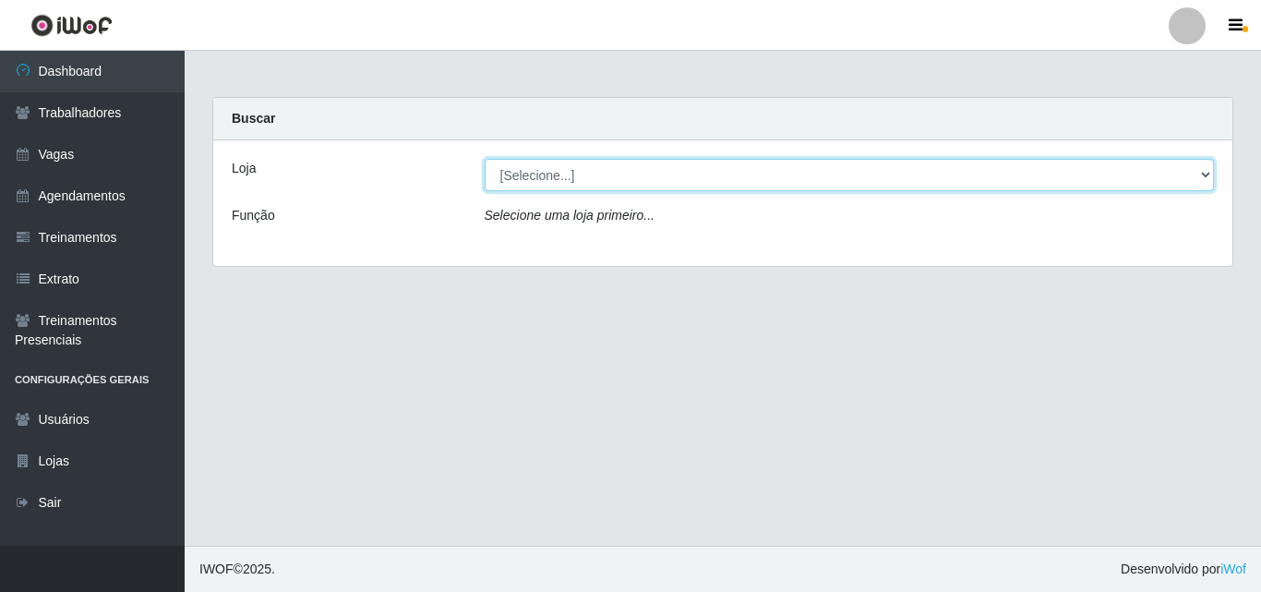
click at [602, 180] on select "[Selecione...] Castelinho Supermercado" at bounding box center [850, 175] width 730 height 32
select select "377"
click at [485, 159] on select "[Selecione...] Castelinho Supermercado" at bounding box center [850, 175] width 730 height 32
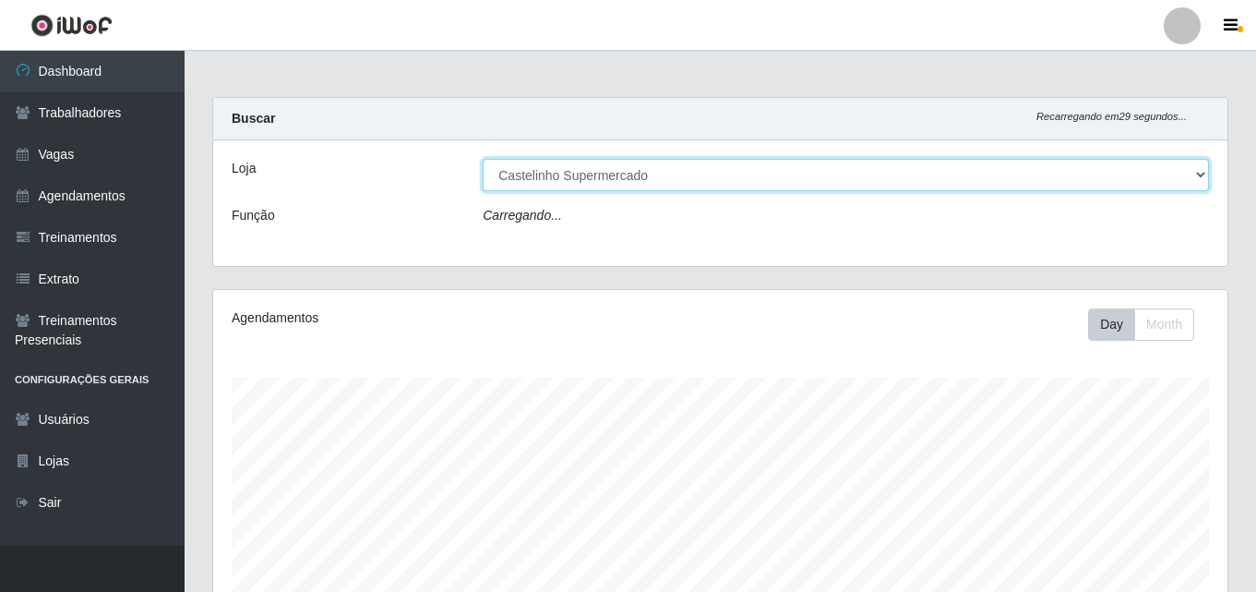
scroll to position [383, 1015]
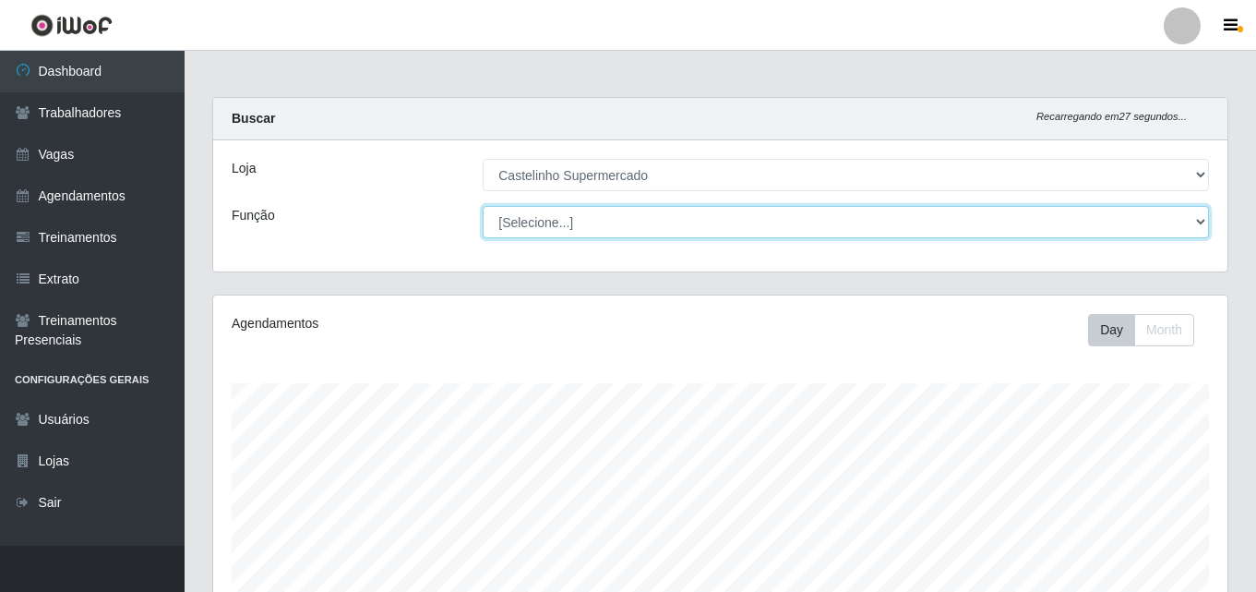
click at [527, 237] on select "[Selecione...] ASG ASG + ASG ++ Balconista de Açougue Balconista de Açougue + B…" at bounding box center [846, 222] width 727 height 32
select select "1"
click at [483, 206] on select "[Selecione...] ASG ASG + ASG ++ Balconista de Açougue Balconista de Açougue + B…" at bounding box center [846, 222] width 727 height 32
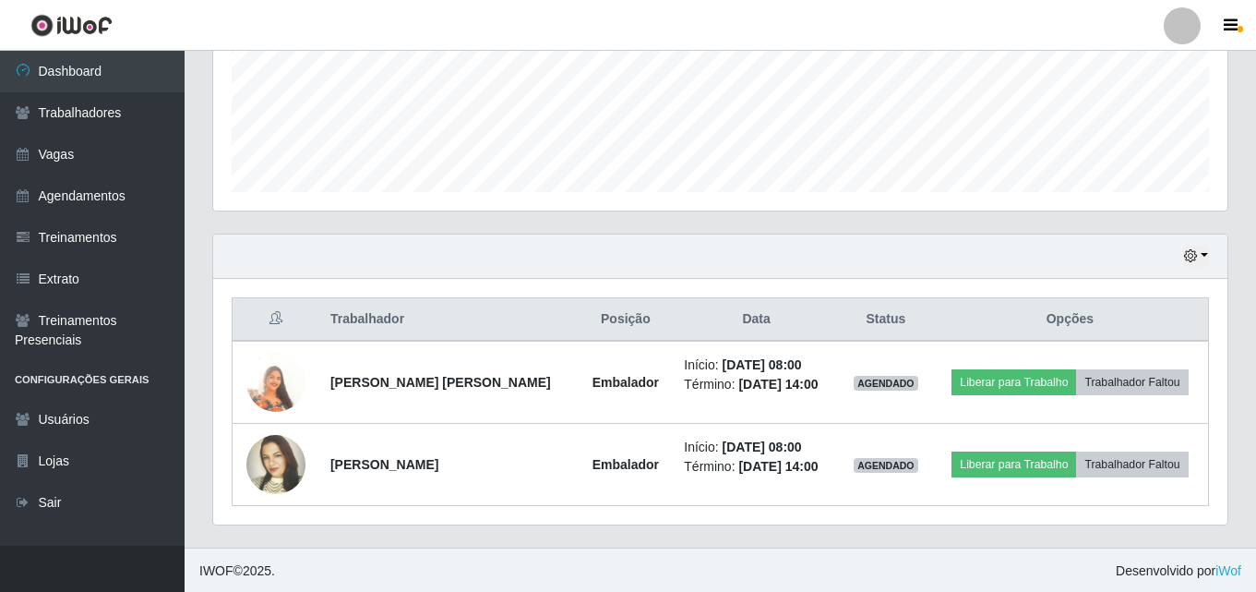
scroll to position [470, 0]
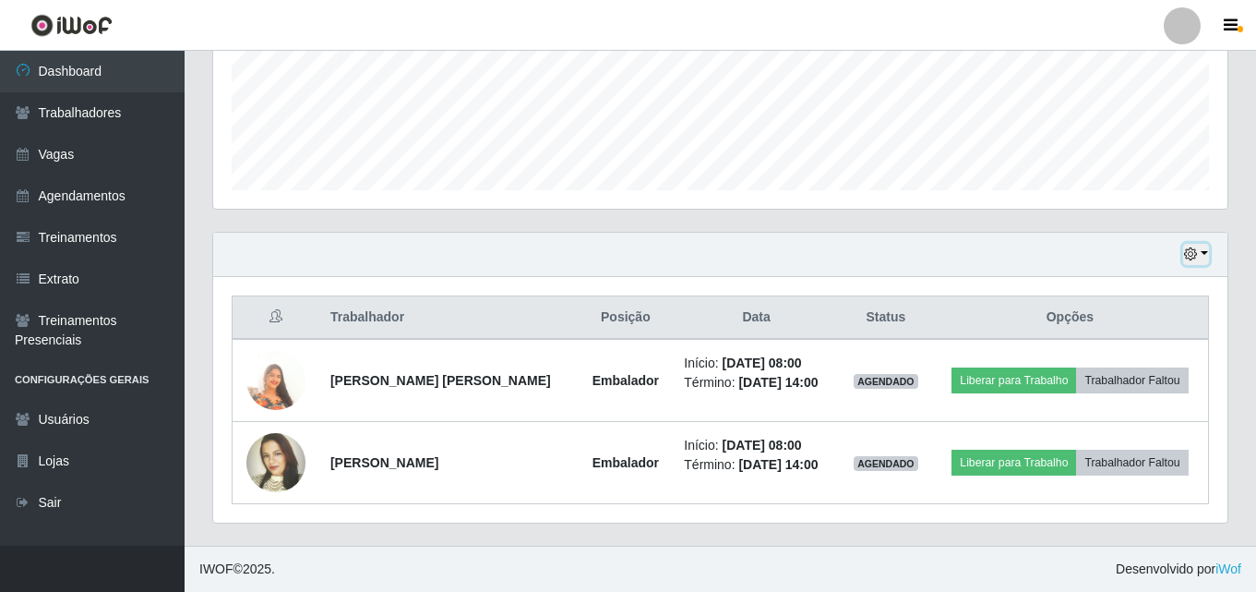
click at [1195, 253] on icon "button" at bounding box center [1190, 253] width 13 height 13
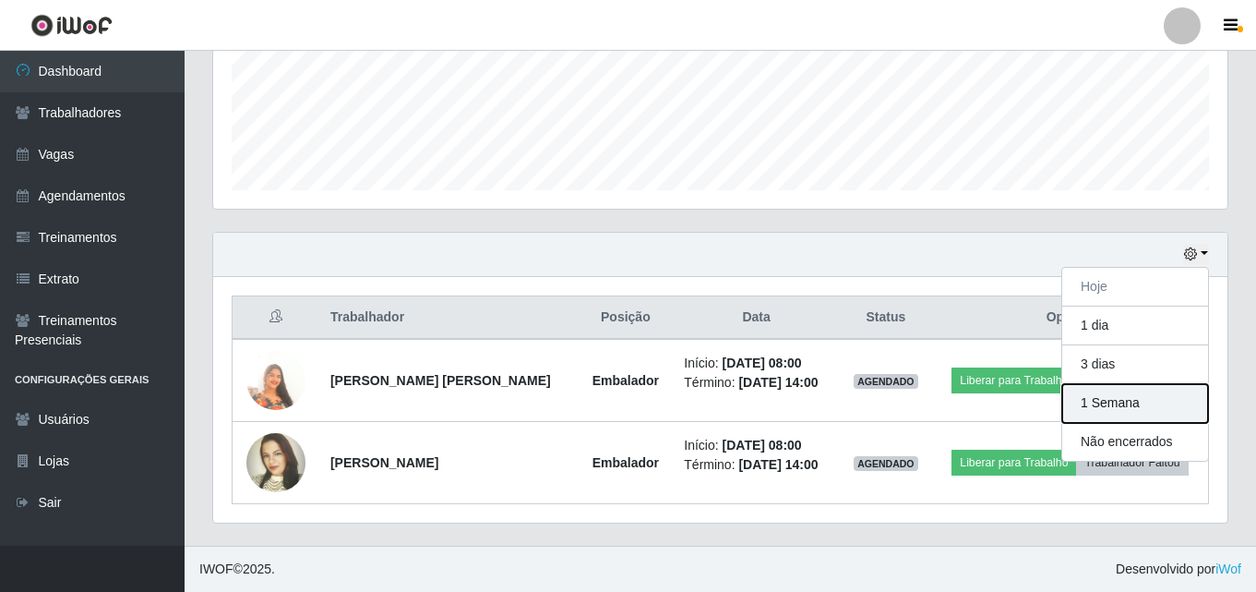
click at [1096, 400] on button "1 Semana" at bounding box center [1136, 403] width 146 height 39
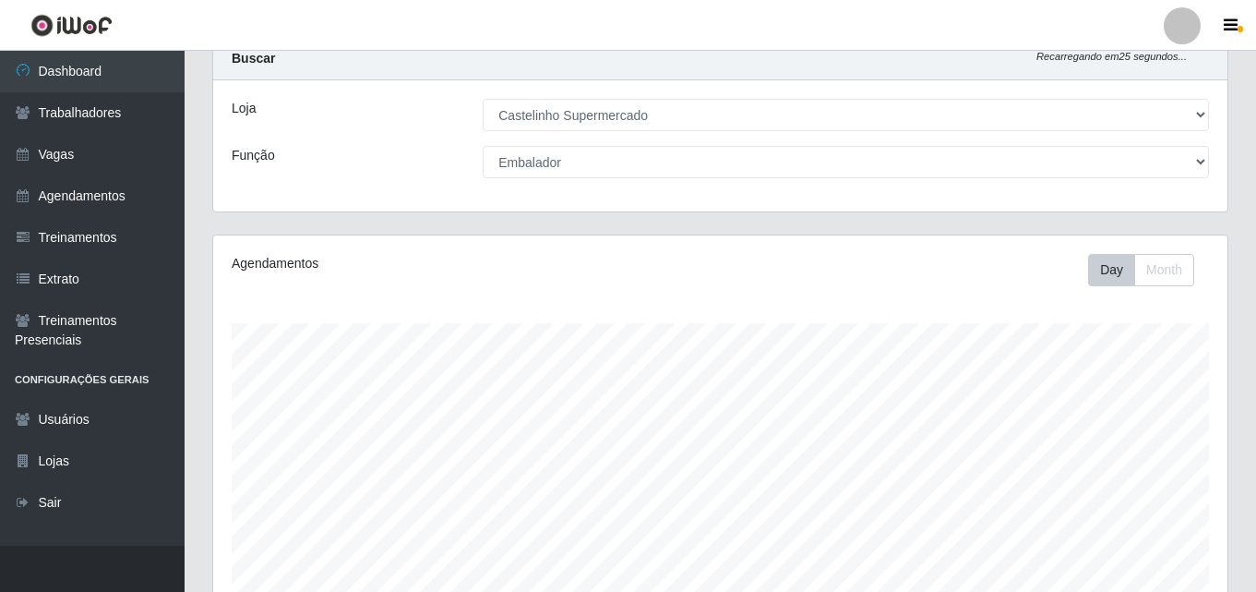
scroll to position [0, 0]
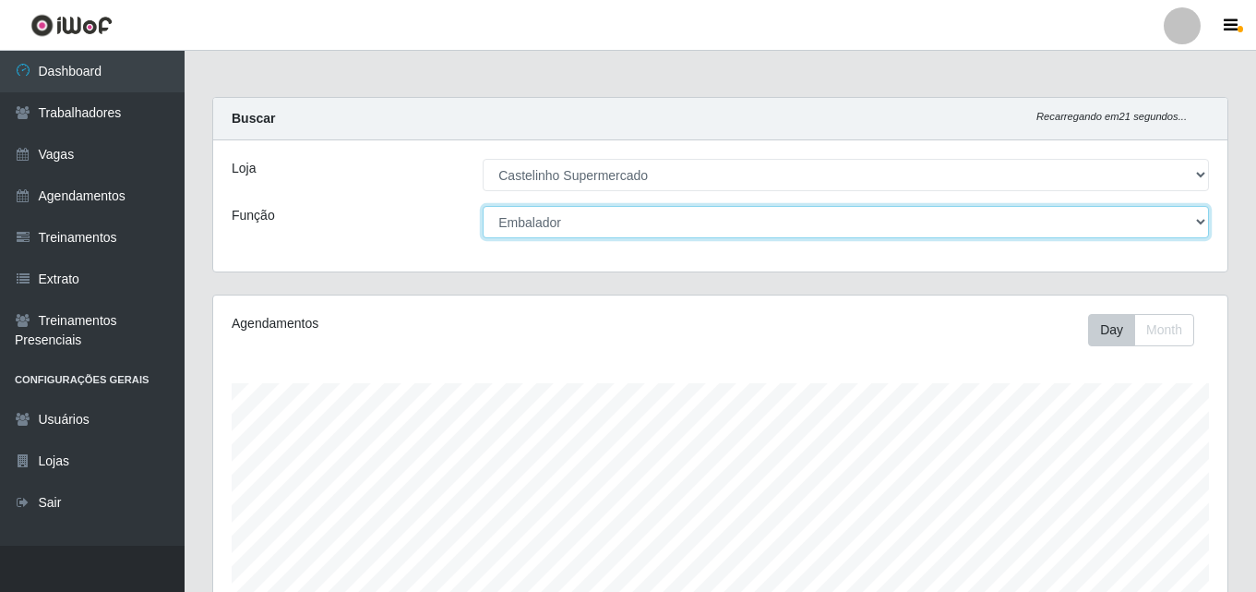
click at [1200, 217] on select "[Selecione...] ASG ASG + ASG ++ Balconista de Açougue Balconista de Açougue + B…" at bounding box center [846, 222] width 727 height 32
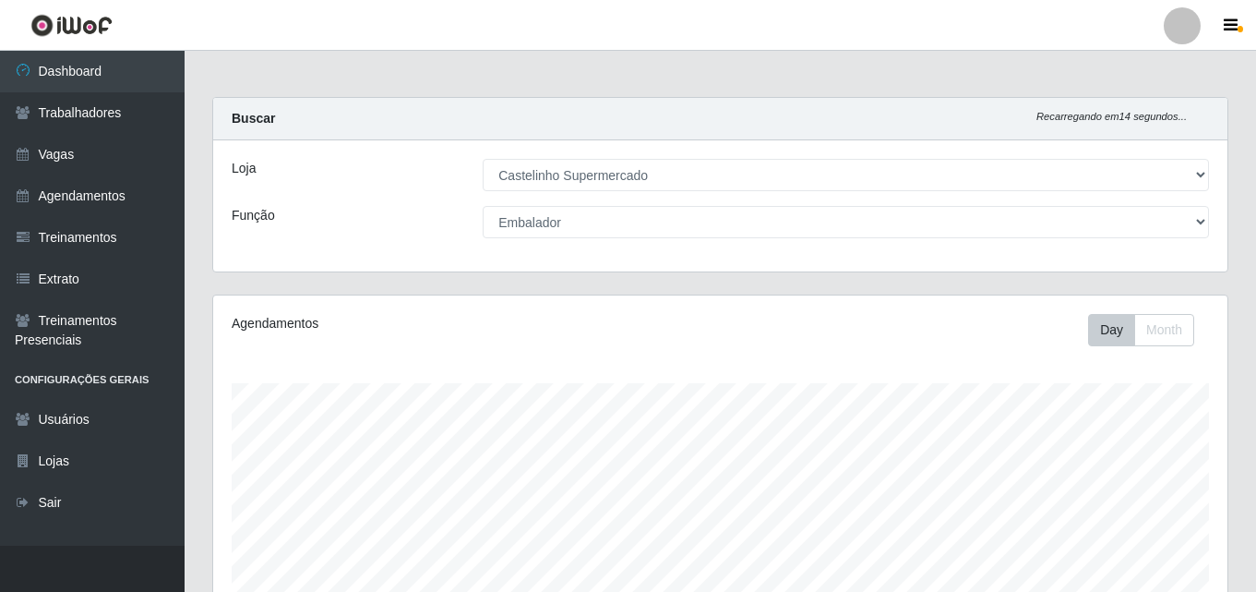
click at [677, 26] on header "Perfil Alterar Senha Sair" at bounding box center [628, 25] width 1256 height 51
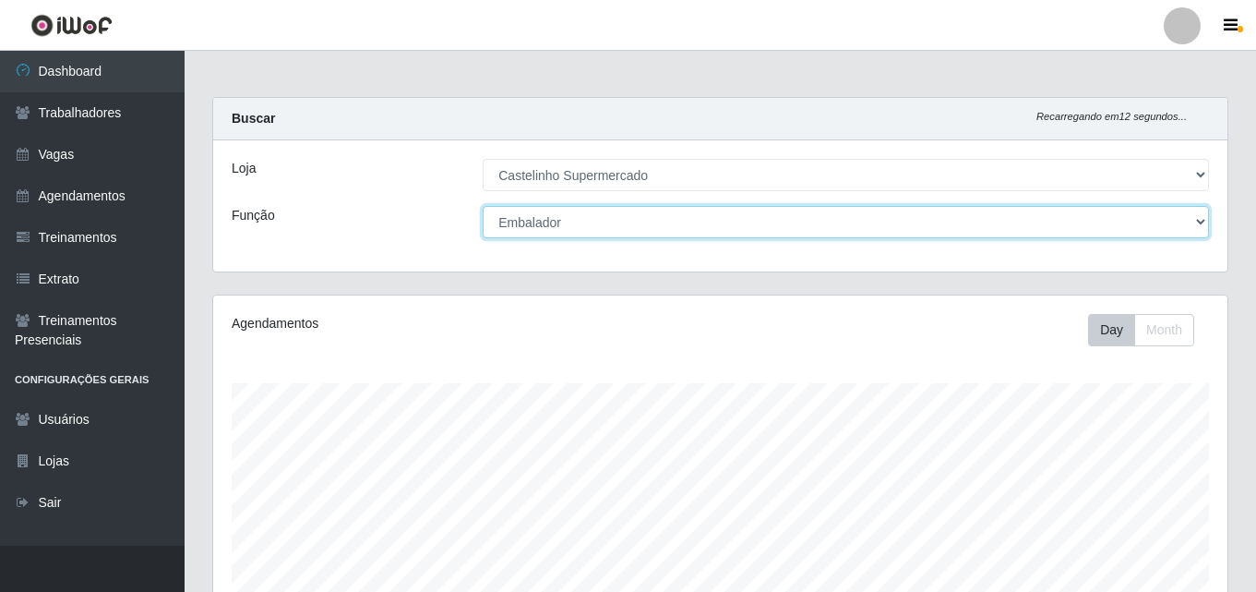
click at [1195, 223] on select "[Selecione...] ASG ASG + ASG ++ Balconista de Açougue Balconista de Açougue + B…" at bounding box center [846, 222] width 727 height 32
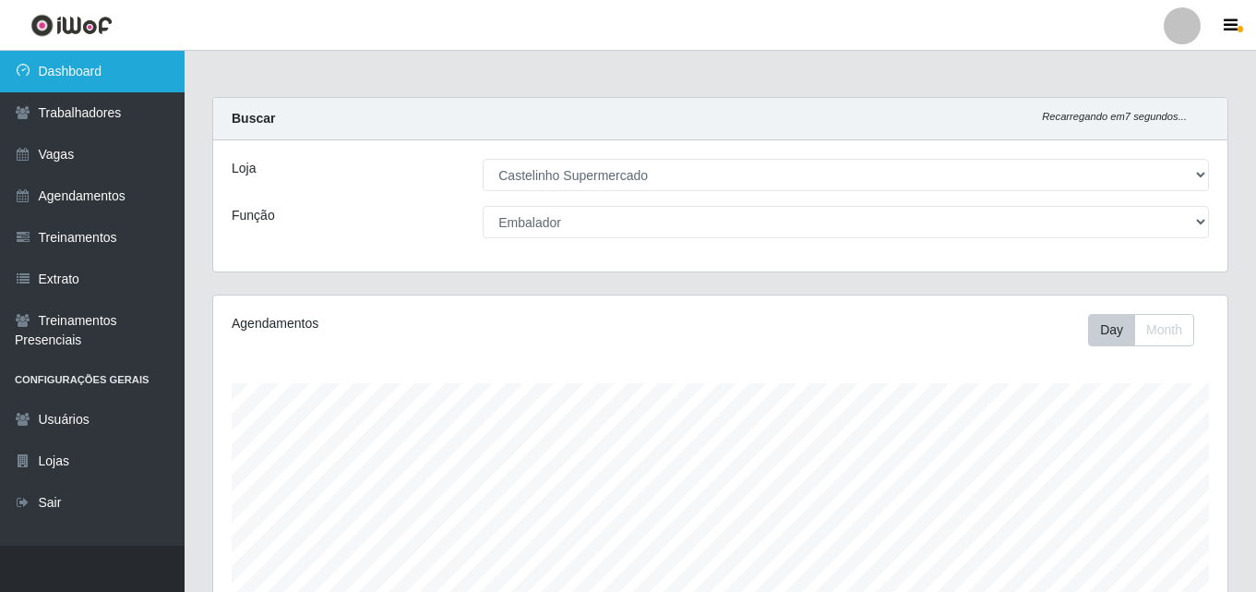
click at [53, 68] on link "Dashboard" at bounding box center [92, 72] width 185 height 42
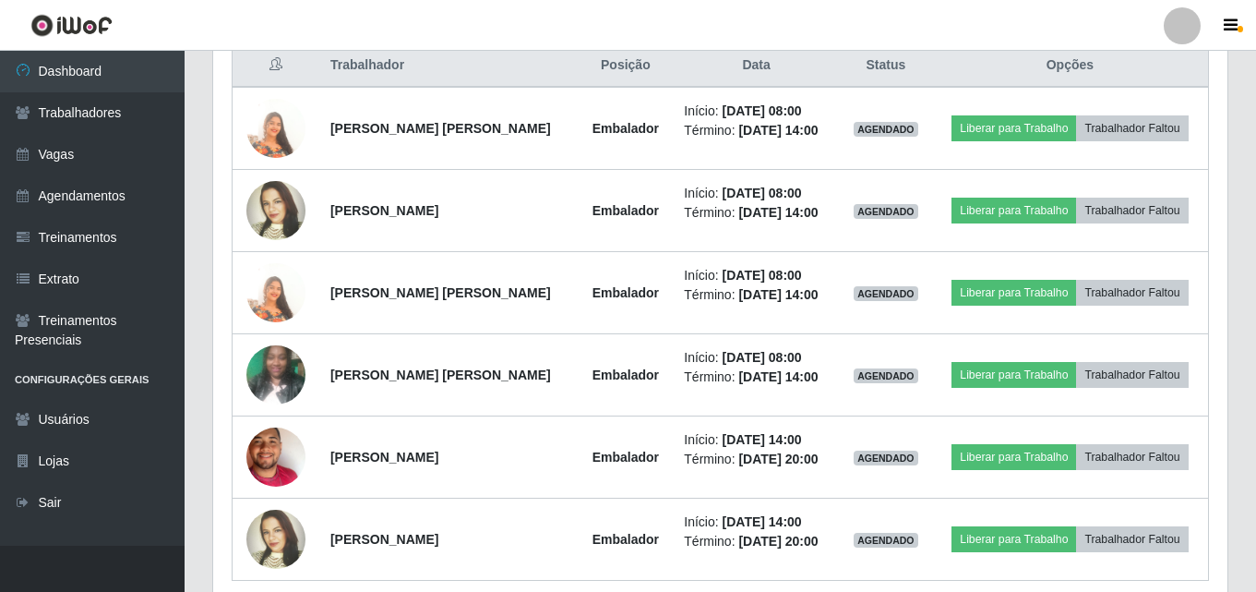
scroll to position [799, 0]
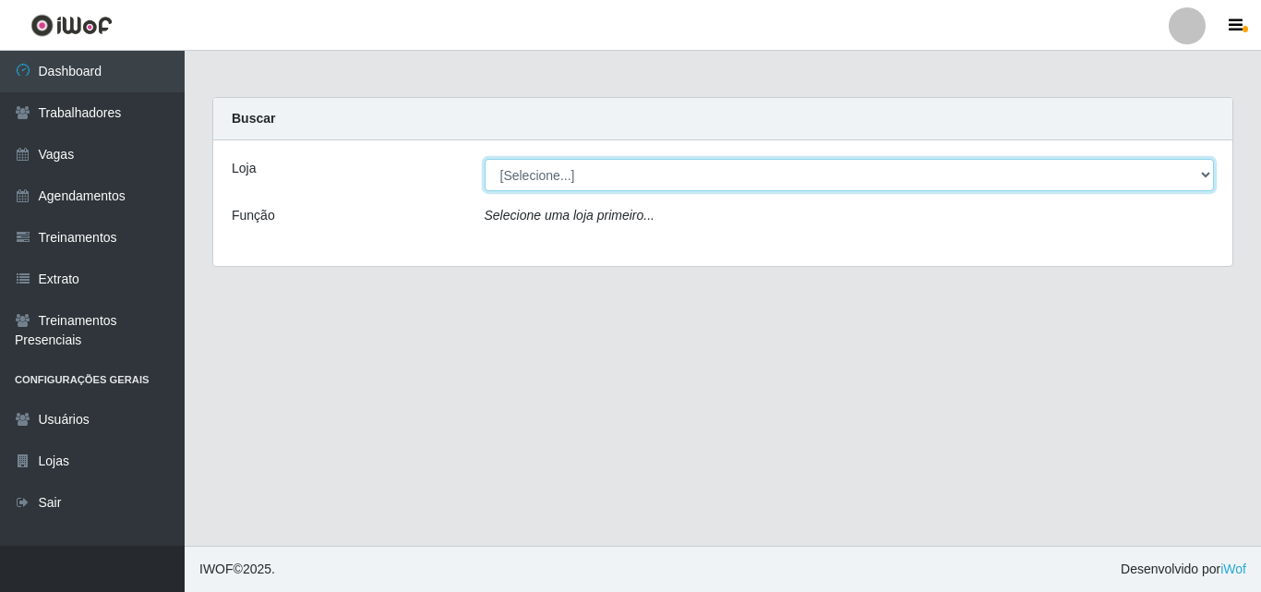
click at [553, 174] on select "[Selecione...] Castelinho Supermercado" at bounding box center [850, 175] width 730 height 32
select select "377"
click at [485, 159] on select "[Selecione...] Castelinho Supermercado" at bounding box center [850, 175] width 730 height 32
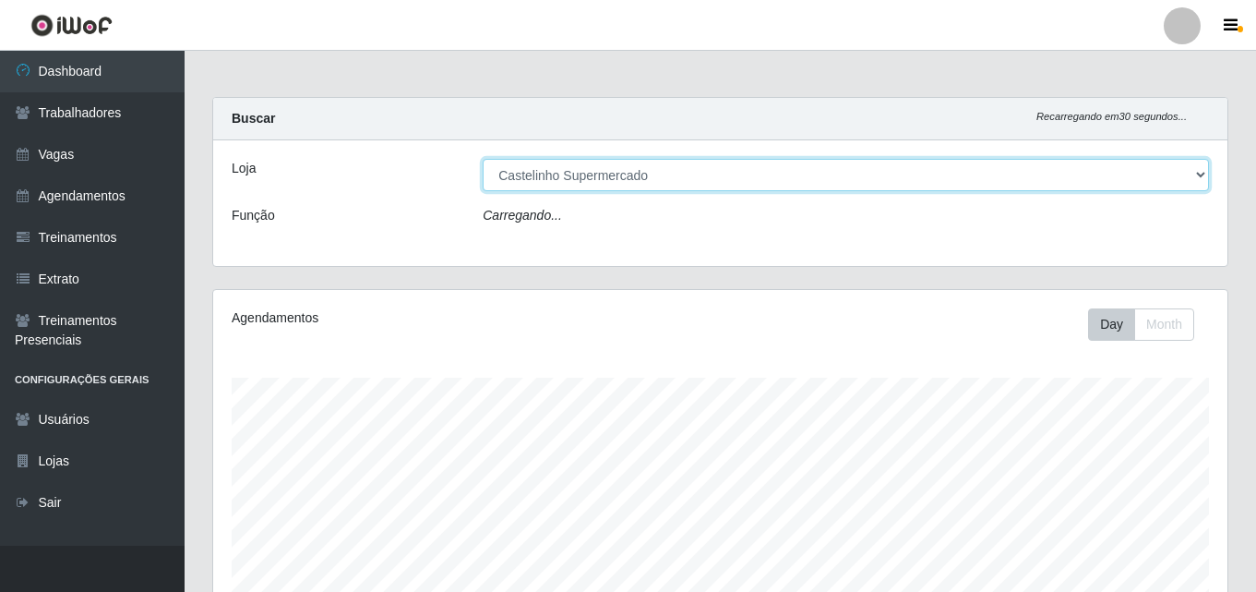
scroll to position [383, 1015]
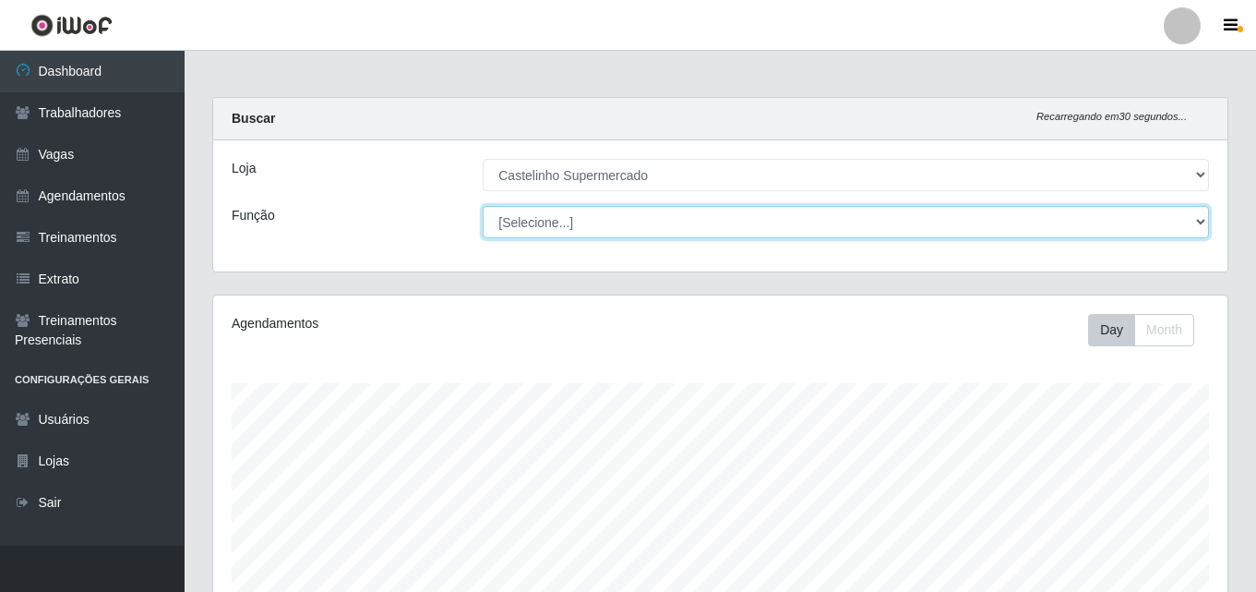
click at [525, 220] on select "[Selecione...] ASG ASG + ASG ++ Balconista de Açougue Balconista de Açougue + B…" at bounding box center [846, 222] width 727 height 32
select select "1"
click at [483, 206] on select "[Selecione...] ASG ASG + ASG ++ Balconista de Açougue Balconista de Açougue + B…" at bounding box center [846, 222] width 727 height 32
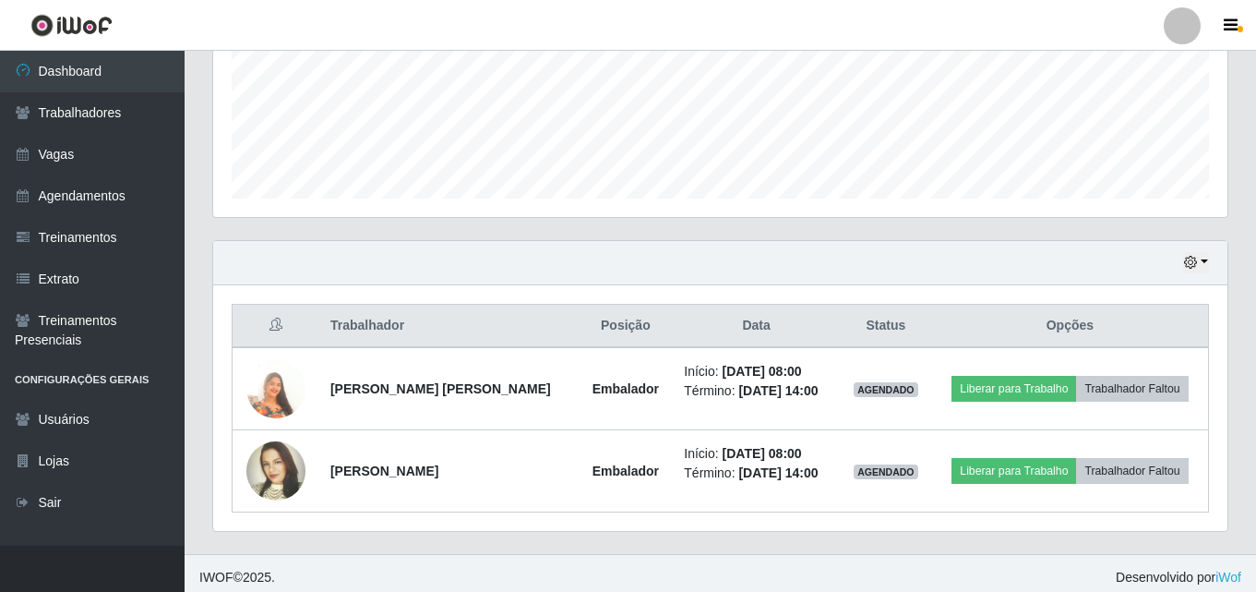
scroll to position [470, 0]
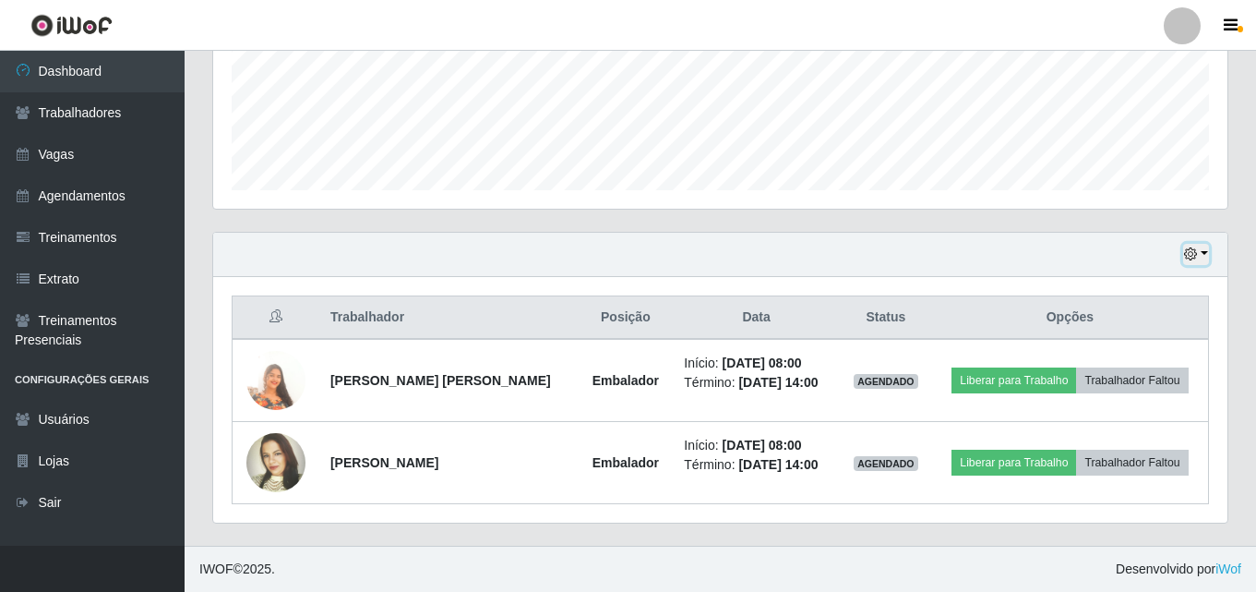
click at [1207, 253] on button "button" at bounding box center [1196, 254] width 26 height 21
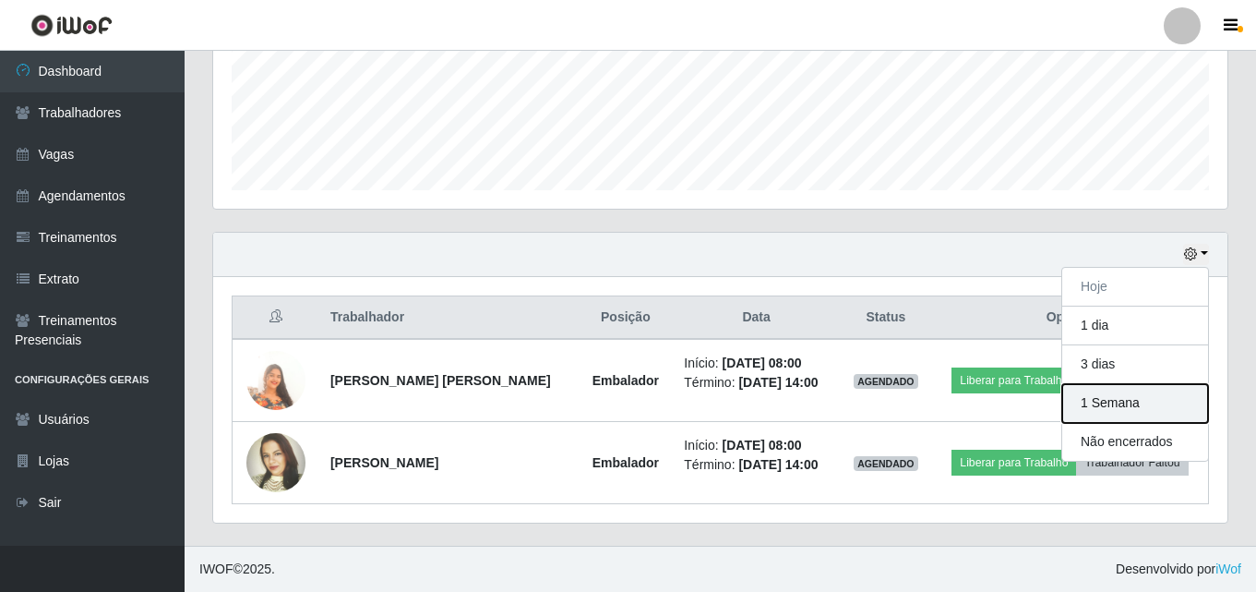
click at [1122, 400] on button "1 Semana" at bounding box center [1136, 403] width 146 height 39
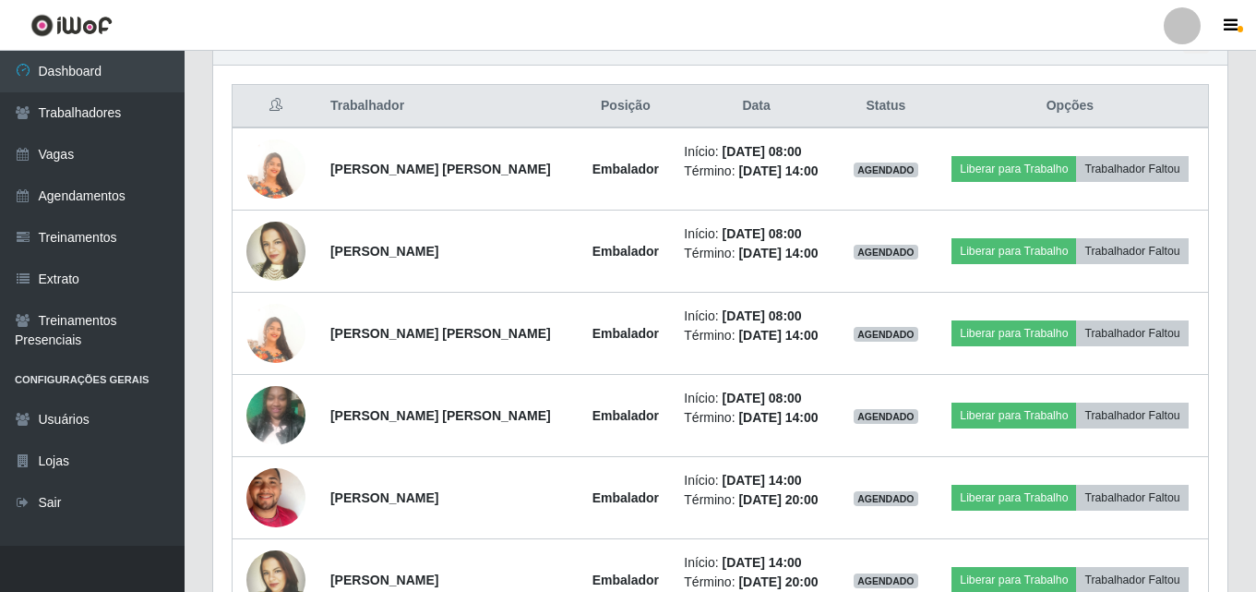
scroll to position [706, 0]
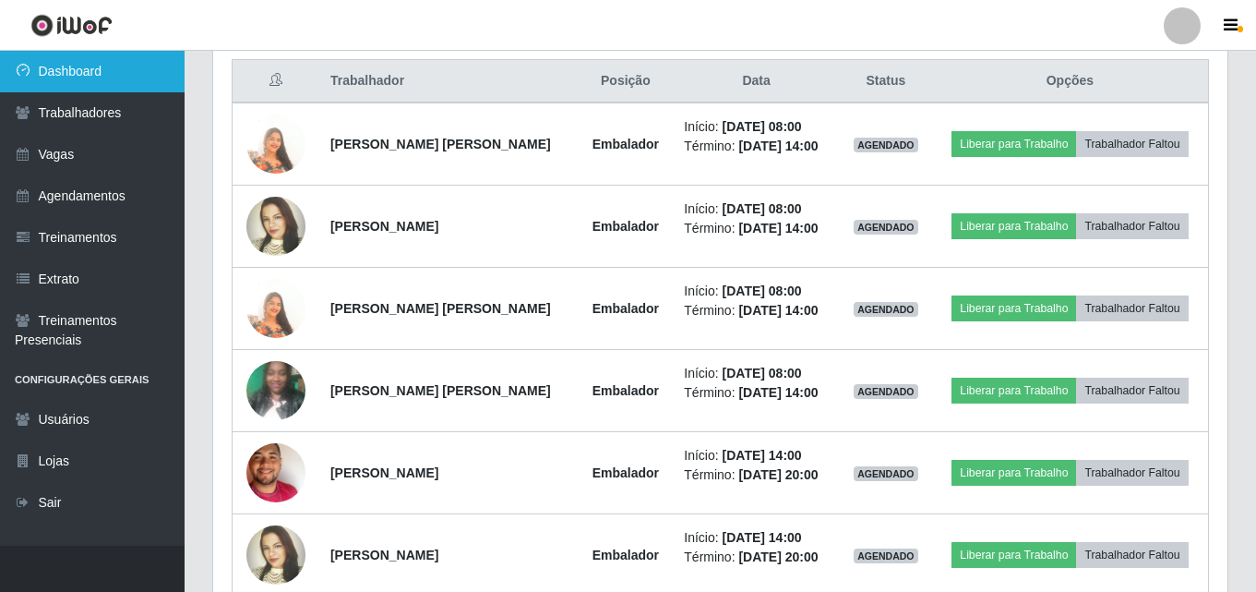
click at [80, 72] on link "Dashboard" at bounding box center [92, 72] width 185 height 42
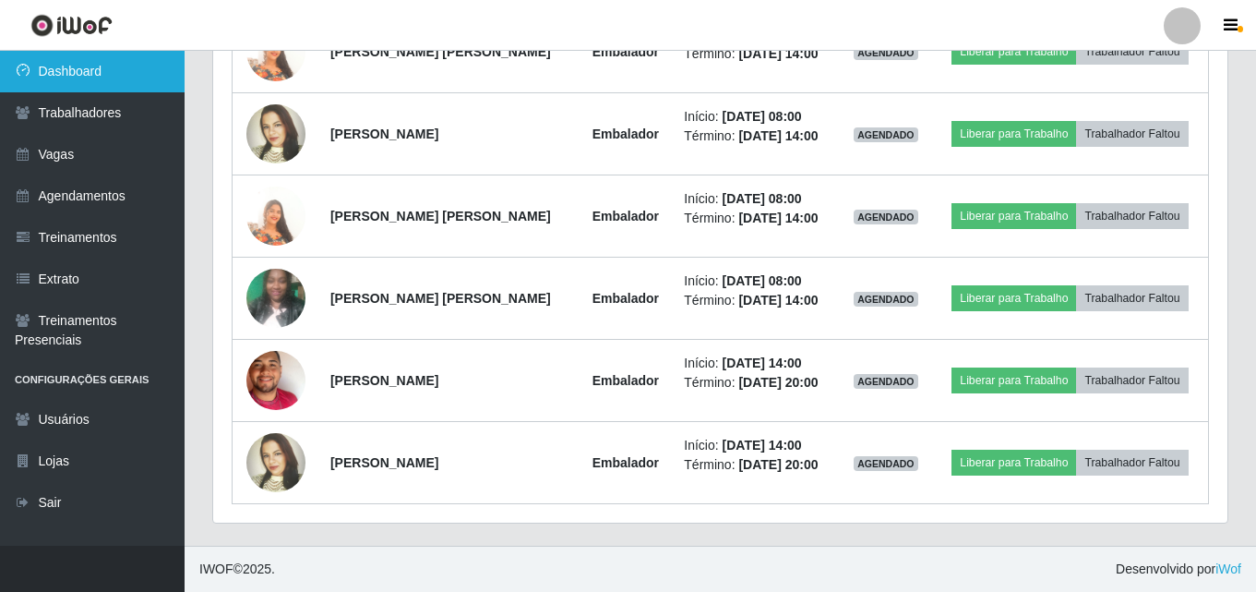
click at [79, 71] on link "Dashboard" at bounding box center [92, 72] width 185 height 42
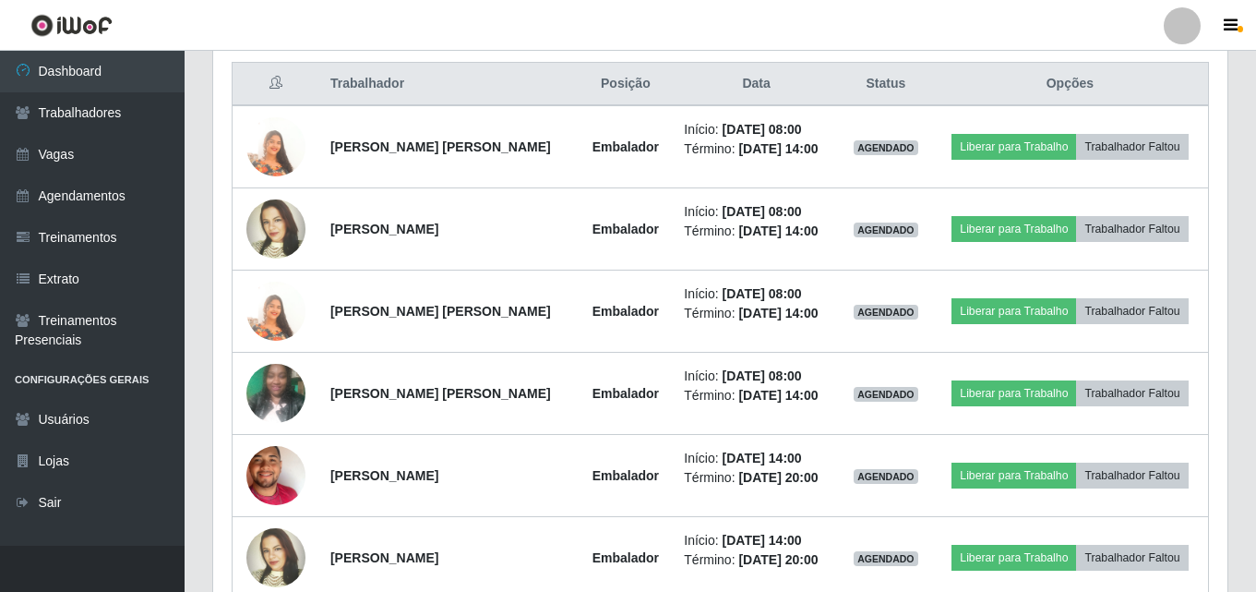
scroll to position [614, 0]
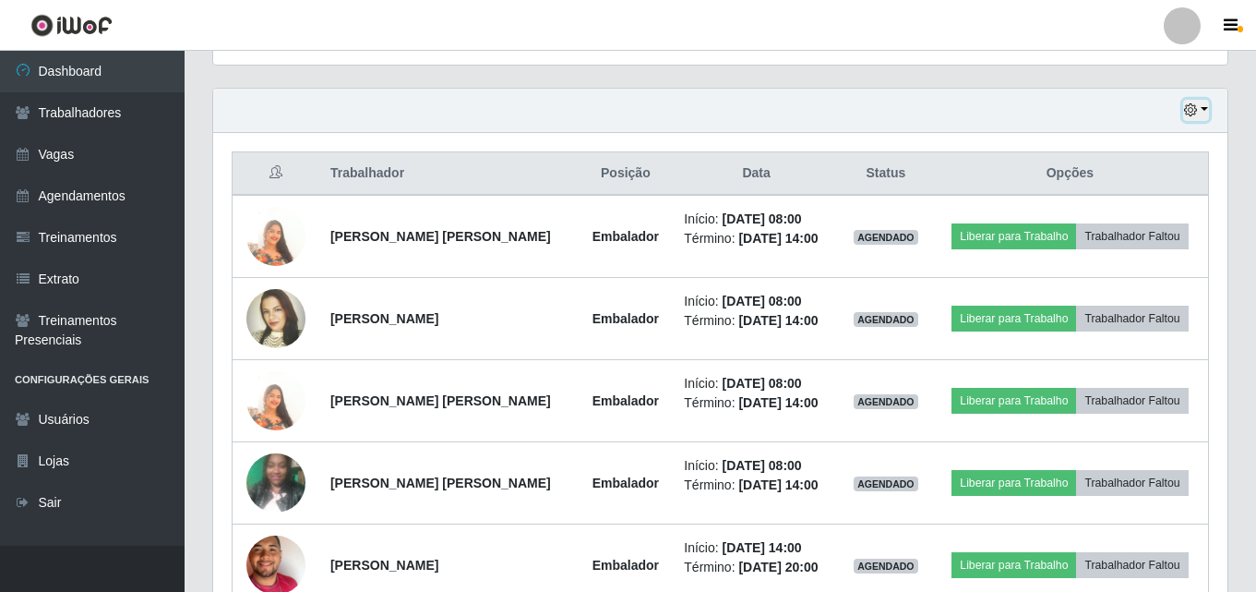
click at [1202, 116] on button "button" at bounding box center [1196, 110] width 26 height 21
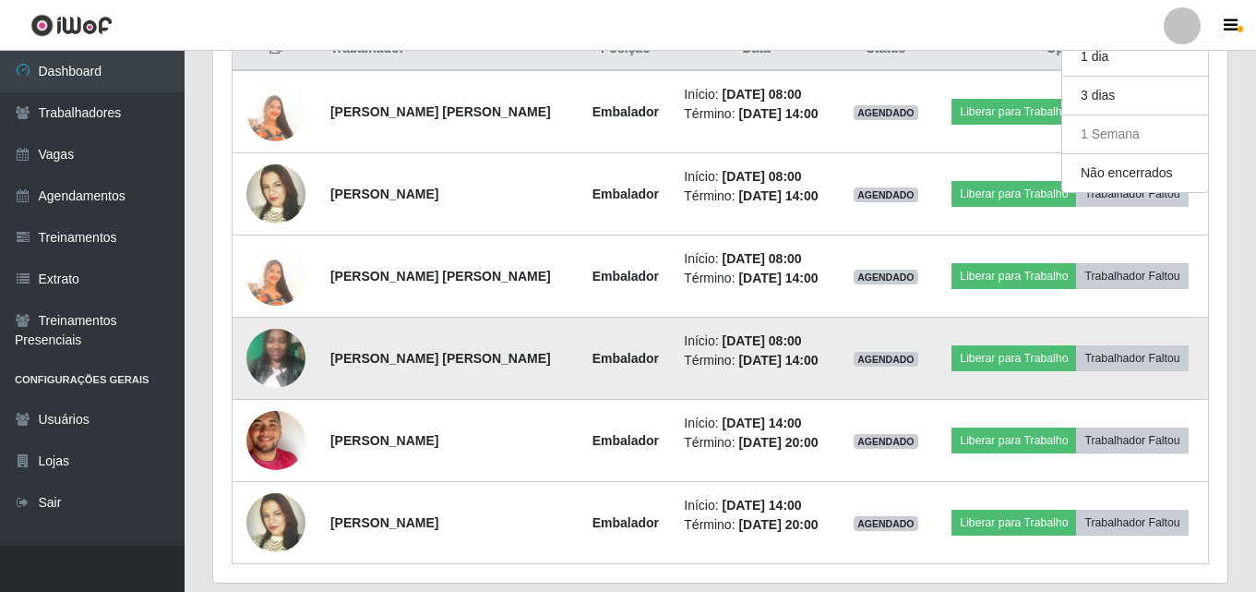
scroll to position [706, 0]
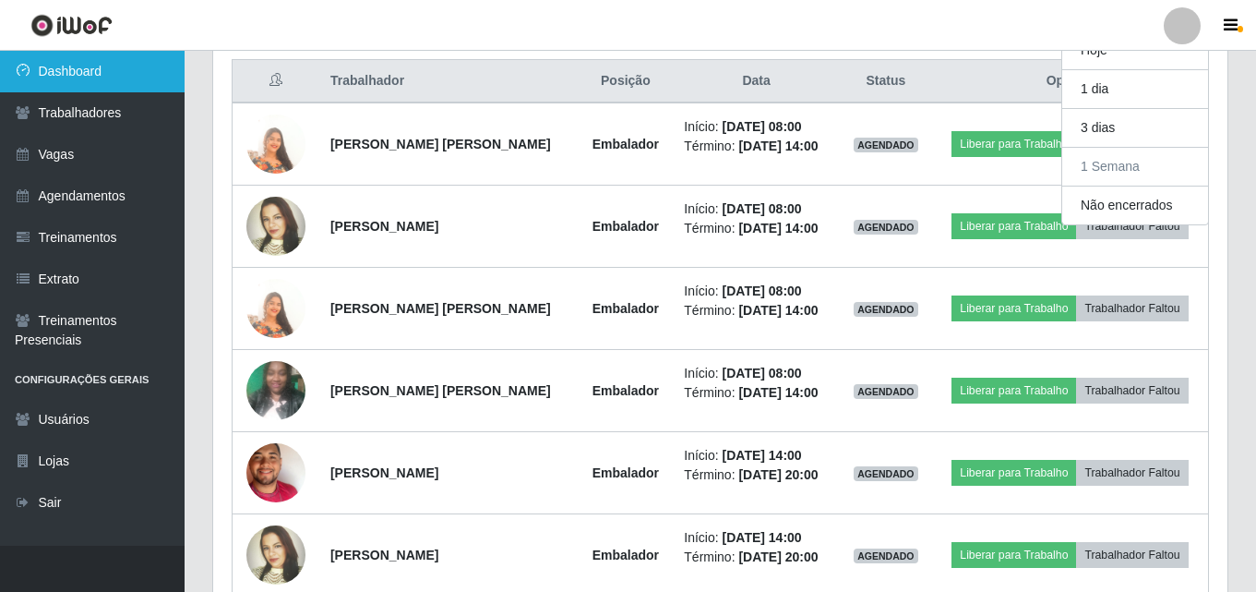
click at [76, 74] on link "Dashboard" at bounding box center [92, 72] width 185 height 42
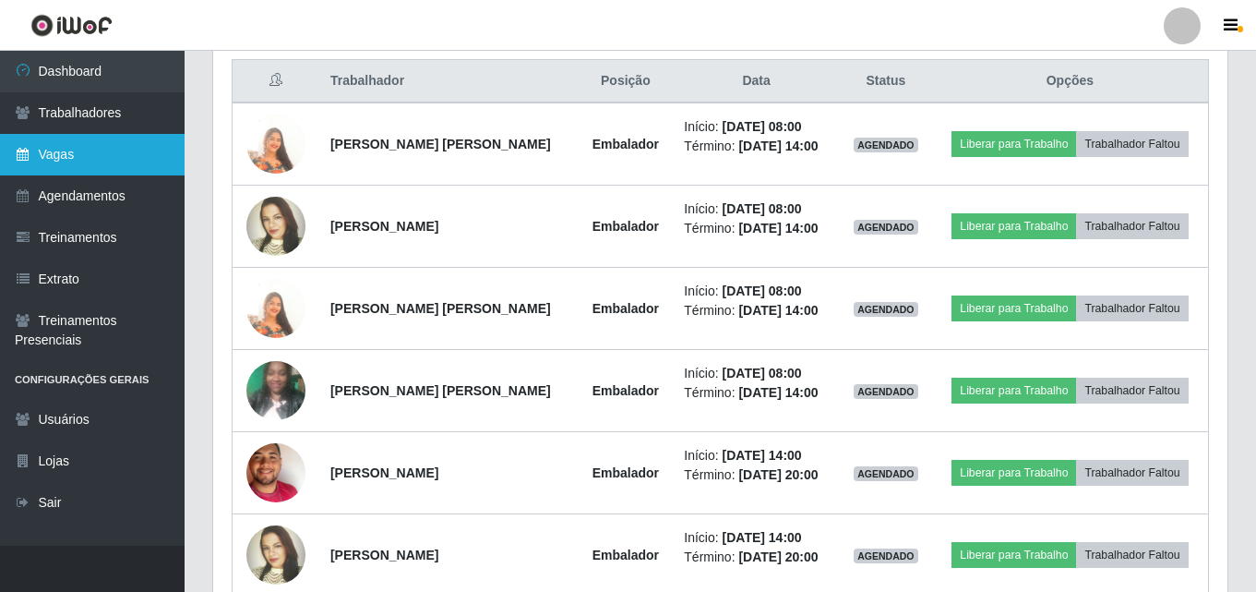
click at [71, 157] on link "Vagas" at bounding box center [92, 155] width 185 height 42
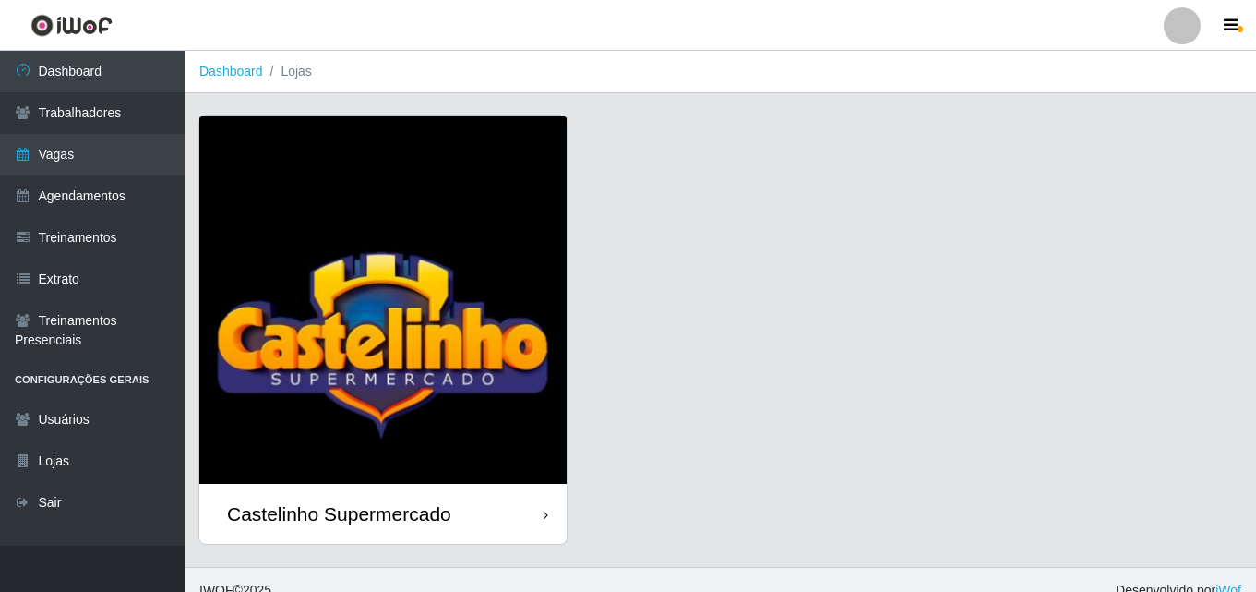
click at [297, 509] on div "Castelinho Supermercado" at bounding box center [339, 513] width 224 height 23
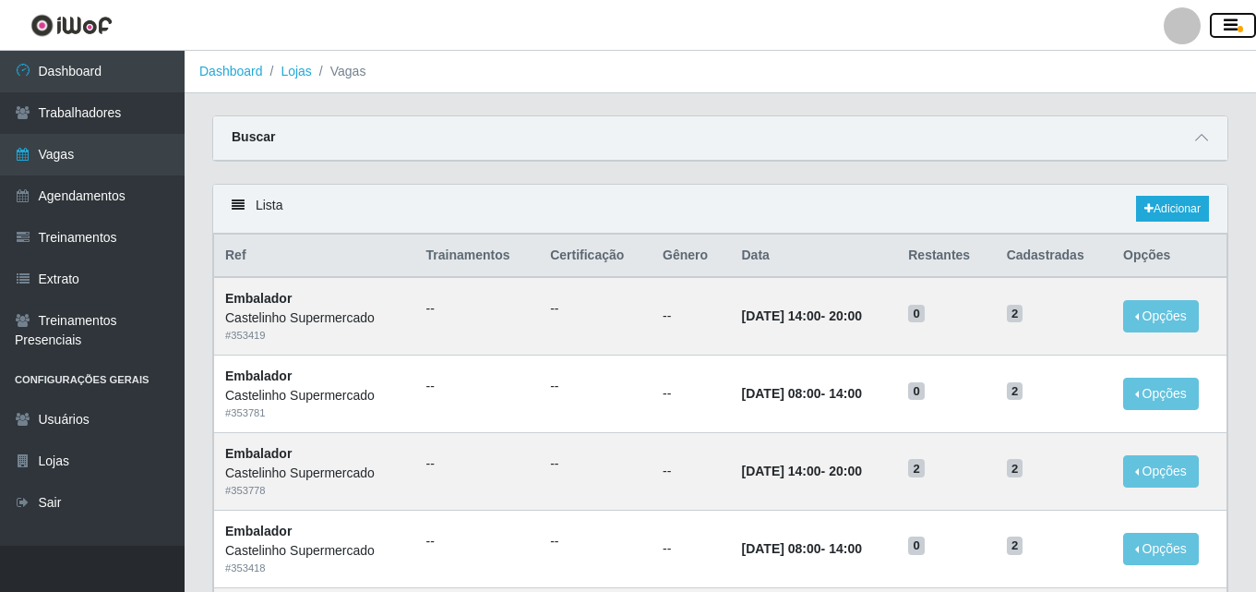
click at [1228, 23] on icon "button" at bounding box center [1231, 26] width 14 height 17
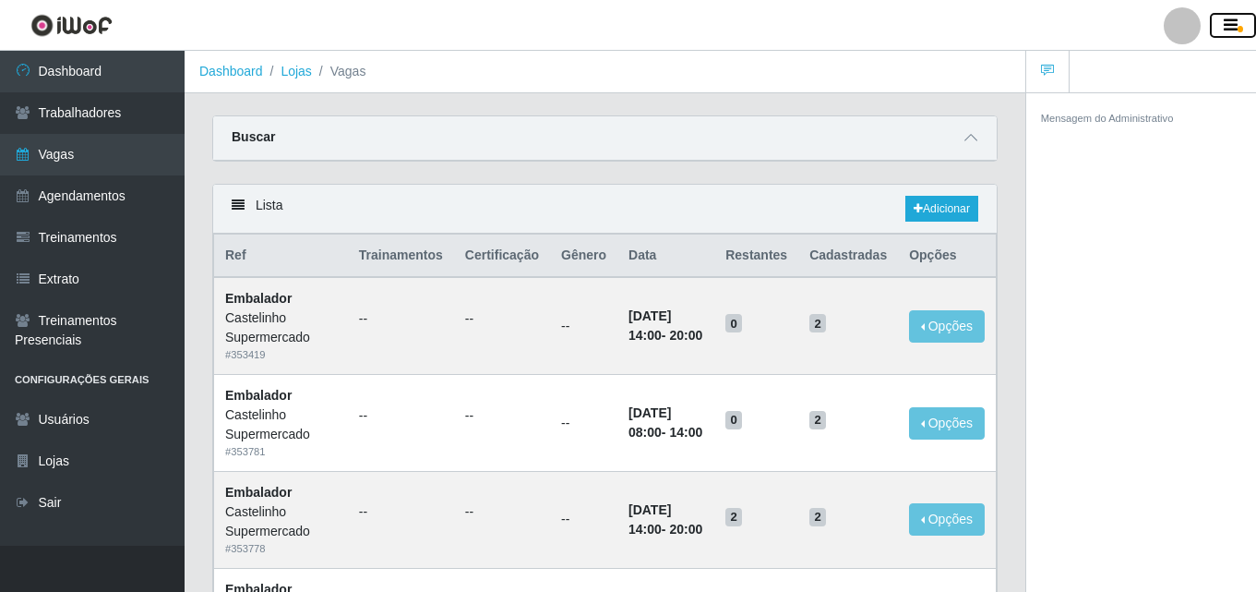
click at [1230, 23] on icon "button" at bounding box center [1231, 26] width 14 height 17
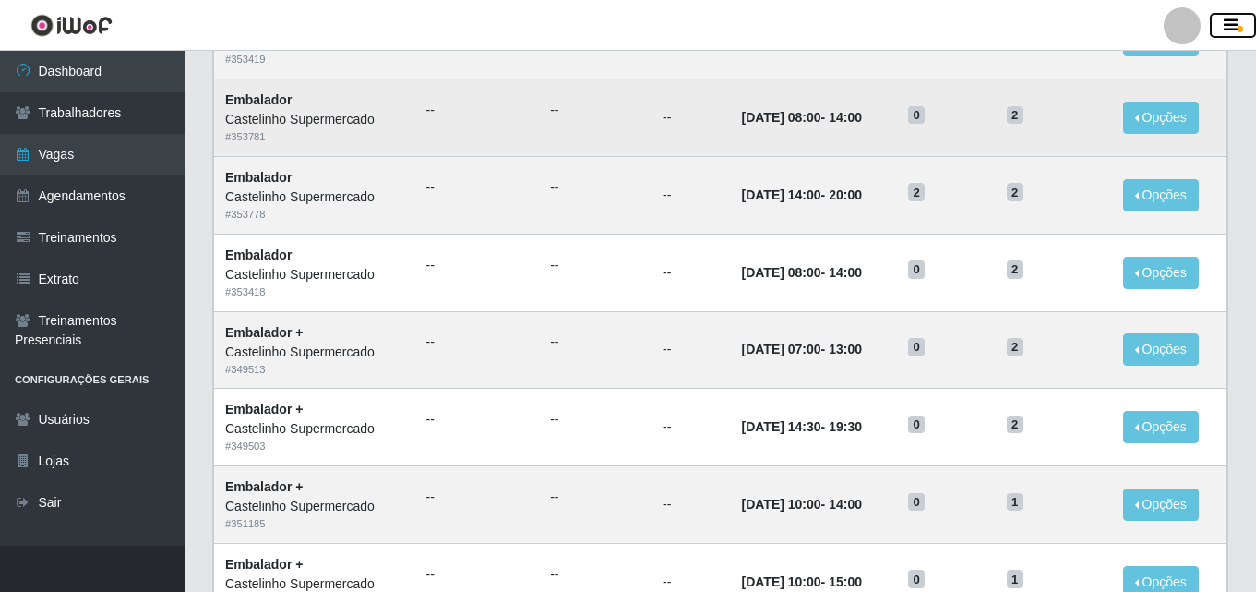
scroll to position [277, 0]
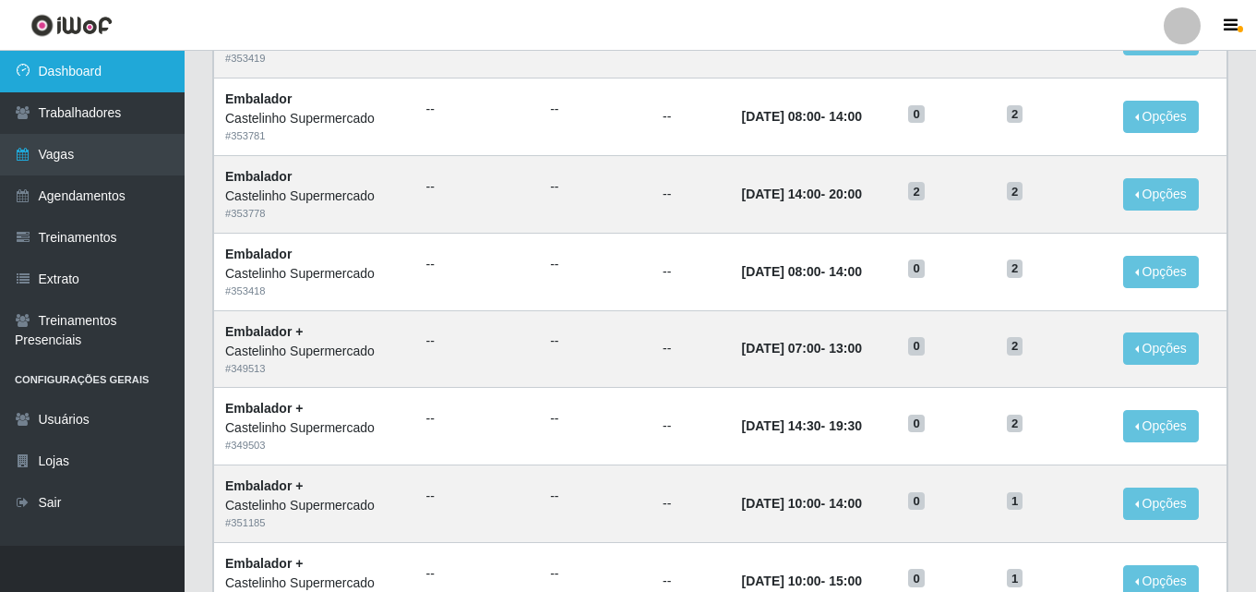
click at [68, 74] on link "Dashboard" at bounding box center [92, 72] width 185 height 42
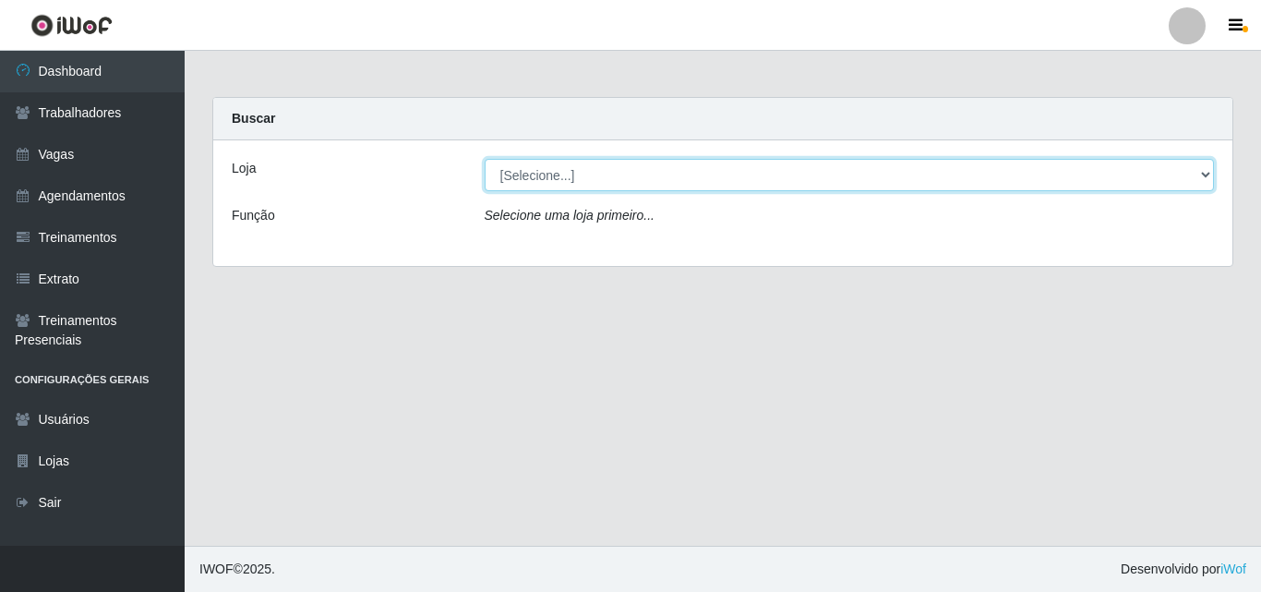
click at [1197, 170] on select "[Selecione...] Castelinho Supermercado" at bounding box center [850, 175] width 730 height 32
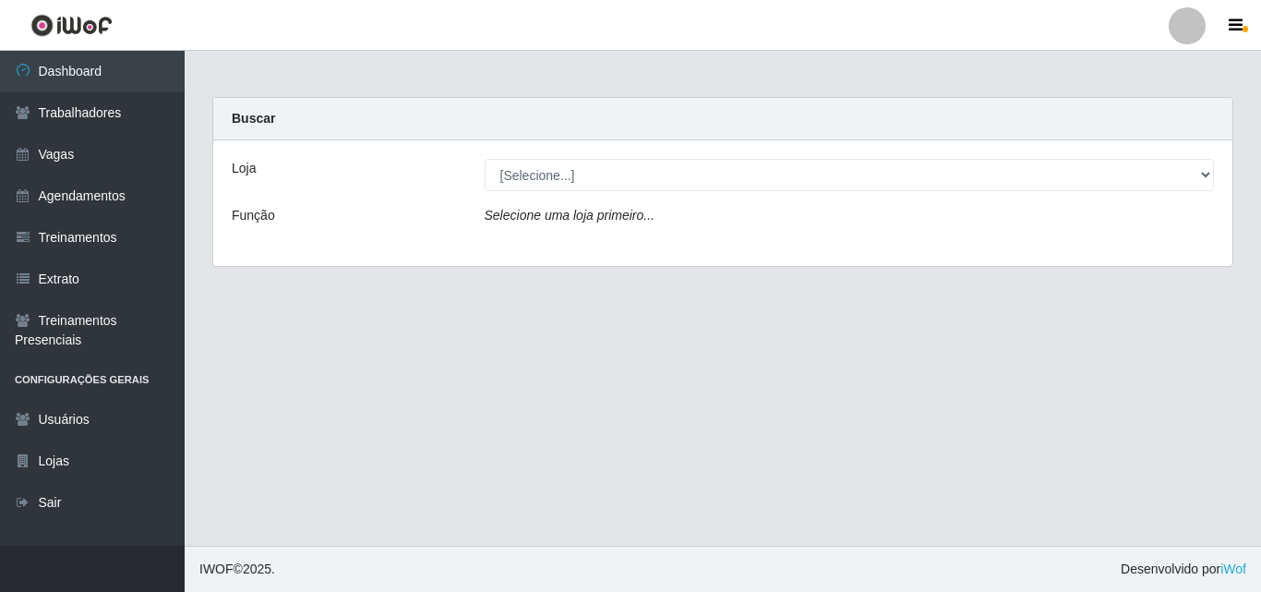
click at [1023, 252] on div "Loja [Selecione...] Castelinho Supermercado Função Selecione uma loja primeiro.…" at bounding box center [722, 203] width 1019 height 126
click at [537, 222] on icon "Selecione uma loja primeiro..." at bounding box center [570, 215] width 170 height 15
click at [657, 217] on div "Selecione uma loja primeiro..." at bounding box center [850, 219] width 758 height 27
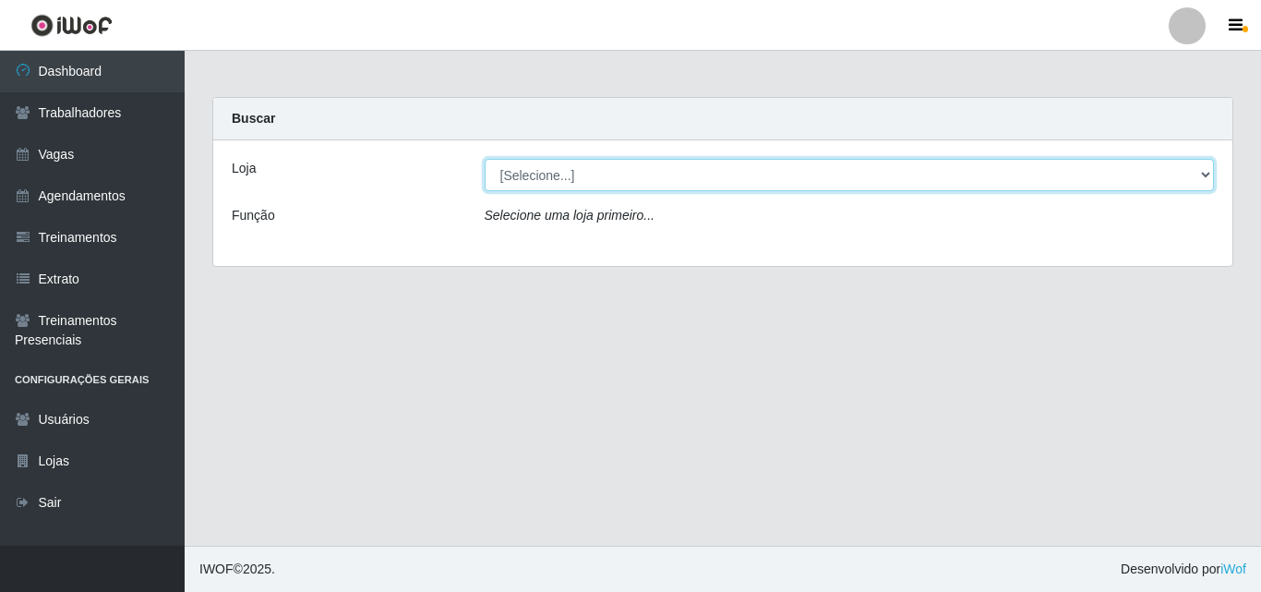
click at [1213, 176] on select "[Selecione...] Castelinho Supermercado" at bounding box center [850, 175] width 730 height 32
select select "377"
click at [485, 159] on select "[Selecione...] Castelinho Supermercado" at bounding box center [850, 175] width 730 height 32
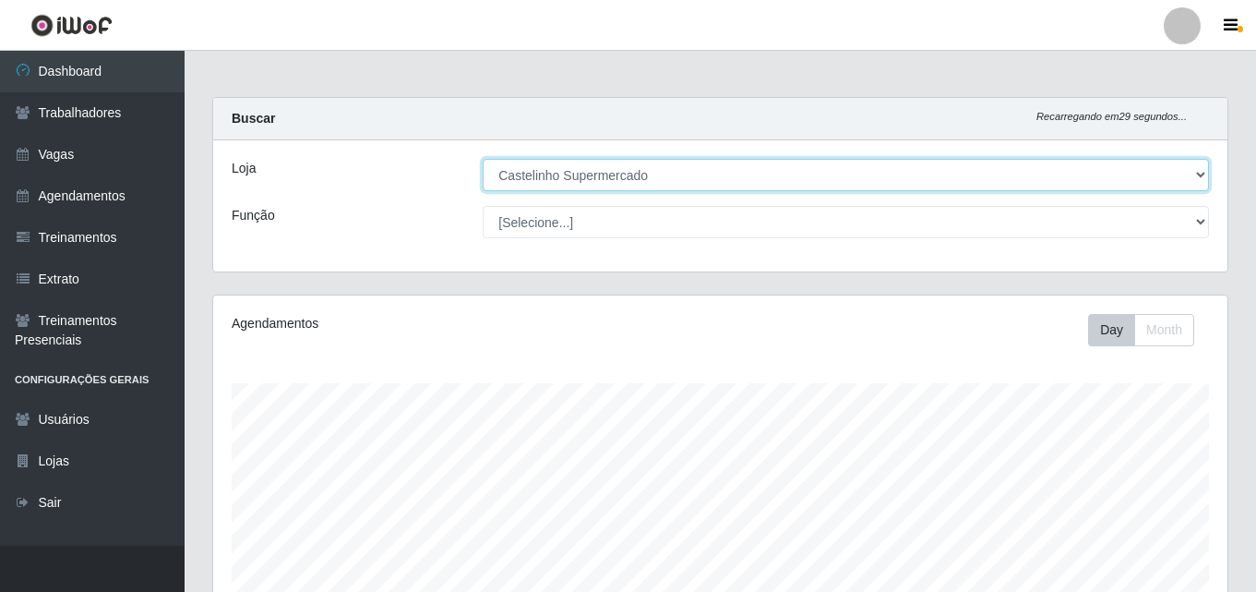
scroll to position [383, 1015]
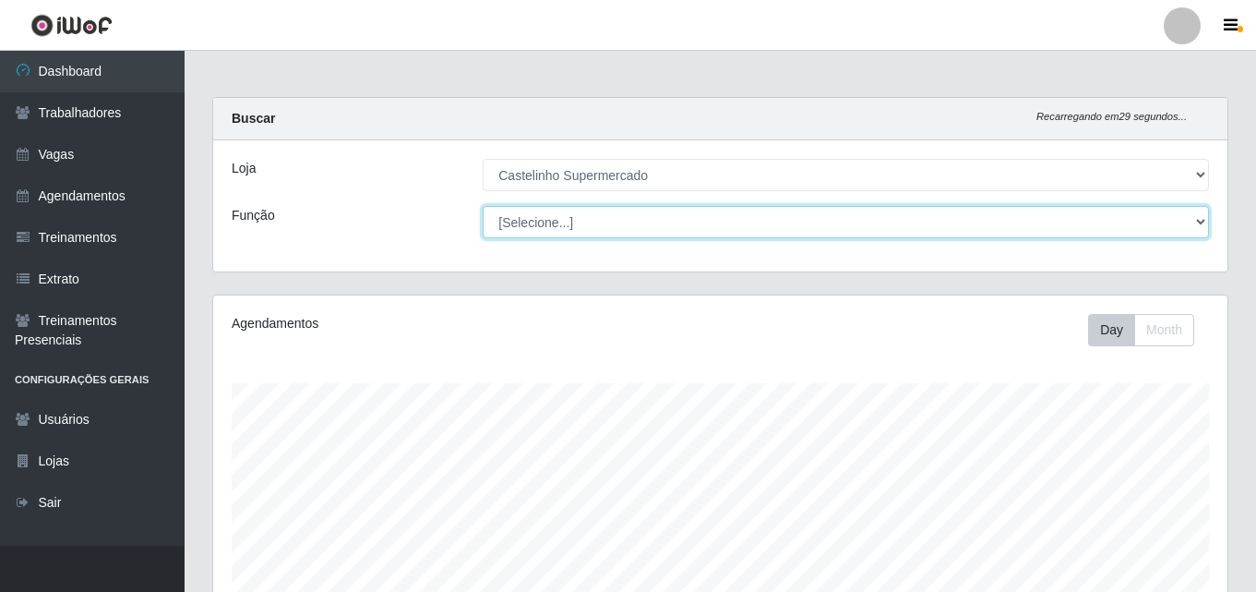
click at [598, 230] on select "[Selecione...] ASG ASG + ASG ++ Balconista de Açougue Balconista de Açougue + B…" at bounding box center [846, 222] width 727 height 32
select select "1"
click at [483, 206] on select "[Selecione...] ASG ASG + ASG ++ Balconista de Açougue Balconista de Açougue + B…" at bounding box center [846, 222] width 727 height 32
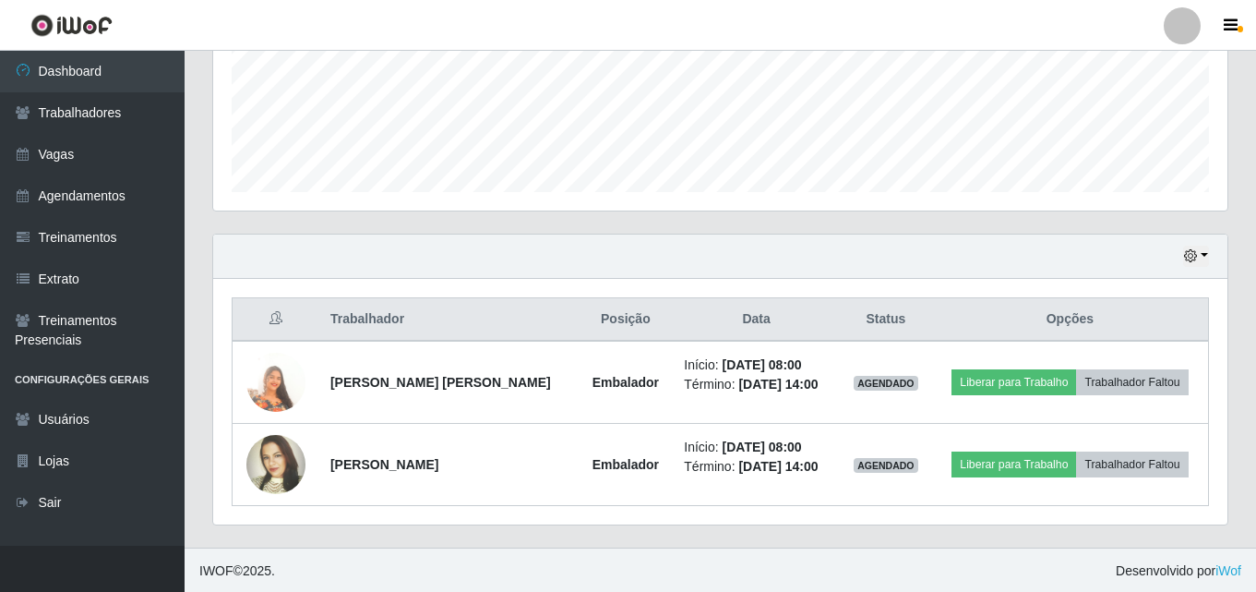
scroll to position [470, 0]
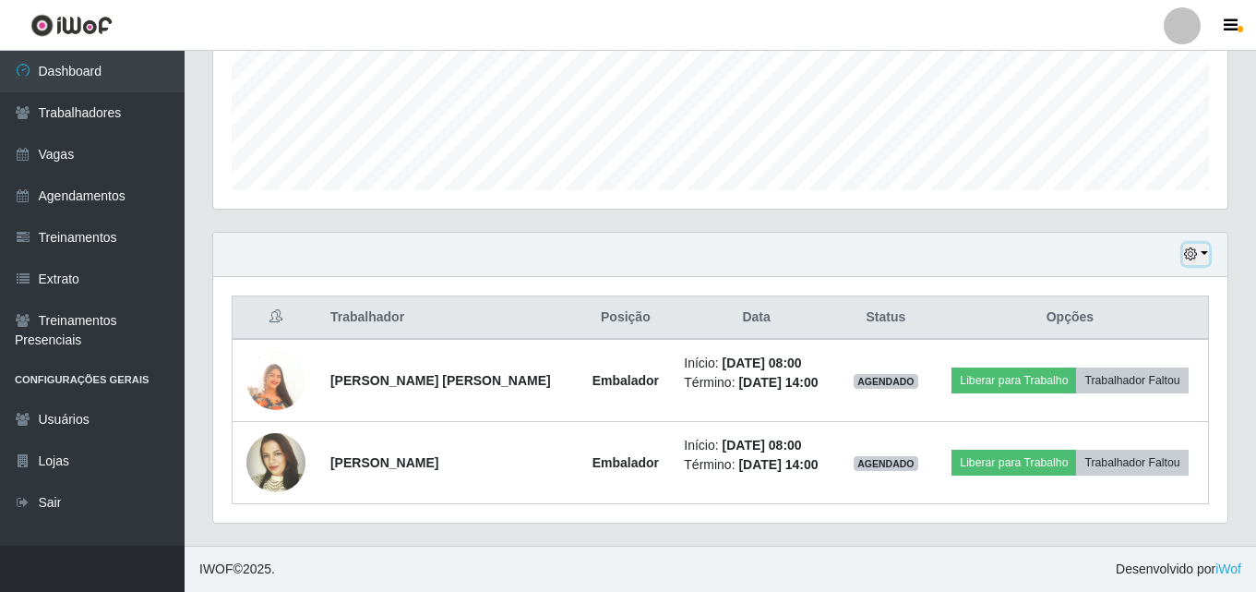
click at [1204, 254] on button "button" at bounding box center [1196, 254] width 26 height 21
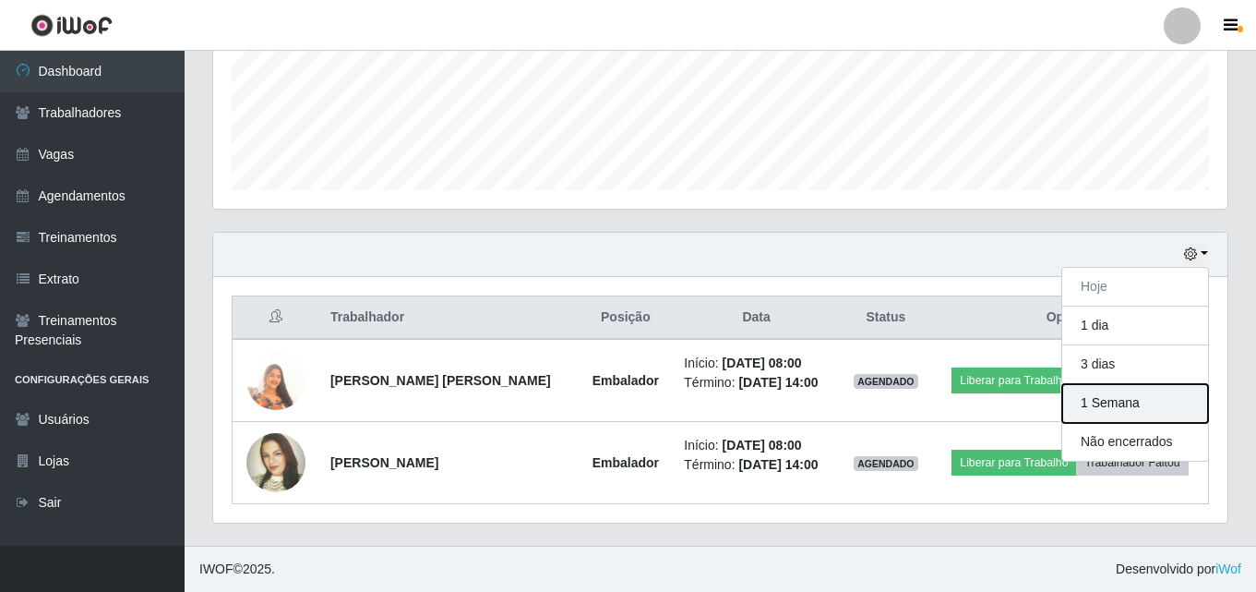
click at [1128, 412] on button "1 Semana" at bounding box center [1136, 403] width 146 height 39
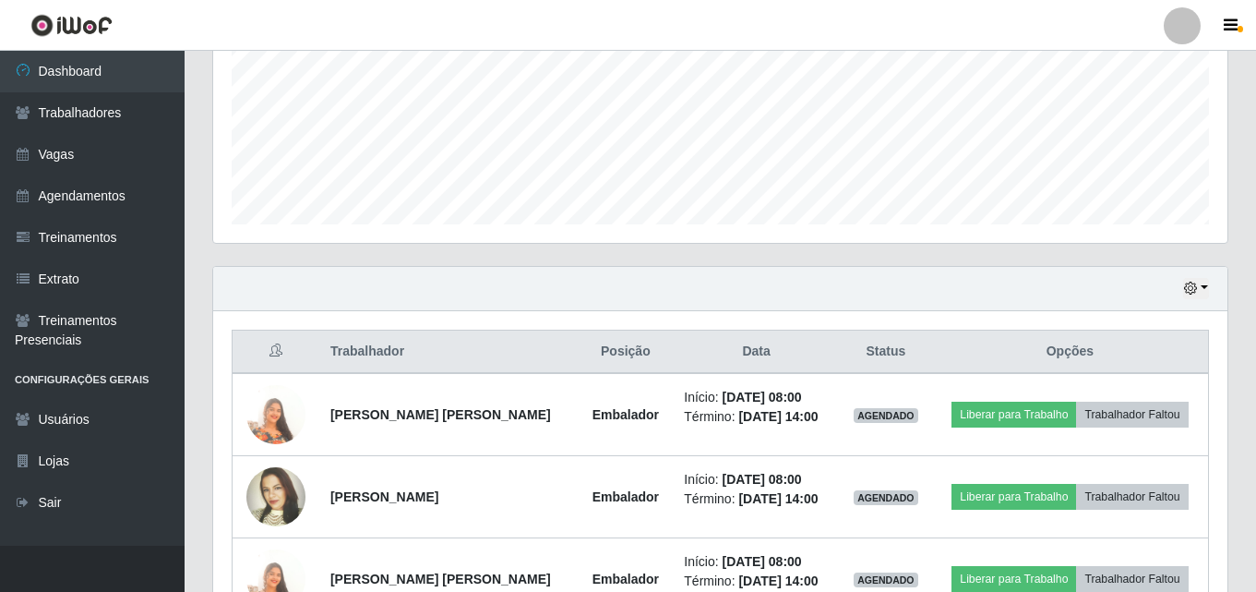
scroll to position [429, 0]
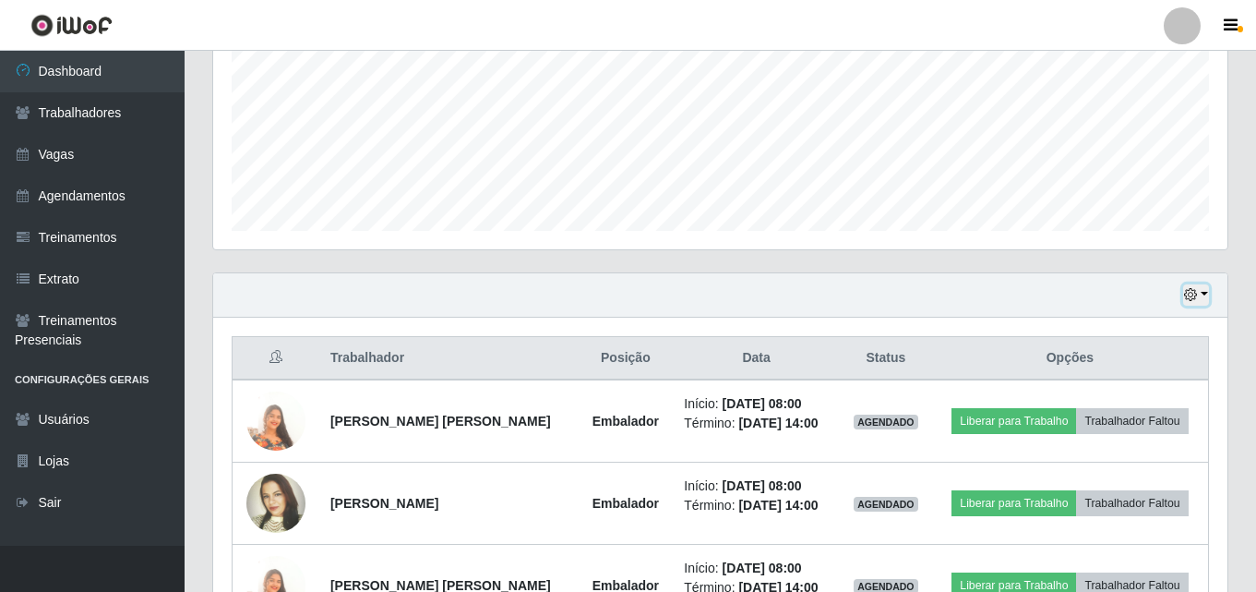
click at [1196, 299] on icon "button" at bounding box center [1190, 294] width 13 height 13
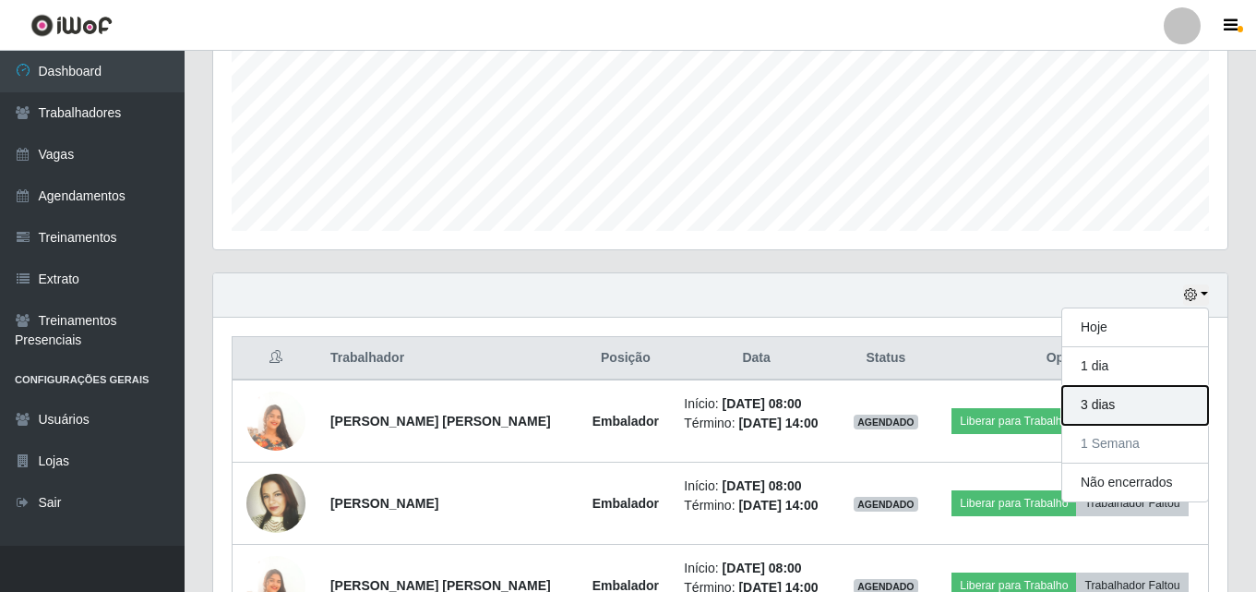
click at [1090, 406] on button "3 dias" at bounding box center [1136, 405] width 146 height 39
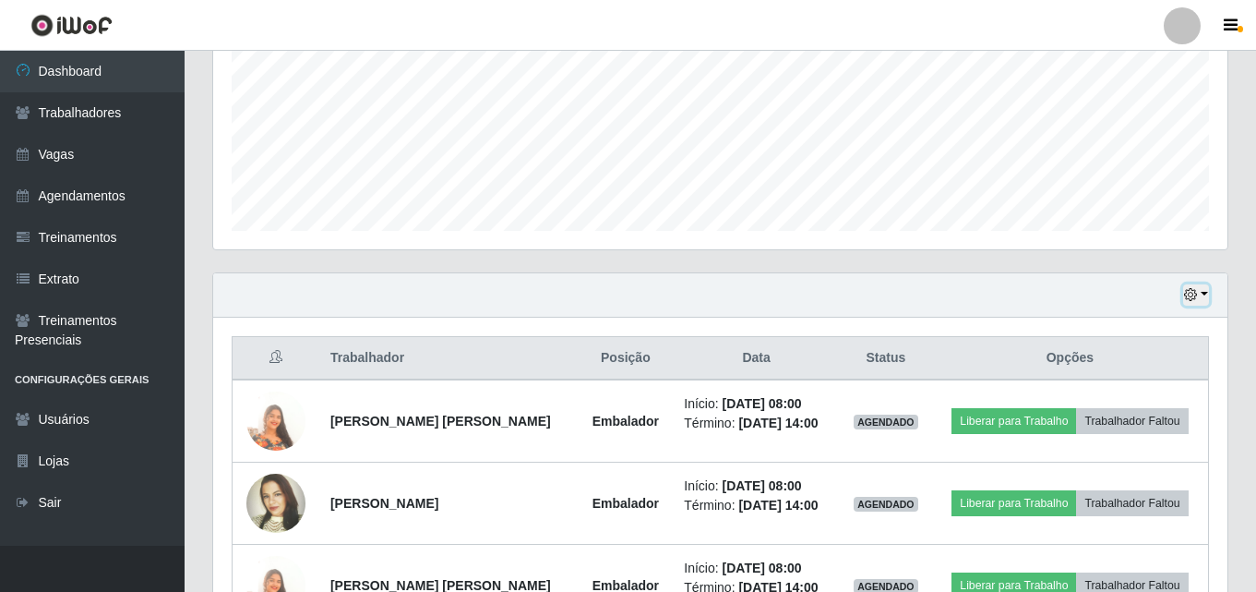
click at [1197, 290] on icon "button" at bounding box center [1190, 294] width 13 height 13
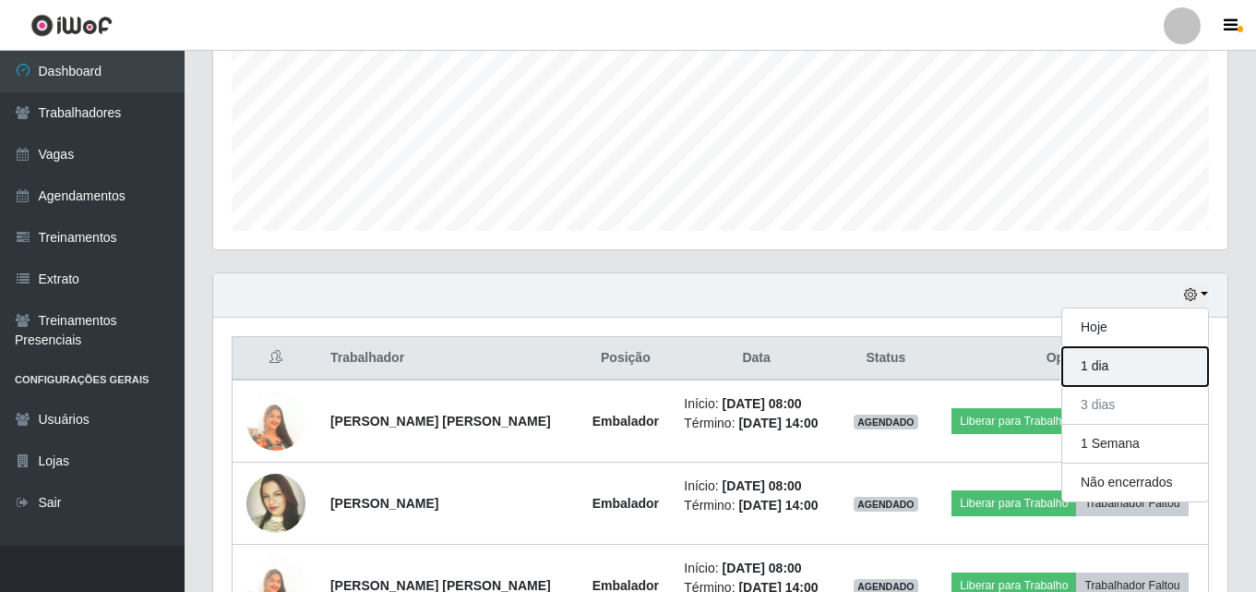
click at [1099, 366] on button "1 dia" at bounding box center [1136, 366] width 146 height 39
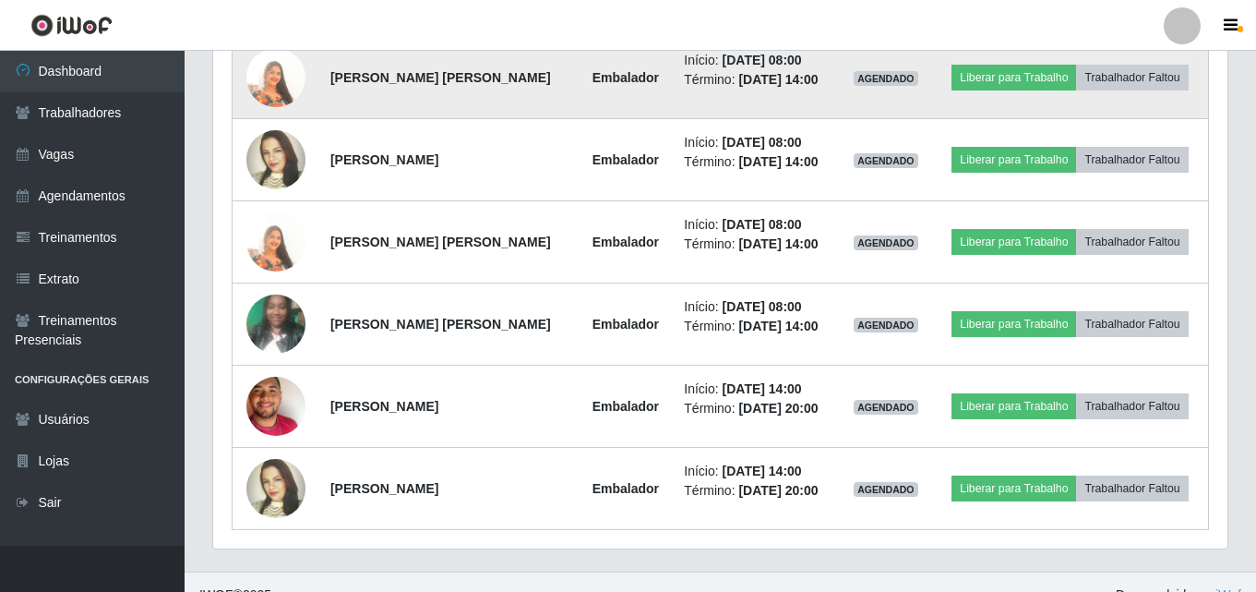
scroll to position [799, 0]
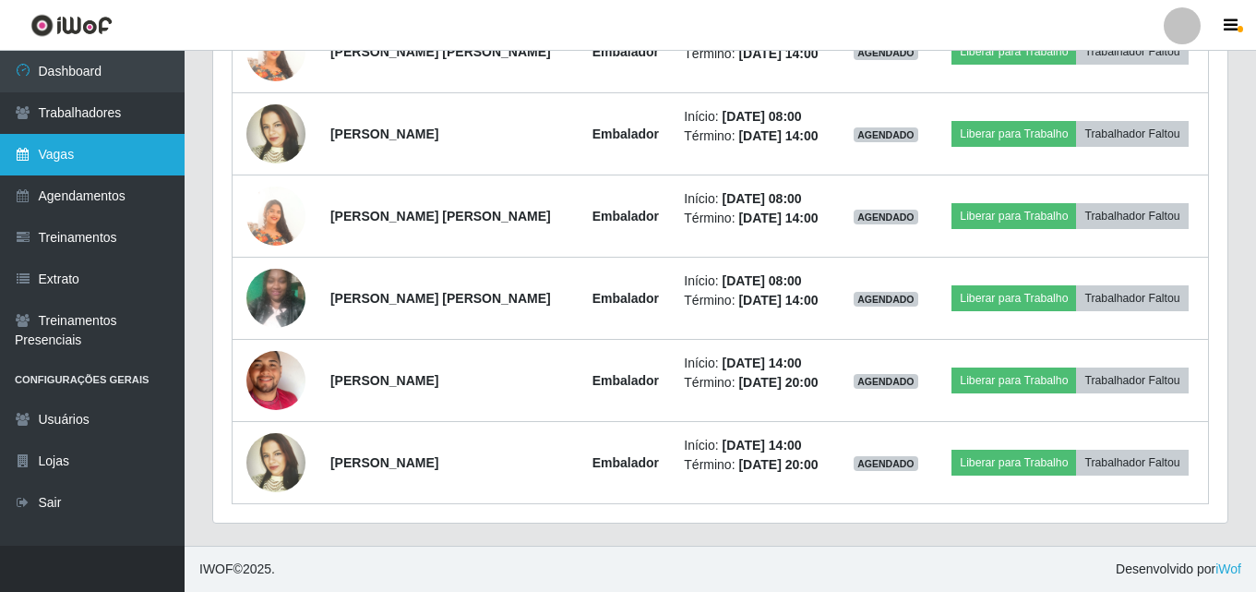
click at [54, 151] on link "Vagas" at bounding box center [92, 155] width 185 height 42
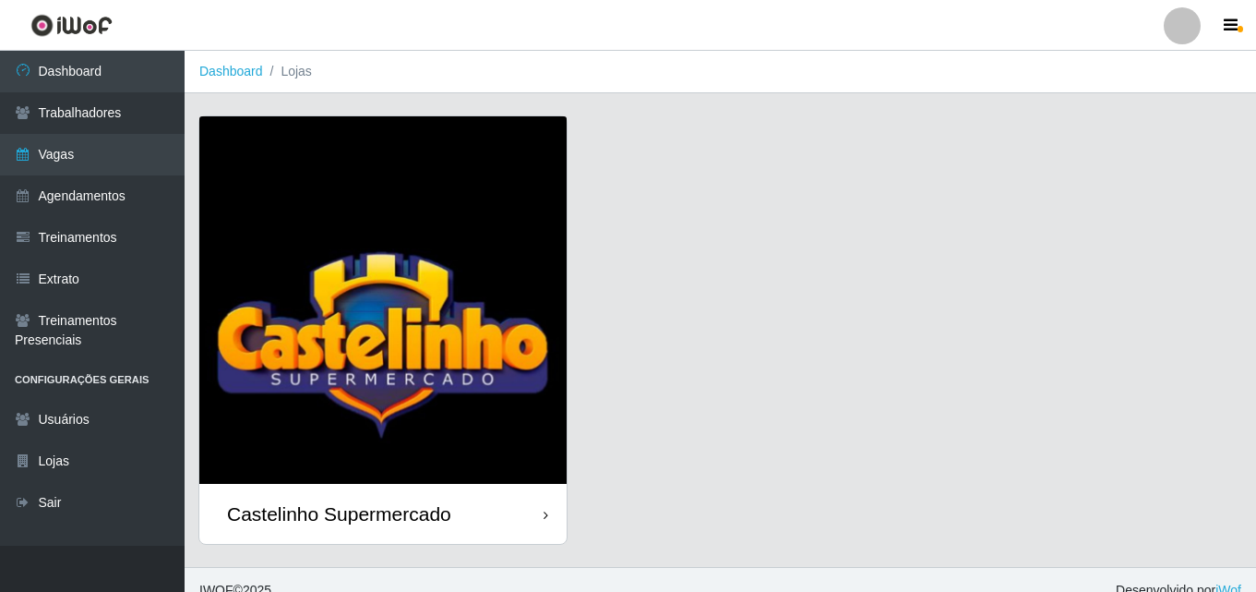
click at [377, 506] on div "Castelinho Supermercado" at bounding box center [339, 513] width 224 height 23
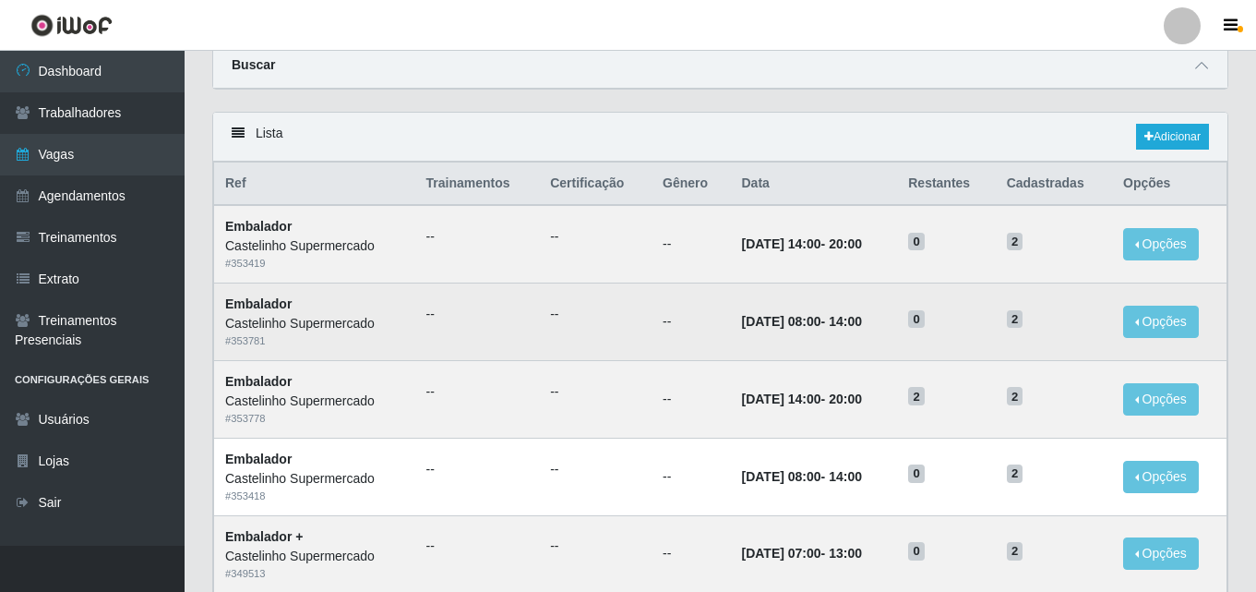
scroll to position [185, 0]
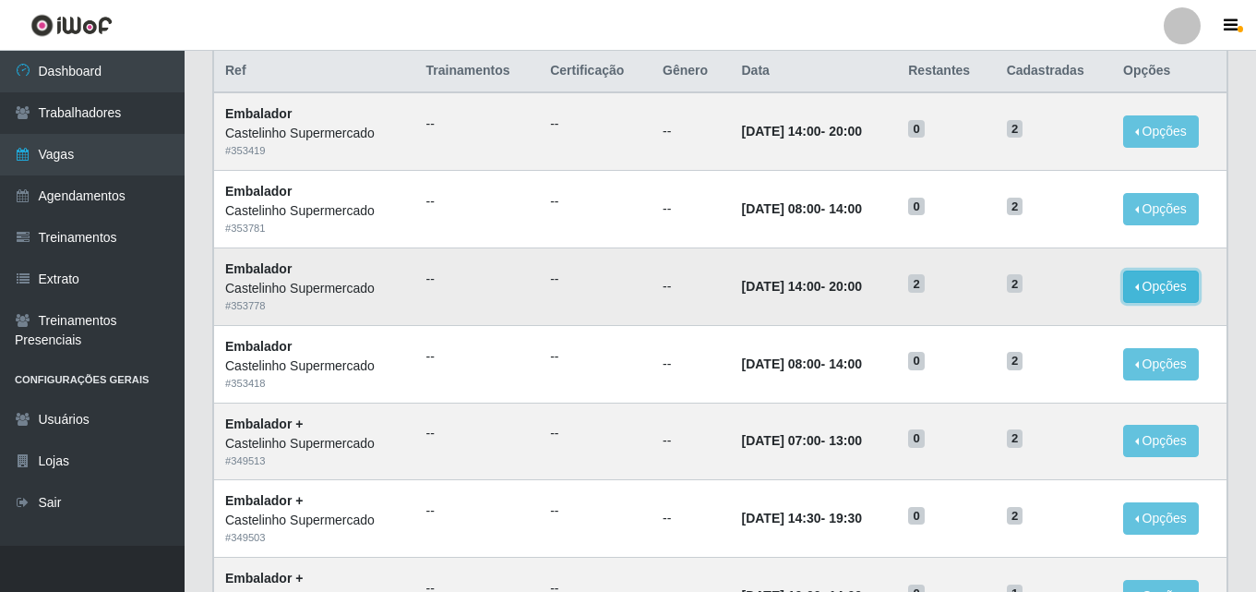
click at [1151, 287] on button "Opções" at bounding box center [1161, 286] width 76 height 32
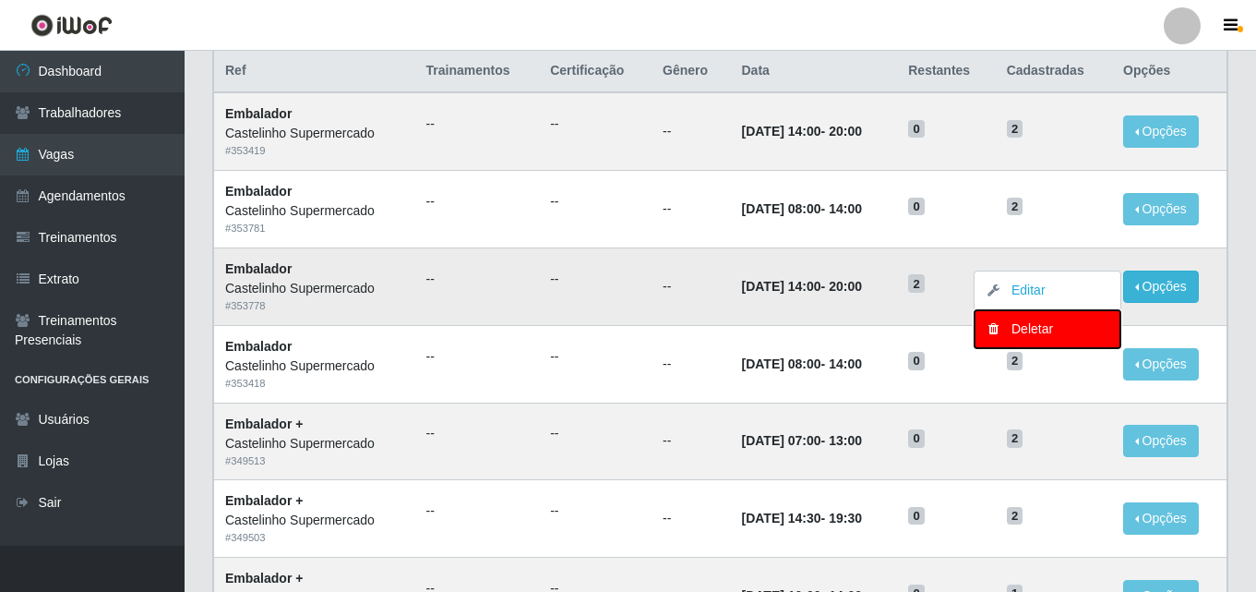
click at [1057, 324] on div "Deletar" at bounding box center [1047, 328] width 109 height 19
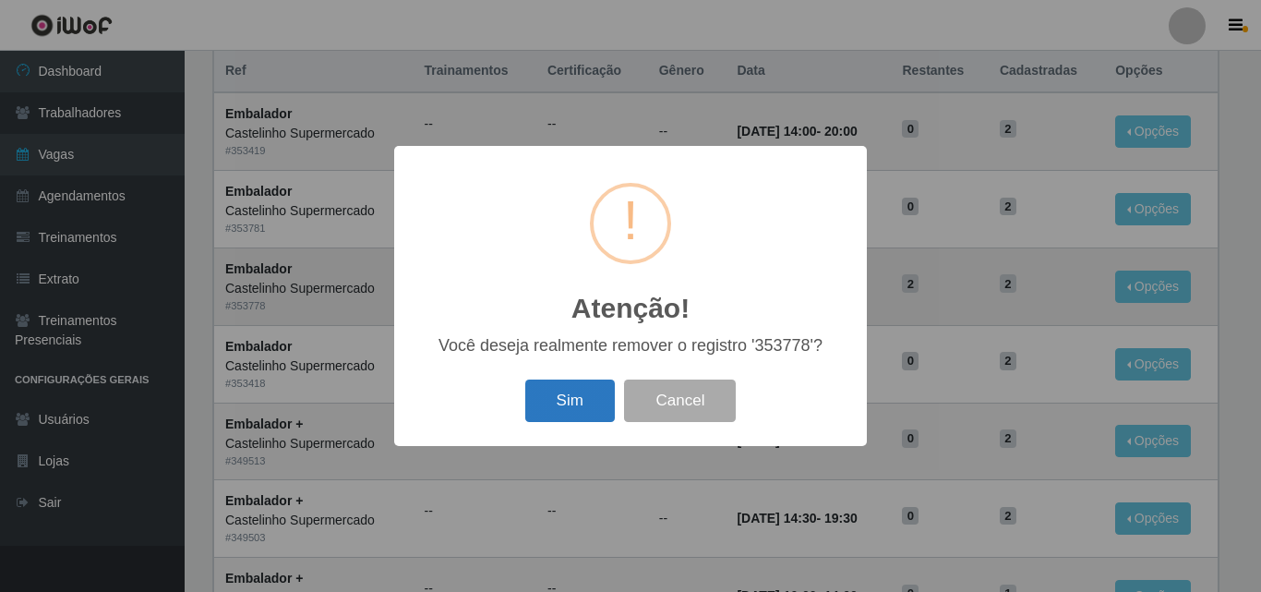
click at [566, 401] on button "Sim" at bounding box center [570, 400] width 90 height 43
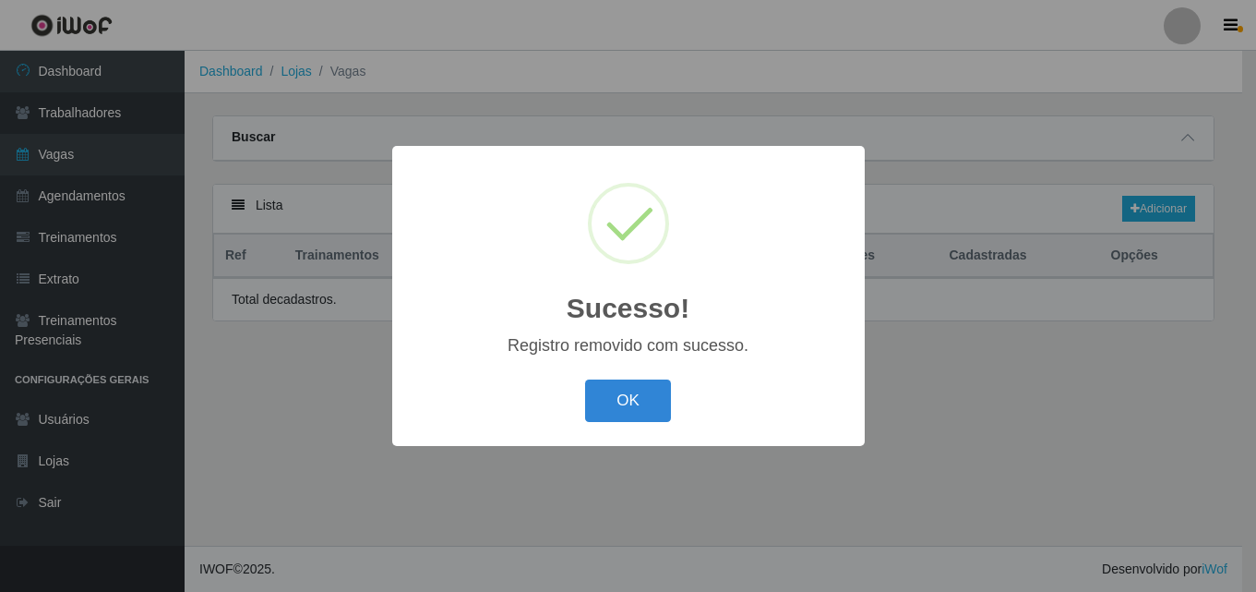
scroll to position [0, 0]
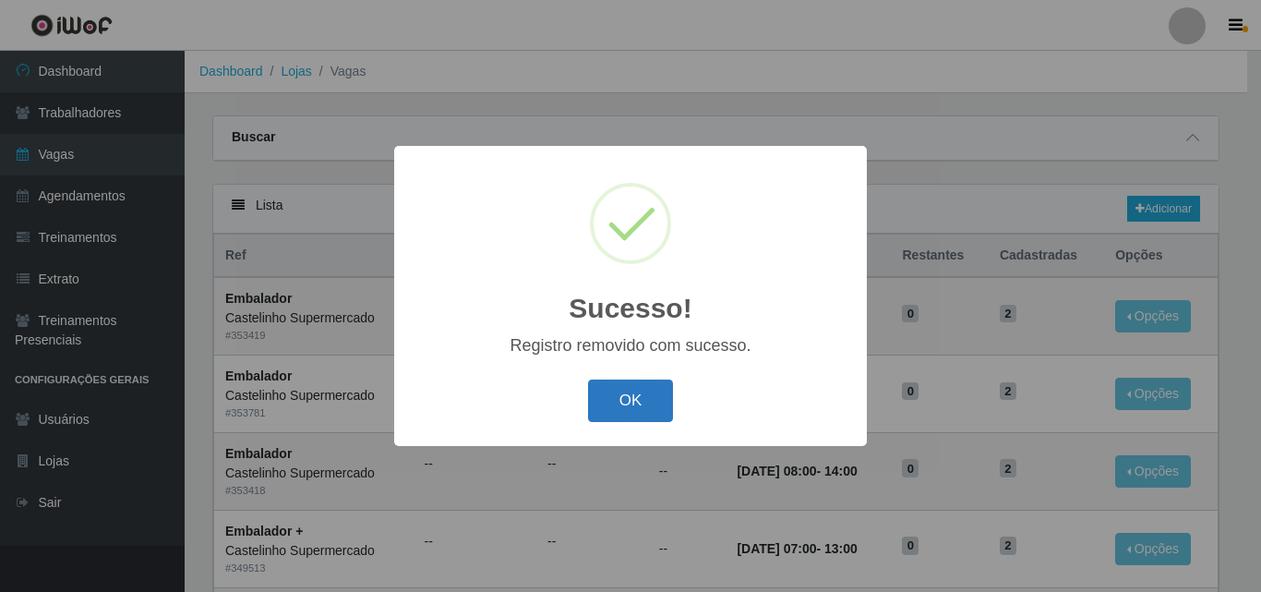
click at [614, 404] on button "OK" at bounding box center [631, 400] width 86 height 43
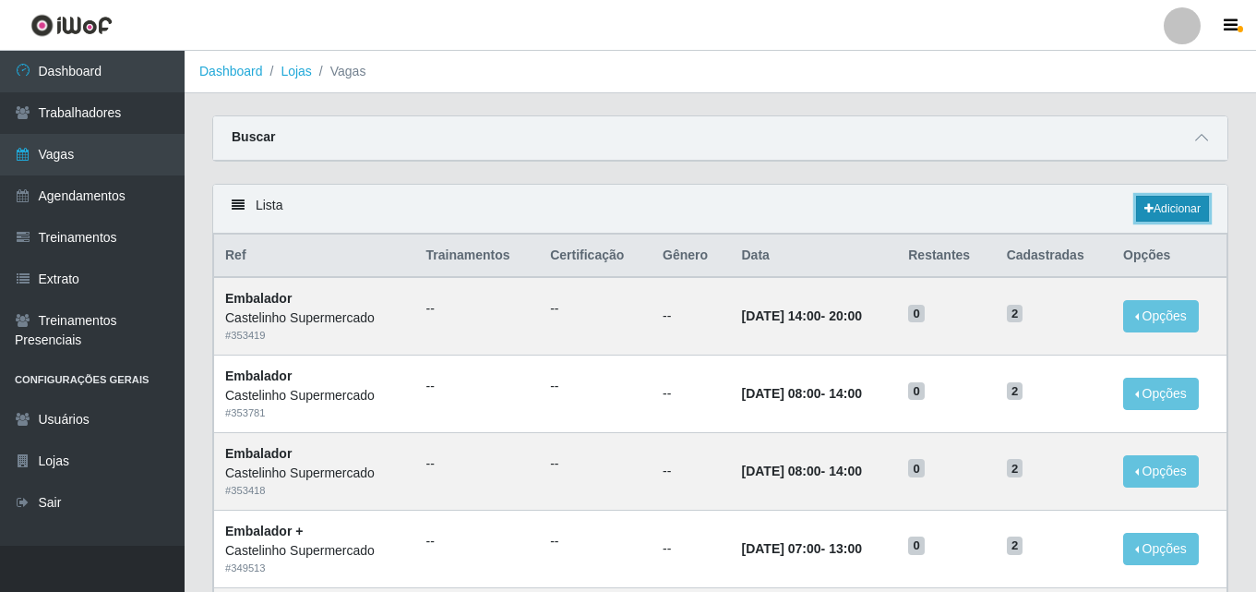
click at [1170, 205] on link "Adicionar" at bounding box center [1172, 209] width 73 height 26
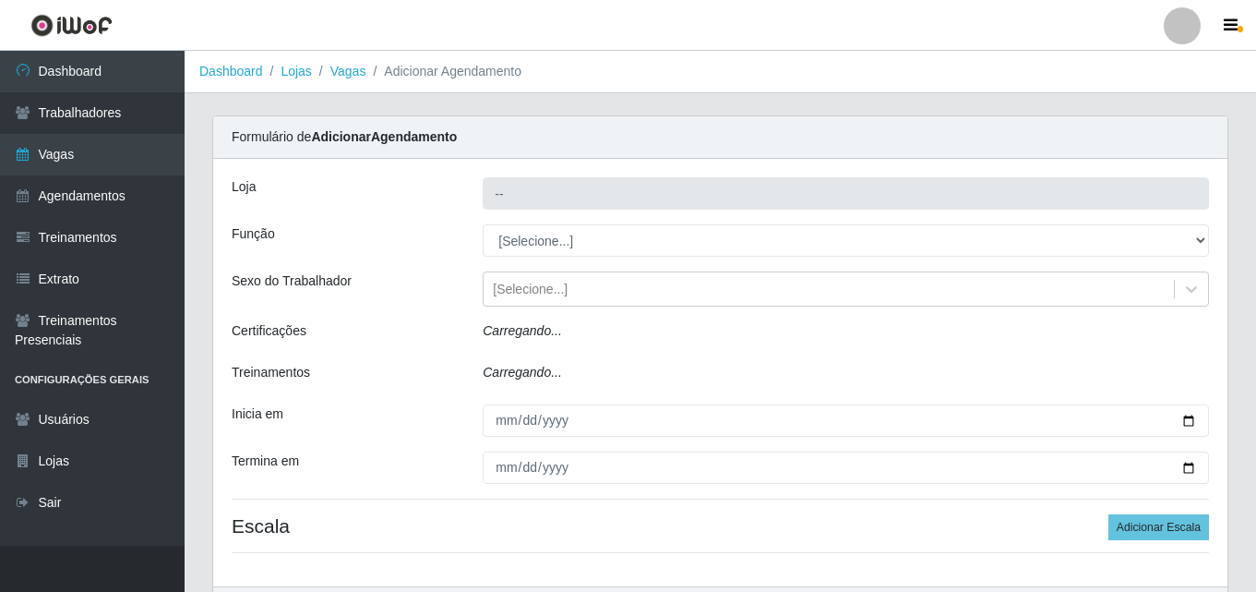
type input "Castelinho Supermercado"
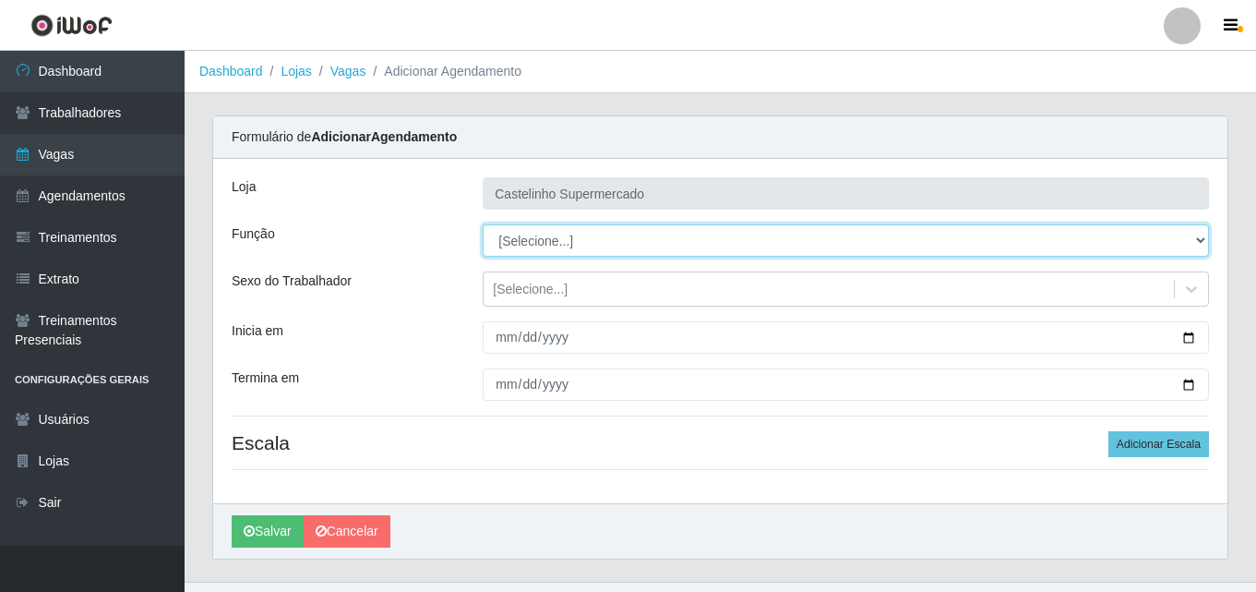
click at [606, 240] on select "[Selecione...] ASG ASG + ASG ++ Balconista de Açougue Balconista de Açougue + B…" at bounding box center [846, 240] width 727 height 32
select select "70"
click at [483, 224] on select "[Selecione...] ASG ASG + ASG ++ Balconista de Açougue Balconista de Açougue + B…" at bounding box center [846, 240] width 727 height 32
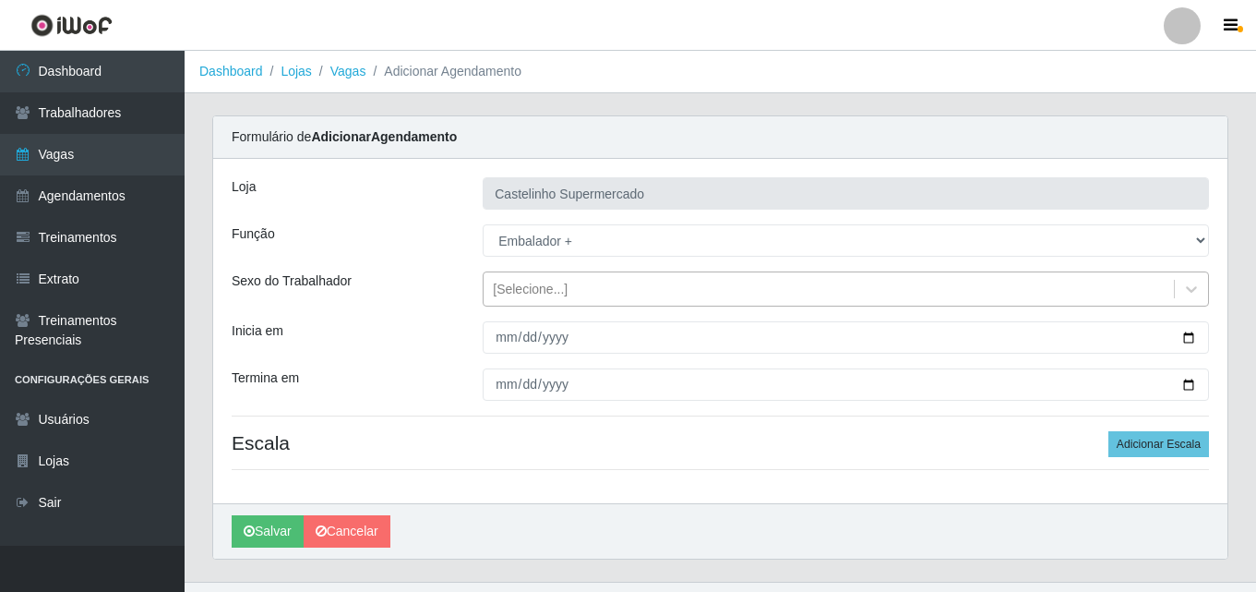
click at [528, 290] on div "[Selecione...]" at bounding box center [530, 289] width 75 height 19
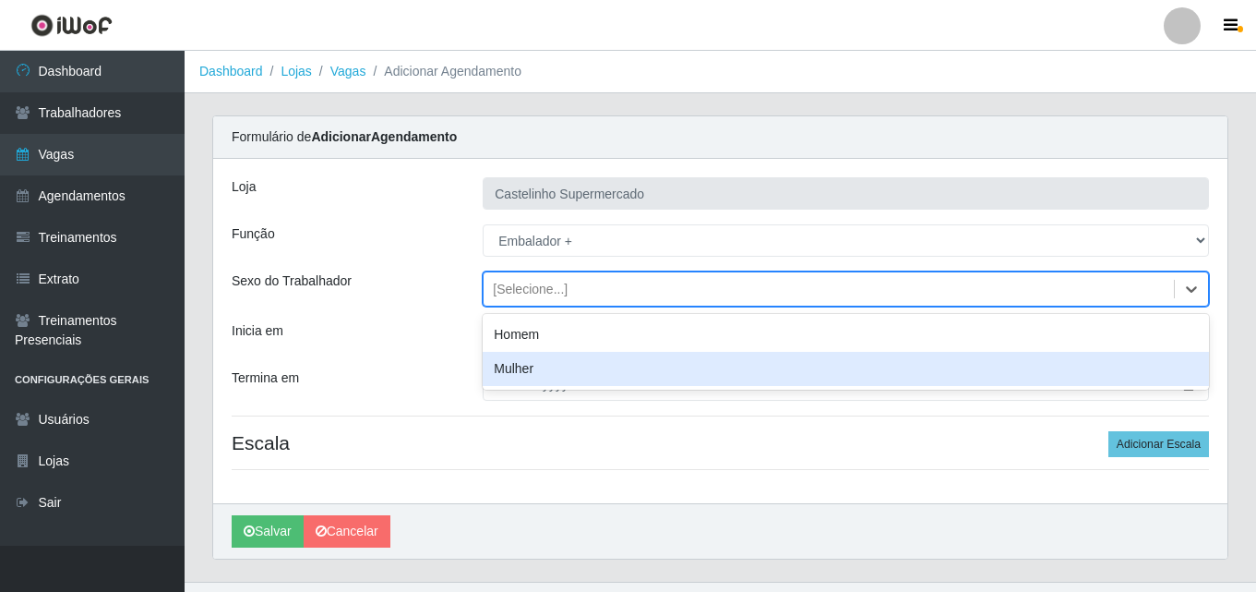
click at [439, 375] on div "Termina em" at bounding box center [343, 384] width 251 height 32
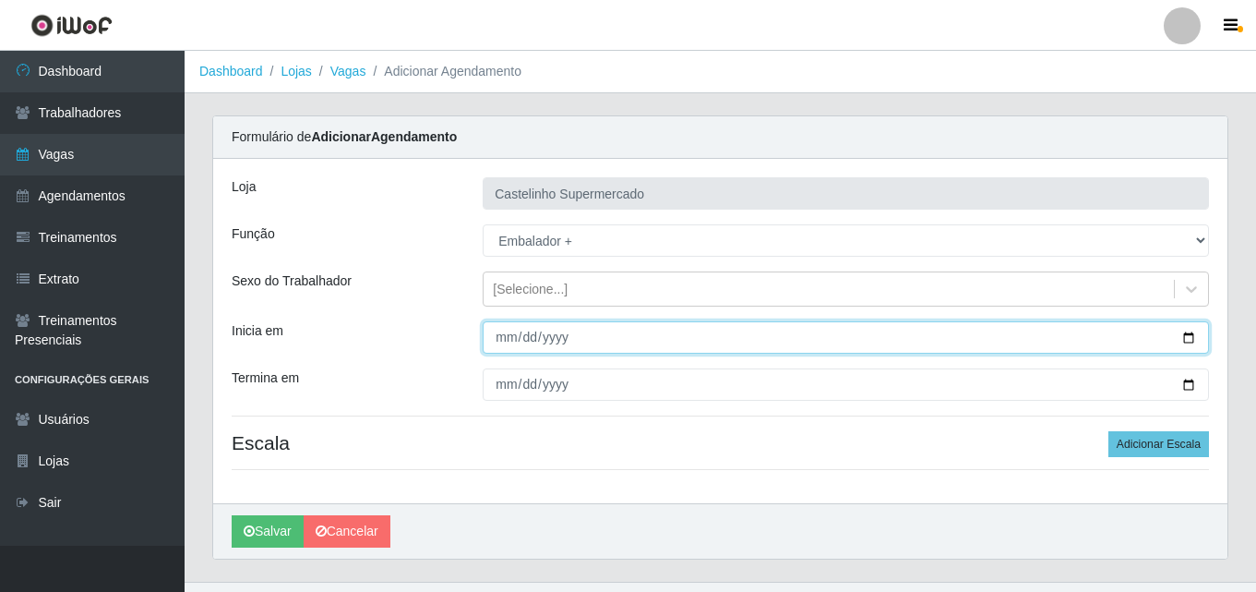
click at [517, 339] on input "Inicia em" at bounding box center [846, 337] width 727 height 32
click at [500, 339] on input "Inicia em" at bounding box center [846, 337] width 727 height 32
type input "[DATE]"
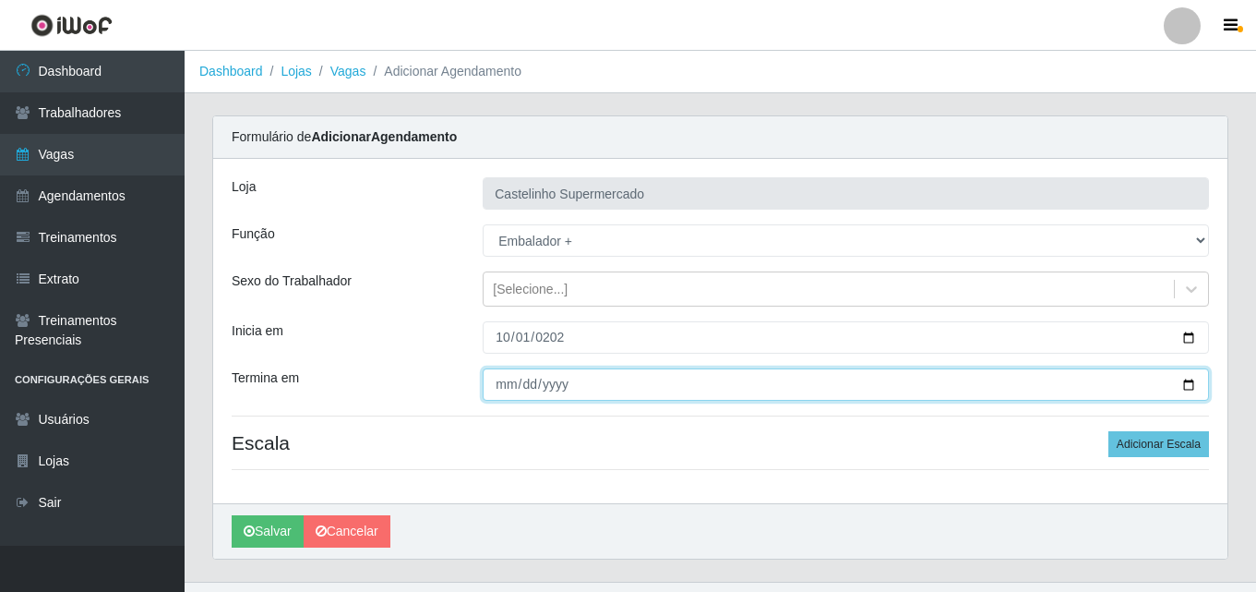
click at [504, 386] on input "Termina em" at bounding box center [846, 384] width 727 height 32
type input "[DATE]"
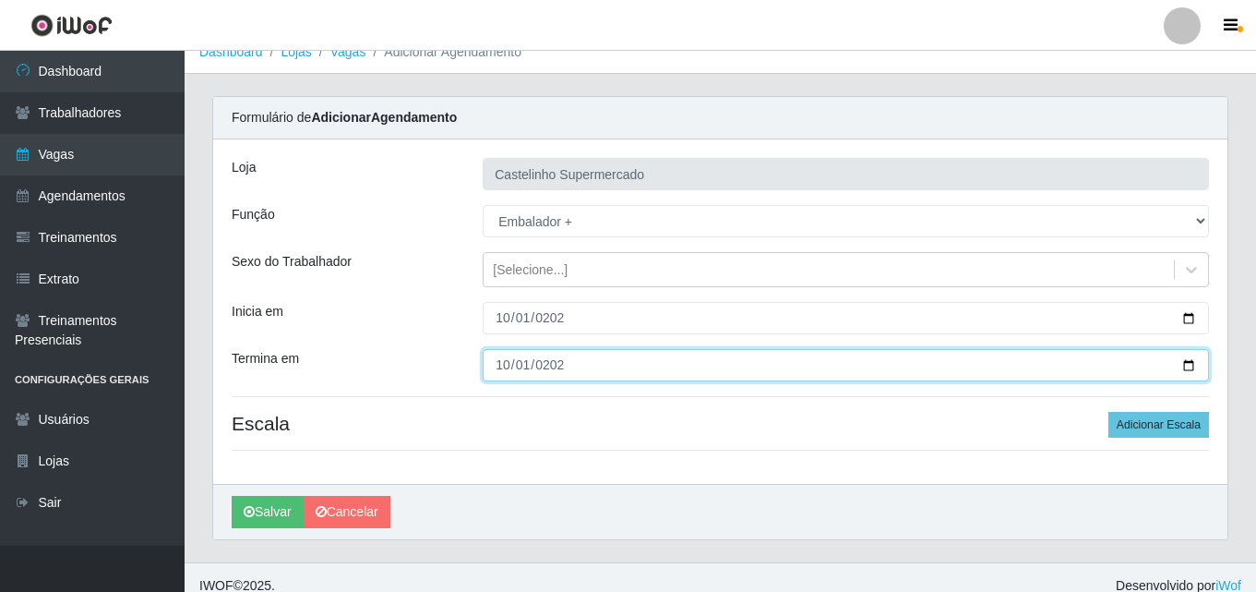
scroll to position [36, 0]
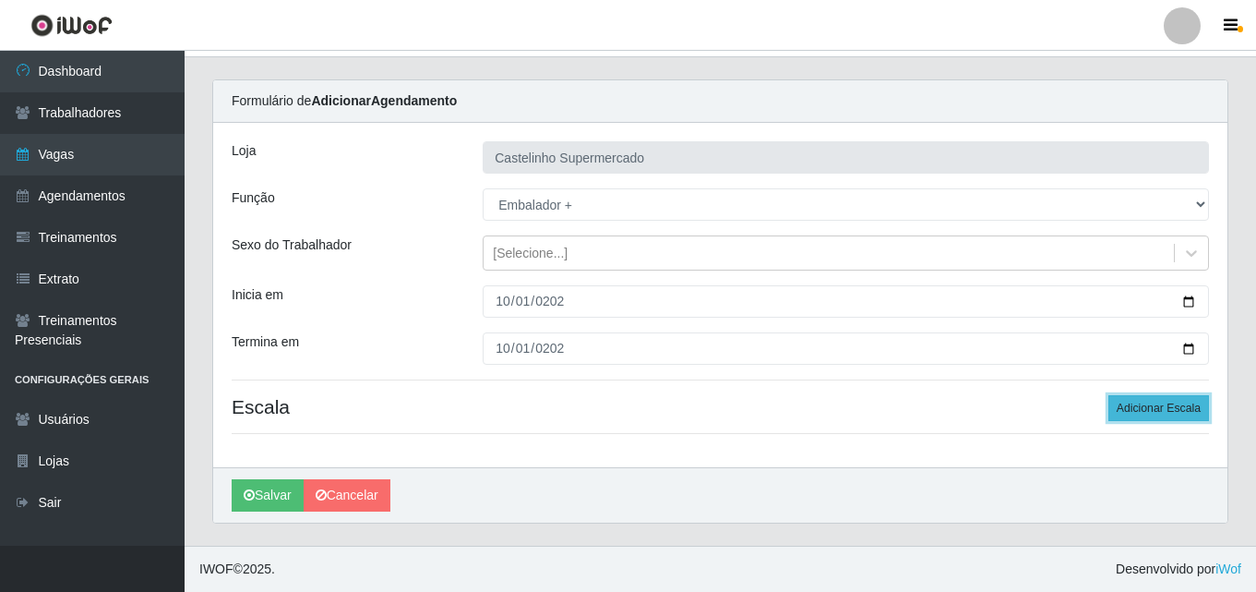
click at [1175, 401] on button "Adicionar Escala" at bounding box center [1159, 408] width 101 height 26
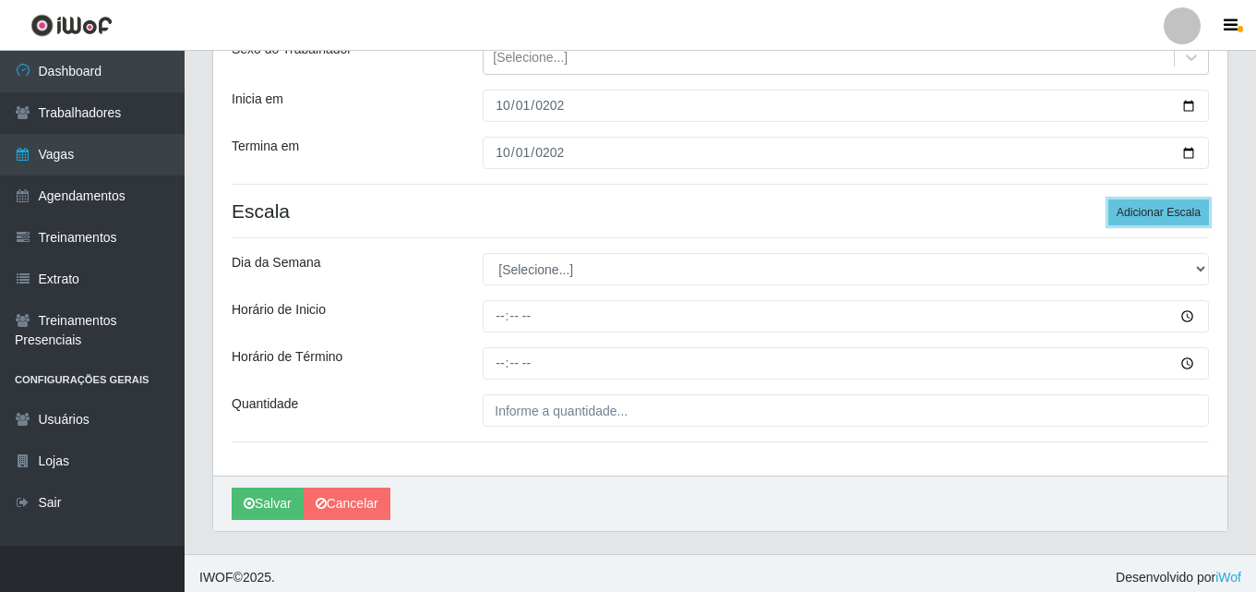
scroll to position [240, 0]
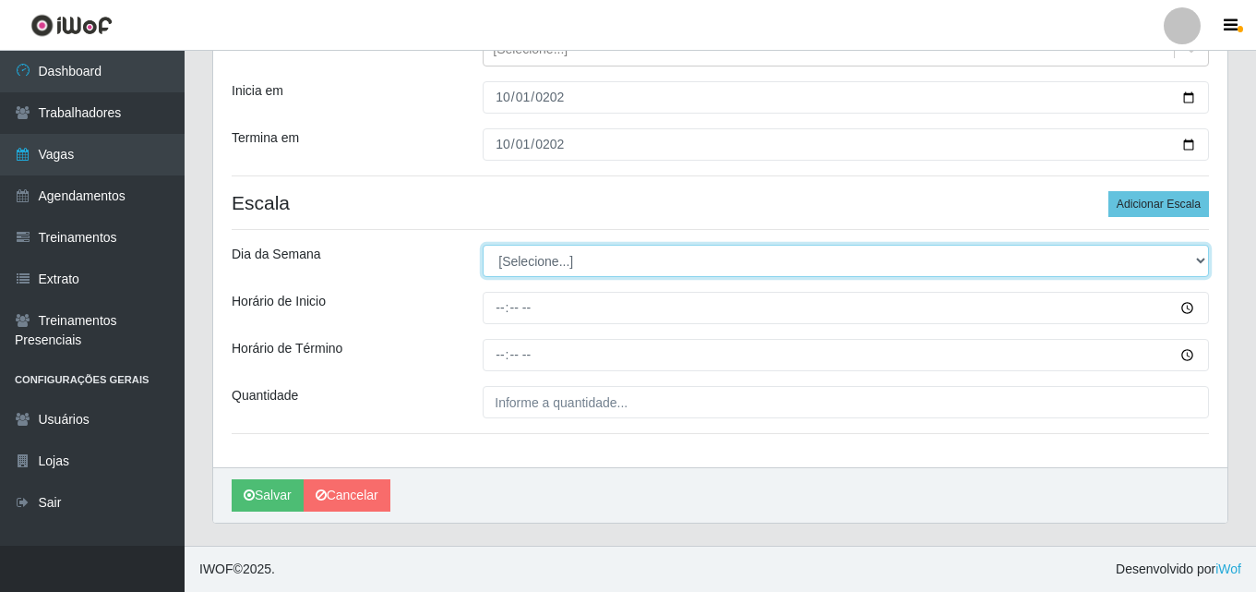
click at [579, 271] on select "[Selecione...] Segunda Terça Quarta Quinta Sexta Sábado Domingo" at bounding box center [846, 261] width 727 height 32
select select "3"
click at [483, 245] on select "[Selecione...] Segunda Terça Quarta Quinta Sexta Sábado Domingo" at bounding box center [846, 261] width 727 height 32
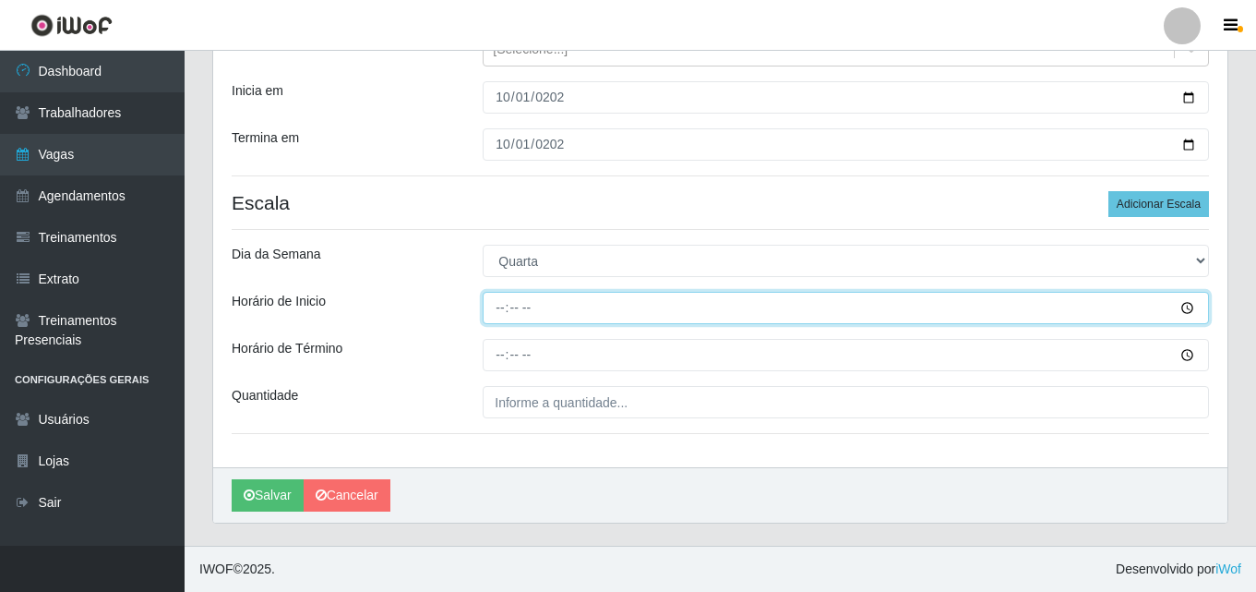
click at [498, 304] on input "Horário de Inicio" at bounding box center [846, 308] width 727 height 32
type input "14:00"
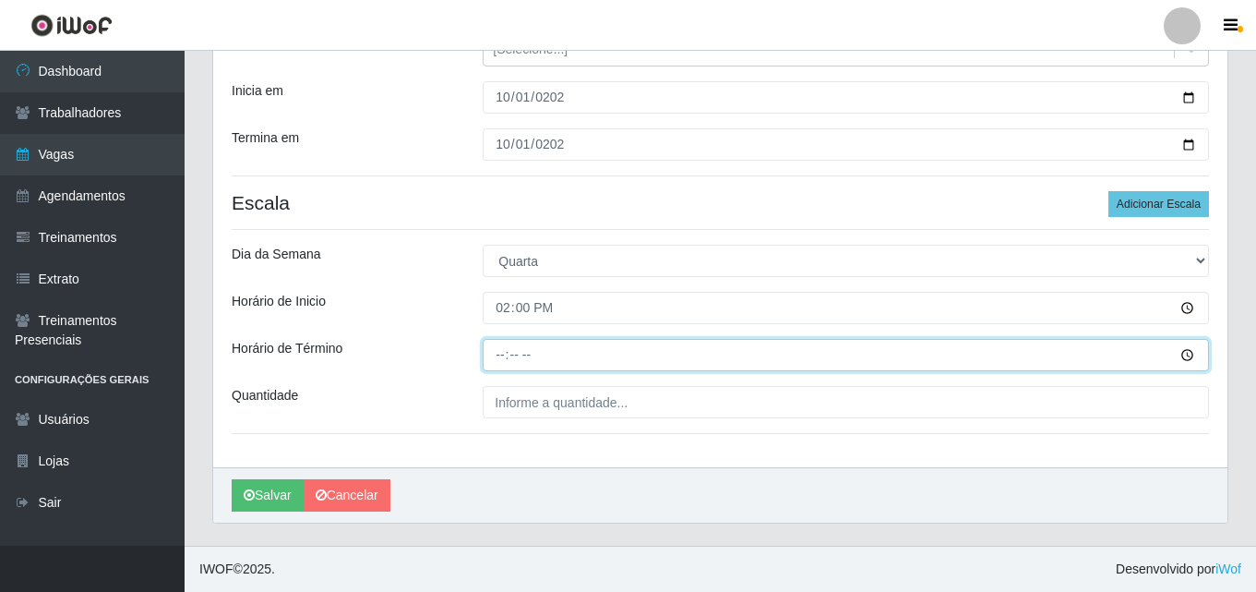
click at [495, 356] on input "Horário de Término" at bounding box center [846, 355] width 727 height 32
type input "20:00"
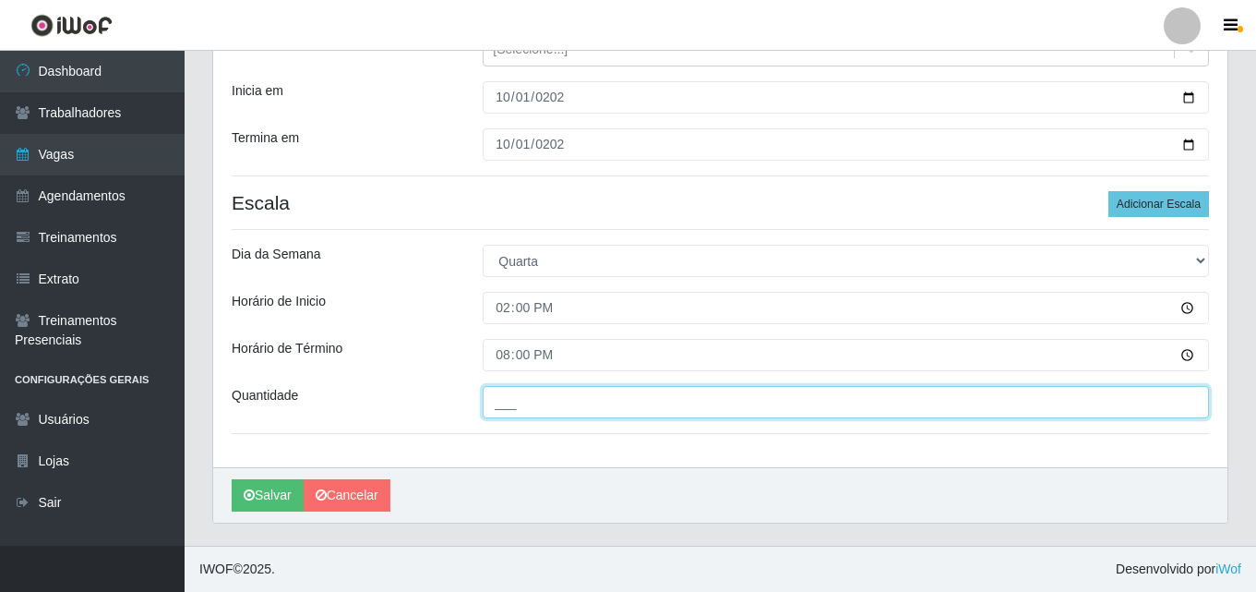
click at [516, 404] on input "___" at bounding box center [846, 402] width 727 height 32
type input "2__"
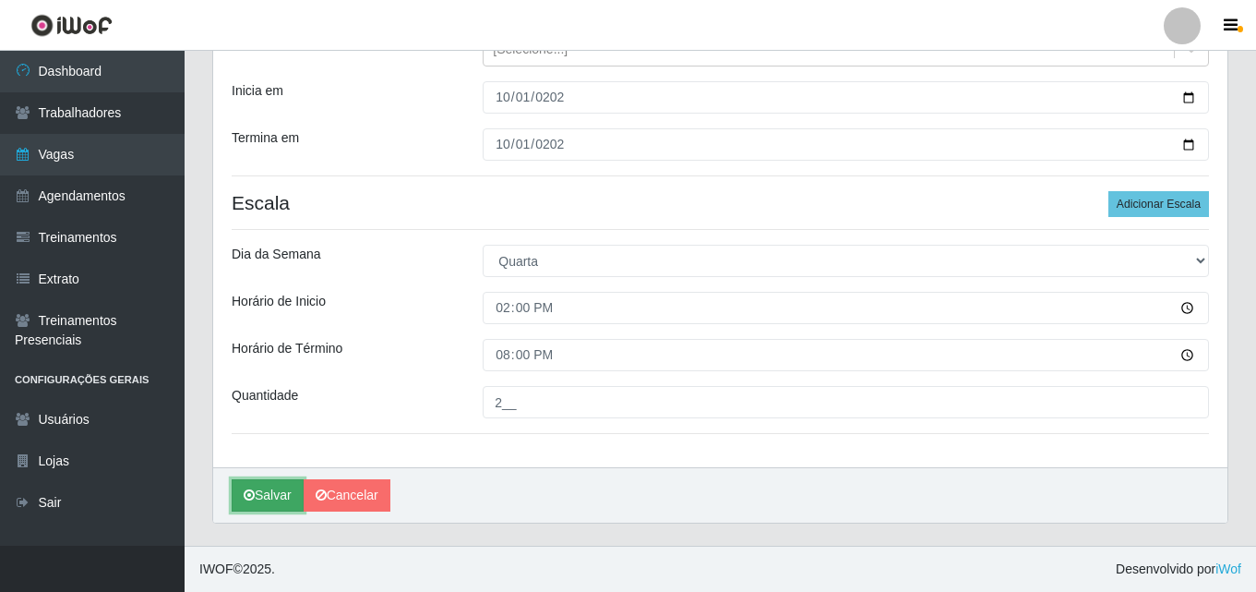
click at [270, 488] on button "Salvar" at bounding box center [268, 495] width 72 height 32
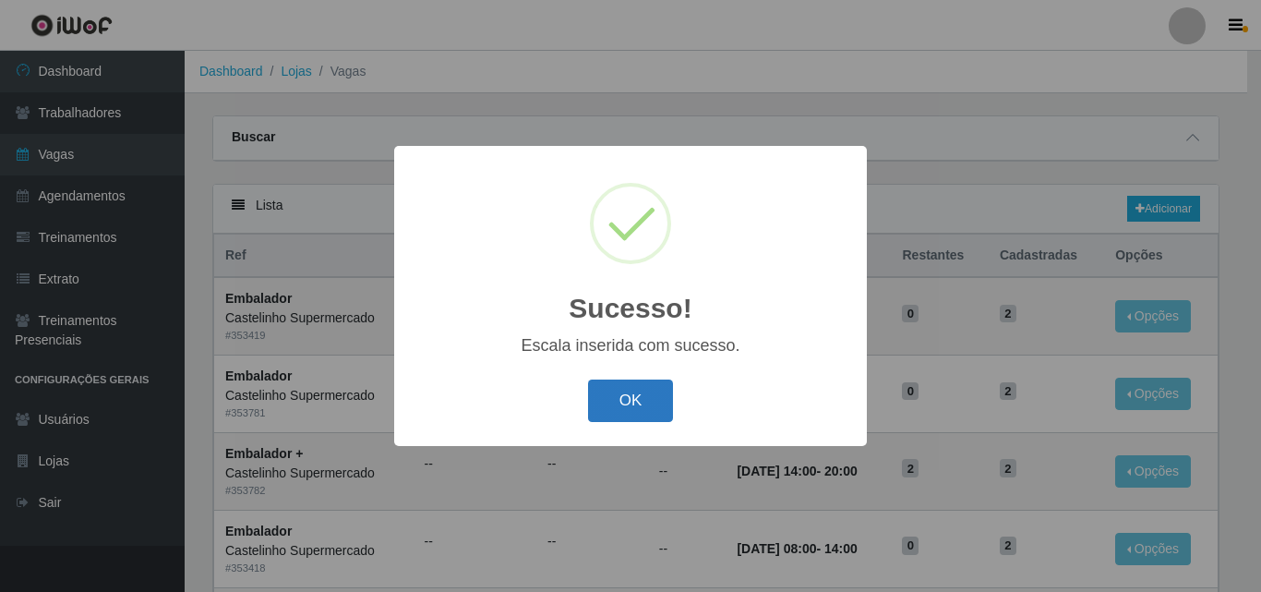
click at [624, 402] on button "OK" at bounding box center [631, 400] width 86 height 43
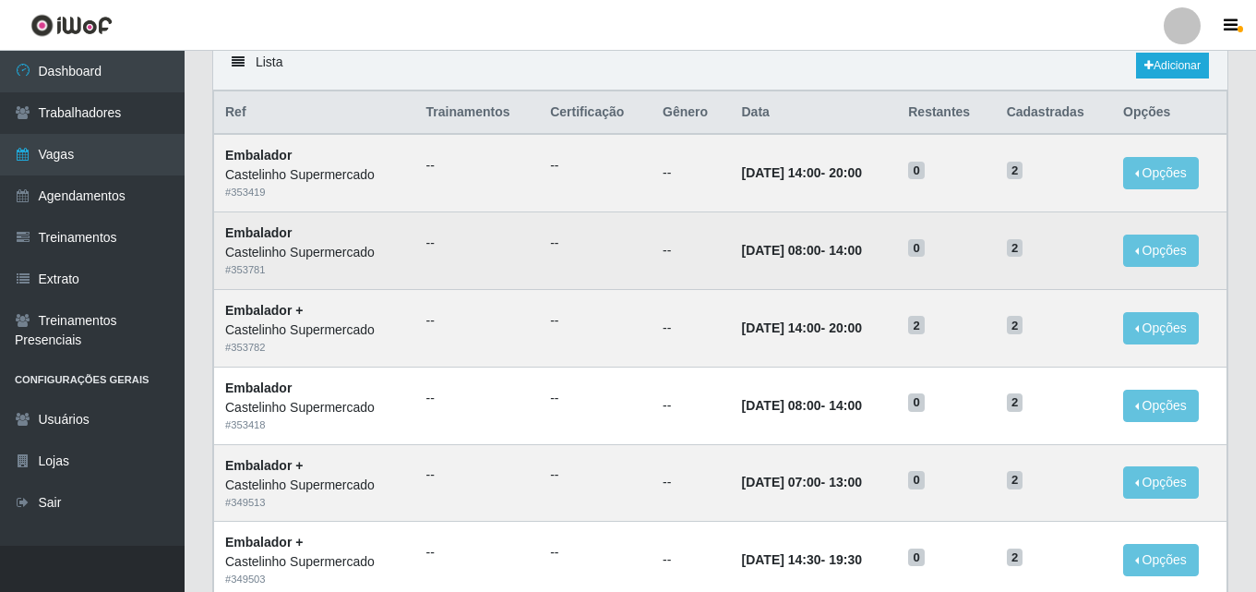
scroll to position [185, 0]
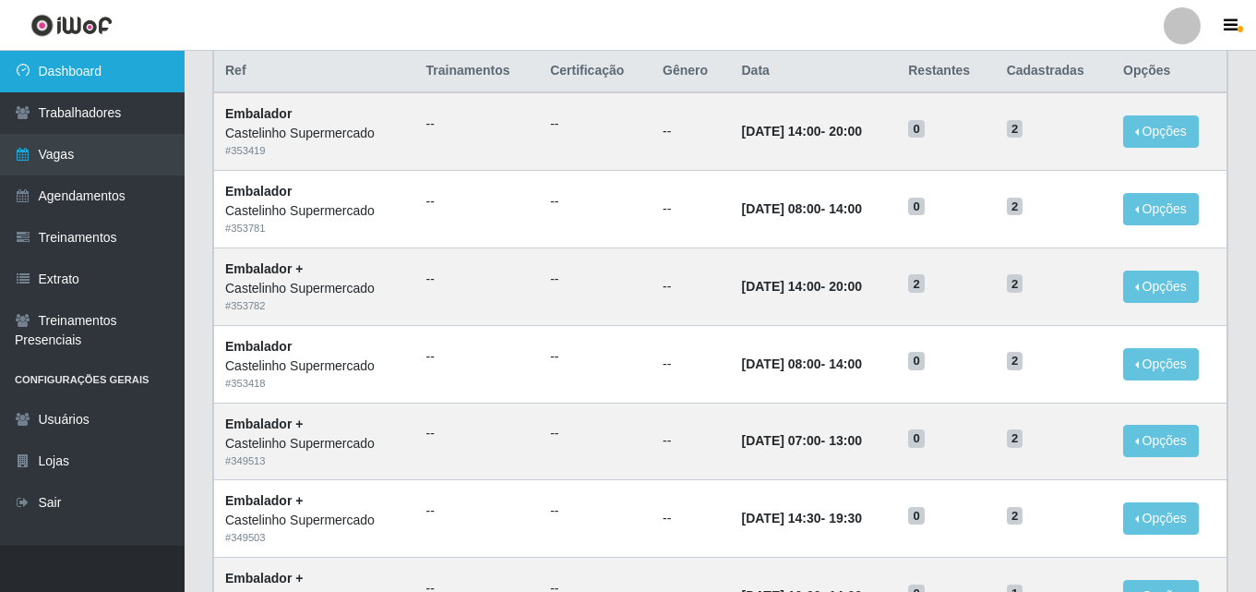
click at [56, 72] on link "Dashboard" at bounding box center [92, 72] width 185 height 42
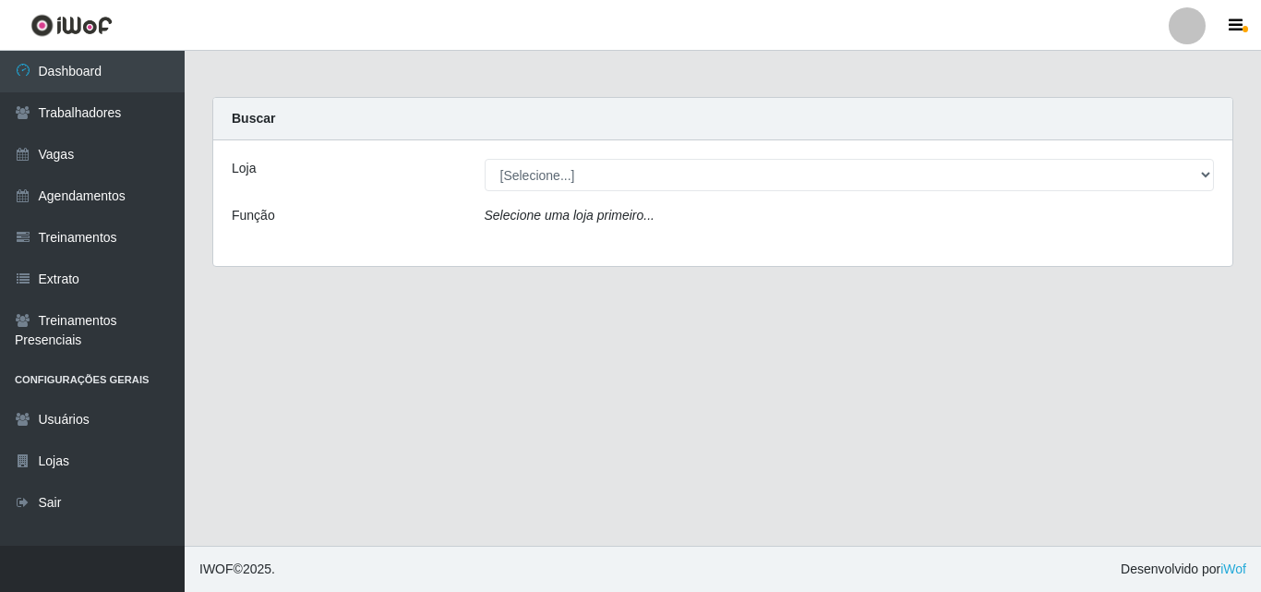
click at [374, 182] on div "Loja" at bounding box center [344, 175] width 253 height 32
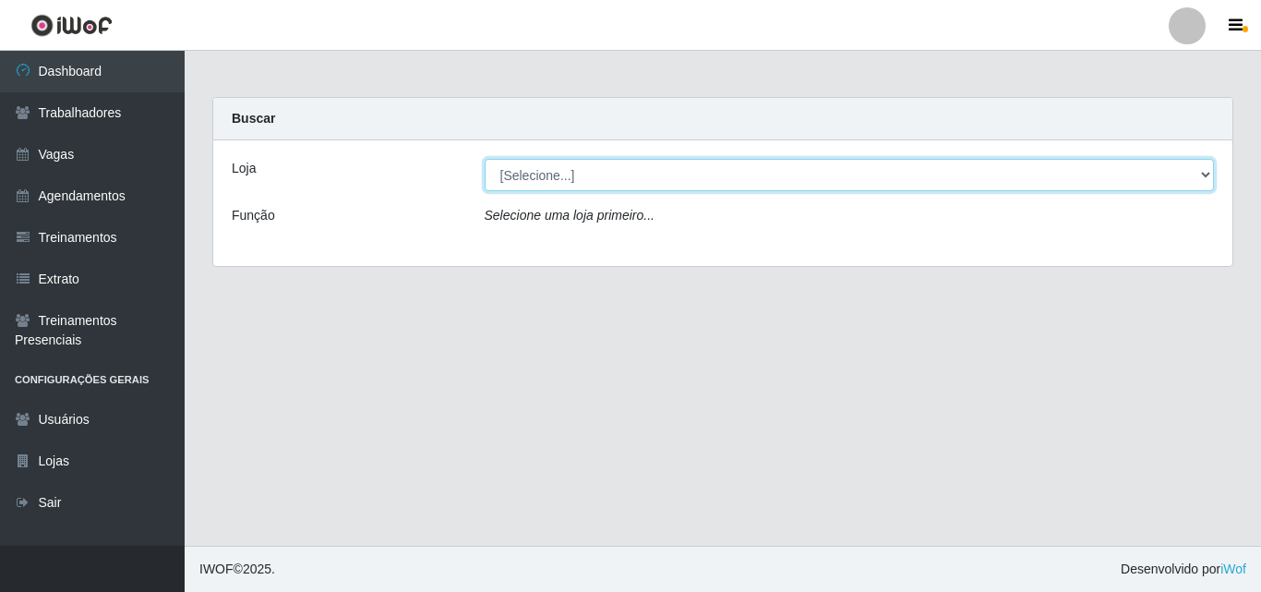
click at [560, 175] on select "[Selecione...] Castelinho Supermercado" at bounding box center [850, 175] width 730 height 32
select select "377"
click at [485, 159] on select "[Selecione...] Castelinho Supermercado" at bounding box center [850, 175] width 730 height 32
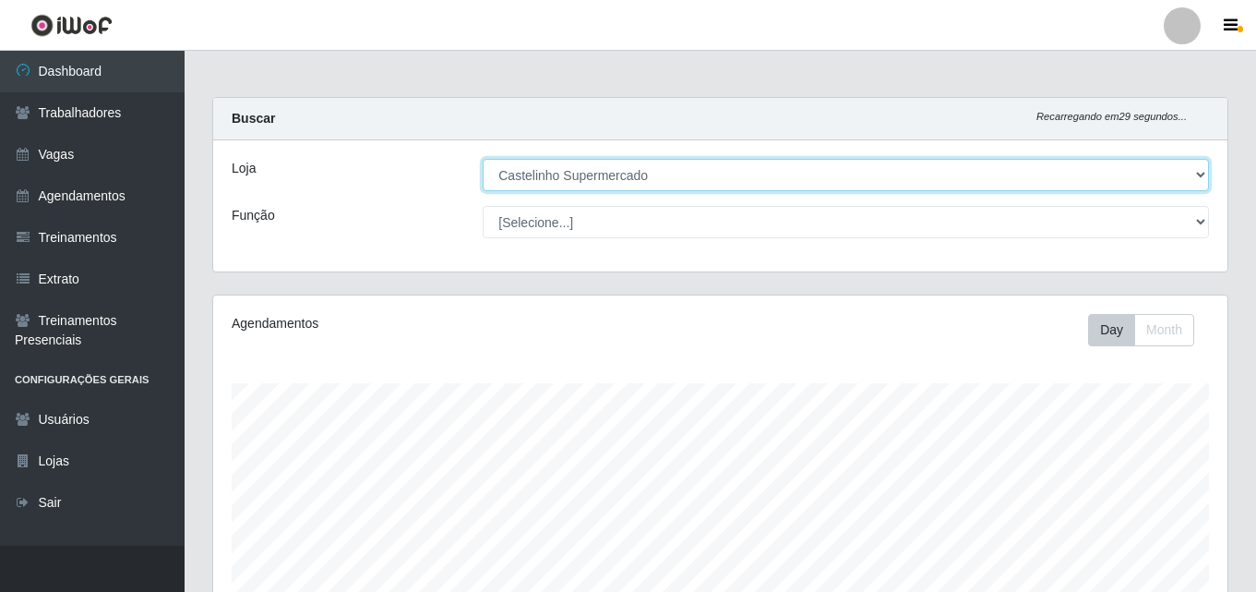
scroll to position [383, 1015]
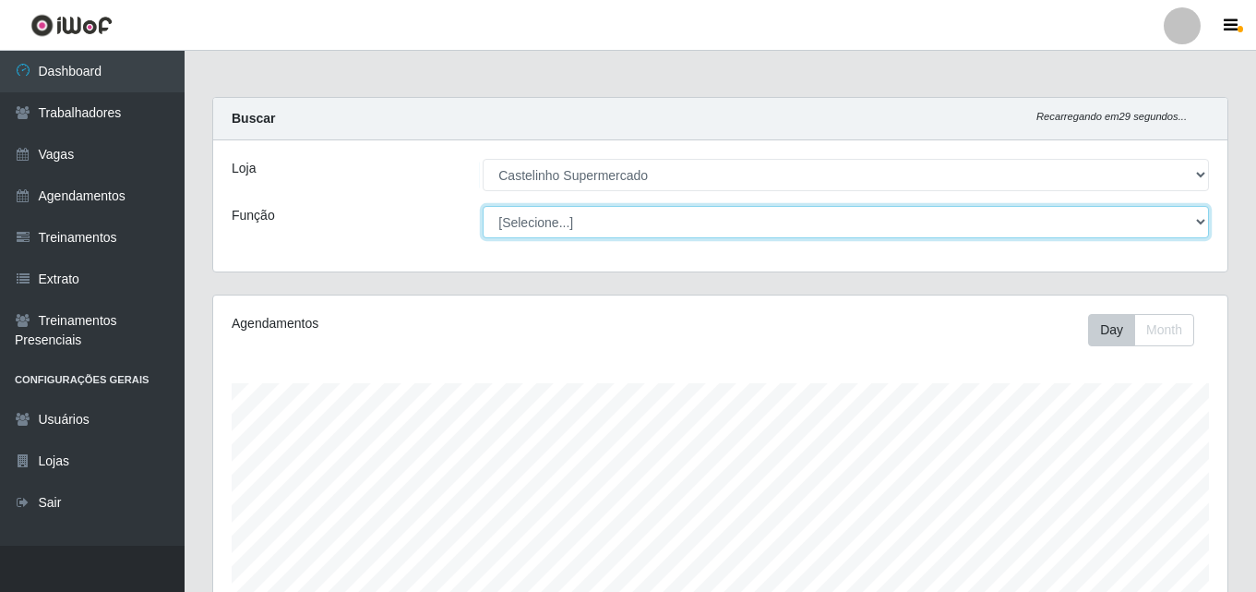
click at [549, 218] on select "[Selecione...] ASG ASG + ASG ++ Balconista de Açougue Balconista de Açougue + B…" at bounding box center [846, 222] width 727 height 32
select select "70"
click at [483, 206] on select "[Selecione...] ASG ASG + ASG ++ Balconista de Açougue Balconista de Açougue + B…" at bounding box center [846, 222] width 727 height 32
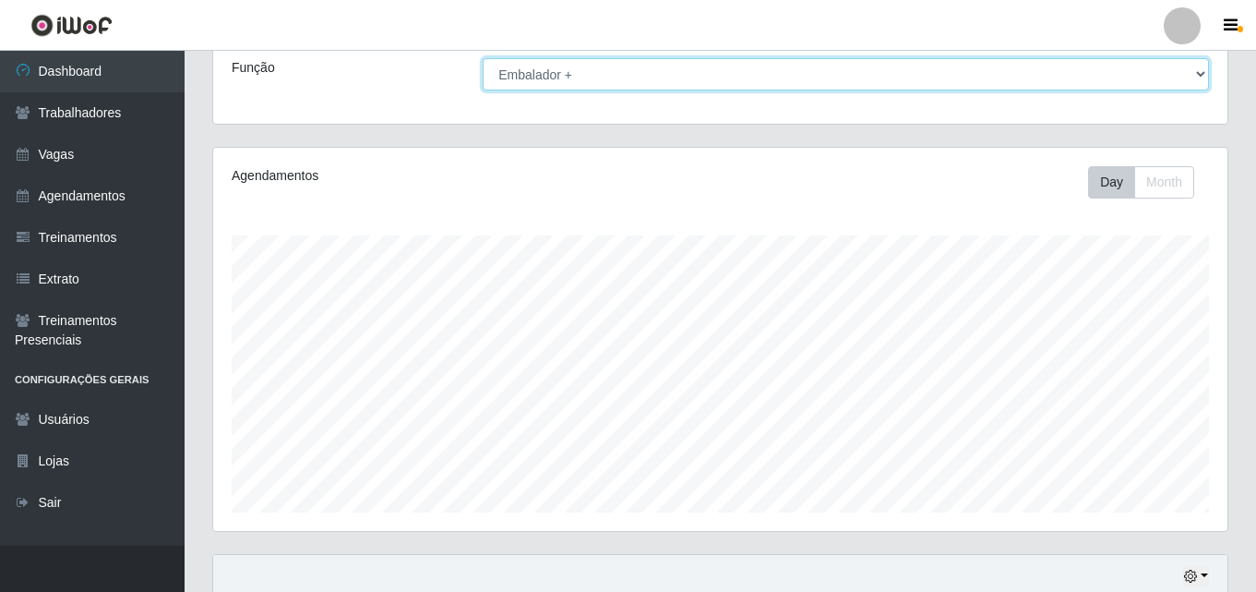
scroll to position [306, 0]
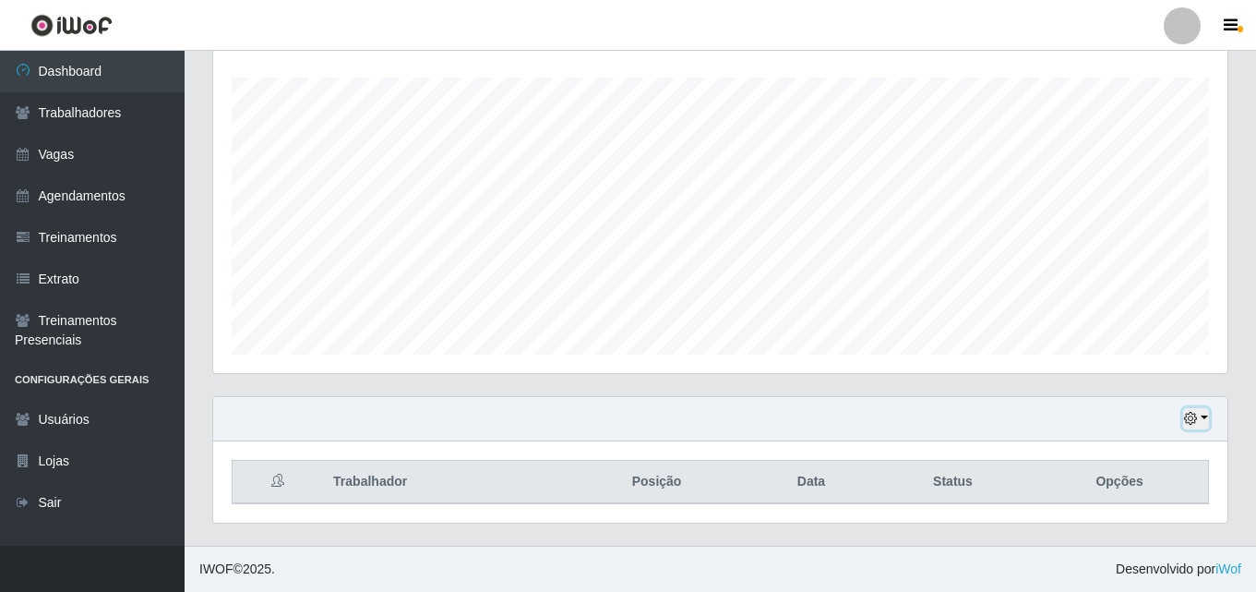
click at [1196, 418] on icon "button" at bounding box center [1190, 418] width 13 height 13
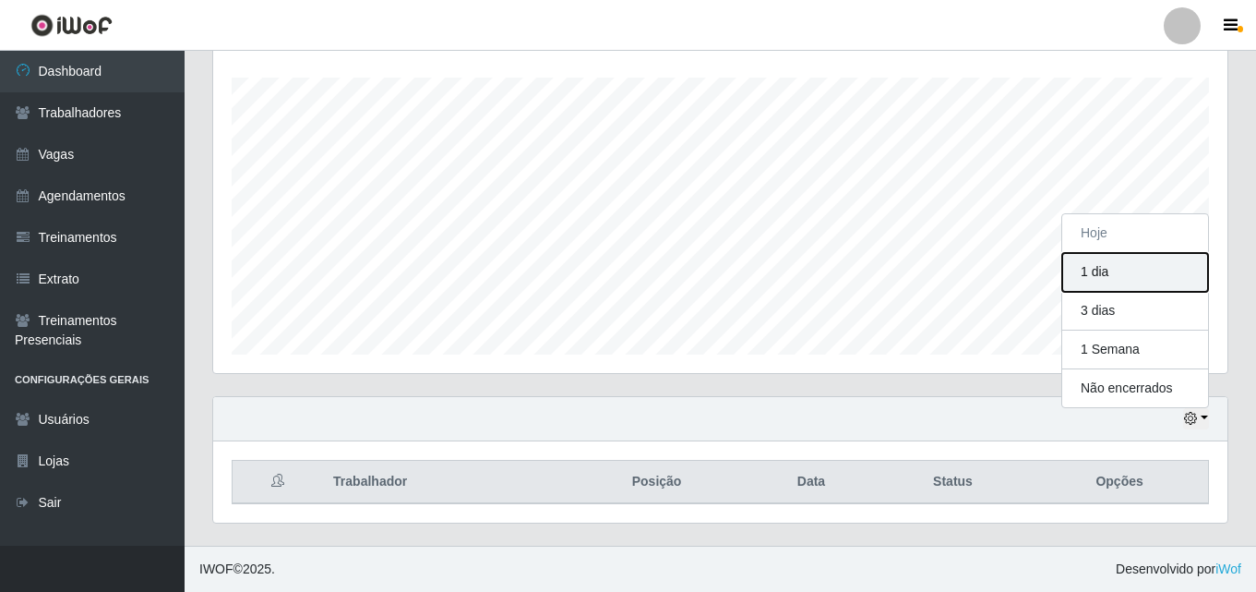
click at [1099, 267] on button "1 dia" at bounding box center [1136, 272] width 146 height 39
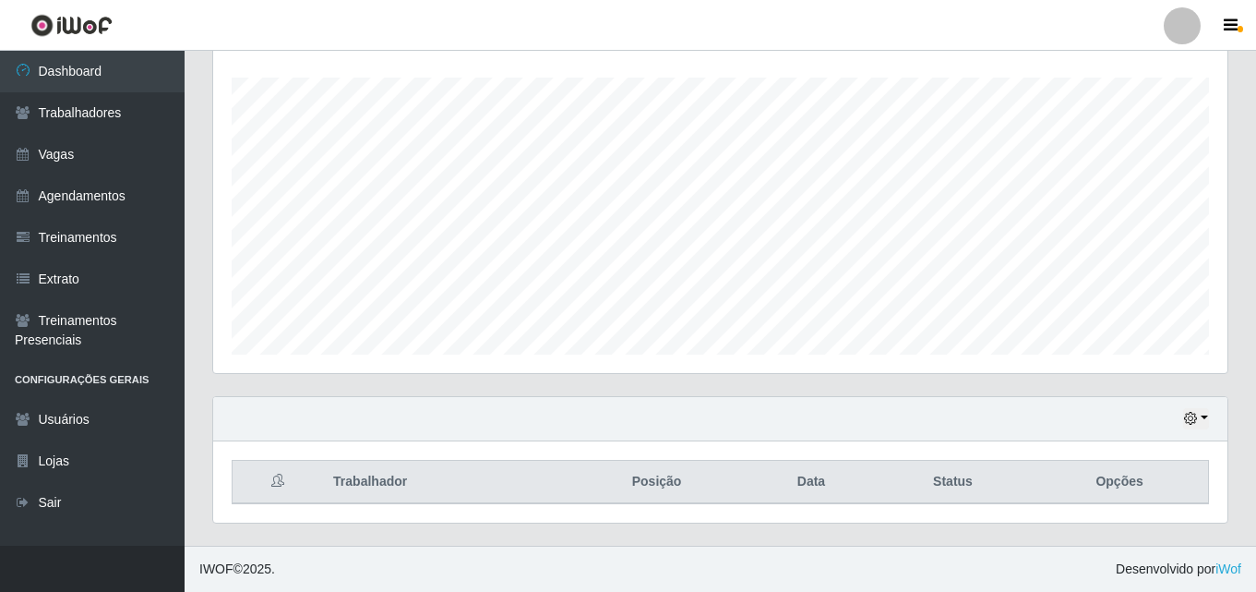
click at [1209, 421] on div "Hoje 1 dia 3 dias 1 Semana Não encerrados" at bounding box center [720, 419] width 1015 height 44
click at [1196, 417] on icon "button" at bounding box center [1190, 418] width 13 height 13
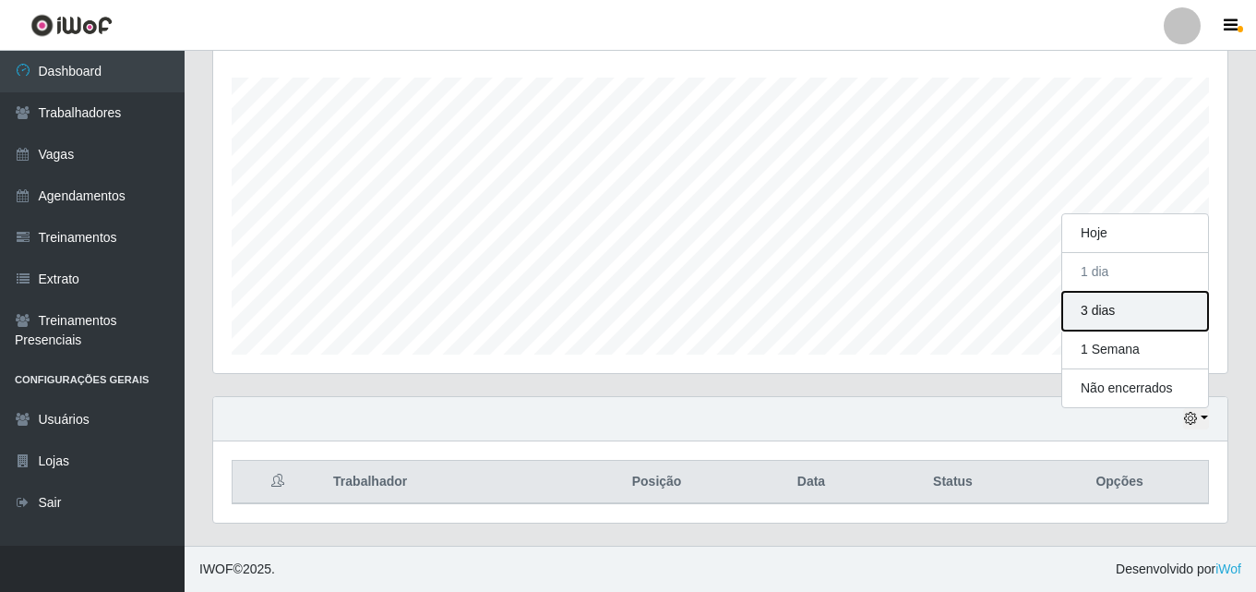
click at [1129, 316] on button "3 dias" at bounding box center [1136, 311] width 146 height 39
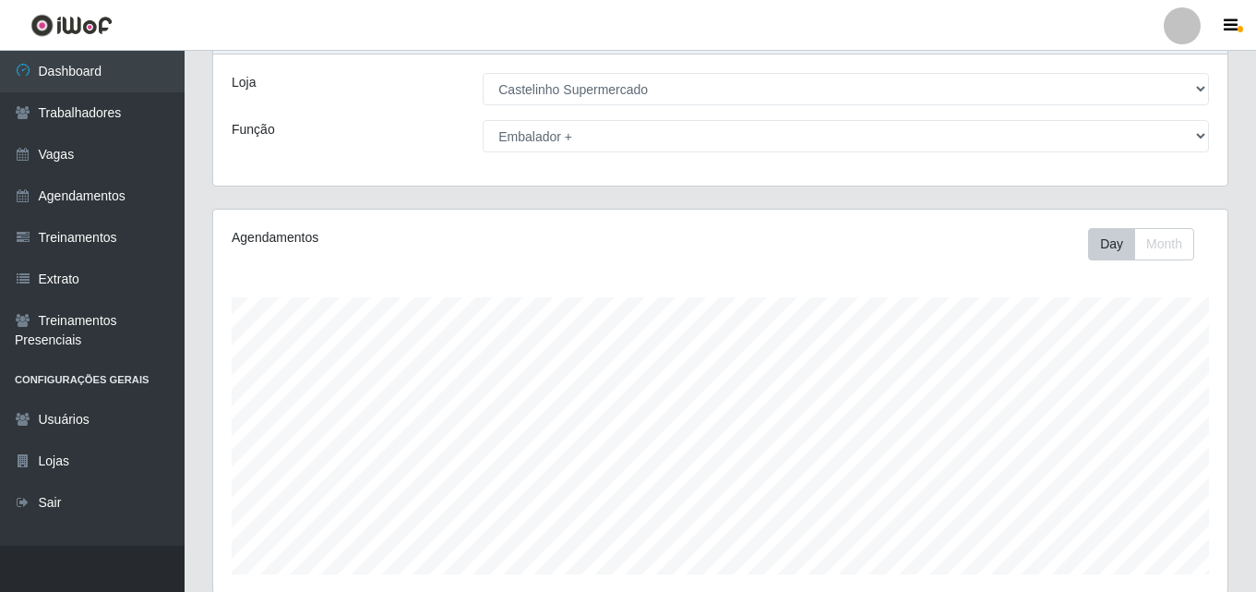
scroll to position [0, 0]
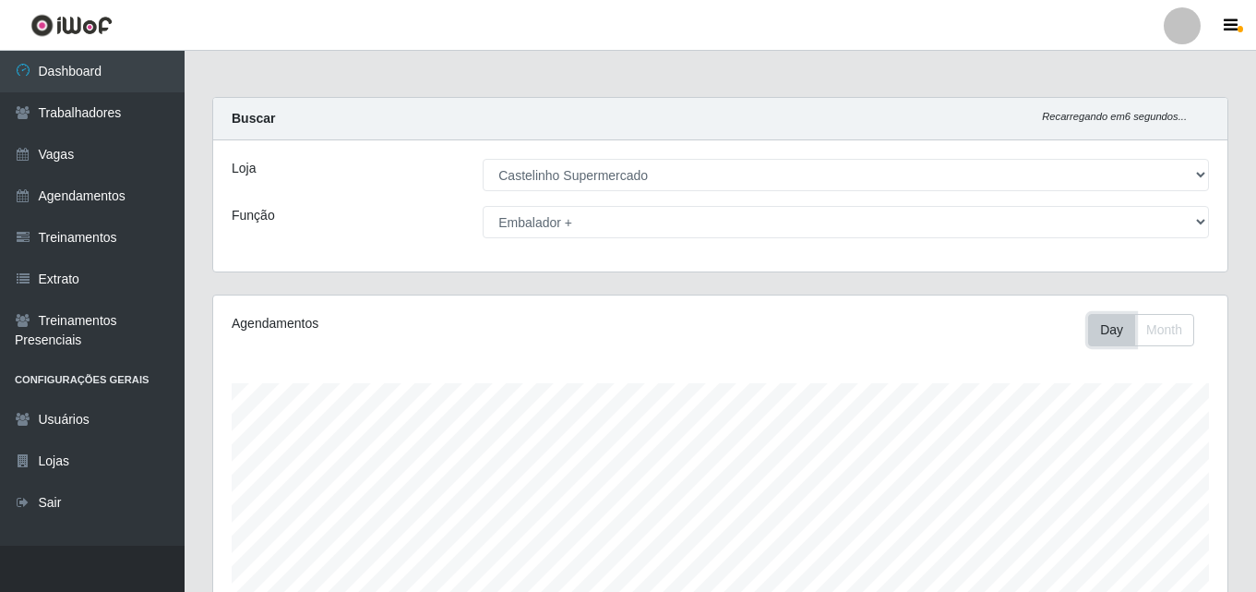
click at [1100, 330] on button "Day" at bounding box center [1111, 330] width 47 height 32
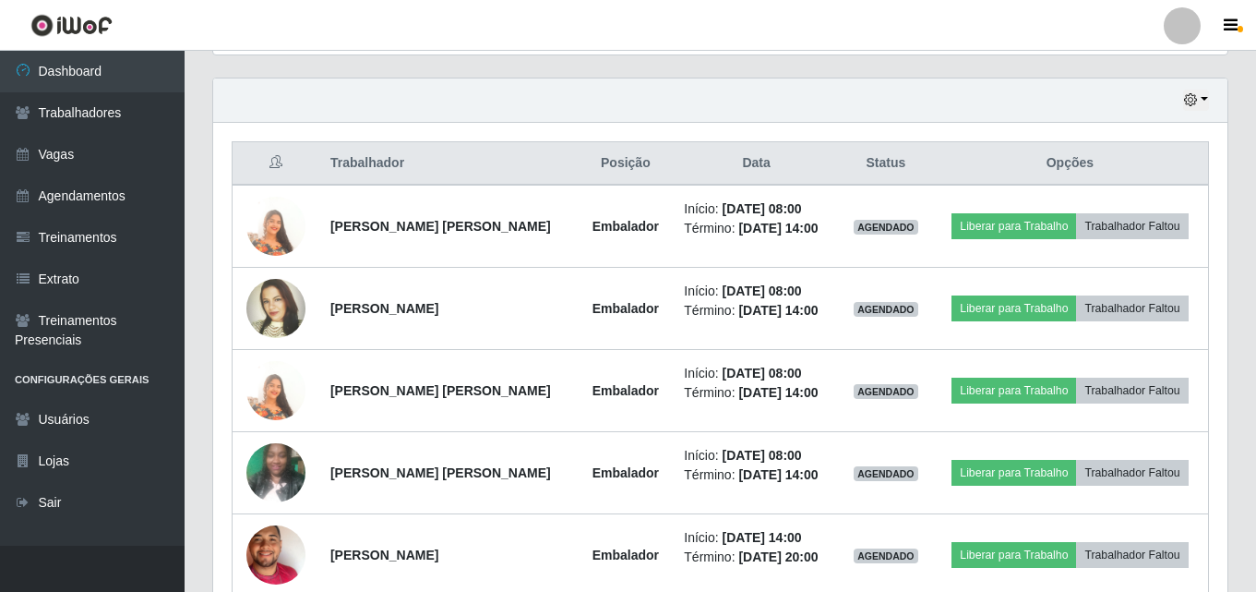
scroll to position [646, 0]
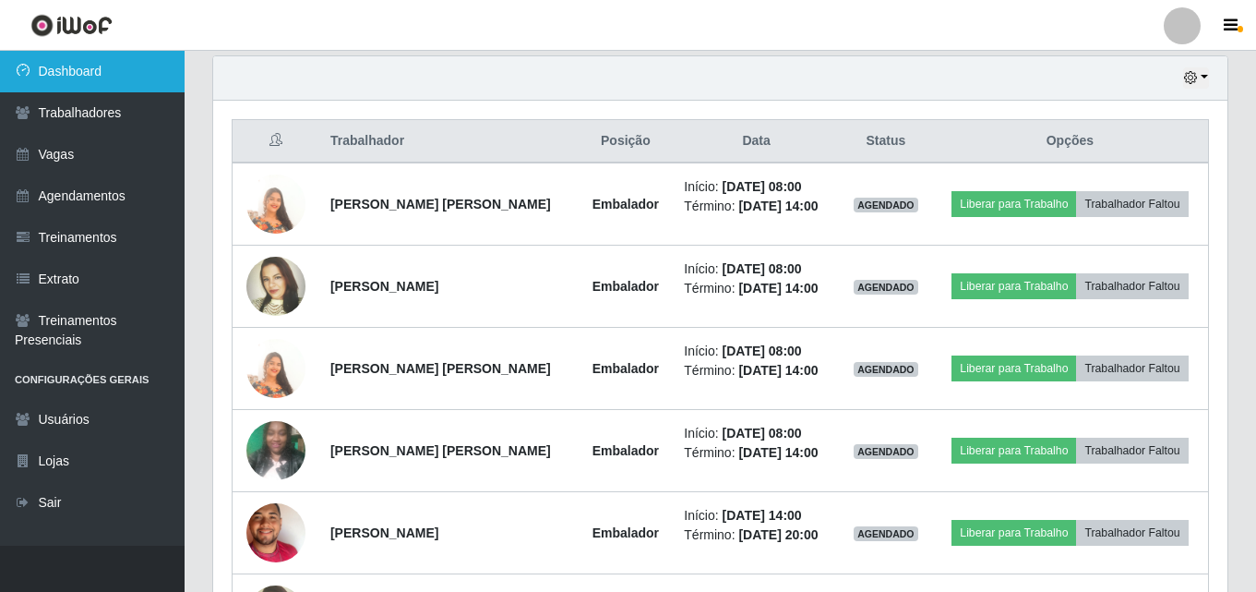
click at [76, 75] on link "Dashboard" at bounding box center [92, 72] width 185 height 42
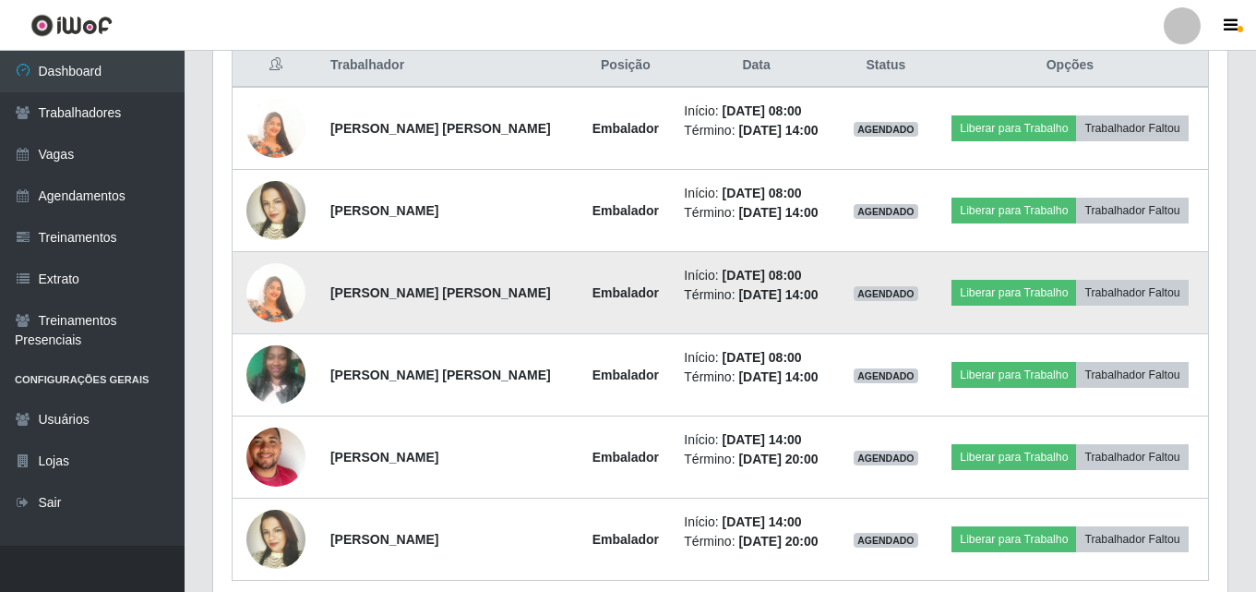
scroll to position [799, 0]
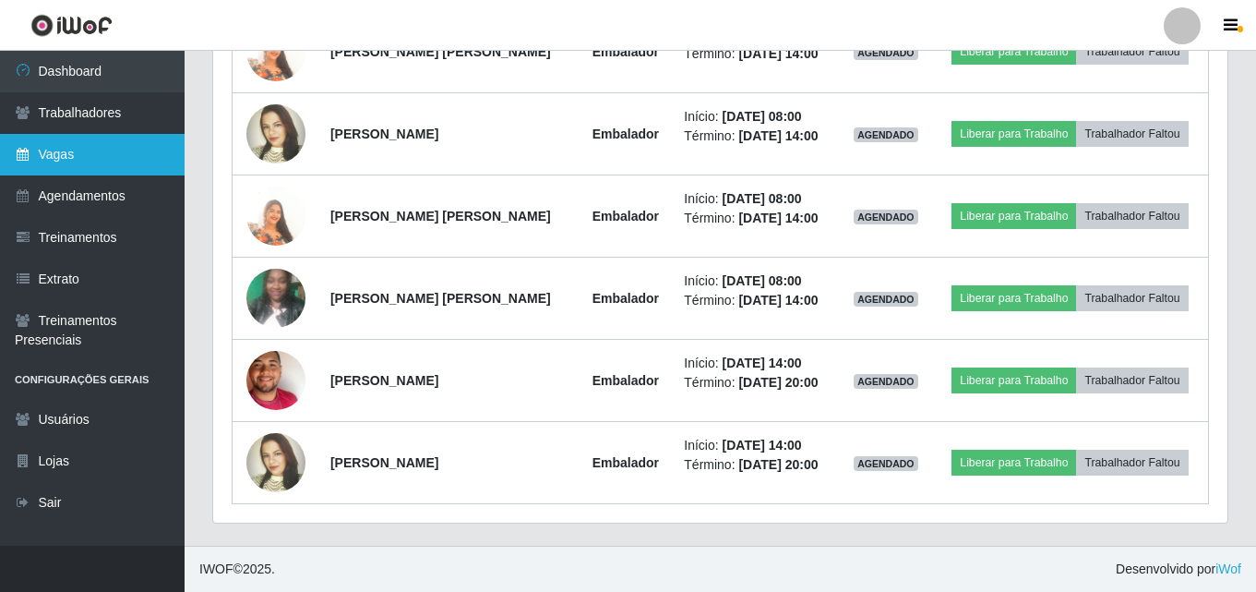
click at [64, 148] on link "Vagas" at bounding box center [92, 155] width 185 height 42
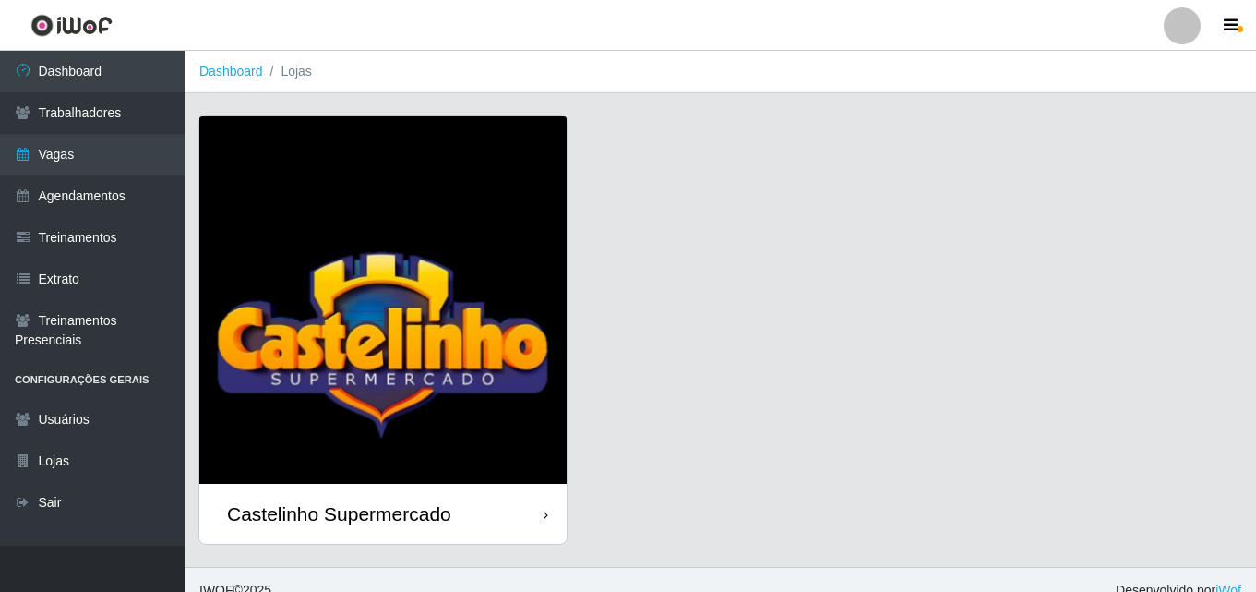
click at [327, 517] on div "Castelinho Supermercado" at bounding box center [339, 513] width 224 height 23
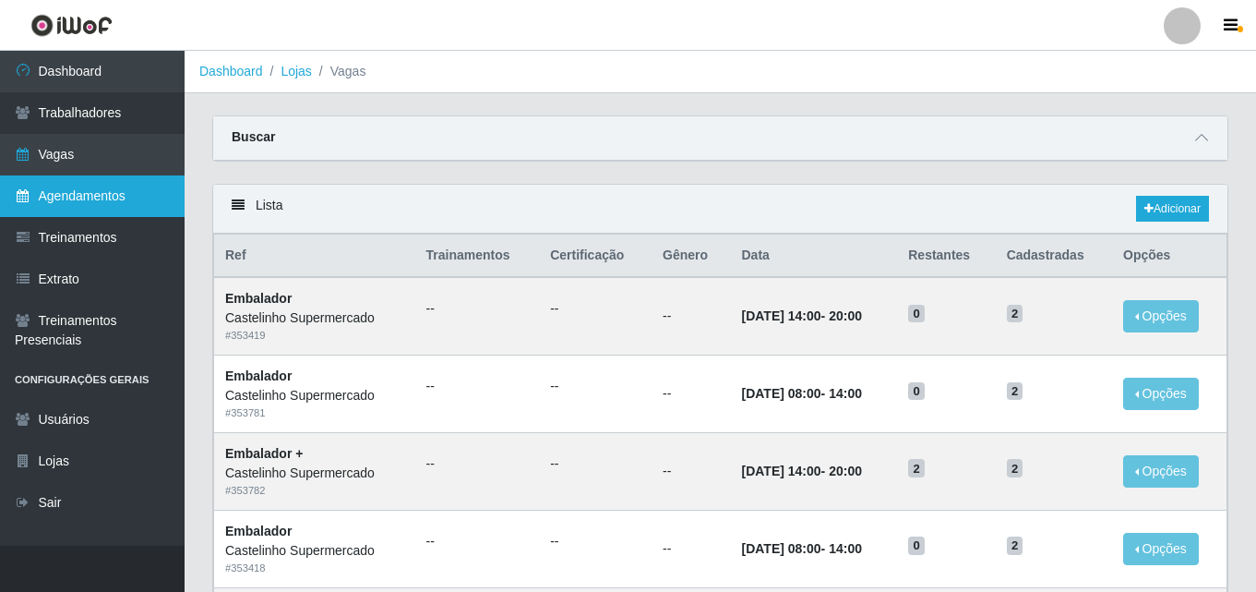
click at [69, 198] on link "Agendamentos" at bounding box center [92, 196] width 185 height 42
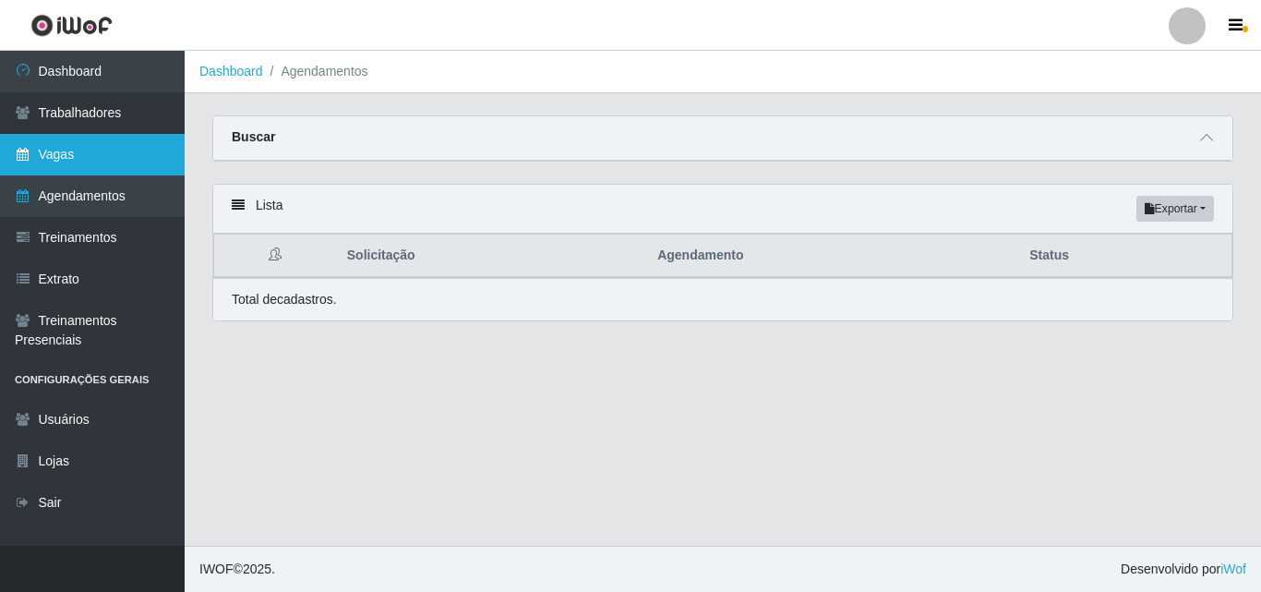
click at [59, 161] on link "Vagas" at bounding box center [92, 155] width 185 height 42
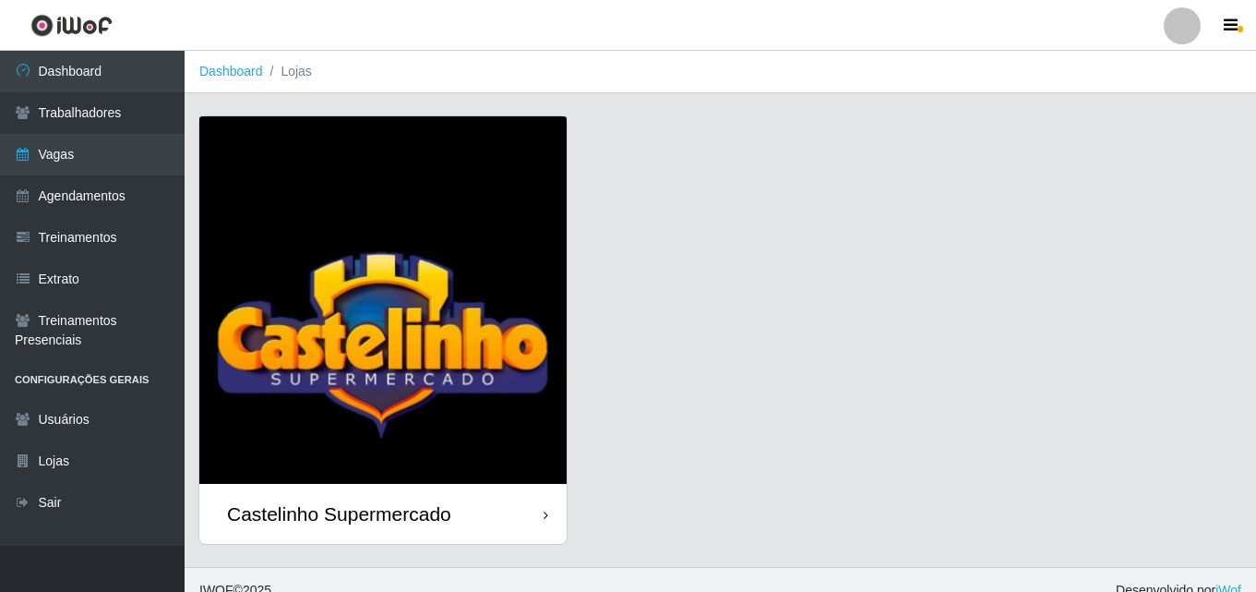
click at [354, 502] on div "Castelinho Supermercado" at bounding box center [339, 513] width 224 height 23
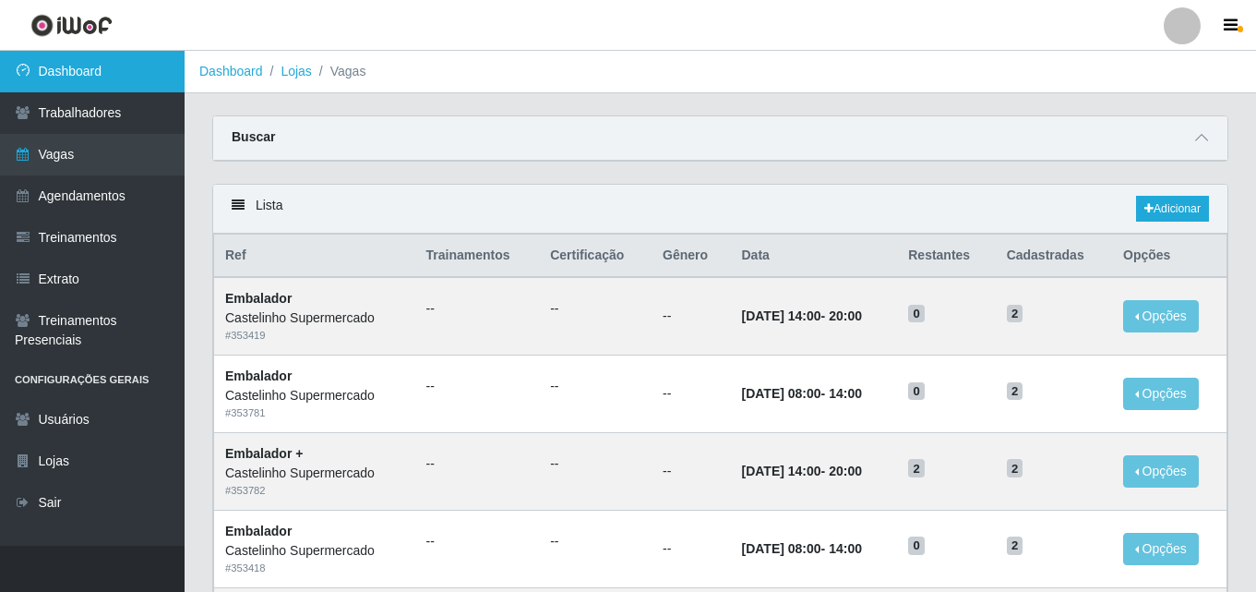
click at [65, 68] on link "Dashboard" at bounding box center [92, 72] width 185 height 42
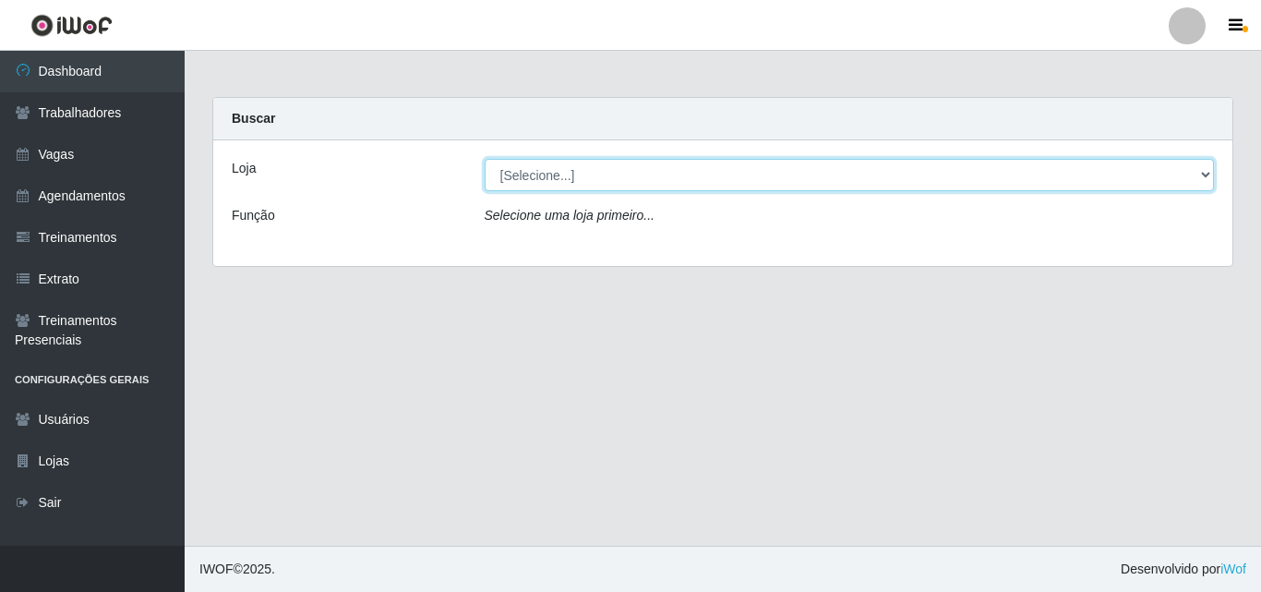
click at [548, 175] on select "[Selecione...] Castelinho Supermercado" at bounding box center [850, 175] width 730 height 32
select select "377"
click at [485, 159] on select "[Selecione...] Castelinho Supermercado" at bounding box center [850, 175] width 730 height 32
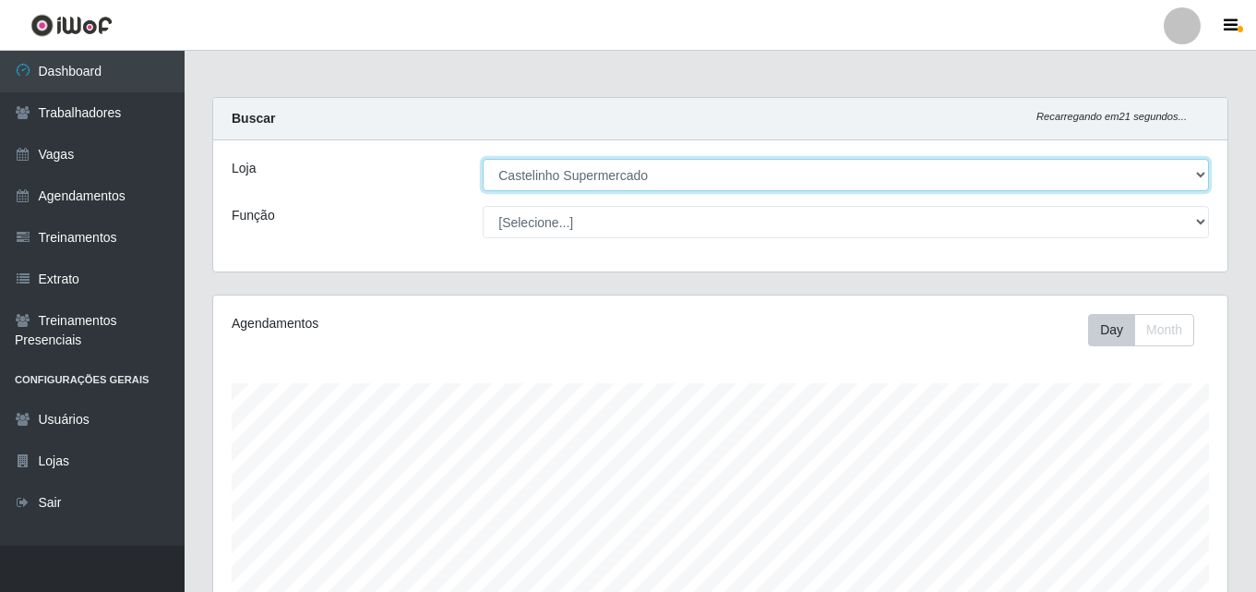
click at [1195, 174] on select "[Selecione...] Castelinho Supermercado" at bounding box center [846, 175] width 727 height 32
click at [483, 159] on select "[Selecione...] Castelinho Supermercado" at bounding box center [846, 175] width 727 height 32
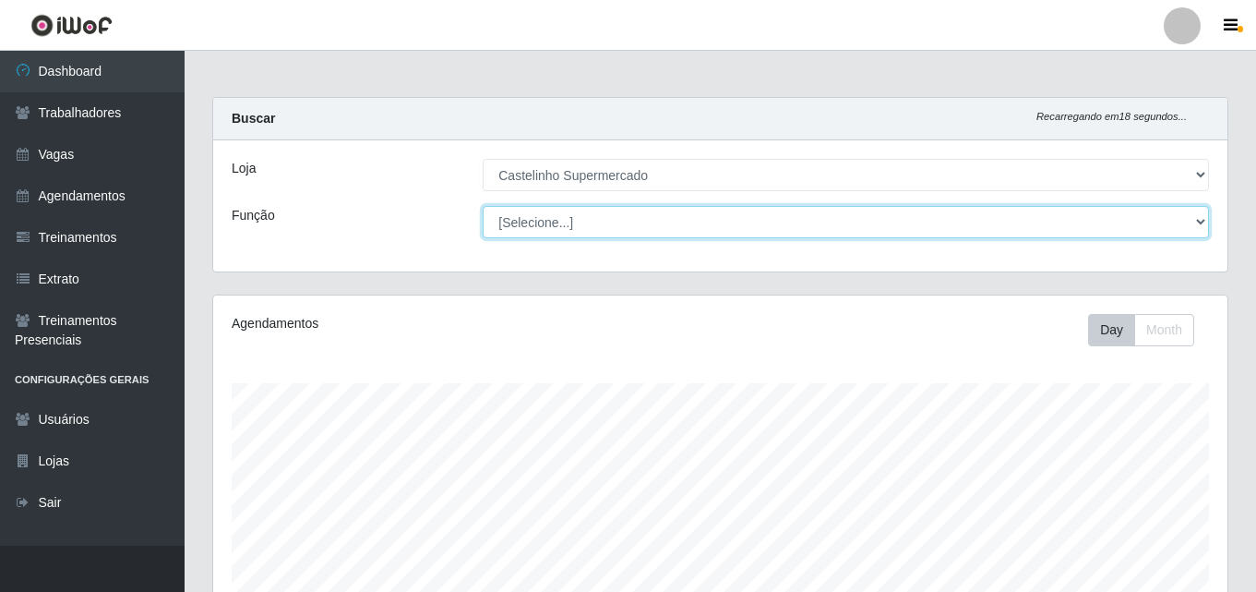
click at [523, 228] on select "[Selecione...] ASG ASG + ASG ++ Balconista de Açougue Balconista de Açougue + B…" at bounding box center [846, 222] width 727 height 32
click at [483, 206] on select "[Selecione...] ASG ASG + ASG ++ Balconista de Açougue Balconista de Açougue + B…" at bounding box center [846, 222] width 727 height 32
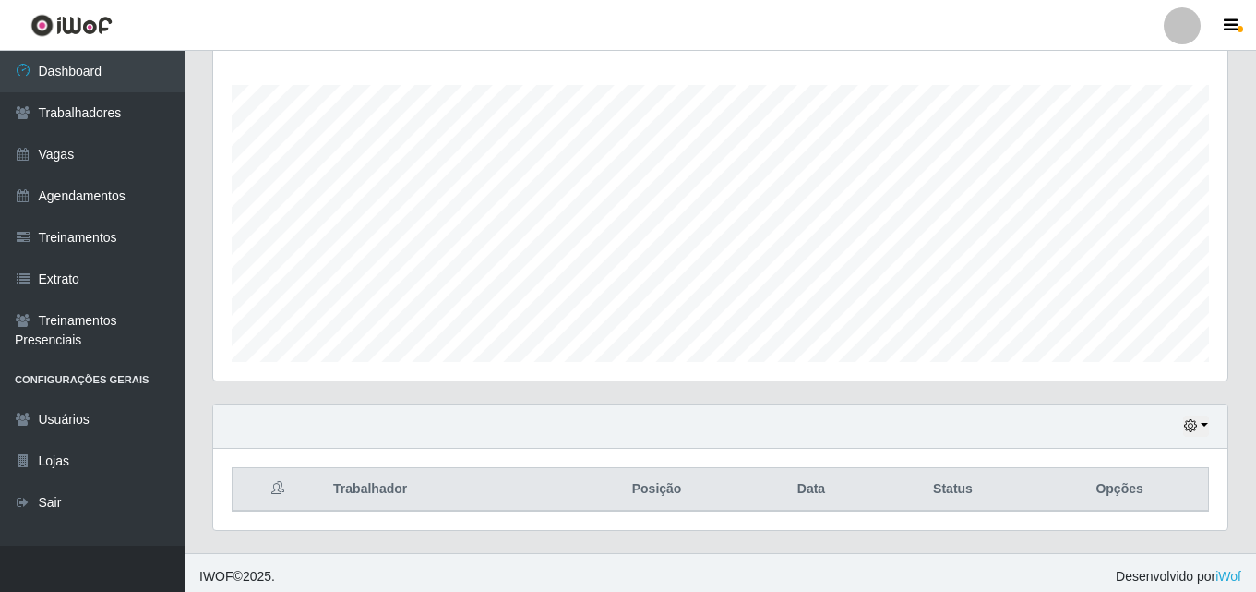
scroll to position [306, 0]
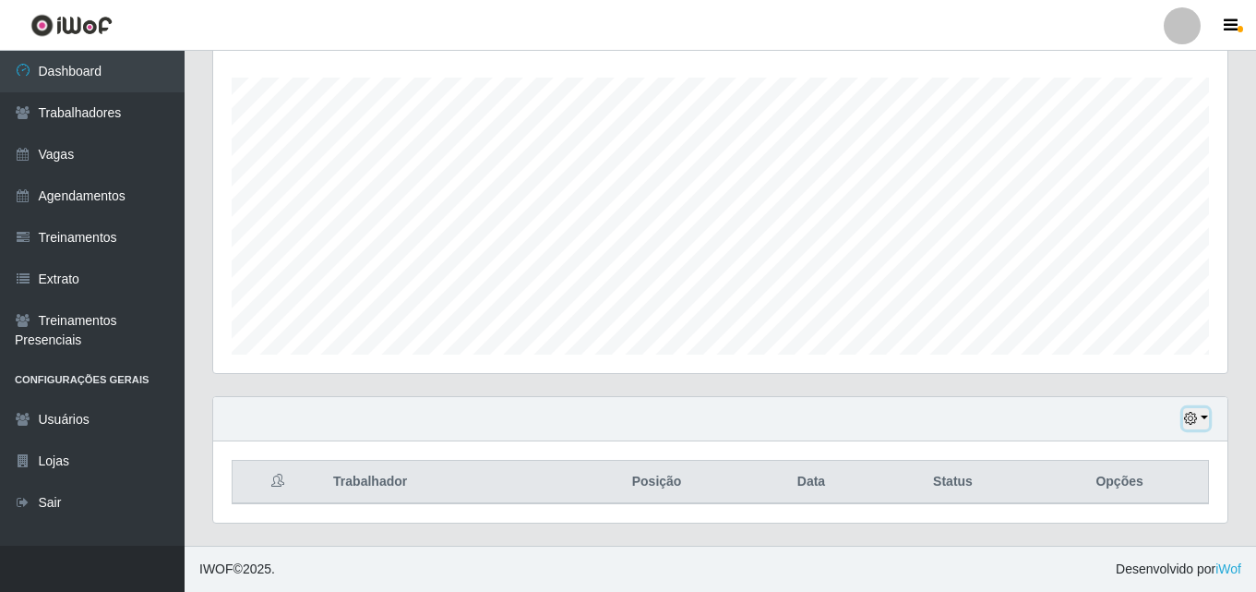
click at [1197, 420] on icon "button" at bounding box center [1190, 418] width 13 height 13
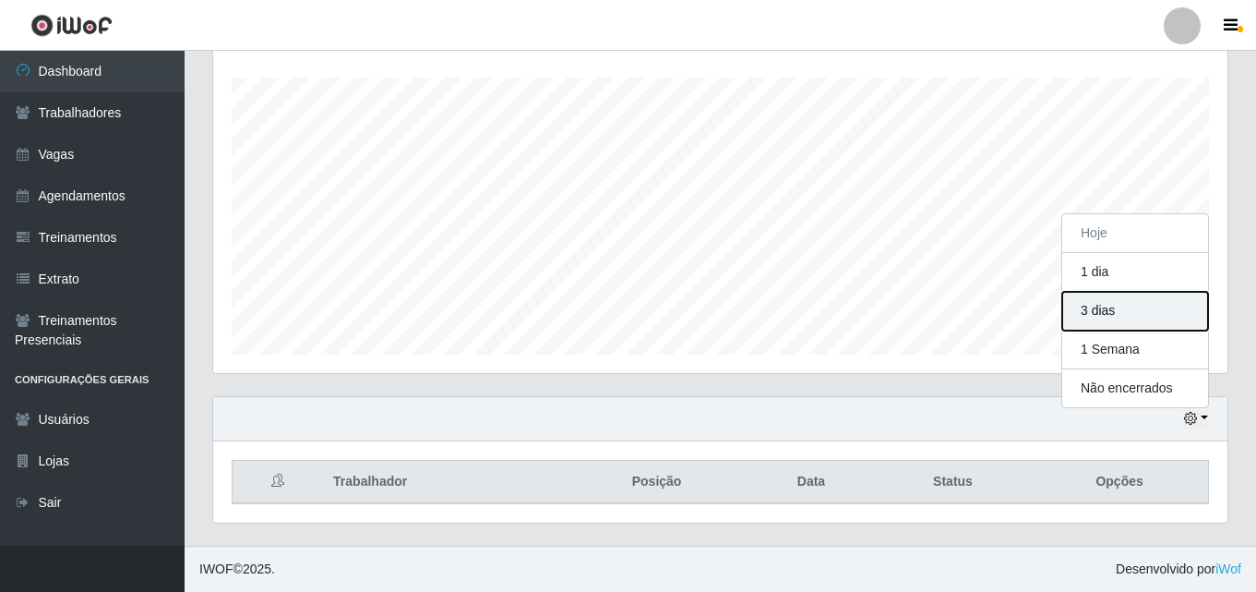
click at [1097, 310] on button "3 dias" at bounding box center [1136, 311] width 146 height 39
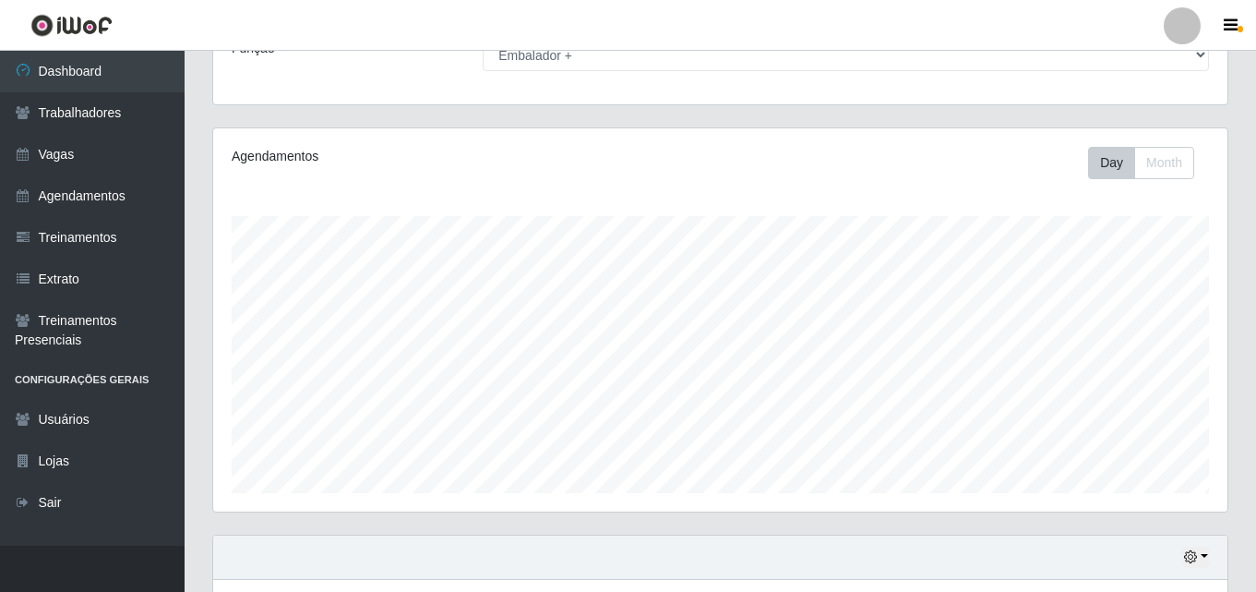
scroll to position [0, 0]
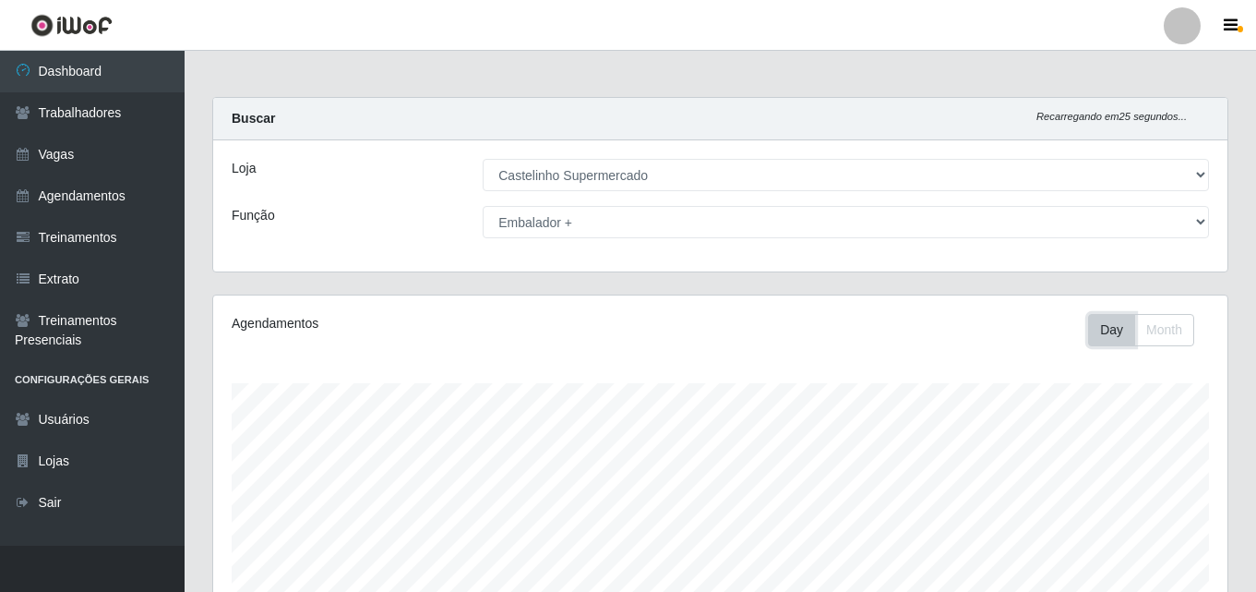
click at [1119, 330] on button "Day" at bounding box center [1111, 330] width 47 height 32
click at [1109, 328] on button "Day" at bounding box center [1111, 330] width 47 height 32
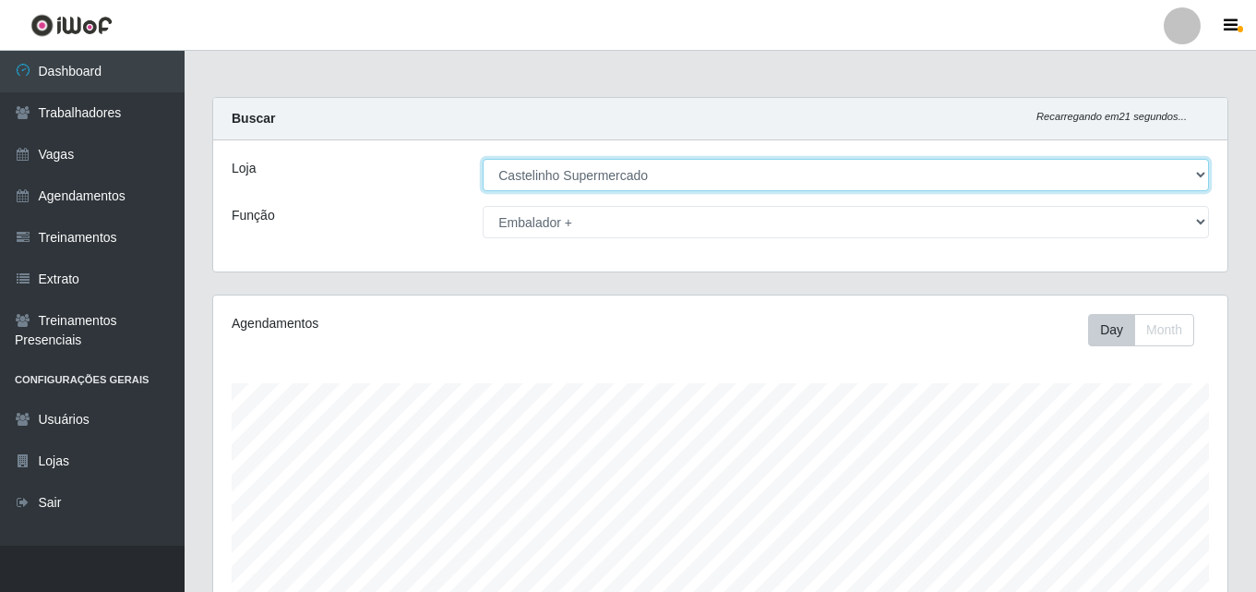
click at [1195, 164] on select "[Selecione...] Castelinho Supermercado" at bounding box center [846, 175] width 727 height 32
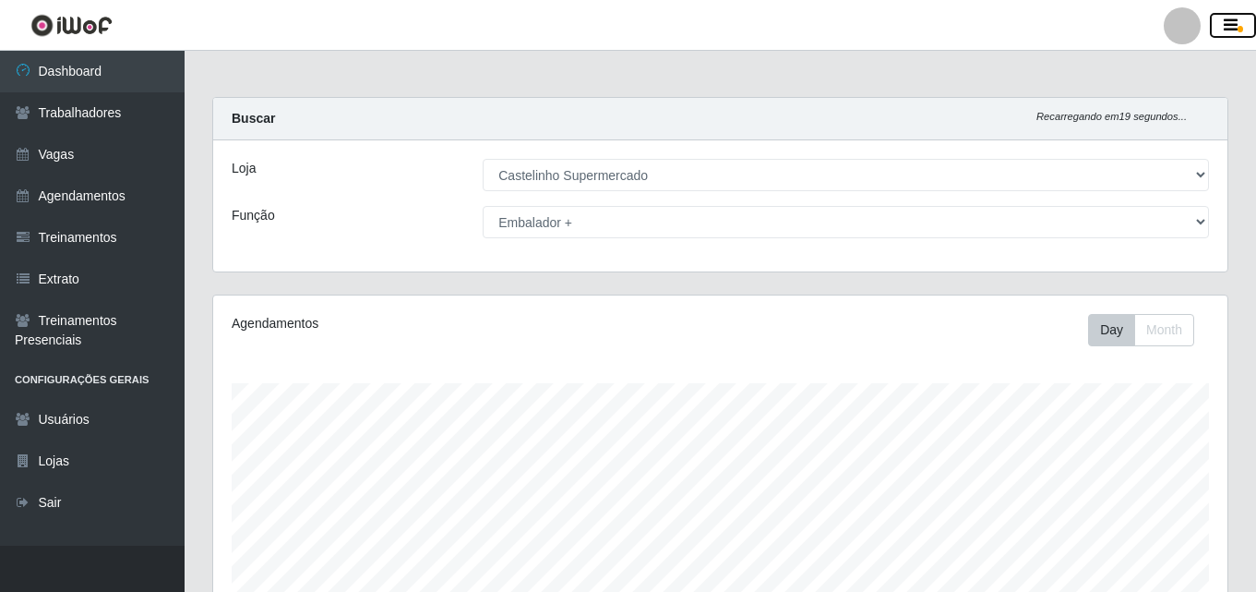
click at [1234, 26] on icon "button" at bounding box center [1231, 26] width 14 height 17
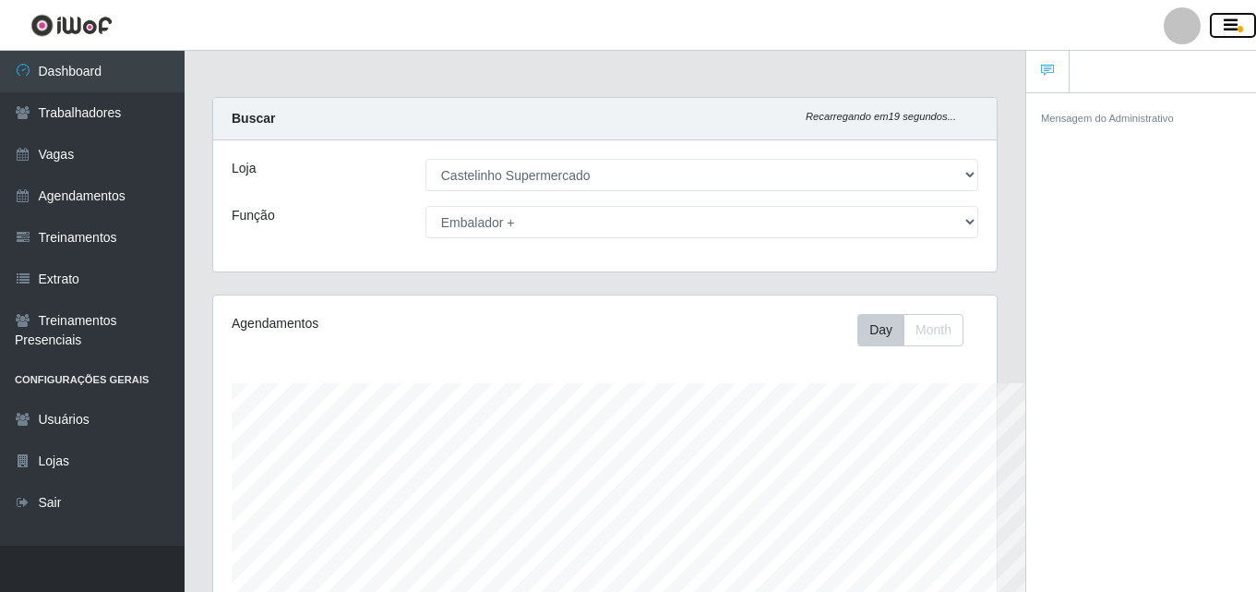
scroll to position [922766, 922364]
click at [1047, 75] on icon at bounding box center [1047, 70] width 13 height 13
click at [1103, 354] on div "Mensagem do Administrativo" at bounding box center [1142, 345] width 230 height 506
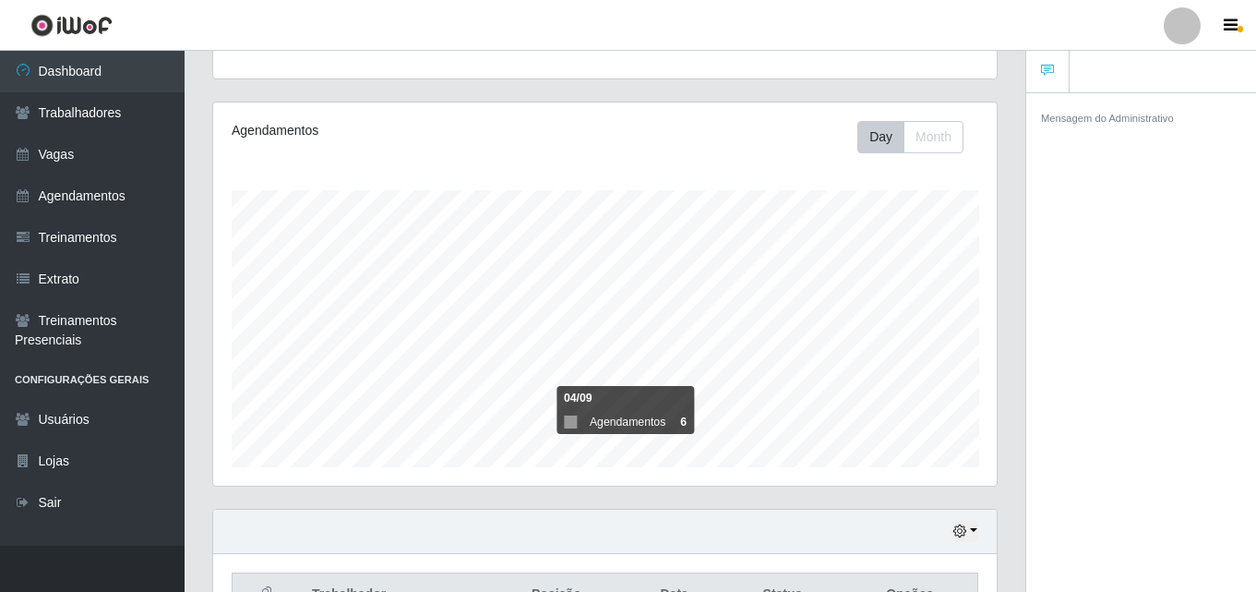
scroll to position [0, 0]
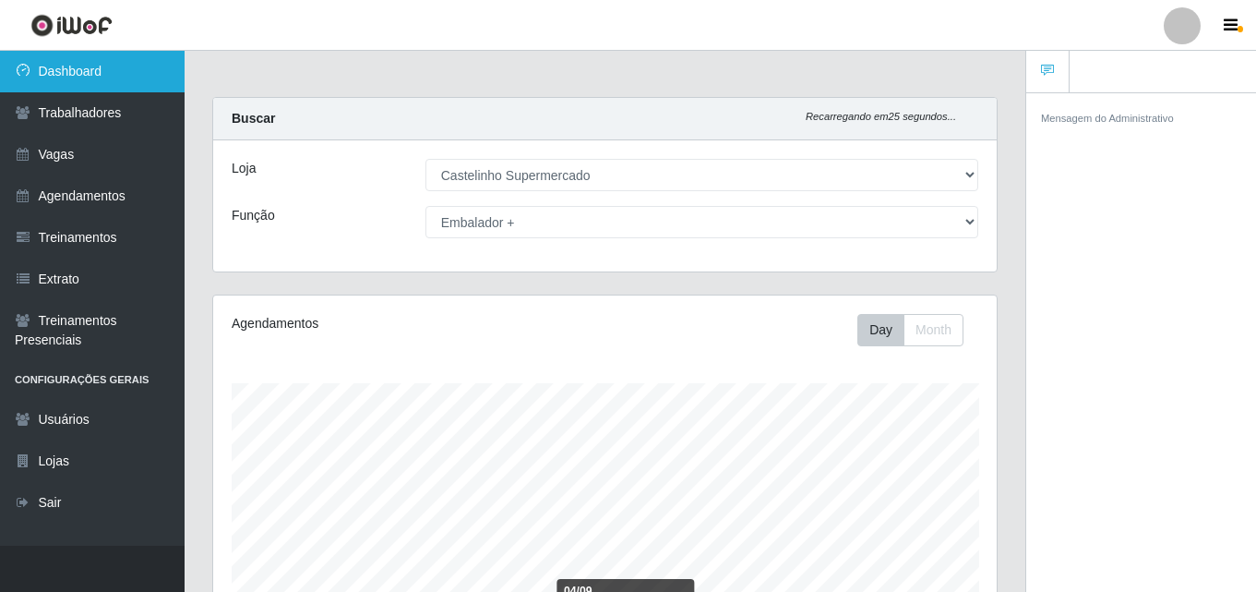
click at [57, 70] on link "Dashboard" at bounding box center [92, 72] width 185 height 42
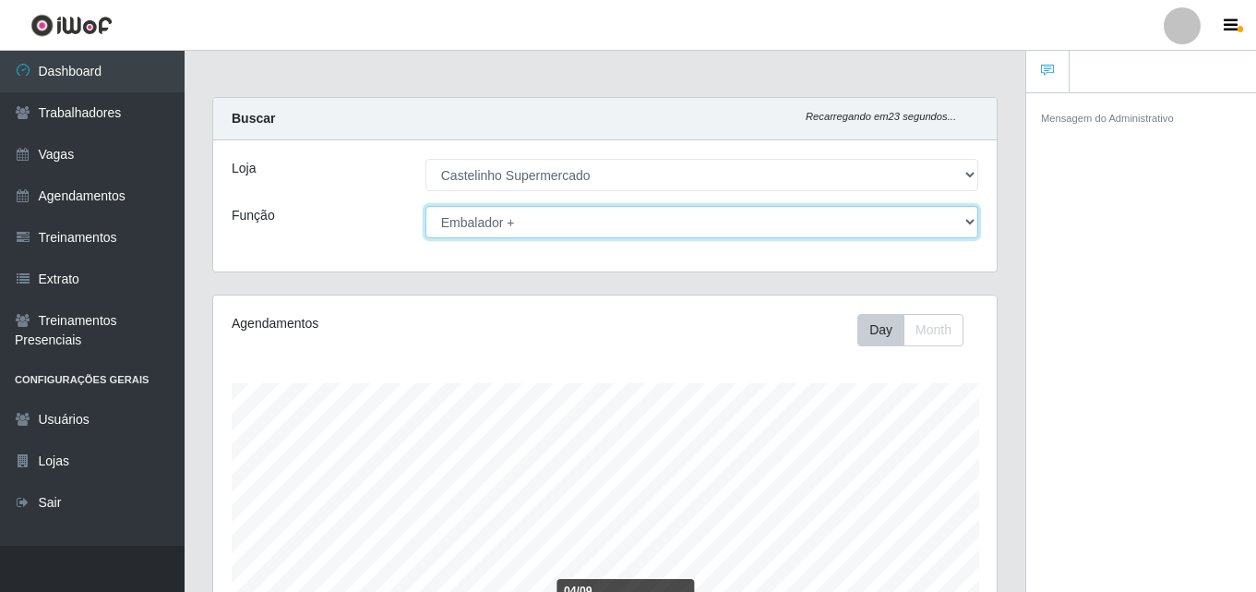
click at [970, 221] on select "[Selecione...] ASG ASG + ASG ++ Balconista de Açougue Balconista de Açougue + B…" at bounding box center [702, 222] width 553 height 32
select select "1"
click at [426, 206] on select "[Selecione...] ASG ASG + ASG ++ Balconista de Açougue Balconista de Açougue + B…" at bounding box center [702, 222] width 553 height 32
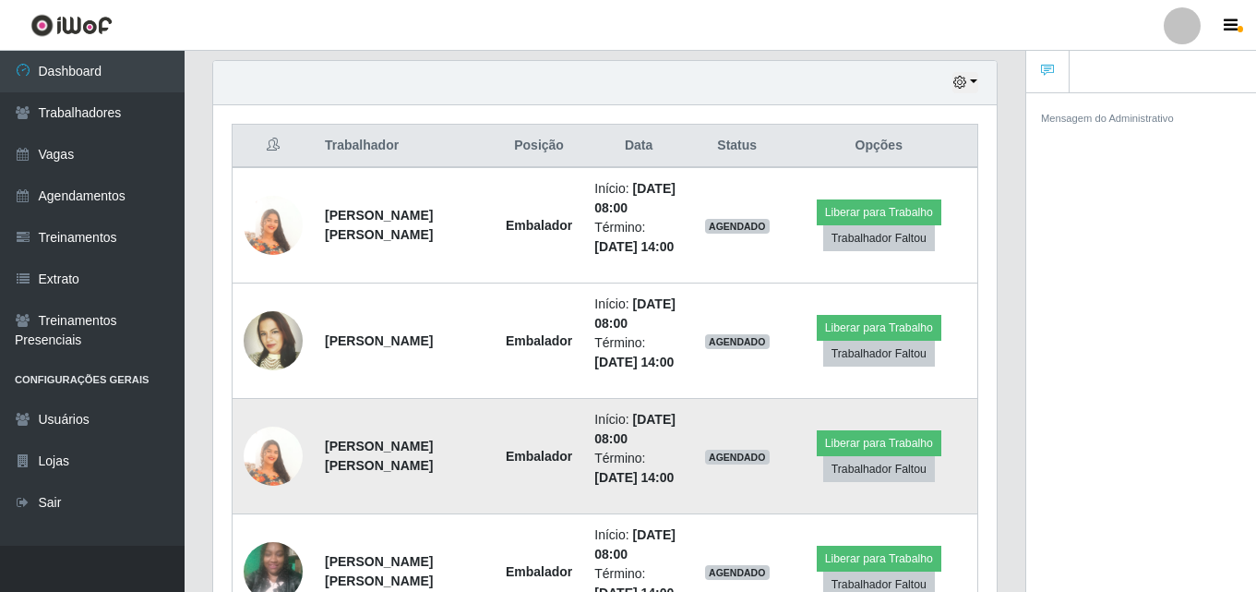
scroll to position [554, 0]
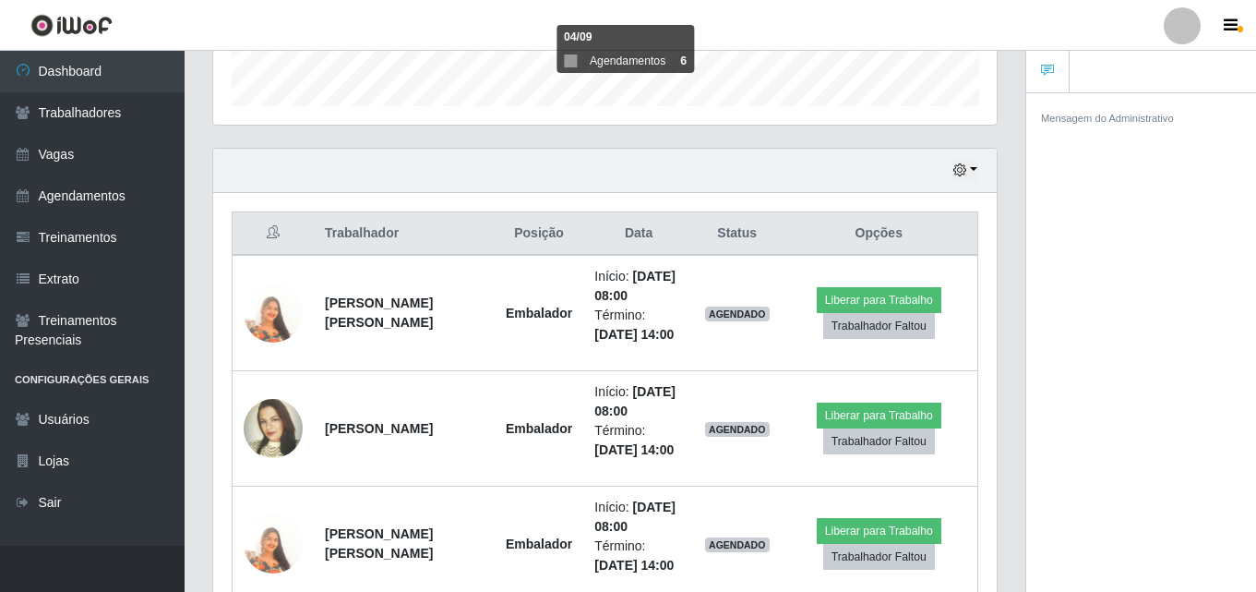
click at [1190, 222] on div "Mensagem do Administrativo" at bounding box center [1142, 345] width 230 height 506
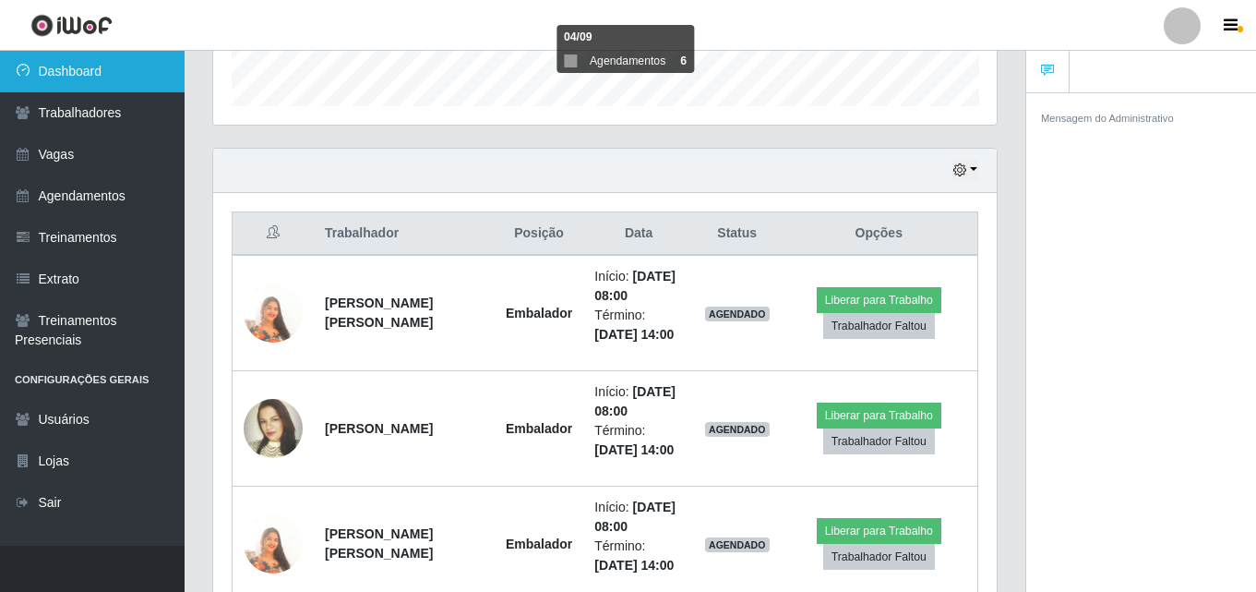
click at [54, 71] on link "Dashboard" at bounding box center [92, 72] width 185 height 42
click at [58, 63] on link "Dashboard" at bounding box center [92, 72] width 185 height 42
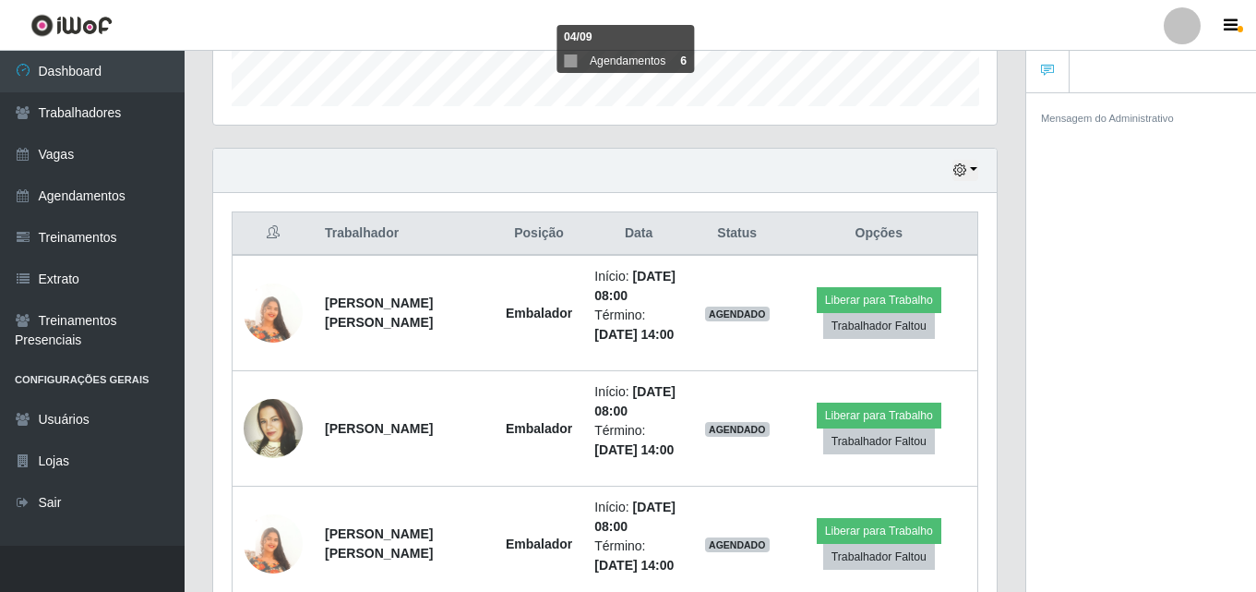
click at [1227, 256] on div "Mensagem do Administrativo" at bounding box center [1142, 345] width 230 height 506
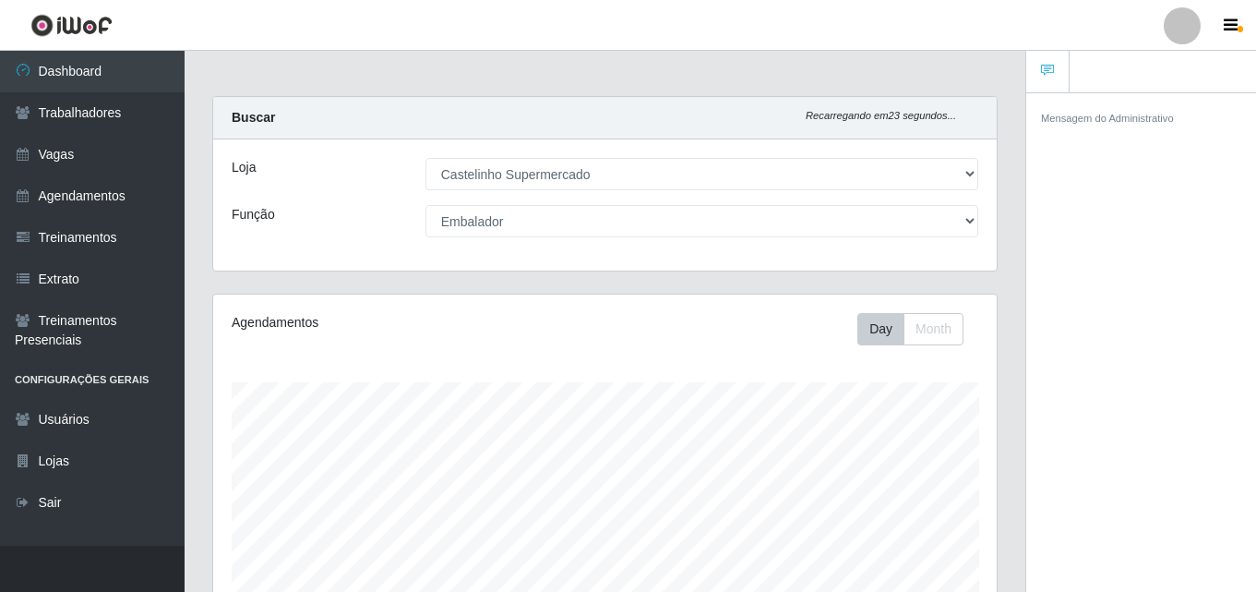
scroll to position [0, 0]
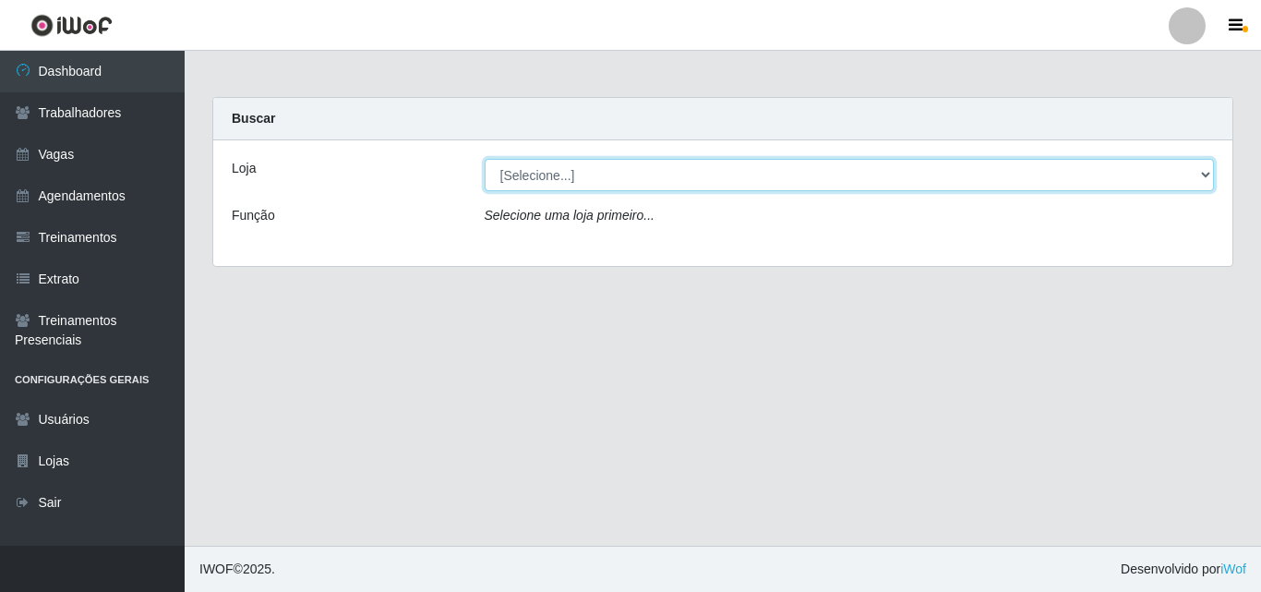
click at [564, 179] on select "[Selecione...] Castelinho Supermercado" at bounding box center [850, 175] width 730 height 32
select select "377"
click at [485, 159] on select "[Selecione...] Castelinho Supermercado" at bounding box center [850, 175] width 730 height 32
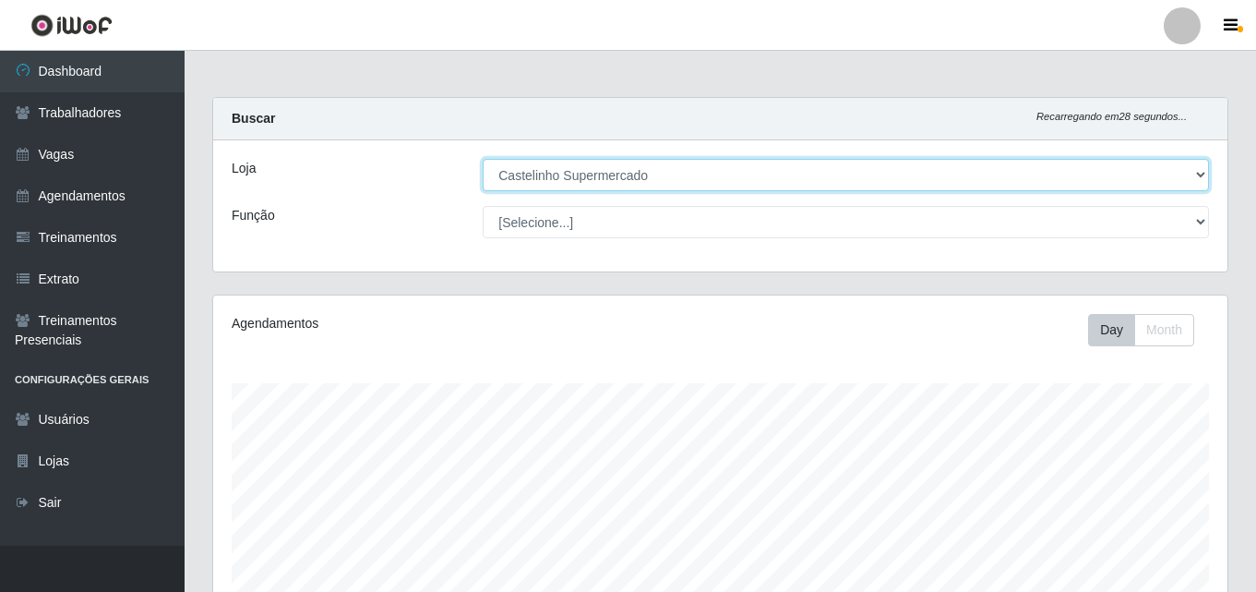
scroll to position [92, 0]
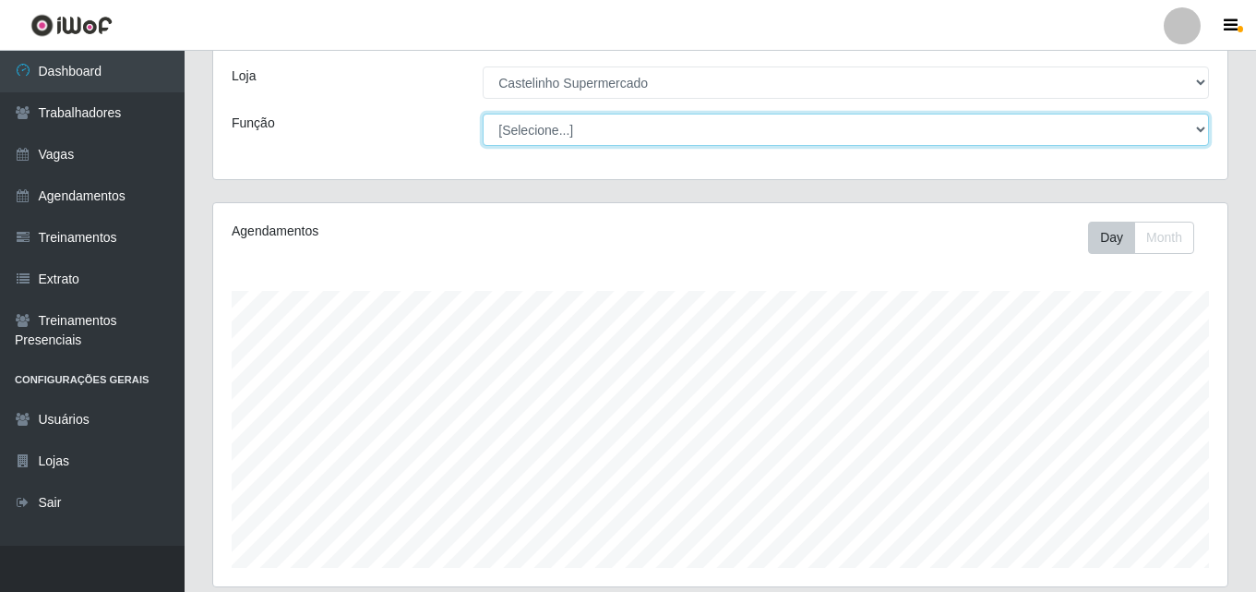
click at [533, 126] on select "[Selecione...] ASG ASG + ASG ++ Balconista de Açougue Balconista de Açougue + B…" at bounding box center [846, 130] width 727 height 32
select select "1"
click at [483, 114] on select "[Selecione...] ASG ASG + ASG ++ Balconista de Açougue Balconista de Açougue + B…" at bounding box center [846, 130] width 727 height 32
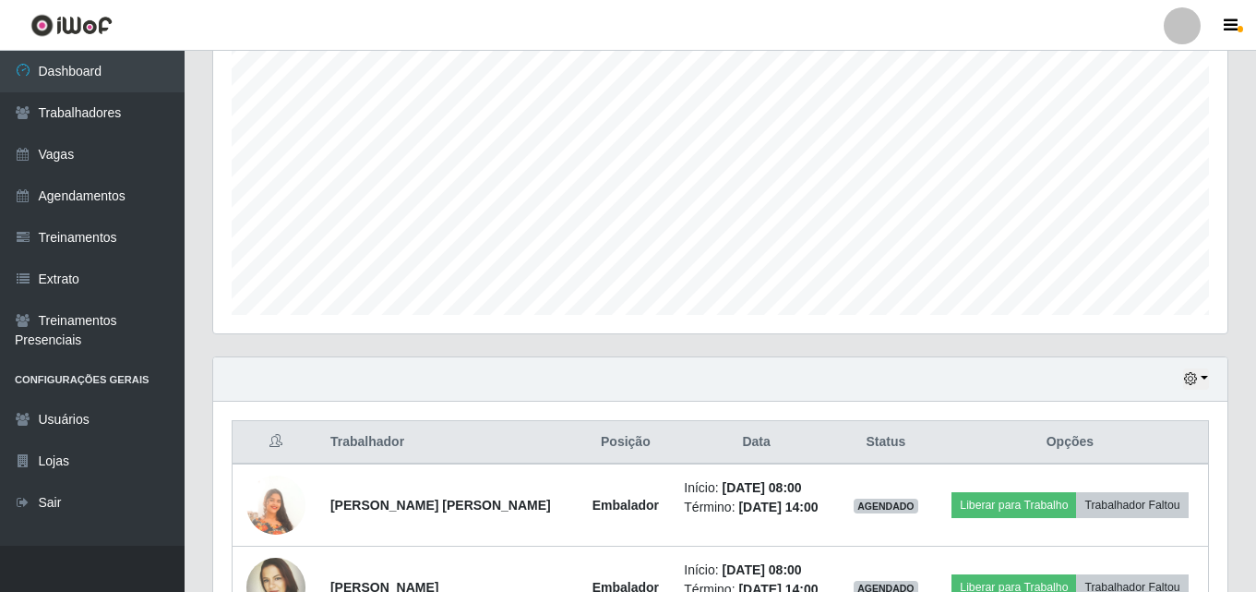
scroll to position [378, 0]
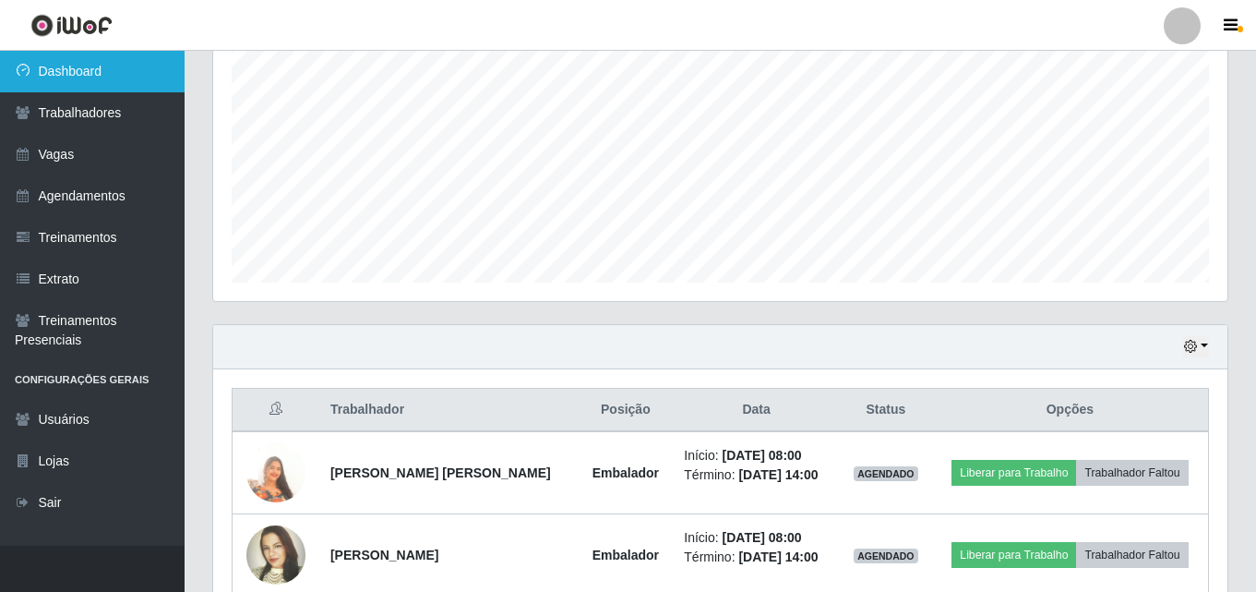
click at [70, 66] on link "Dashboard" at bounding box center [92, 72] width 185 height 42
click at [58, 74] on link "Dashboard" at bounding box center [92, 72] width 185 height 42
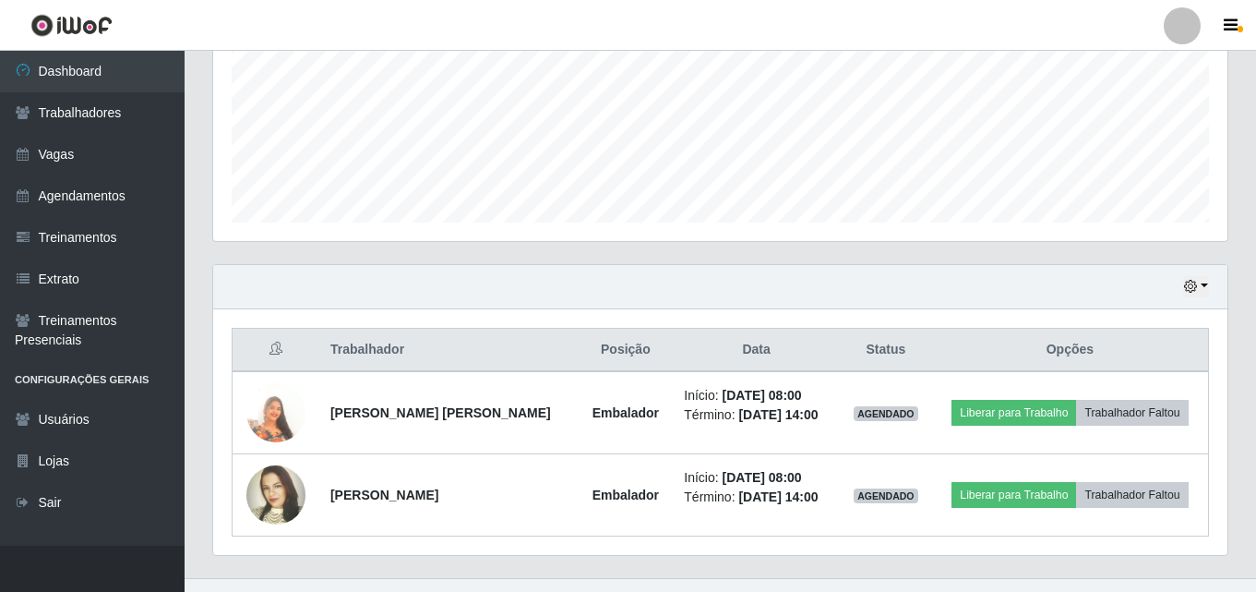
scroll to position [470, 0]
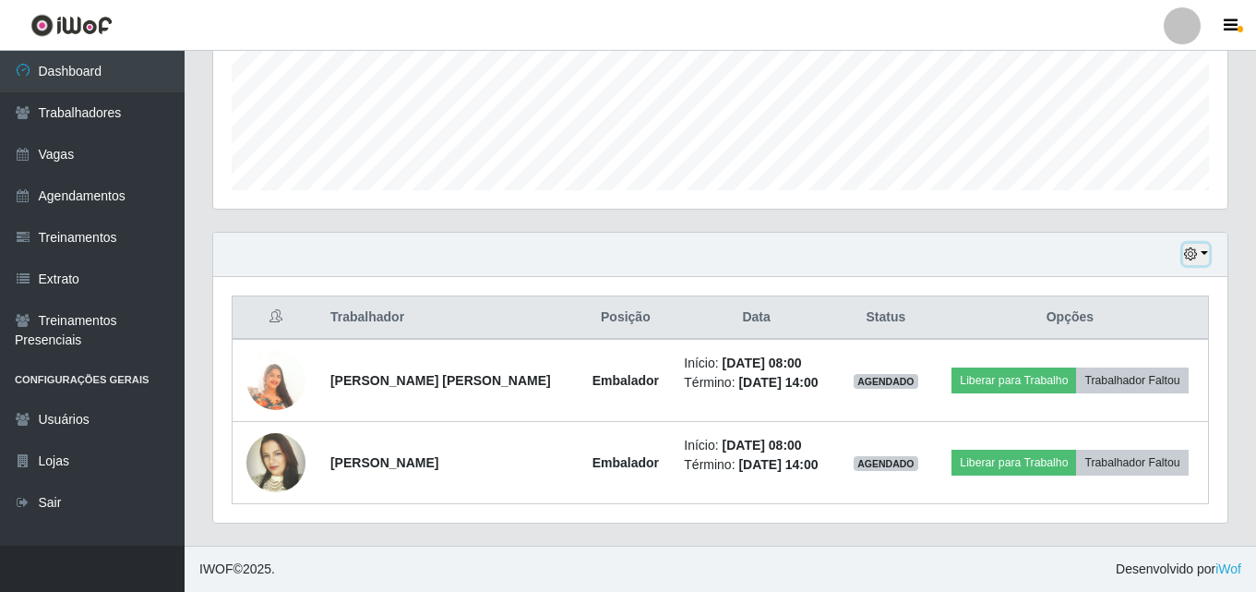
click at [1194, 247] on button "button" at bounding box center [1196, 254] width 26 height 21
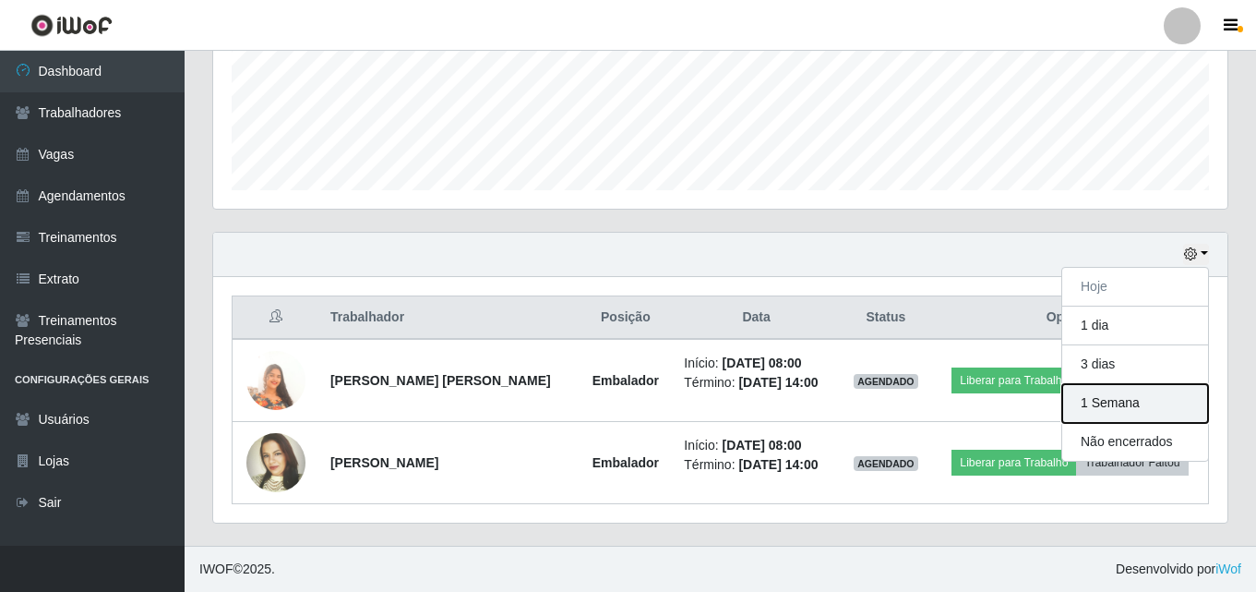
click at [1123, 404] on button "1 Semana" at bounding box center [1136, 403] width 146 height 39
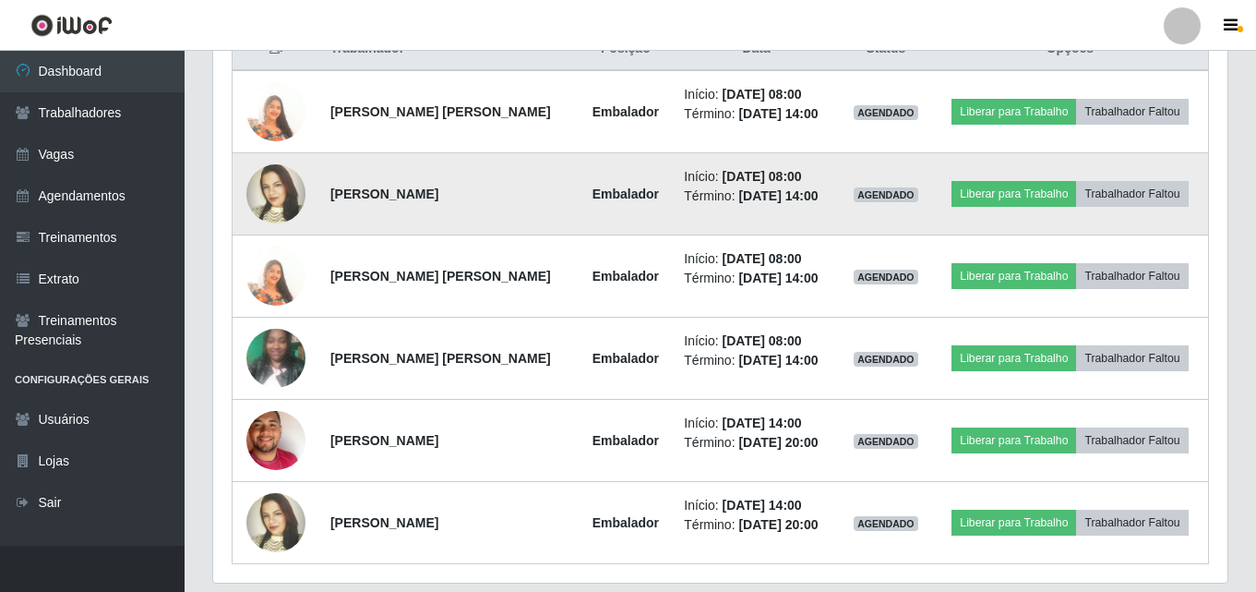
scroll to position [706, 0]
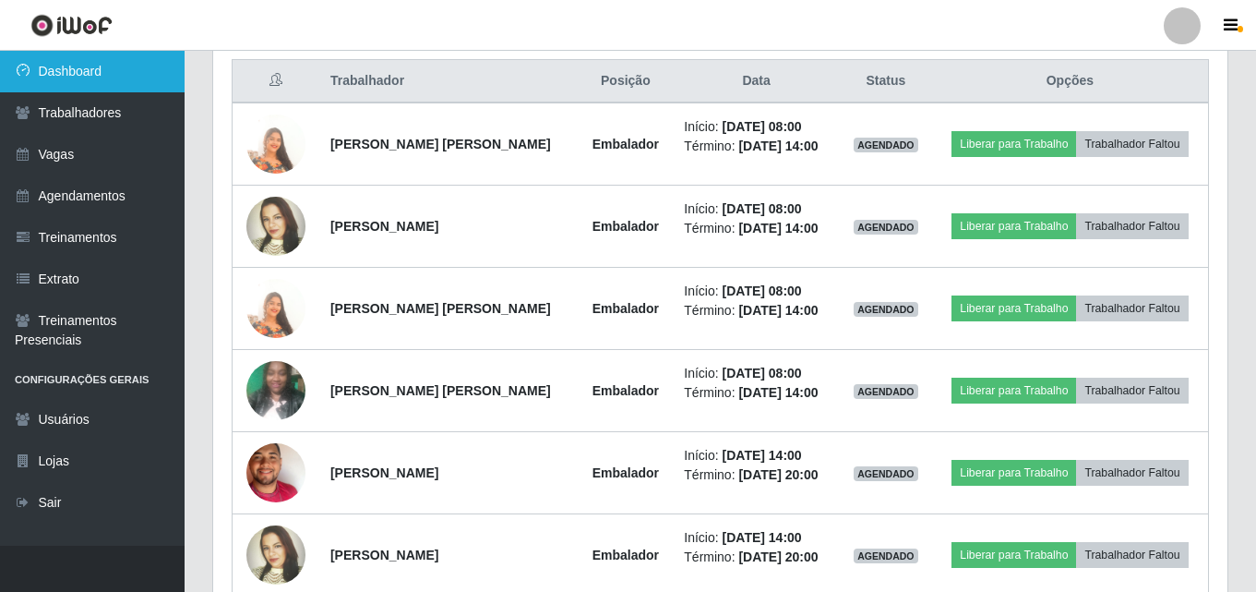
click at [61, 70] on link "Dashboard" at bounding box center [92, 72] width 185 height 42
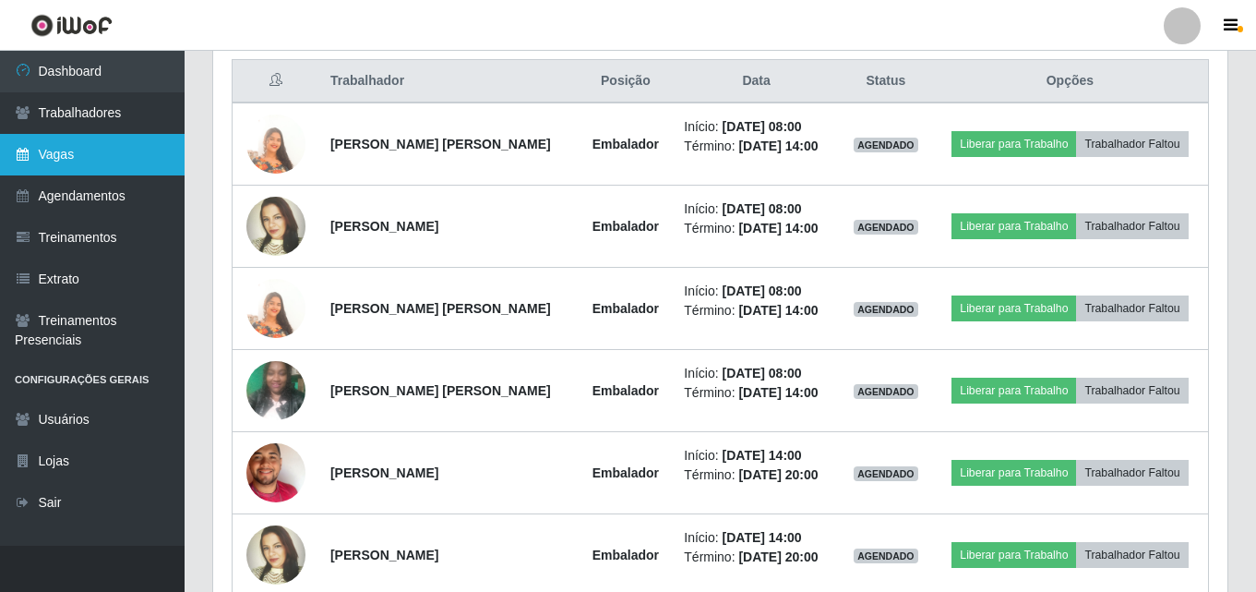
click at [61, 150] on link "Vagas" at bounding box center [92, 155] width 185 height 42
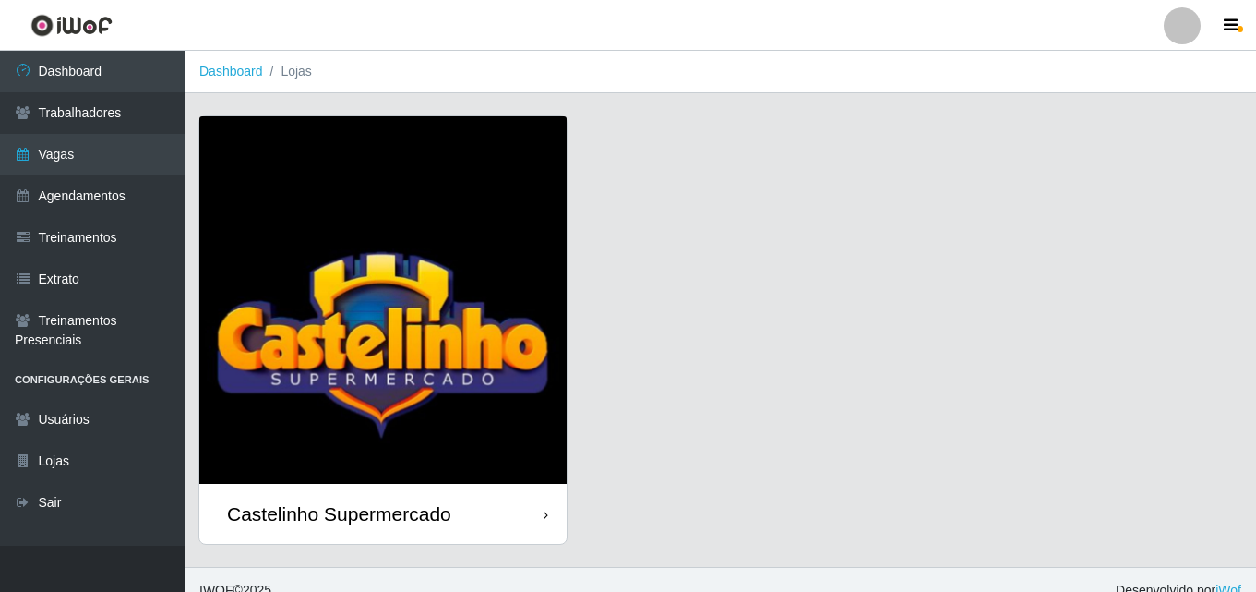
click at [324, 508] on div "Castelinho Supermercado" at bounding box center [339, 513] width 224 height 23
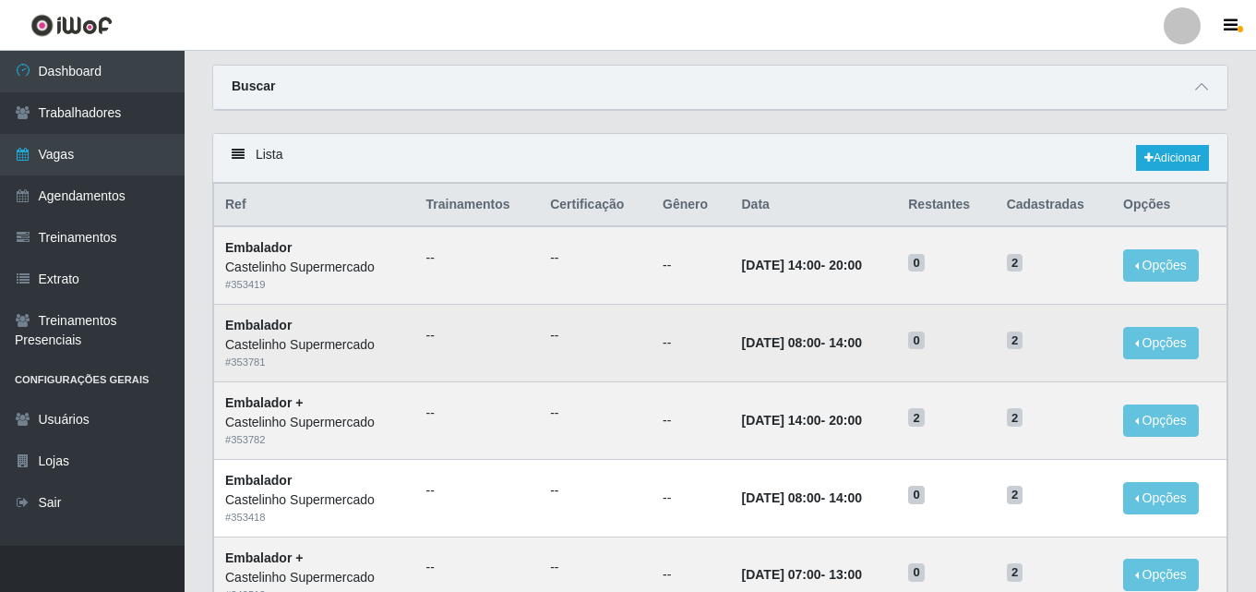
scroll to position [185, 0]
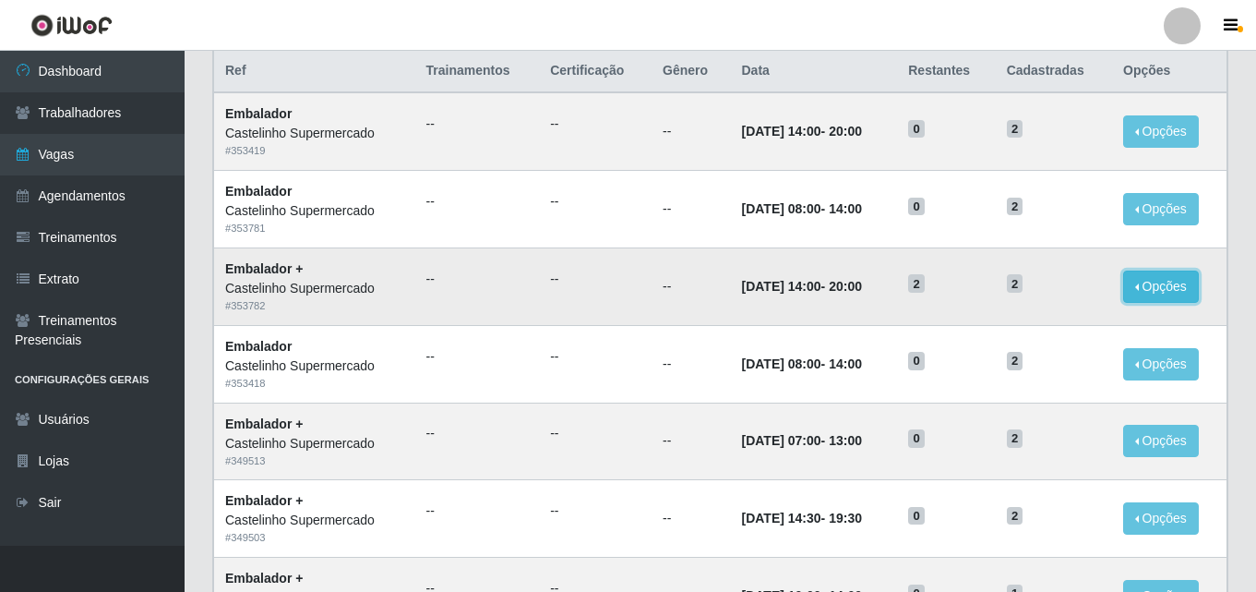
click at [1142, 291] on button "Opções" at bounding box center [1161, 286] width 76 height 32
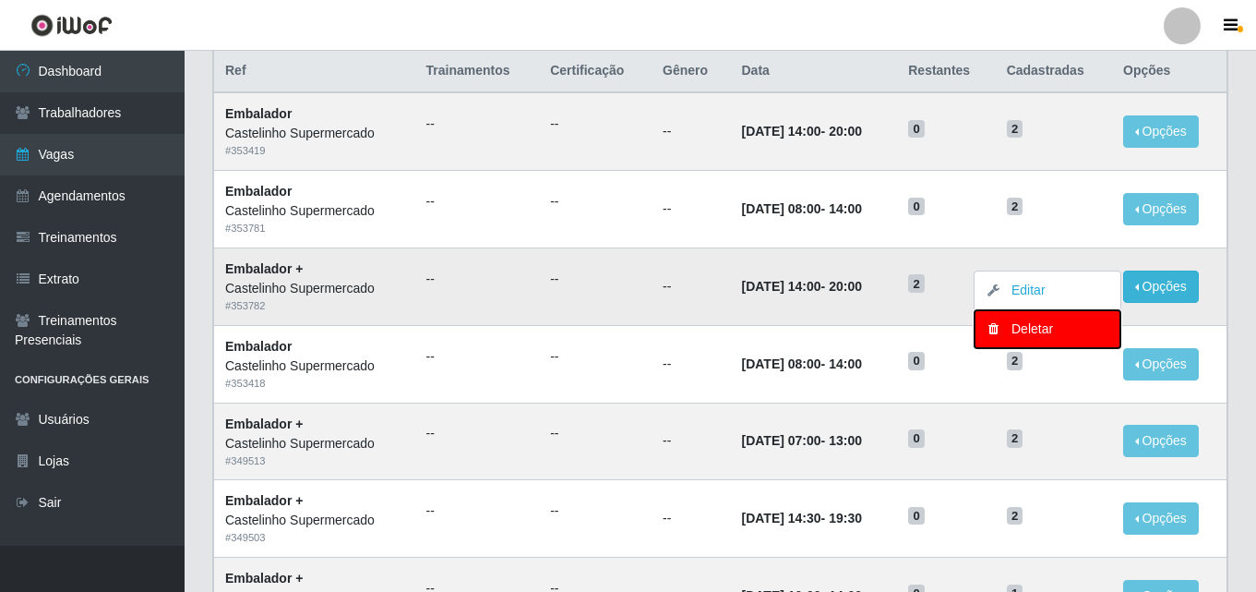
click at [1044, 326] on div "Deletar" at bounding box center [1047, 328] width 109 height 19
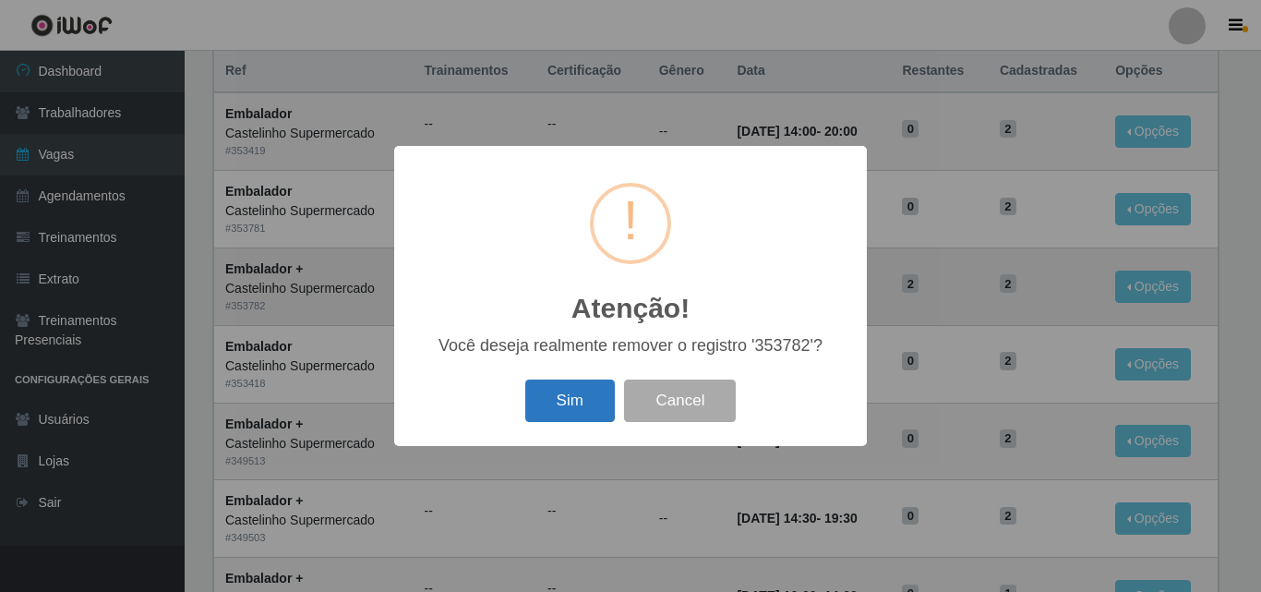
click at [564, 408] on button "Sim" at bounding box center [570, 400] width 90 height 43
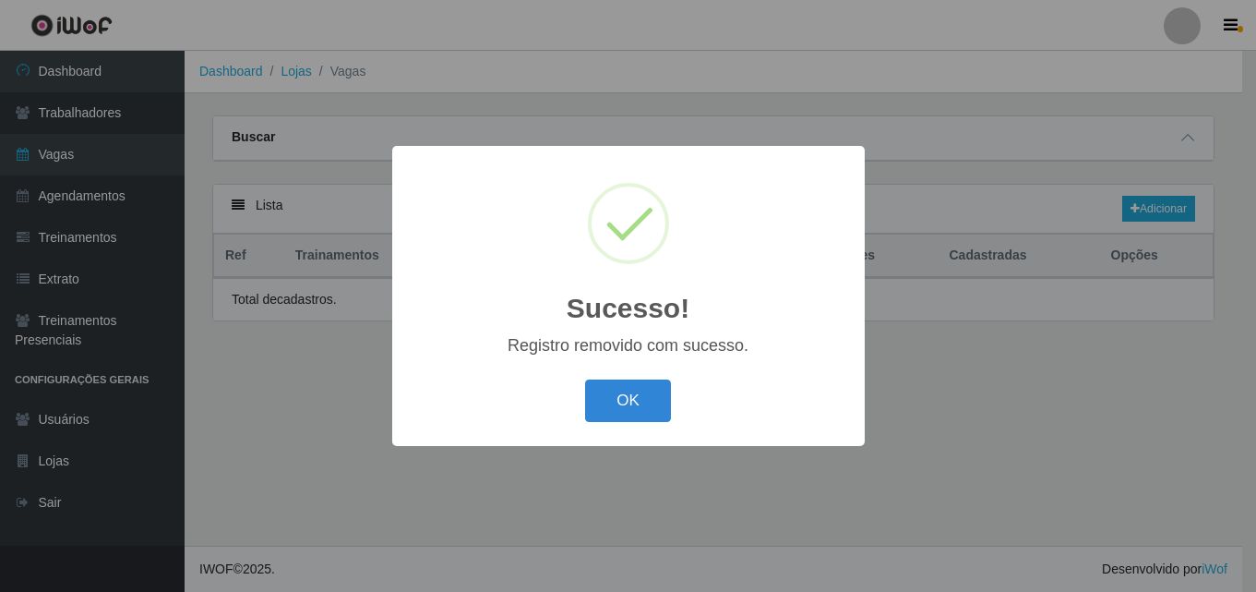
scroll to position [0, 0]
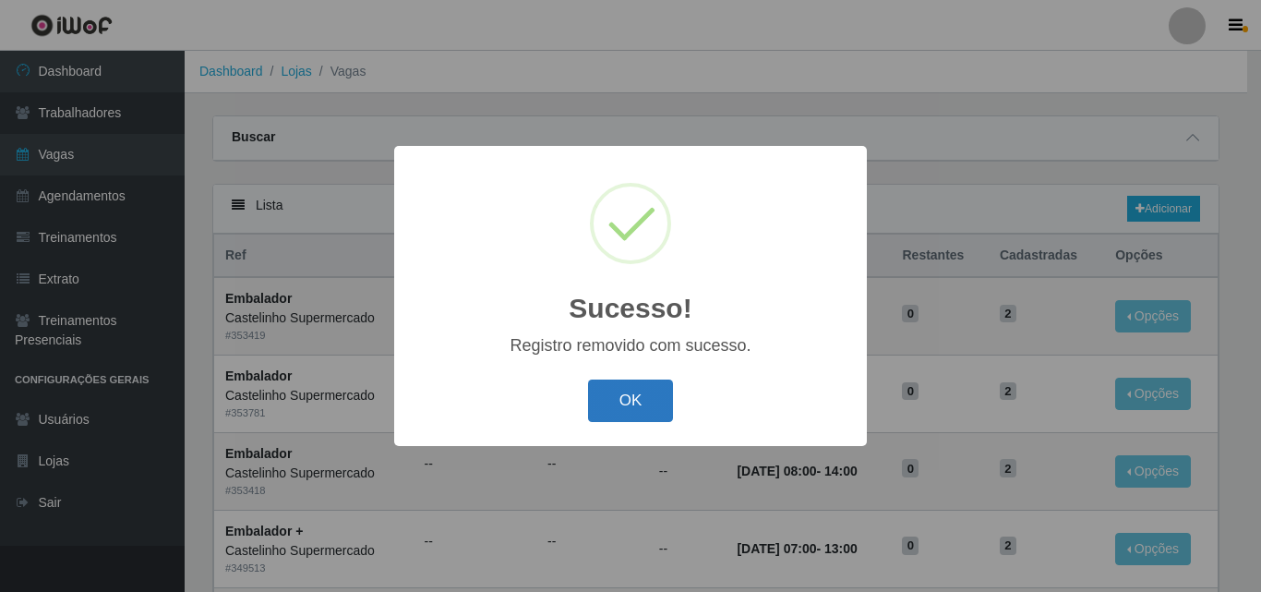
click at [641, 395] on button "OK" at bounding box center [631, 400] width 86 height 43
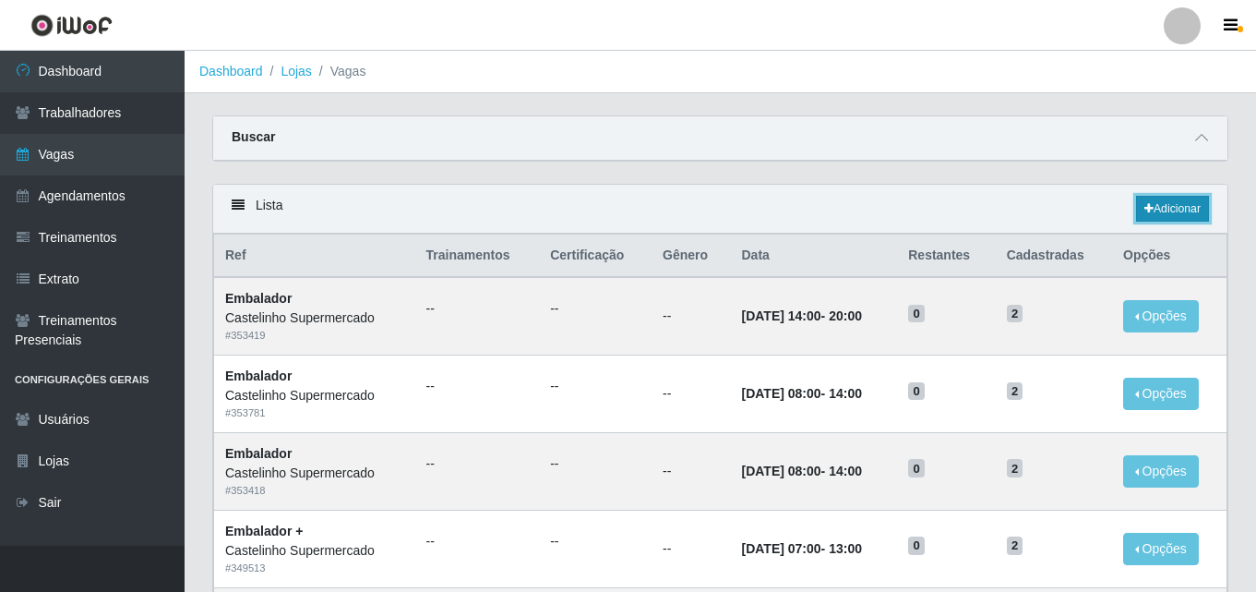
click at [1157, 212] on link "Adicionar" at bounding box center [1172, 209] width 73 height 26
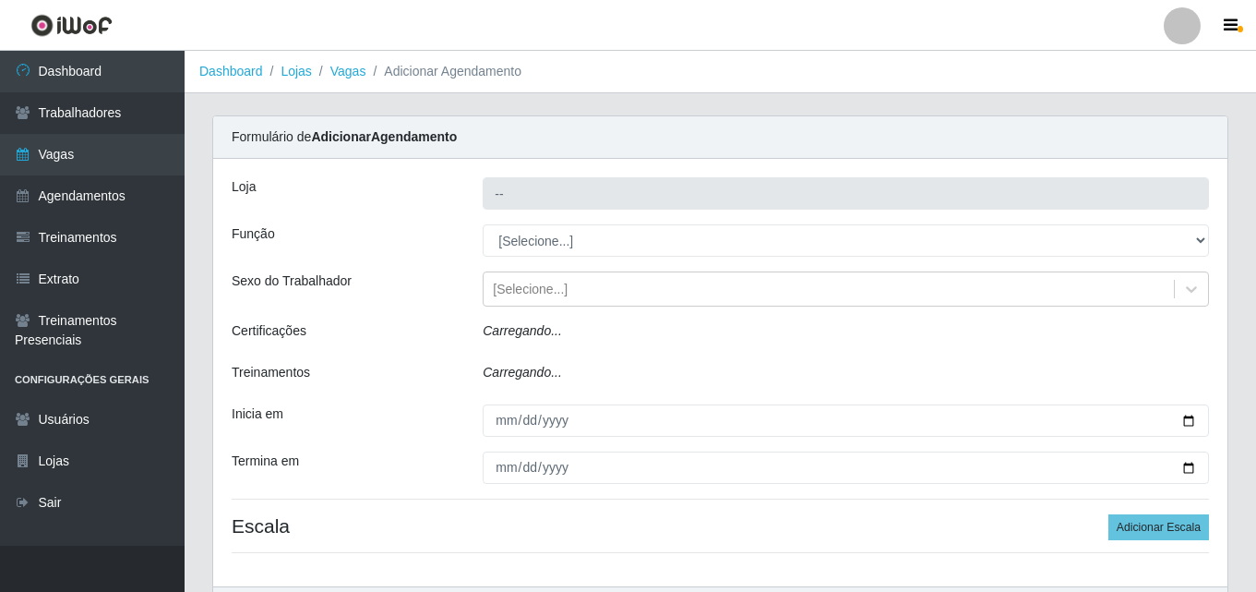
type input "Castelinho Supermercado"
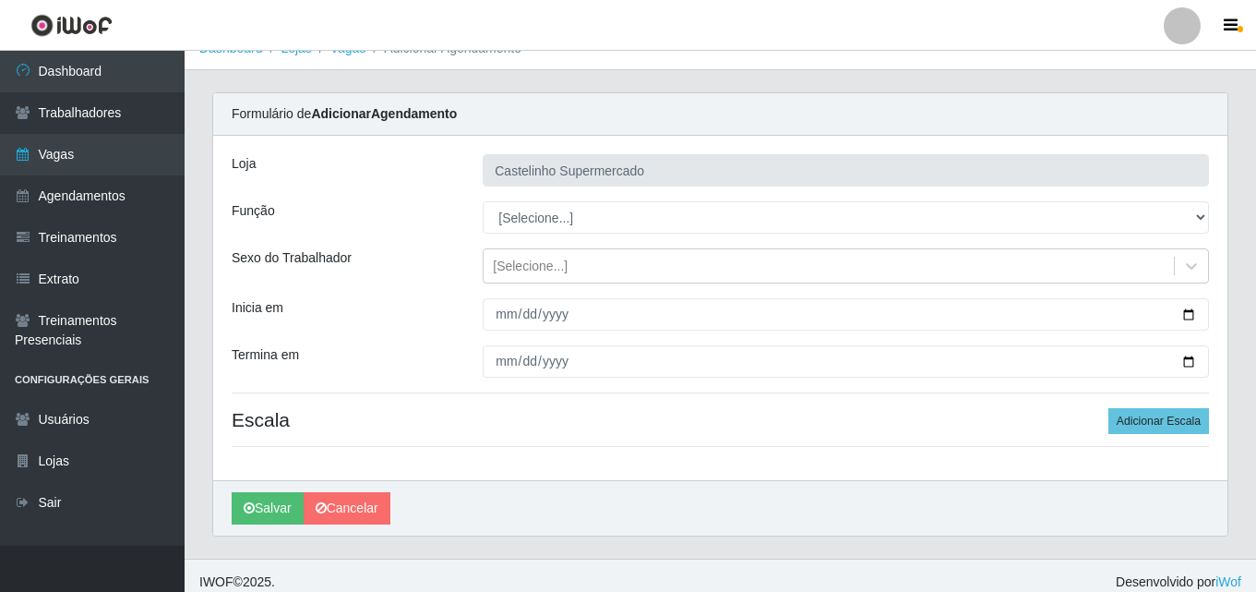
scroll to position [36, 0]
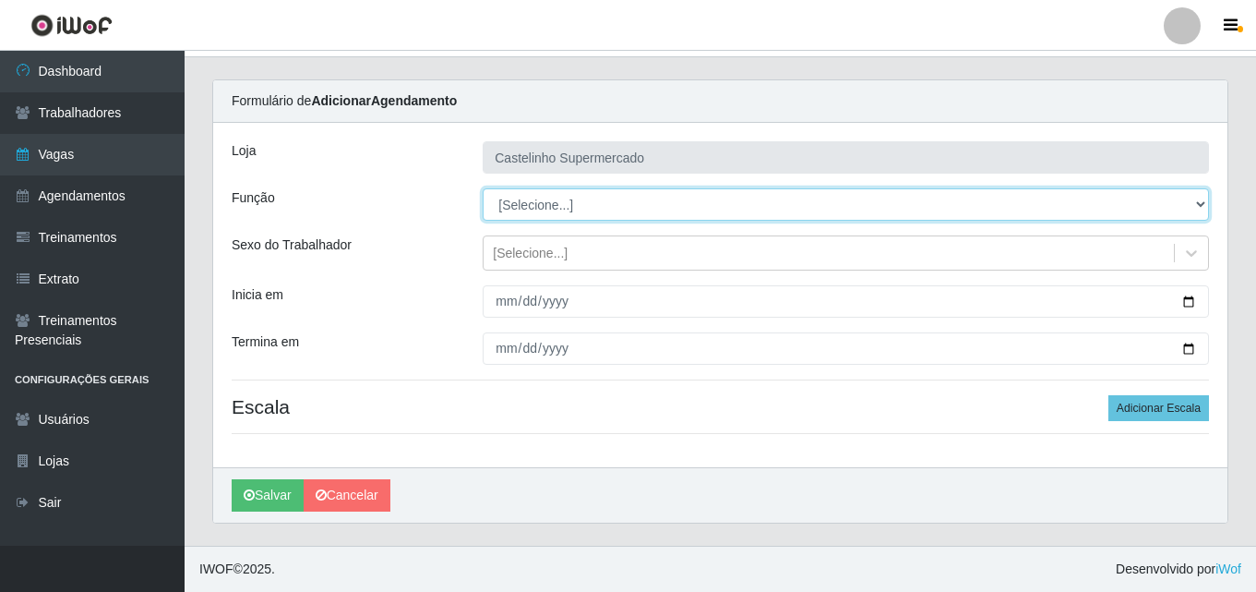
click at [576, 212] on select "[Selecione...] ASG ASG + ASG ++ Balconista de Açougue Balconista de Açougue + B…" at bounding box center [846, 204] width 727 height 32
select select "1"
click at [483, 188] on select "[Selecione...] ASG ASG + ASG ++ Balconista de Açougue Balconista de Açougue + B…" at bounding box center [846, 204] width 727 height 32
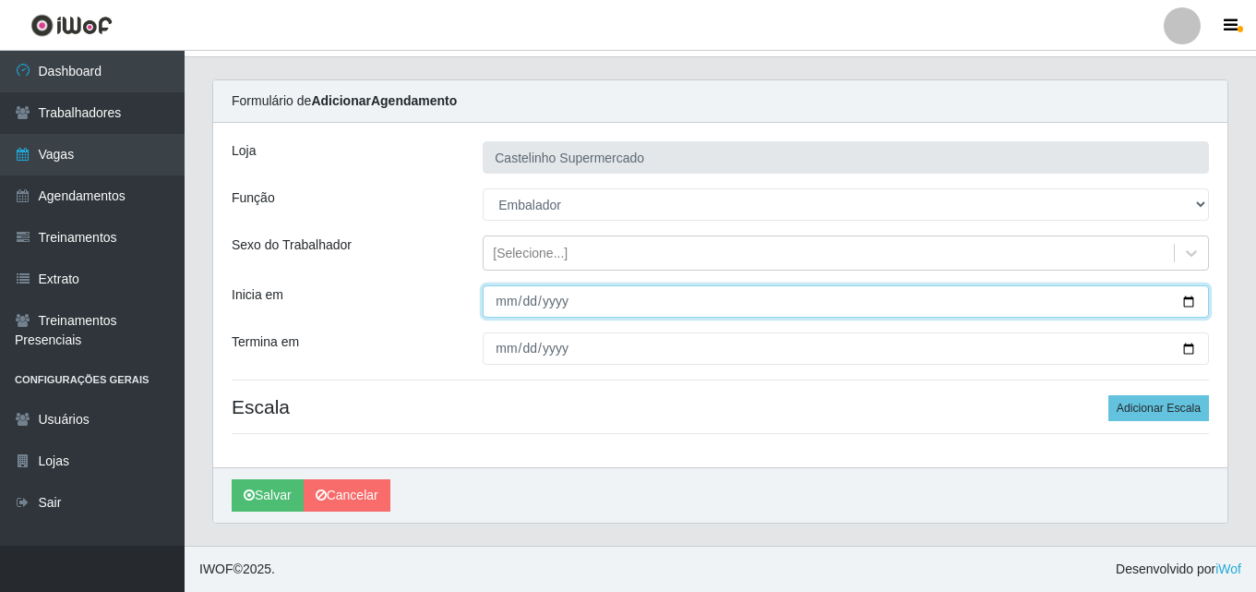
click at [529, 308] on input "Inicia em" at bounding box center [846, 301] width 727 height 32
click at [505, 302] on input "Inicia em" at bounding box center [846, 301] width 727 height 32
type input "[DATE]"
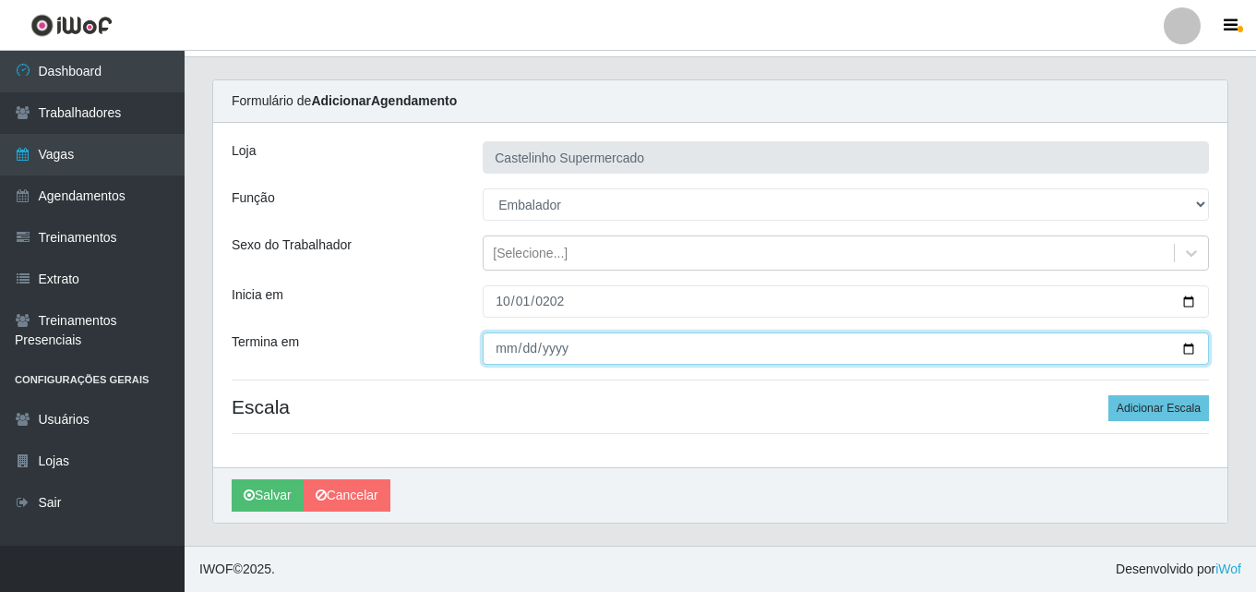
click at [499, 346] on input "Termina em" at bounding box center [846, 348] width 727 height 32
type input "[DATE]"
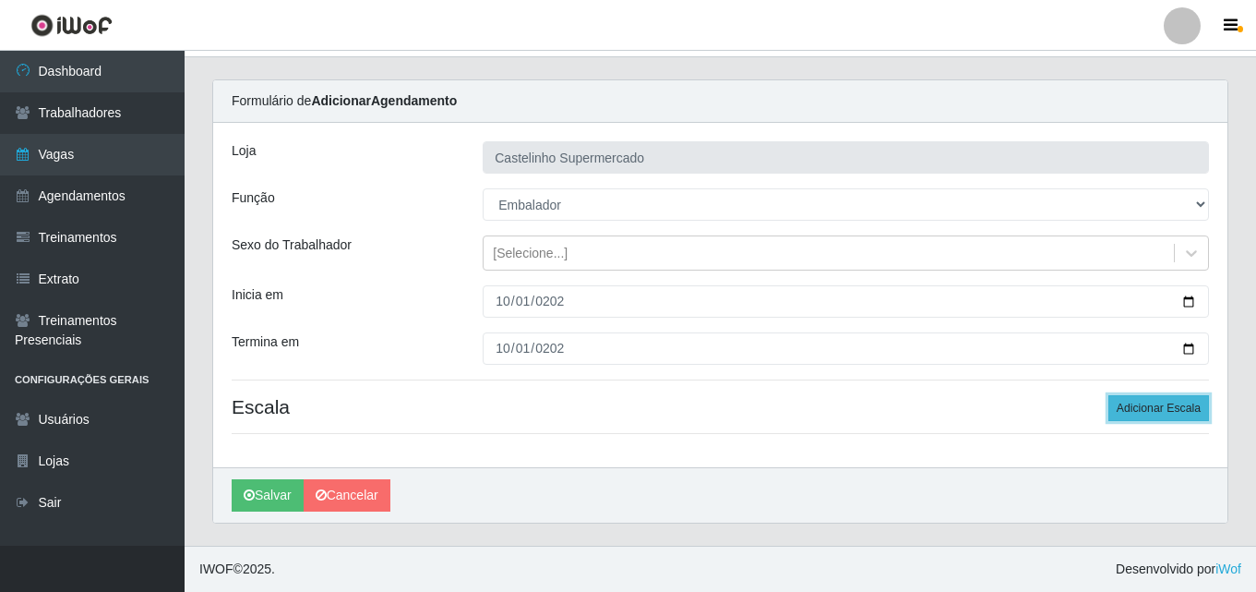
click at [1162, 408] on button "Adicionar Escala" at bounding box center [1159, 408] width 101 height 26
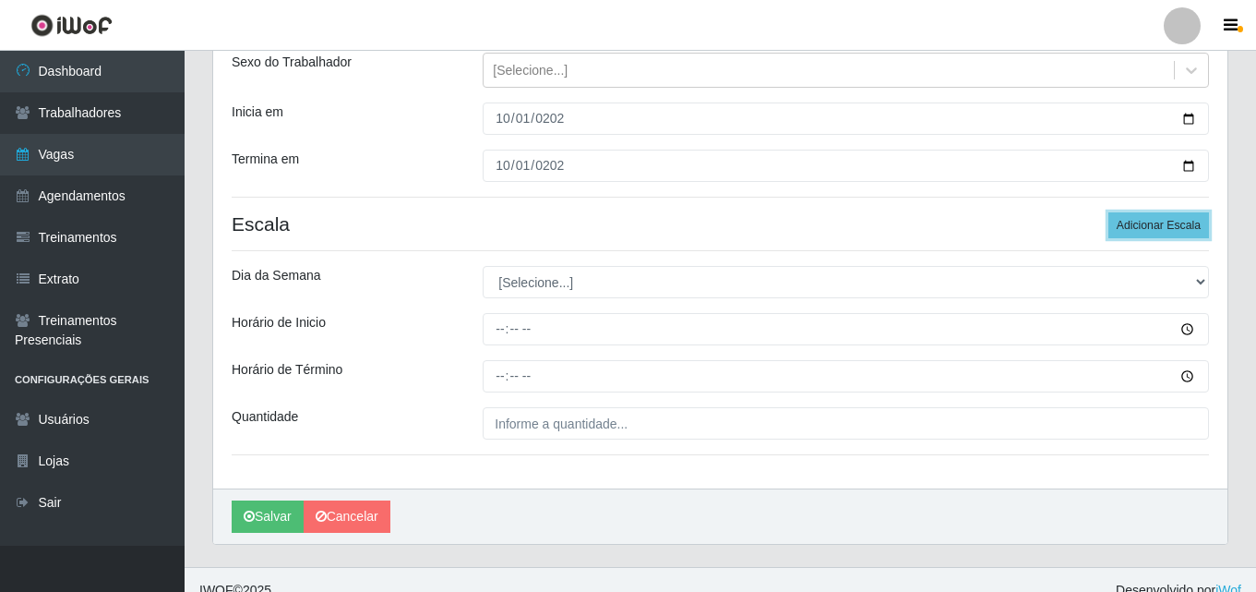
scroll to position [221, 0]
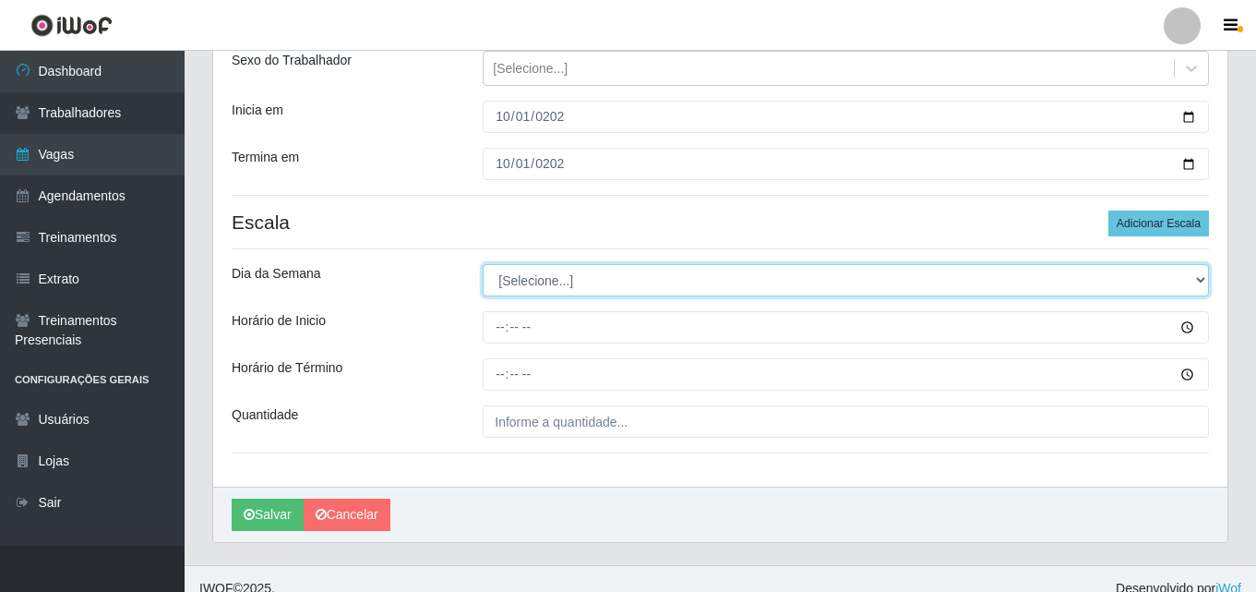
click at [571, 282] on select "[Selecione...] Segunda Terça Quarta Quinta Sexta Sábado Domingo" at bounding box center [846, 280] width 727 height 32
select select "3"
click at [483, 264] on select "[Selecione...] Segunda Terça Quarta Quinta Sexta Sábado Domingo" at bounding box center [846, 280] width 727 height 32
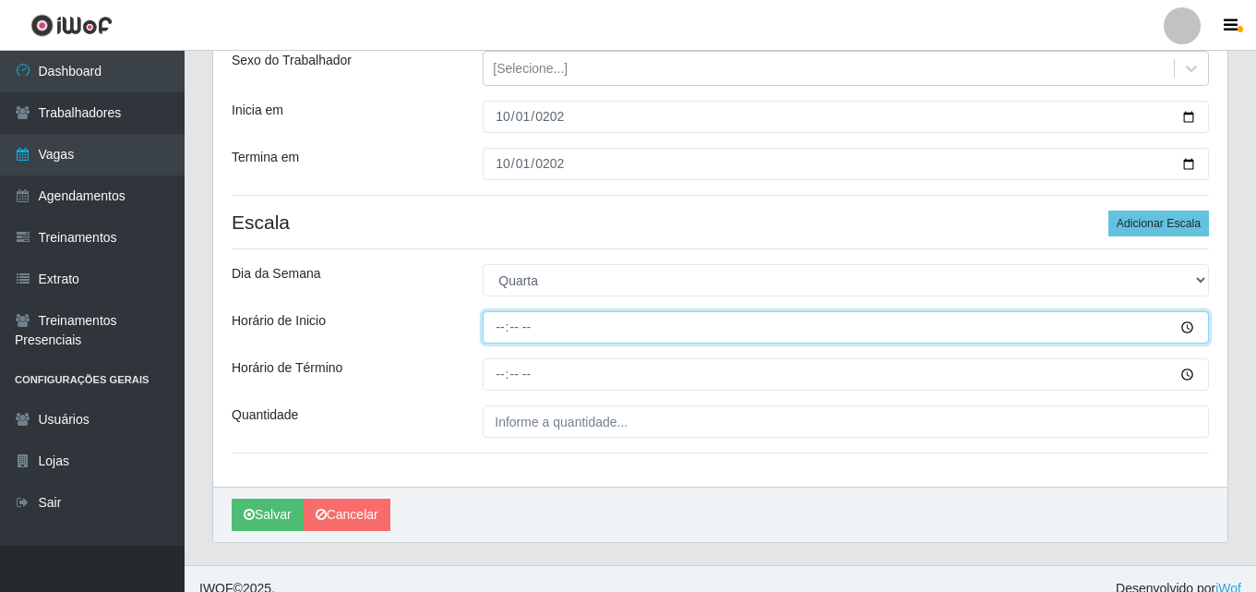
click at [496, 325] on input "Horário de Inicio" at bounding box center [846, 327] width 727 height 32
type input "14:00"
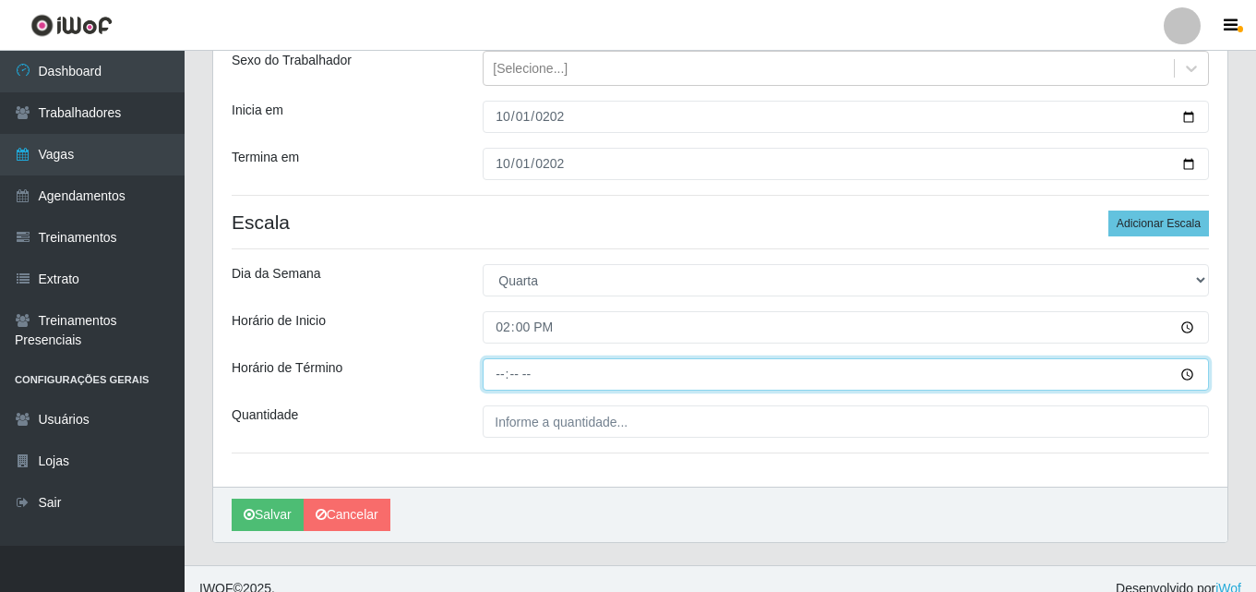
click at [501, 376] on input "Horário de Término" at bounding box center [846, 374] width 727 height 32
type input "20:00"
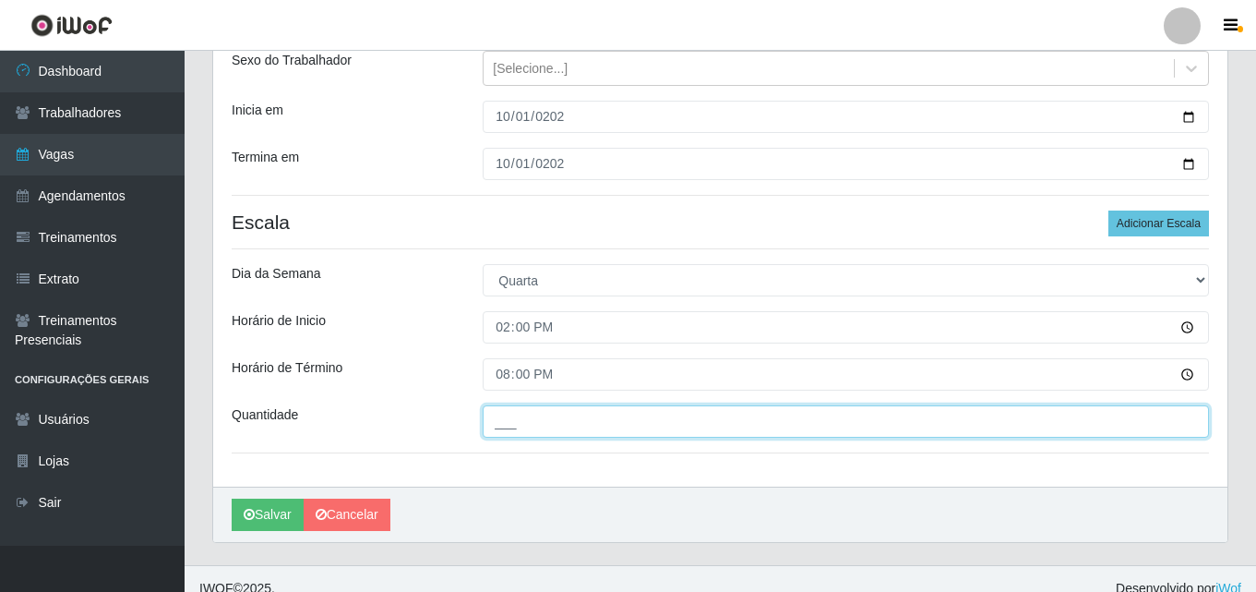
click at [518, 426] on input "___" at bounding box center [846, 421] width 727 height 32
type input "2__"
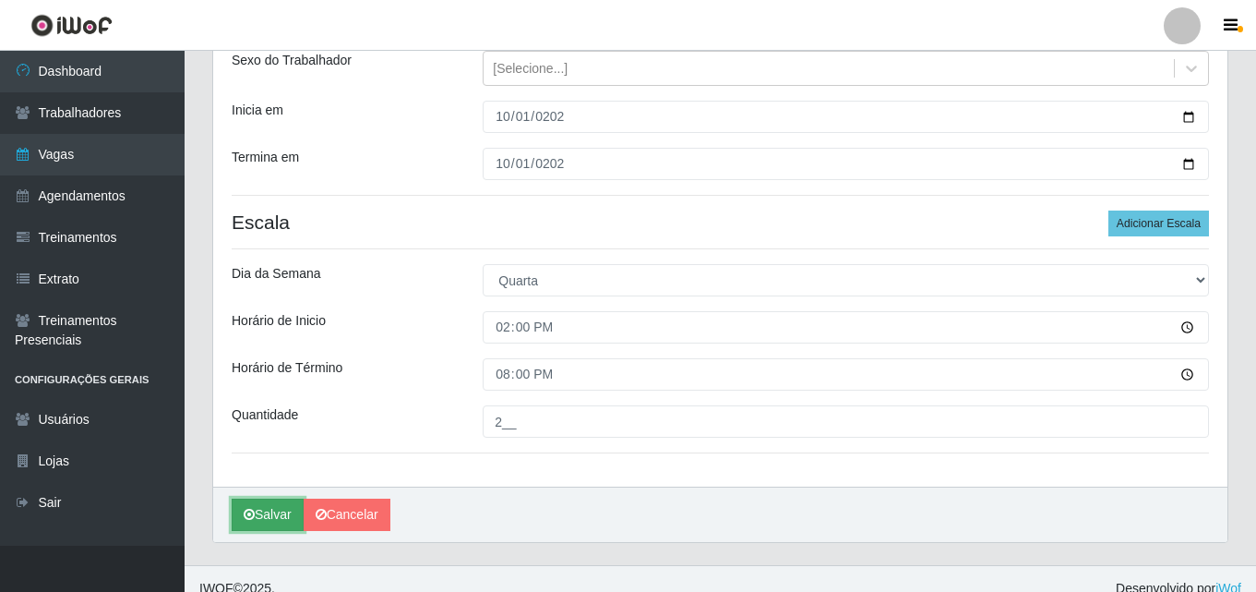
click at [268, 511] on button "Salvar" at bounding box center [268, 515] width 72 height 32
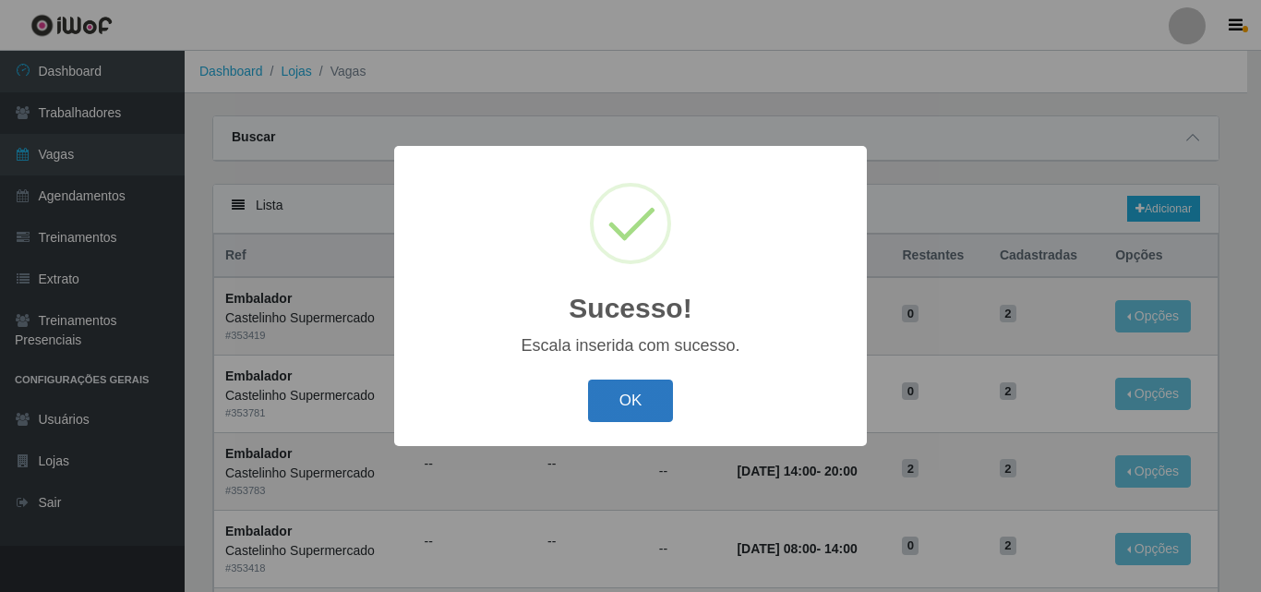
click at [628, 388] on button "OK" at bounding box center [631, 400] width 86 height 43
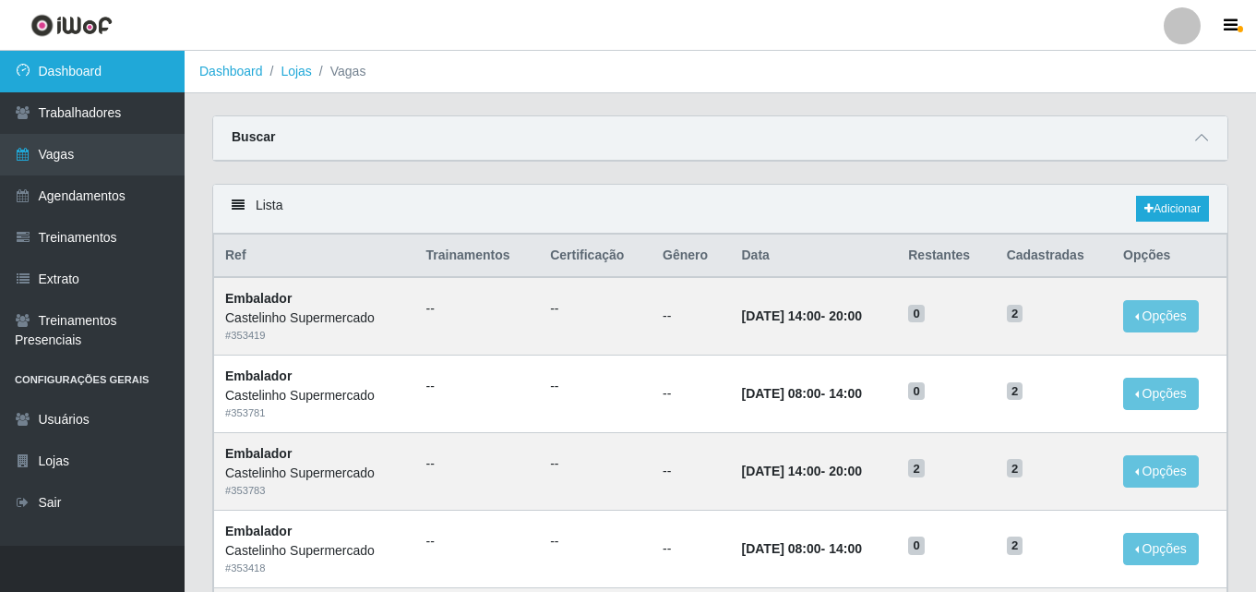
click at [77, 69] on link "Dashboard" at bounding box center [92, 72] width 185 height 42
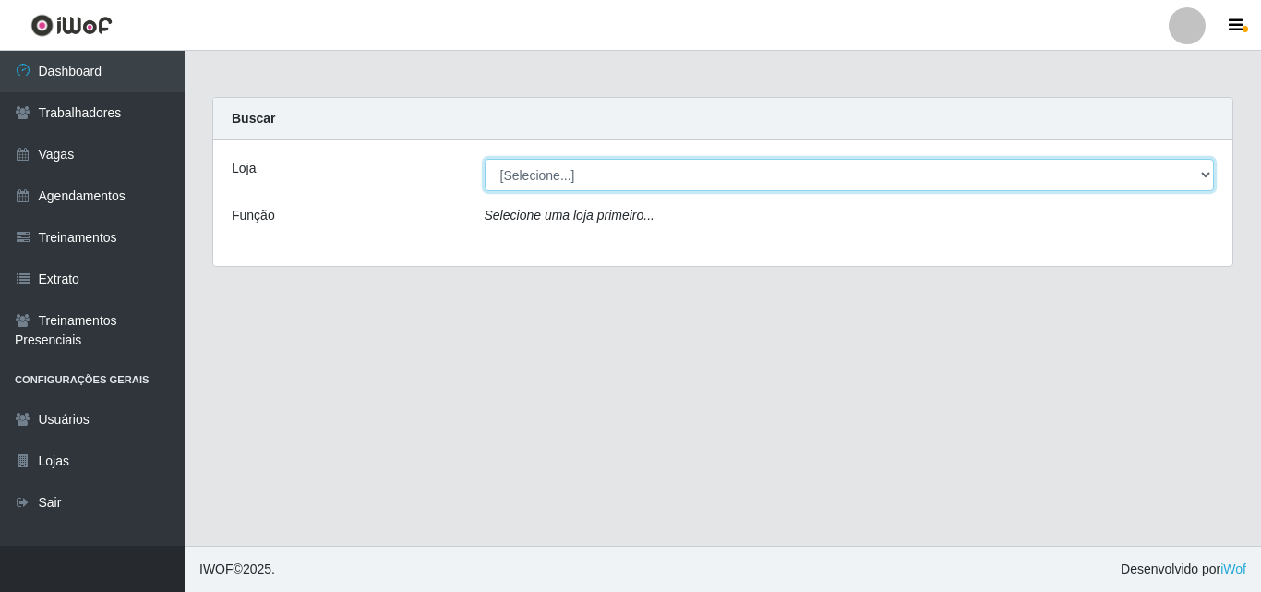
click at [558, 178] on select "[Selecione...] Castelinho Supermercado" at bounding box center [850, 175] width 730 height 32
select select "377"
click at [485, 159] on select "[Selecione...] Castelinho Supermercado" at bounding box center [850, 175] width 730 height 32
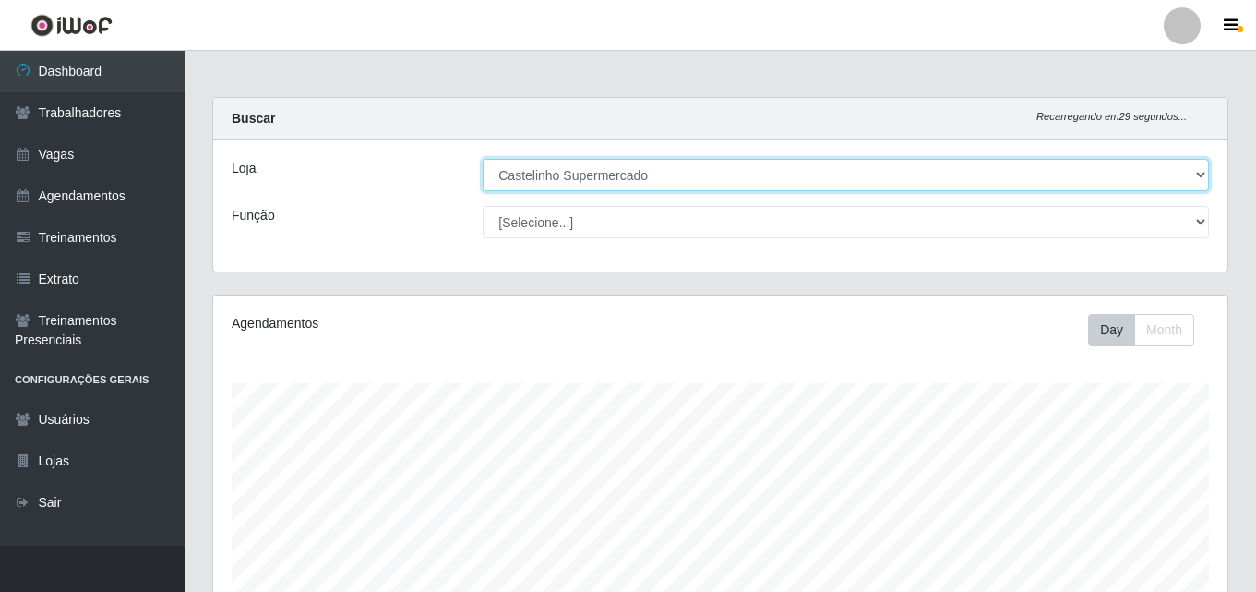
scroll to position [383, 1015]
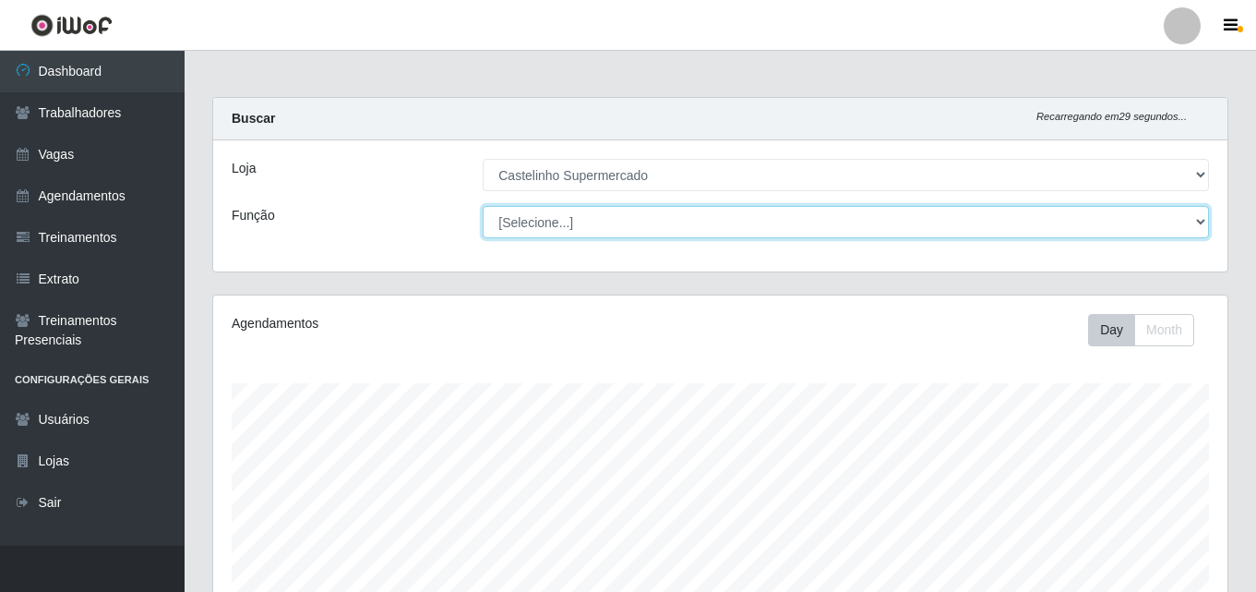
click at [534, 222] on select "[Selecione...] ASG ASG + ASG ++ Balconista de Açougue Balconista de Açougue + B…" at bounding box center [846, 222] width 727 height 32
select select "1"
click at [483, 206] on select "[Selecione...] ASG ASG + ASG ++ Balconista de Açougue Balconista de Açougue + B…" at bounding box center [846, 222] width 727 height 32
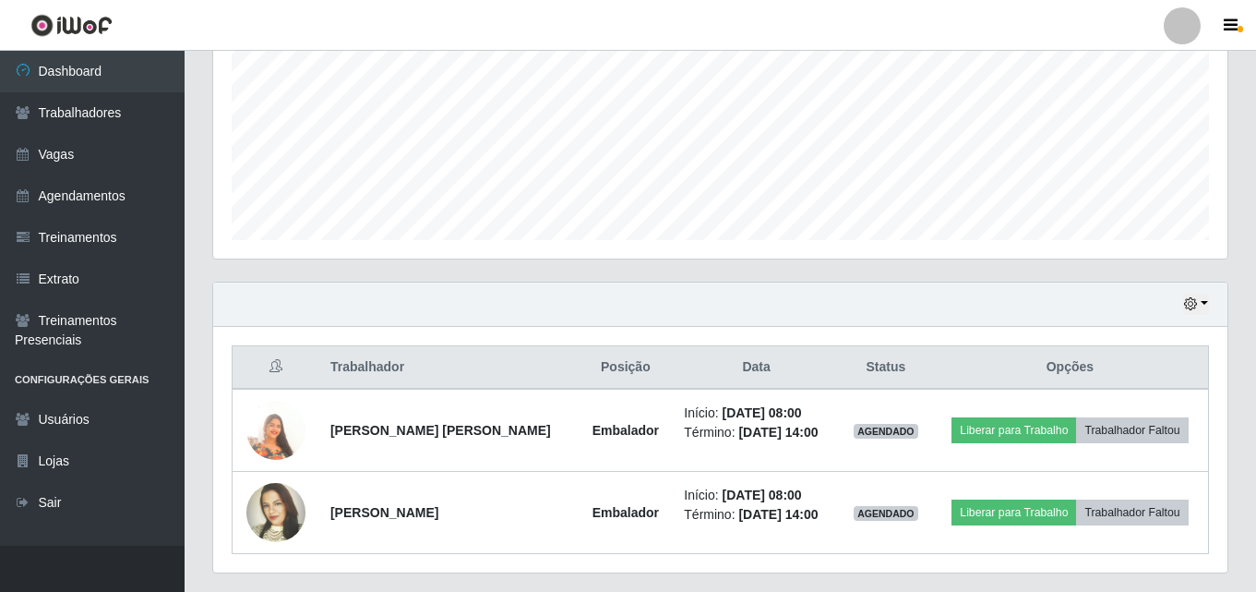
scroll to position [470, 0]
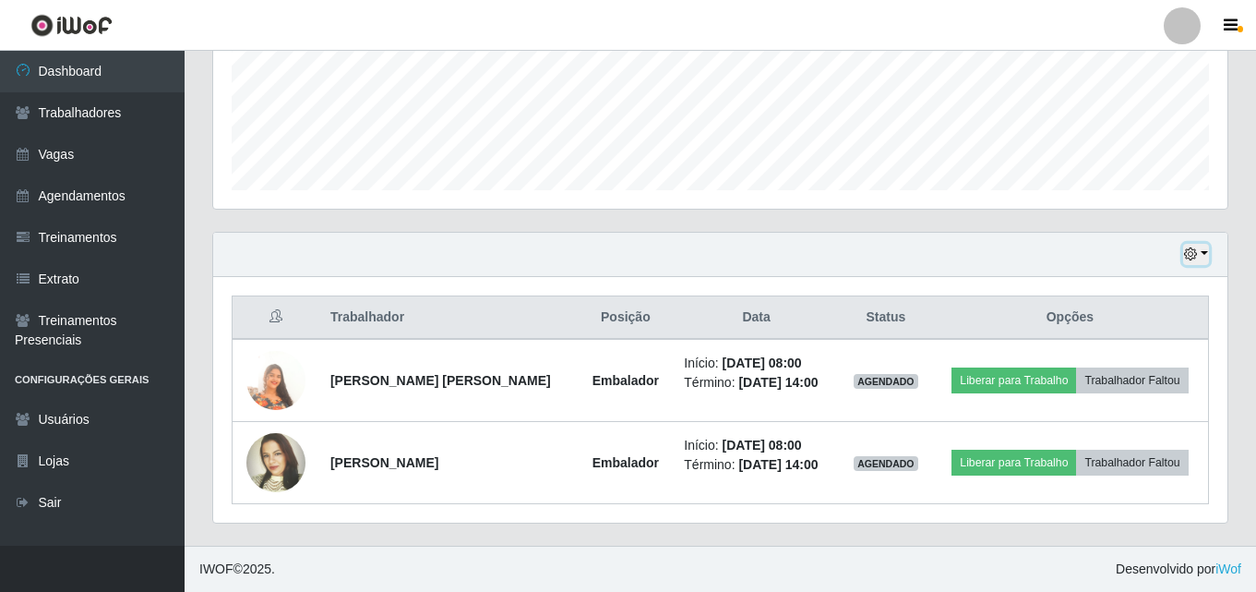
click at [1198, 257] on button "button" at bounding box center [1196, 254] width 26 height 21
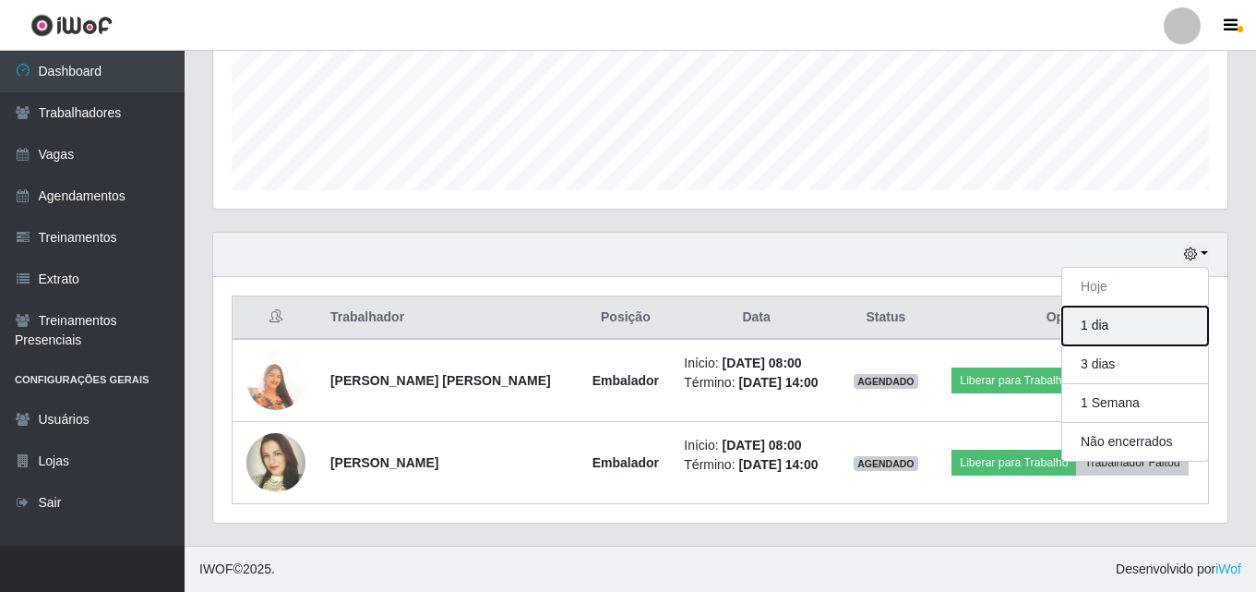
click at [1135, 337] on button "1 dia" at bounding box center [1136, 325] width 146 height 39
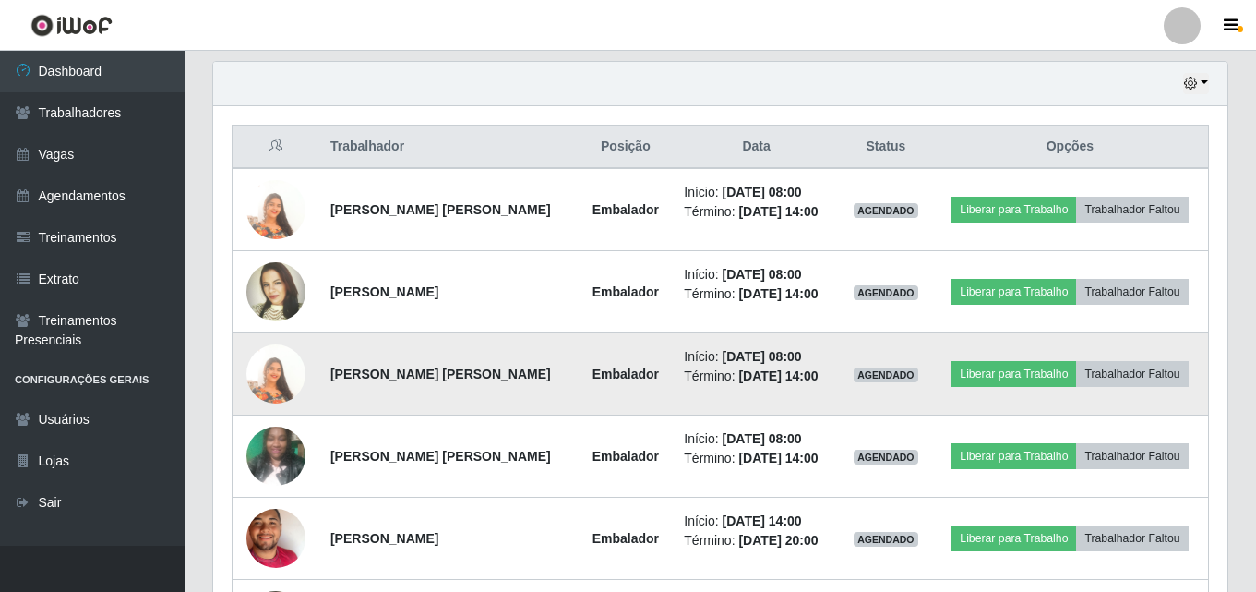
scroll to position [614, 0]
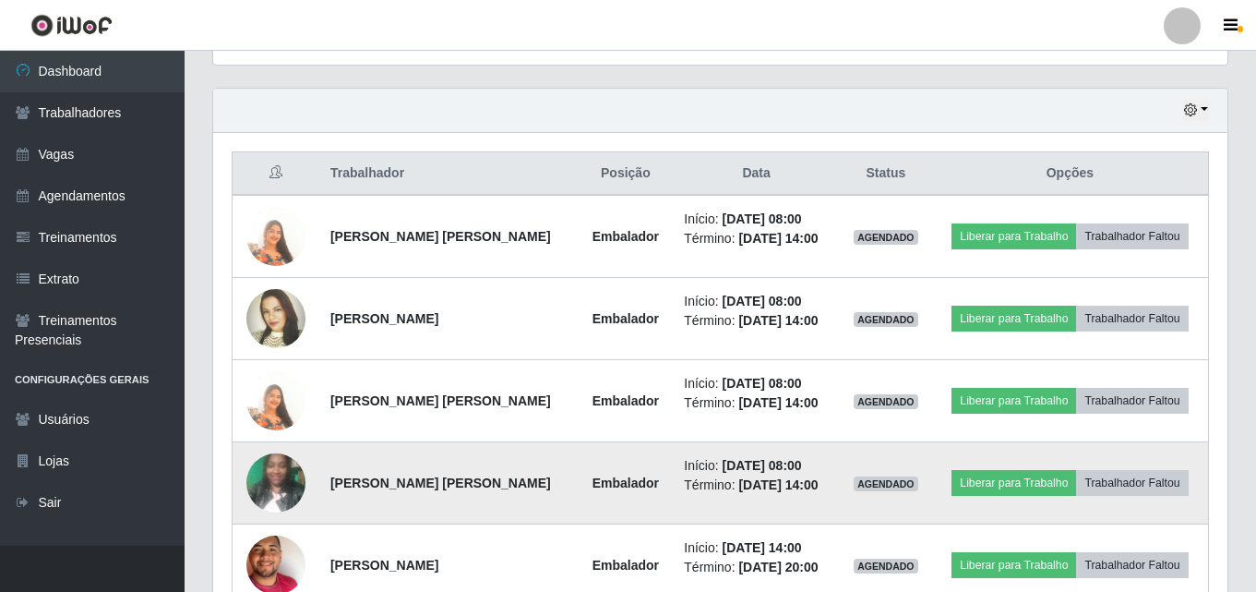
click at [276, 488] on img at bounding box center [275, 482] width 59 height 78
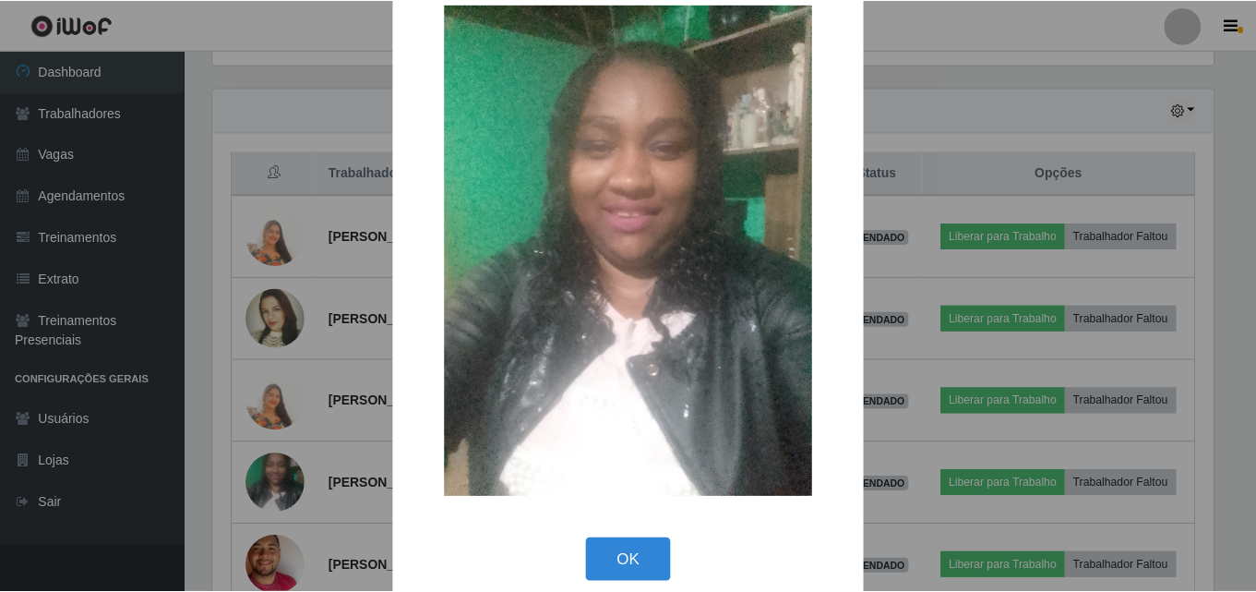
scroll to position [62, 0]
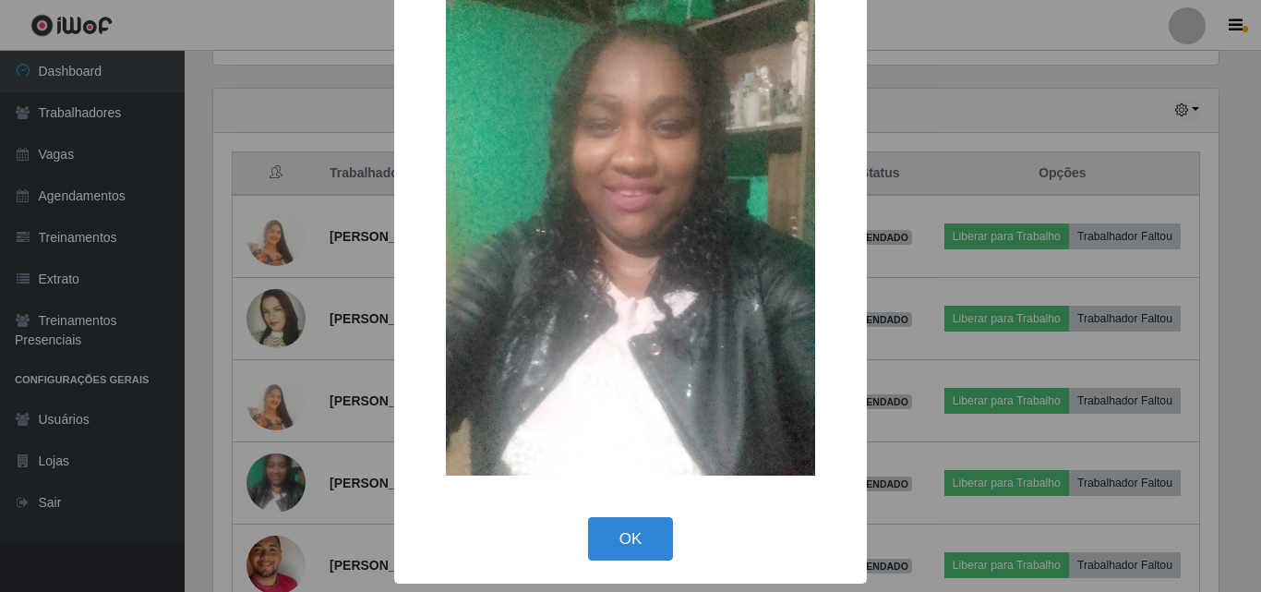
click at [1009, 33] on div "× OK Cancel" at bounding box center [630, 296] width 1261 height 592
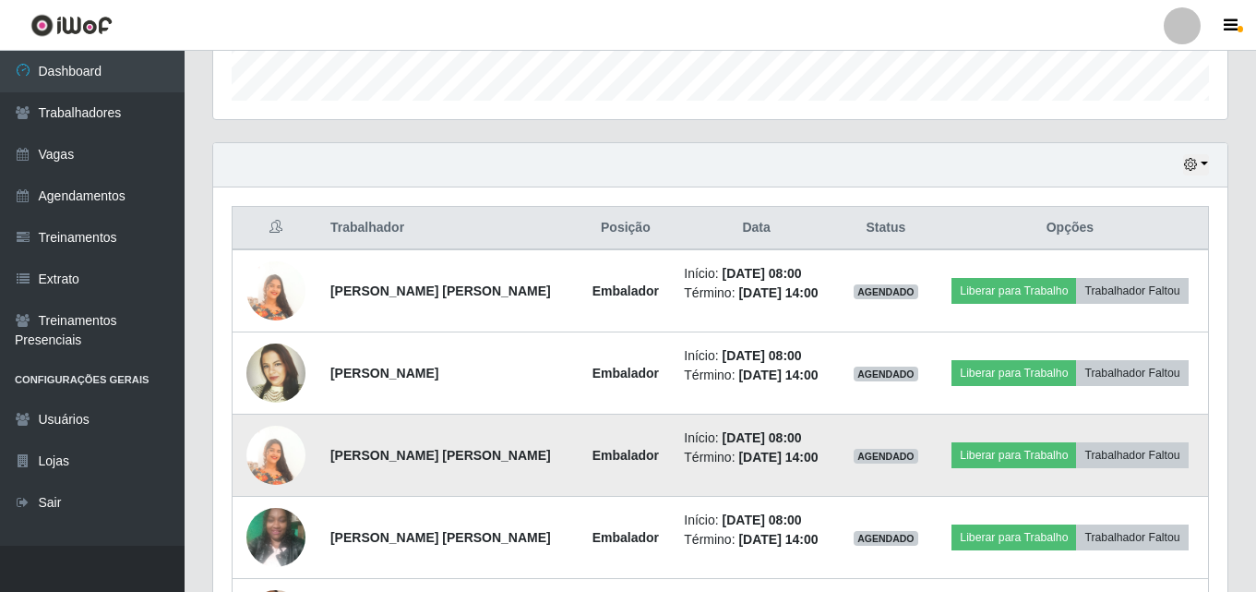
scroll to position [554, 0]
